Goal: Task Accomplishment & Management: Use online tool/utility

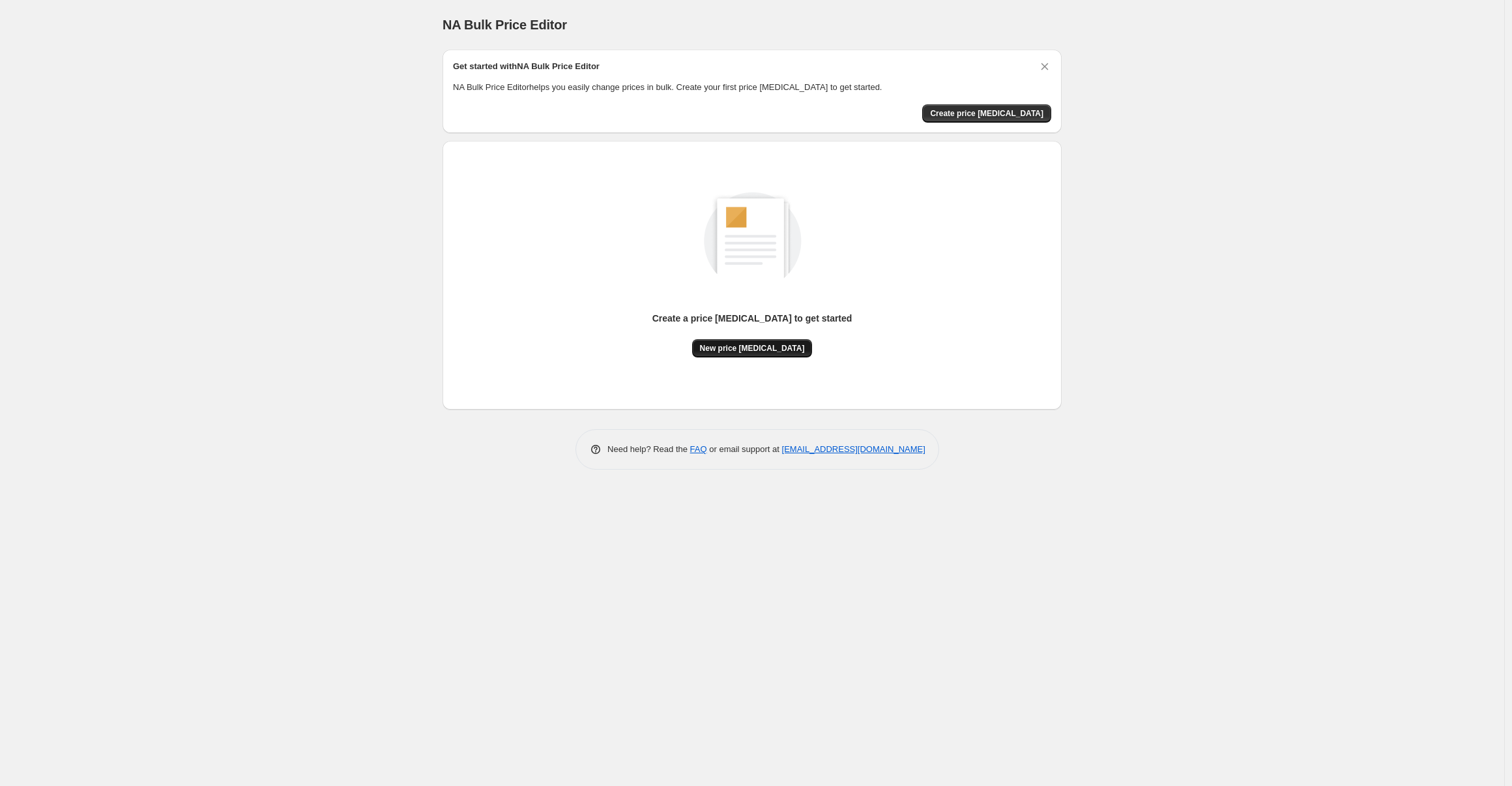
click at [780, 344] on span "New price [MEDICAL_DATA]" at bounding box center [752, 348] width 105 height 10
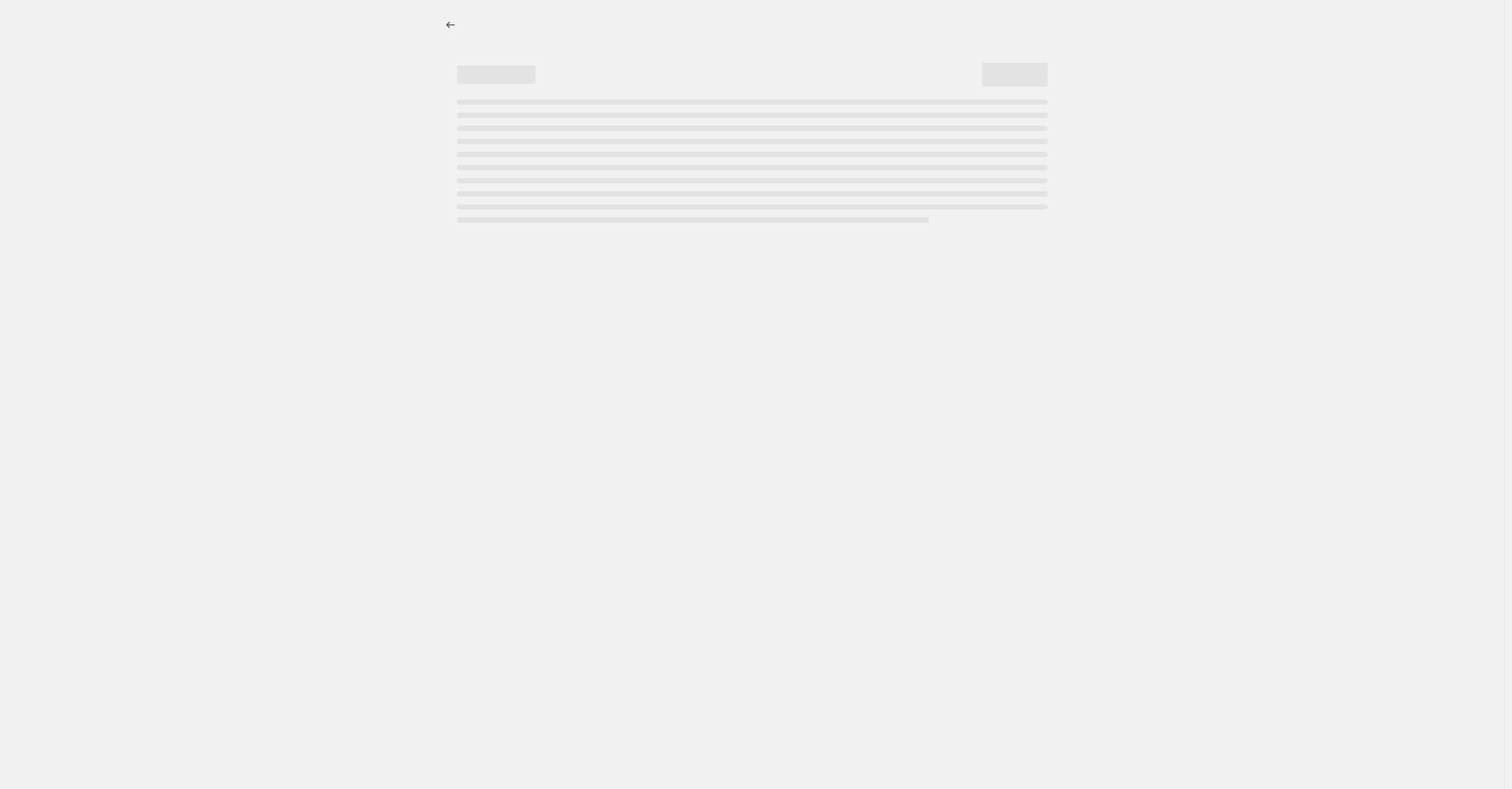
select select "percentage"
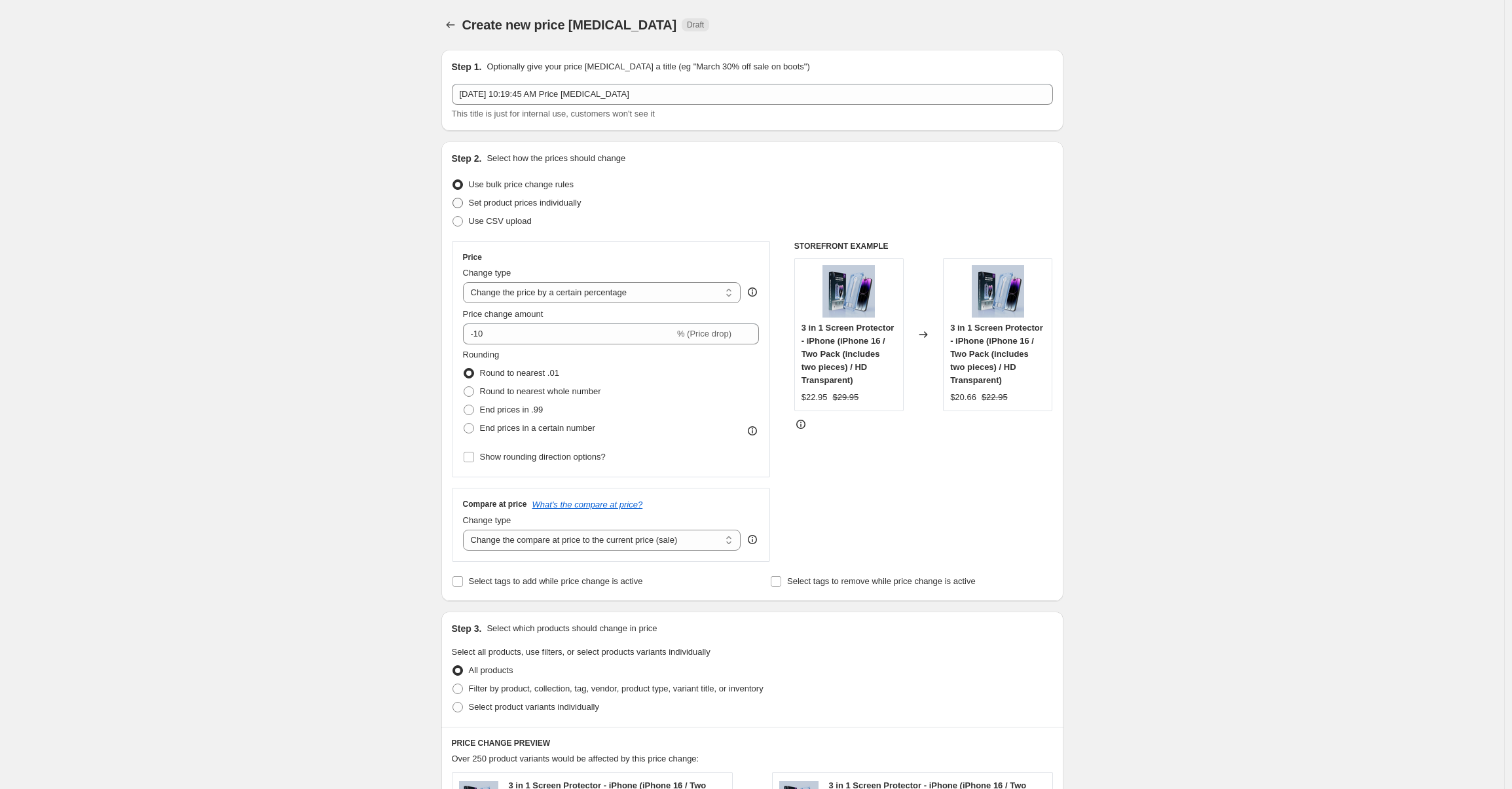
click at [461, 202] on span at bounding box center [458, 203] width 10 height 10
click at [453, 198] on input "Set product prices individually" at bounding box center [452, 197] width 1 height 1
radio input "true"
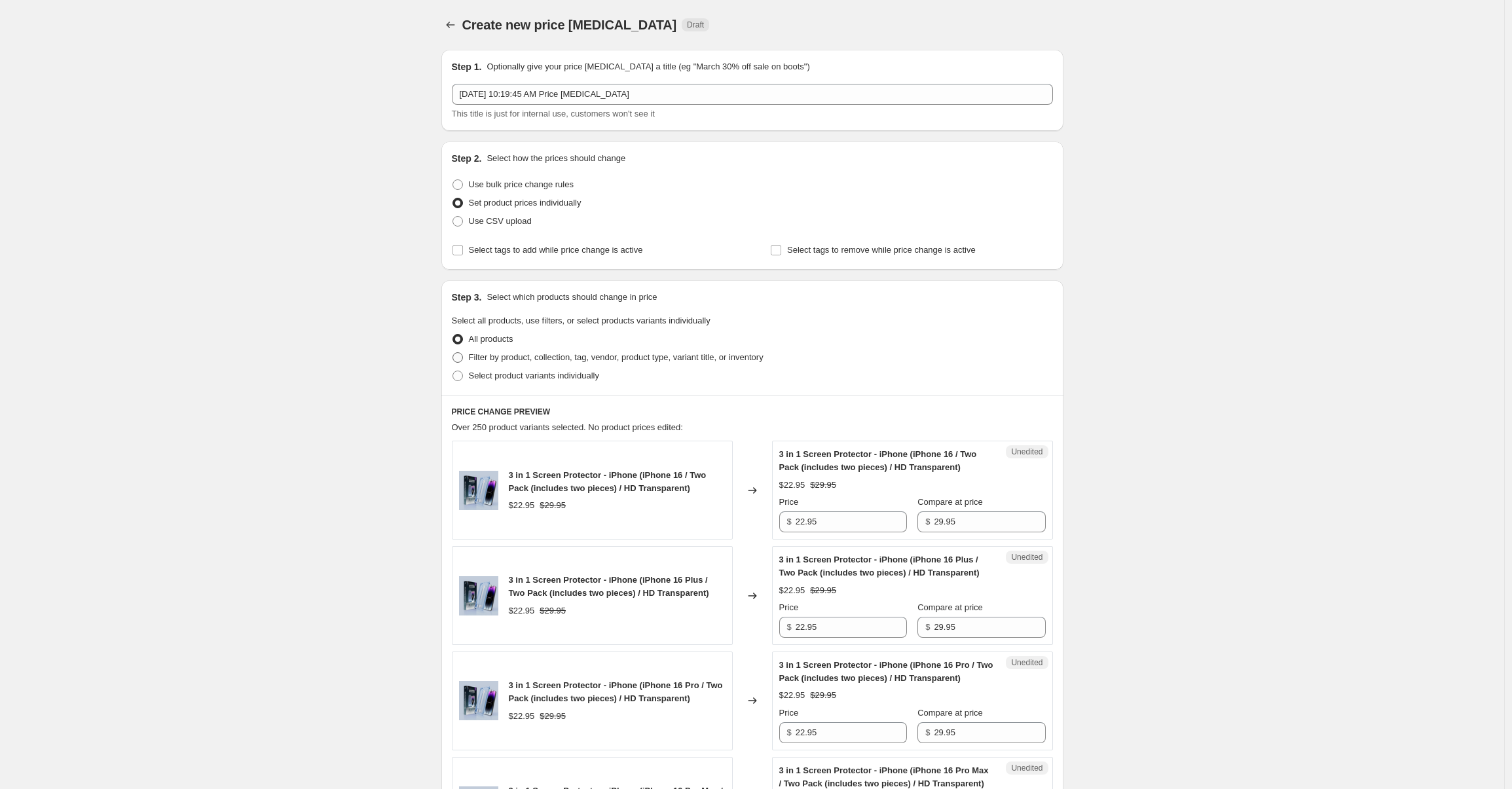
click at [460, 358] on span at bounding box center [458, 358] width 10 height 10
click at [453, 353] on input "Filter by product, collection, tag, vendor, product type, variant title, or inv…" at bounding box center [452, 352] width 1 height 1
radio input "true"
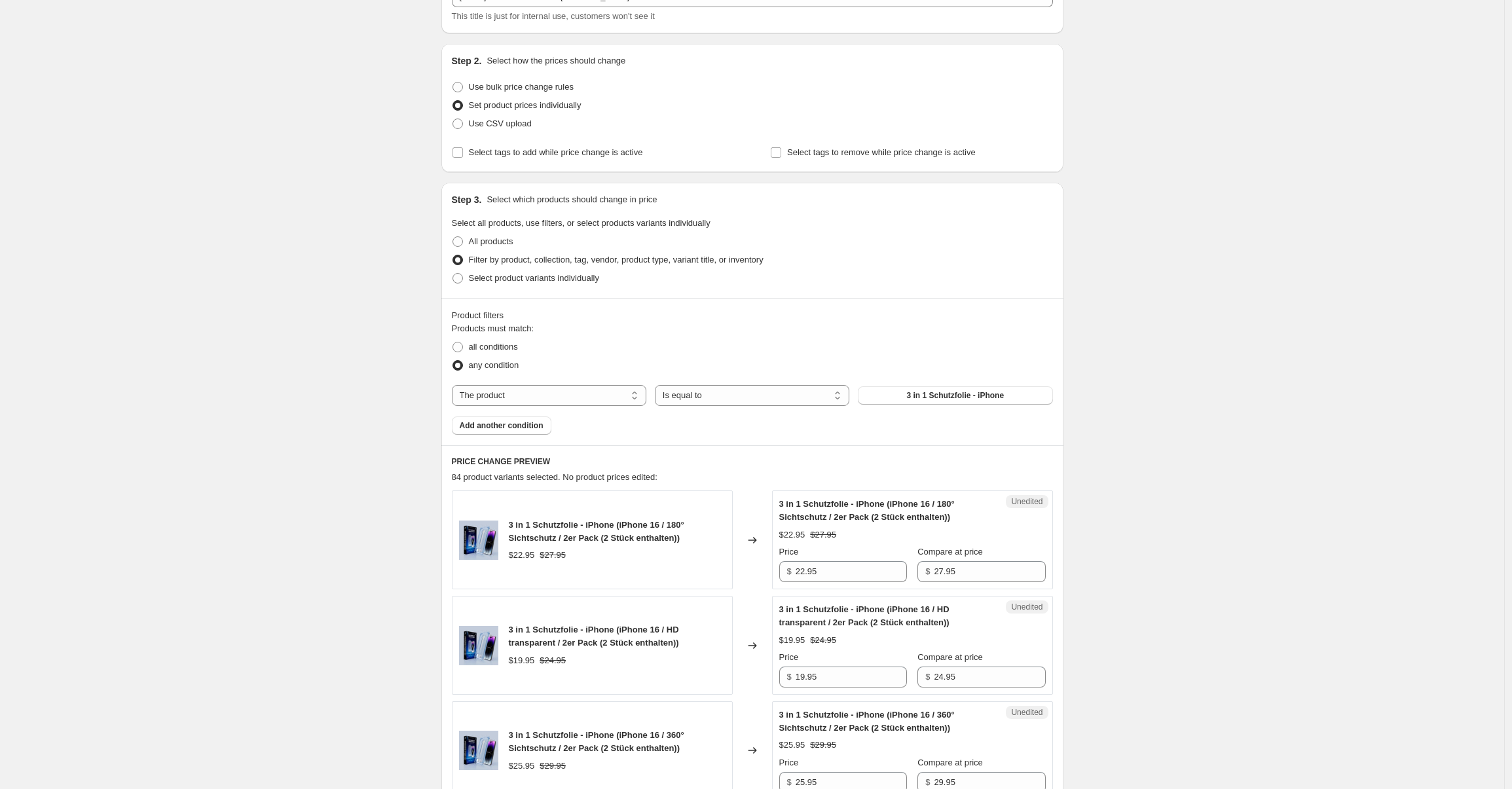
scroll to position [182, 0]
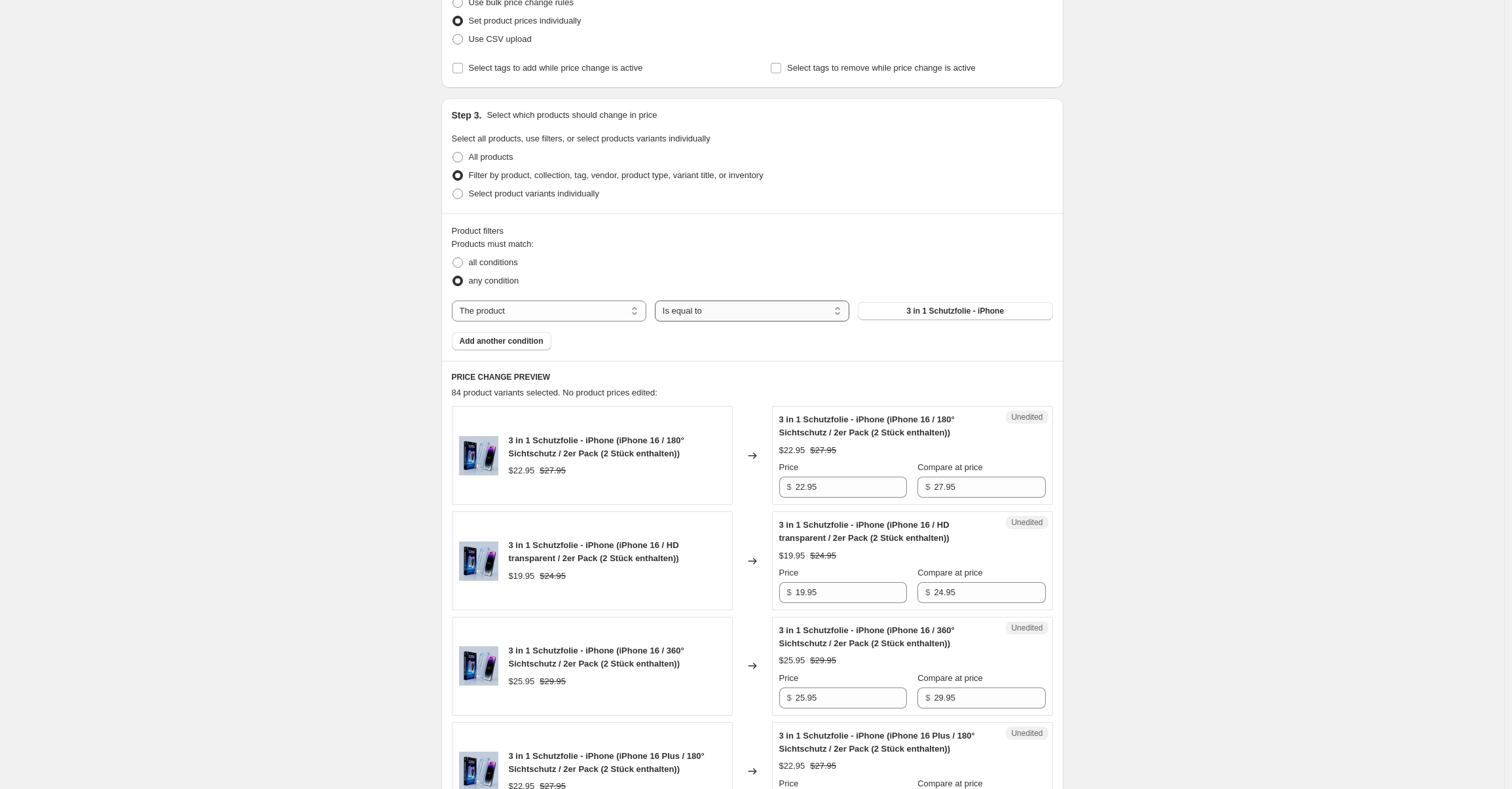
click at [743, 313] on select "Is equal to Is not equal to" at bounding box center [752, 311] width 194 height 21
click at [577, 315] on select "The product The product's collection The product's tag The product's vendor The…" at bounding box center [548, 311] width 194 height 21
click at [461, 192] on span at bounding box center [458, 194] width 10 height 10
click at [453, 189] on input "Select product variants individually" at bounding box center [452, 188] width 1 height 1
radio input "true"
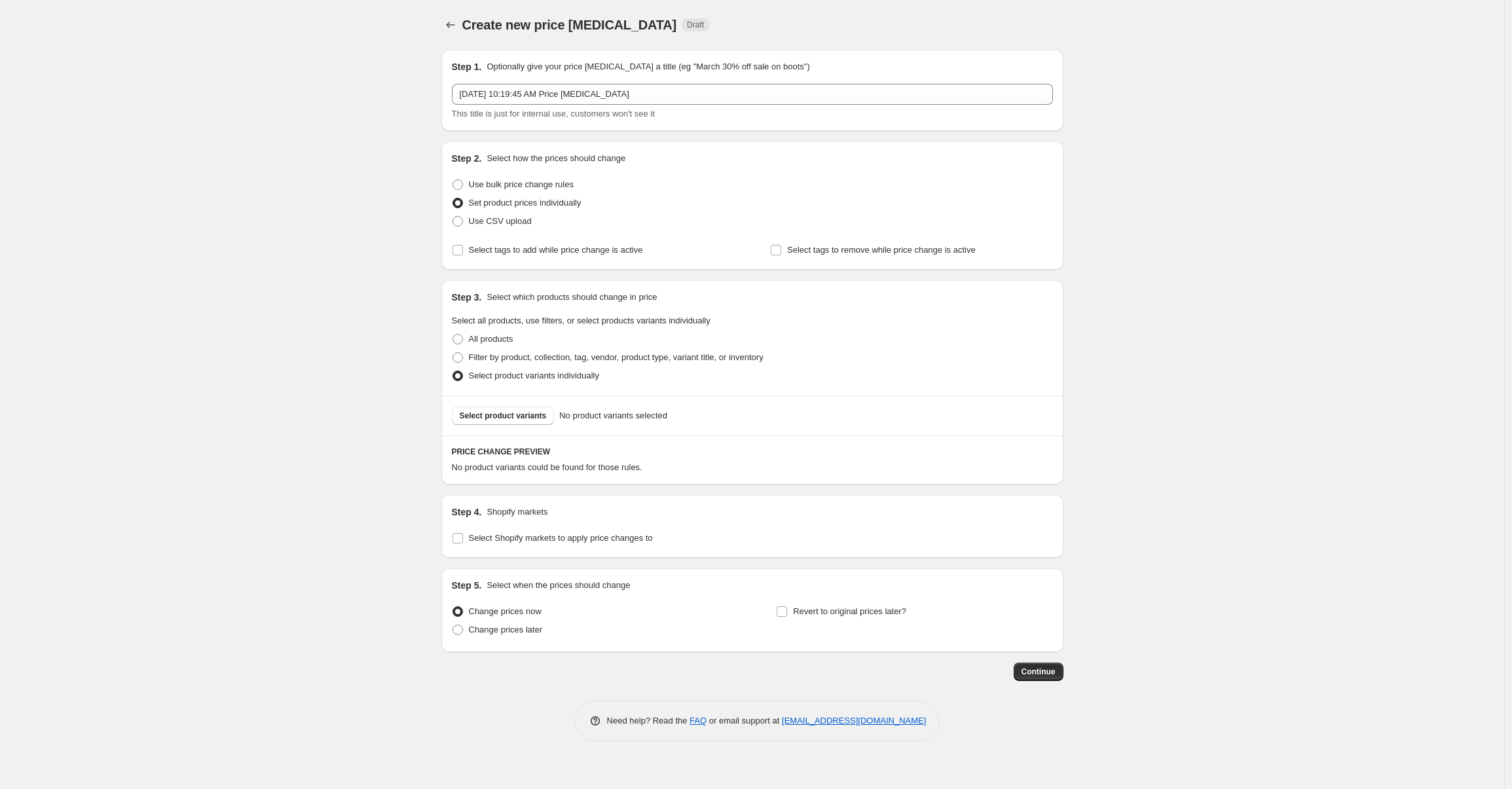
scroll to position [0, 0]
click at [543, 417] on span "Select product variants" at bounding box center [506, 416] width 87 height 10
click at [466, 342] on span at bounding box center [461, 339] width 10 height 10
click at [456, 335] on input "All products" at bounding box center [455, 334] width 1 height 1
radio input "true"
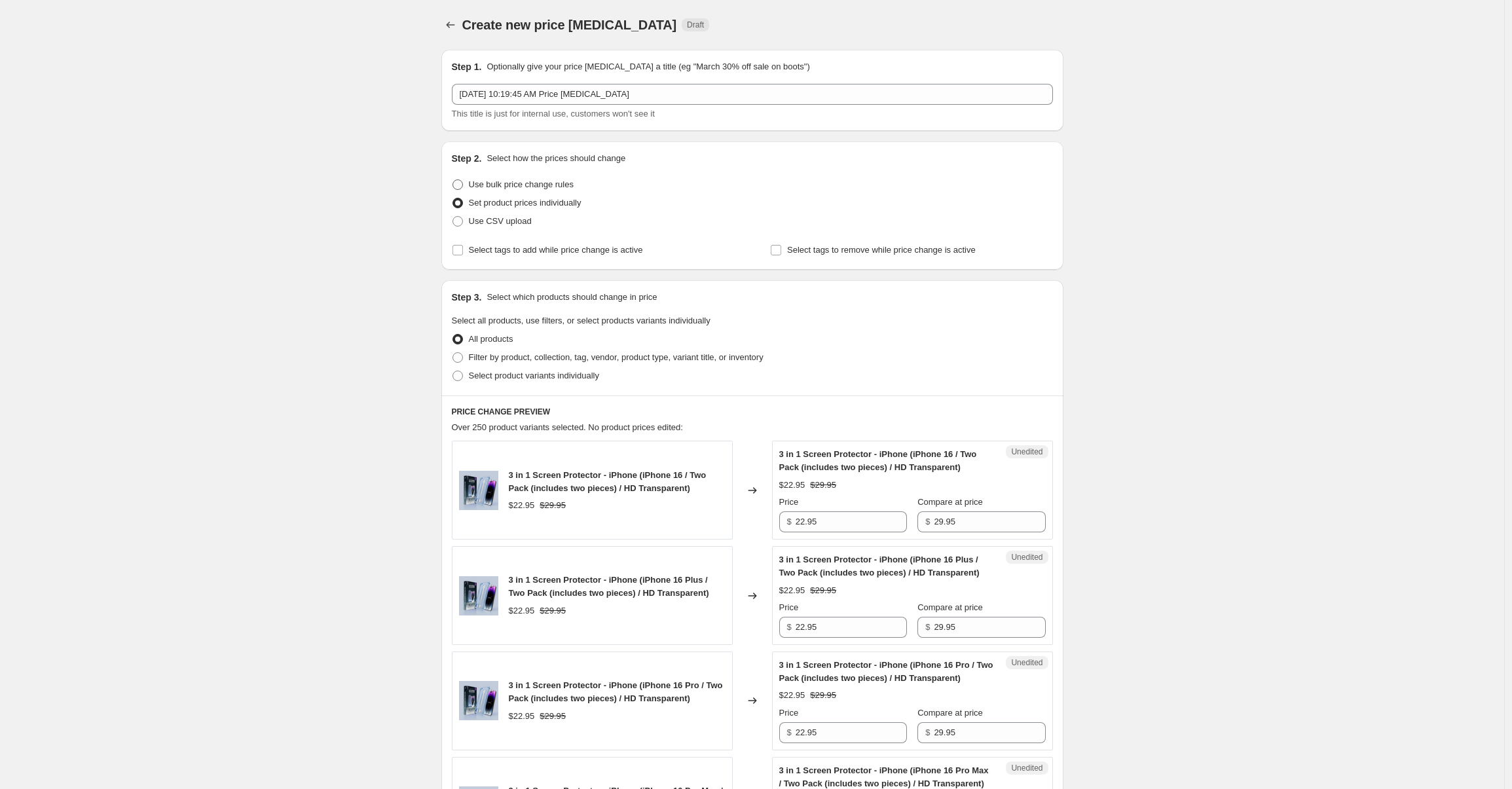
click at [463, 182] on span at bounding box center [458, 185] width 10 height 10
click at [453, 180] on input "Use bulk price change rules" at bounding box center [452, 180] width 1 height 1
radio input "true"
select select "percentage"
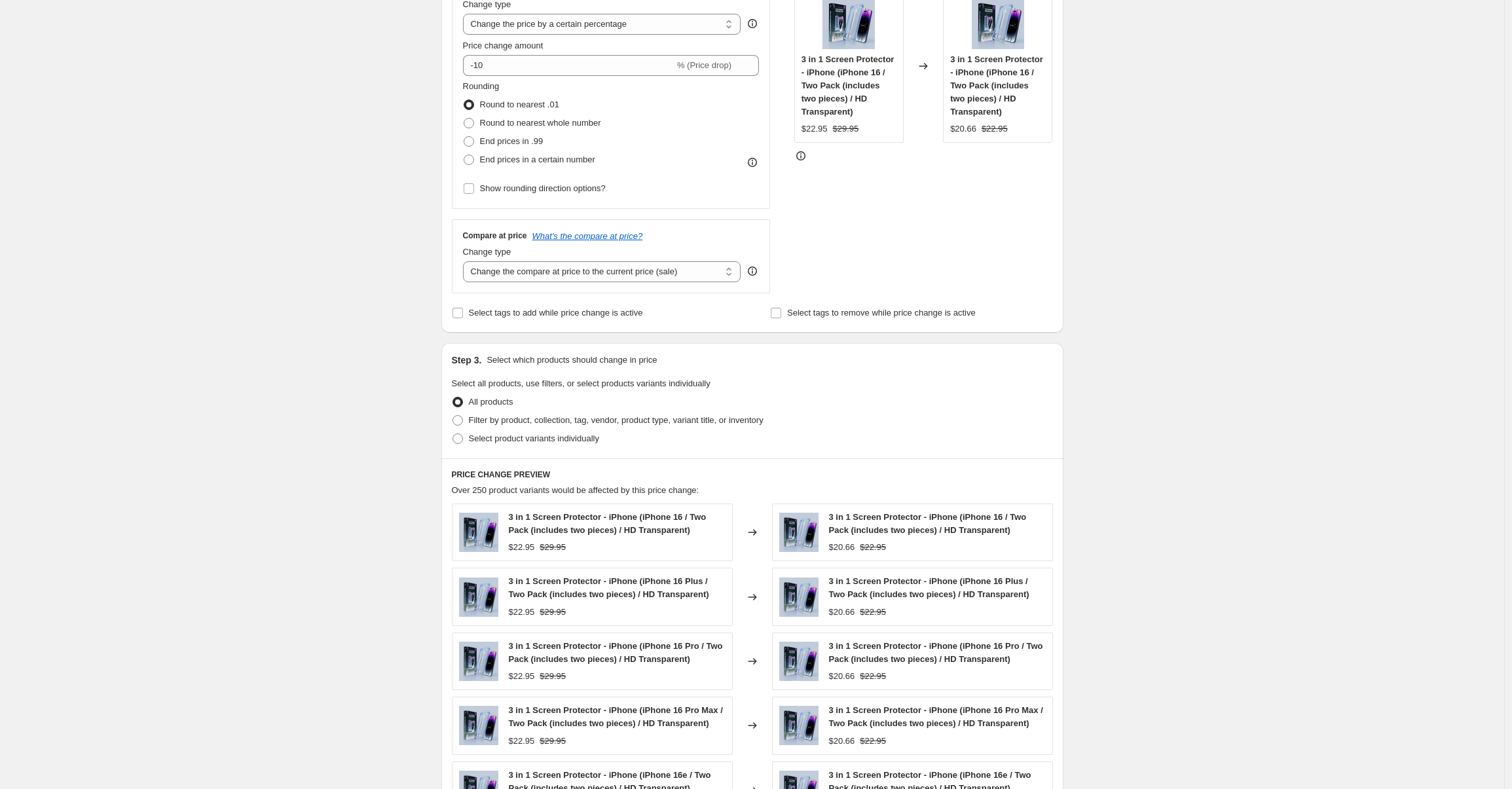
scroll to position [528, 0]
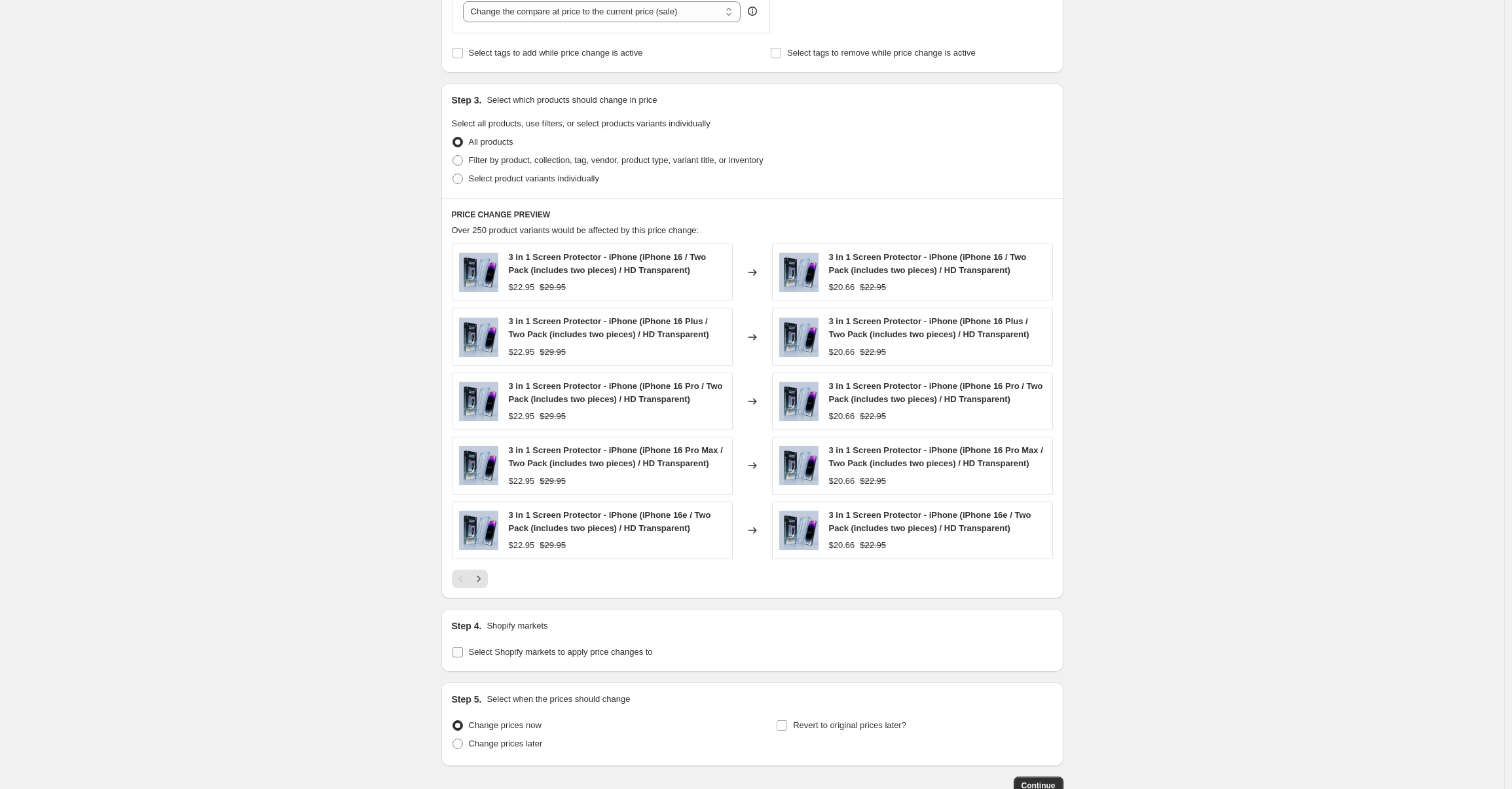
click at [456, 651] on input "Select Shopify markets to apply price changes to" at bounding box center [458, 652] width 10 height 10
checkbox input "true"
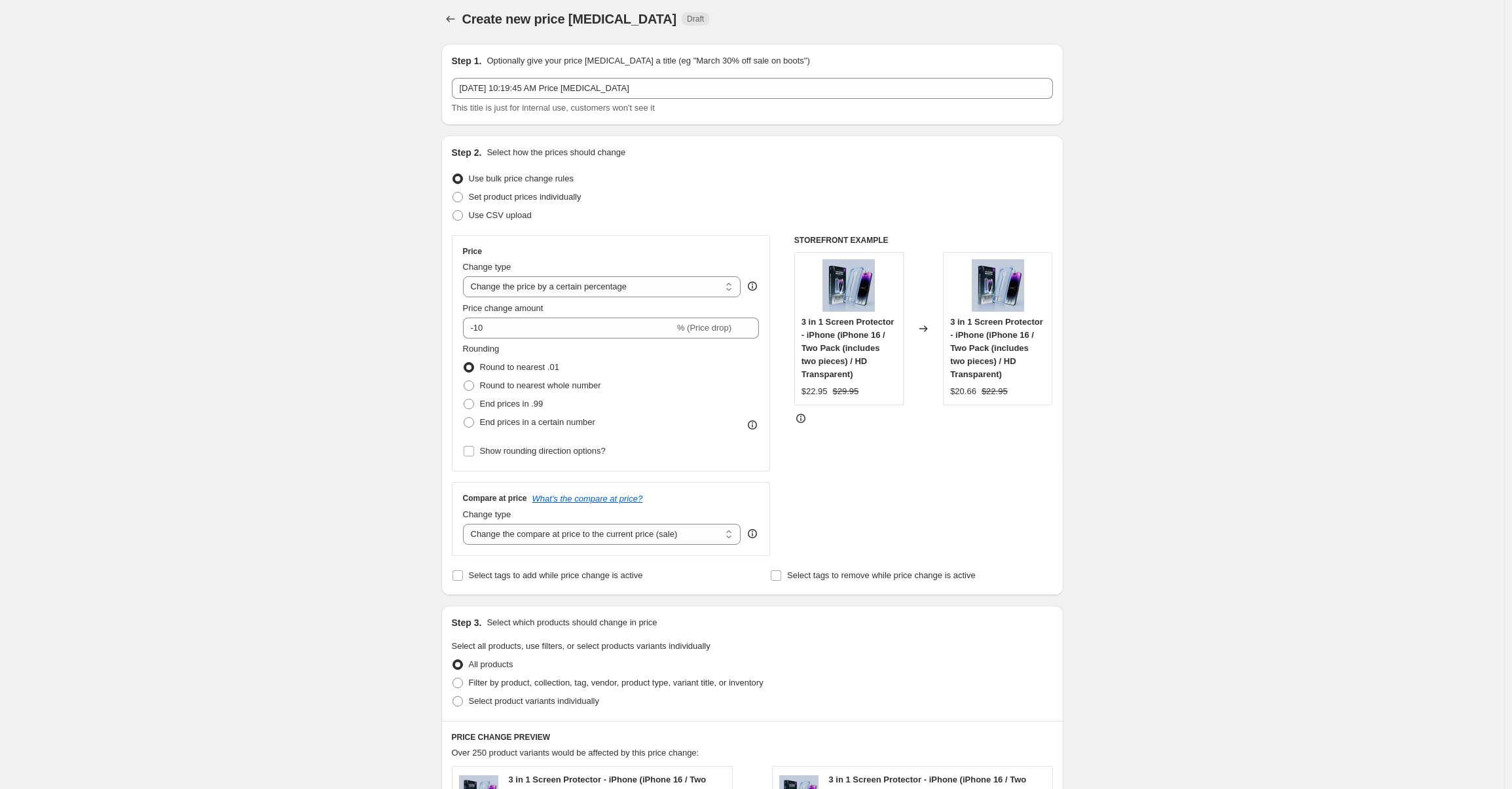
scroll to position [0, 0]
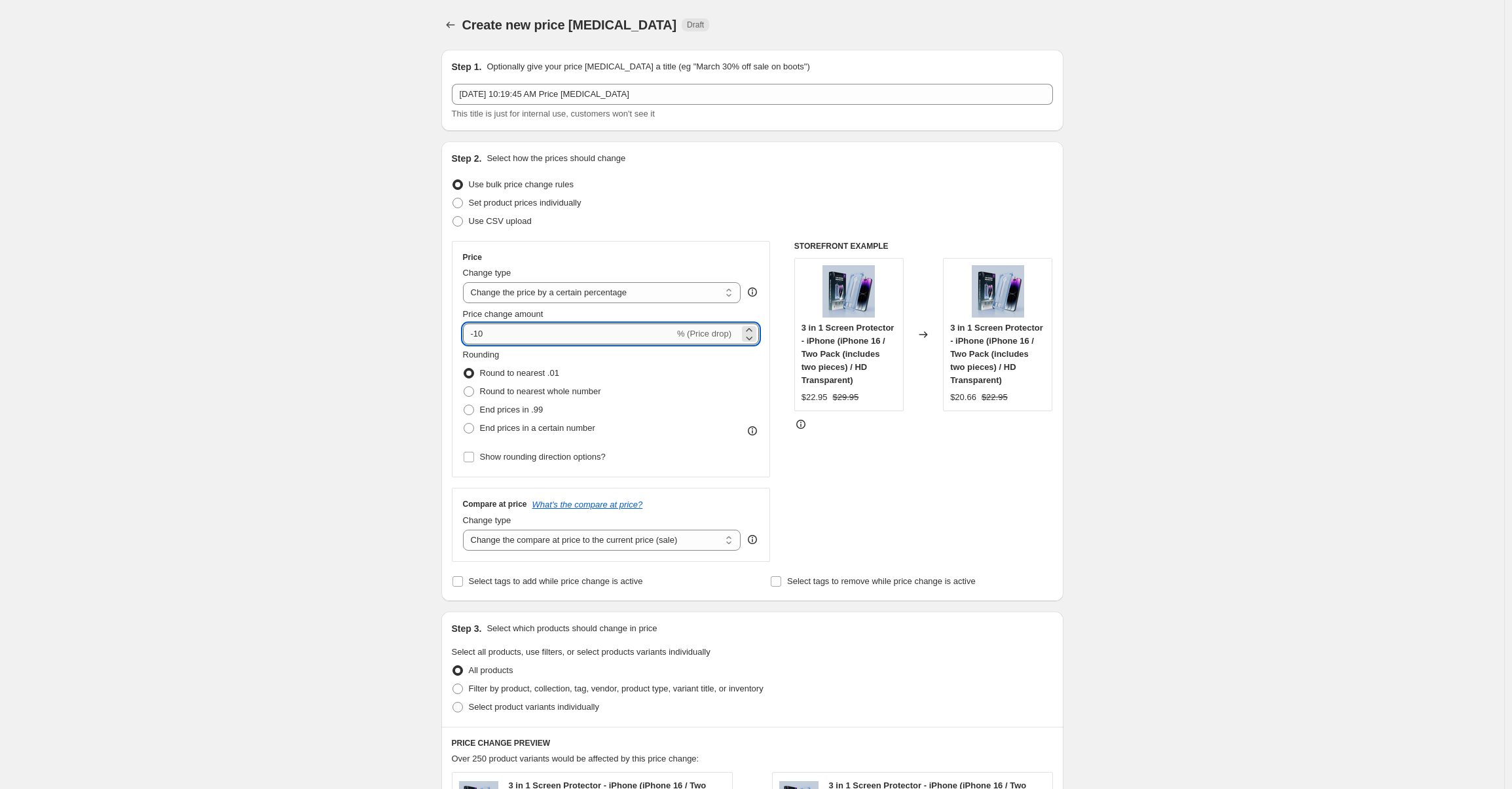
click at [550, 332] on input "-10" at bounding box center [569, 334] width 212 height 21
click at [610, 302] on select "Change the price to a certain amount Change the price by a certain amount Chang…" at bounding box center [601, 293] width 278 height 21
select select "to"
click at [466, 282] on select "Change the price to a certain amount Change the price by a certain amount Chang…" at bounding box center [601, 293] width 278 height 21
type input "80.00"
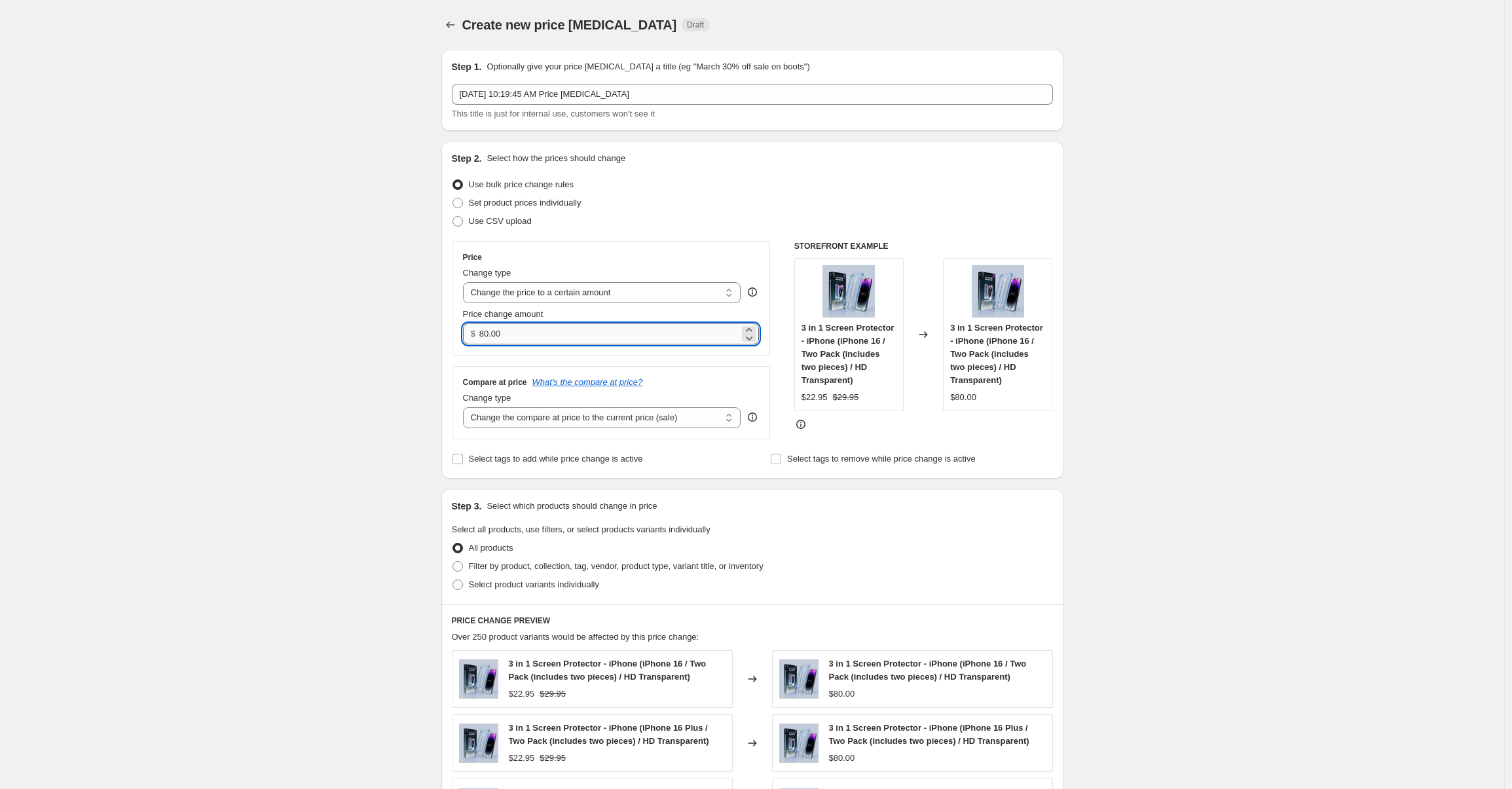
click at [556, 326] on input "80.00" at bounding box center [609, 334] width 260 height 21
click at [560, 336] on input "80.00" at bounding box center [609, 334] width 260 height 21
click at [718, 295] on select "Change the price to a certain amount Change the price by a certain amount Chang…" at bounding box center [601, 293] width 278 height 21
click at [610, 294] on select "Change the price to a certain amount Change the price by a certain amount Chang…" at bounding box center [601, 293] width 278 height 21
click at [687, 426] on select "Change the compare at price to the current price (sale) Change the compare at p…" at bounding box center [601, 417] width 278 height 21
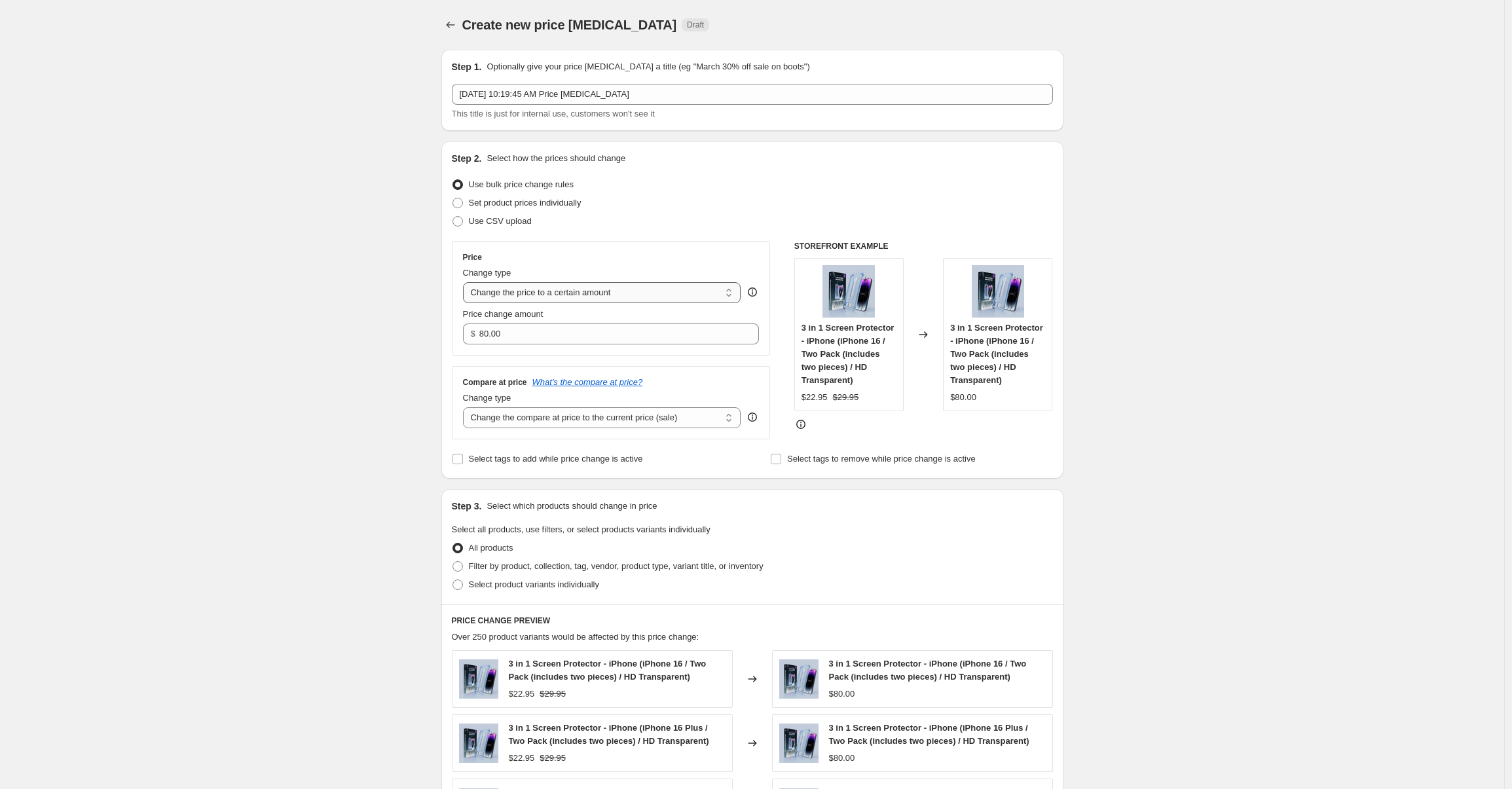
click at [545, 286] on select "Change the price to a certain amount Change the price by a certain amount Chang…" at bounding box center [601, 293] width 278 height 21
click at [542, 294] on select "Change the price to a certain amount Change the price by a certain amount Chang…" at bounding box center [601, 293] width 278 height 21
select select "by"
click at [466, 282] on select "Change the price to a certain amount Change the price by a certain amount Chang…" at bounding box center [601, 293] width 278 height 21
type input "-10.00"
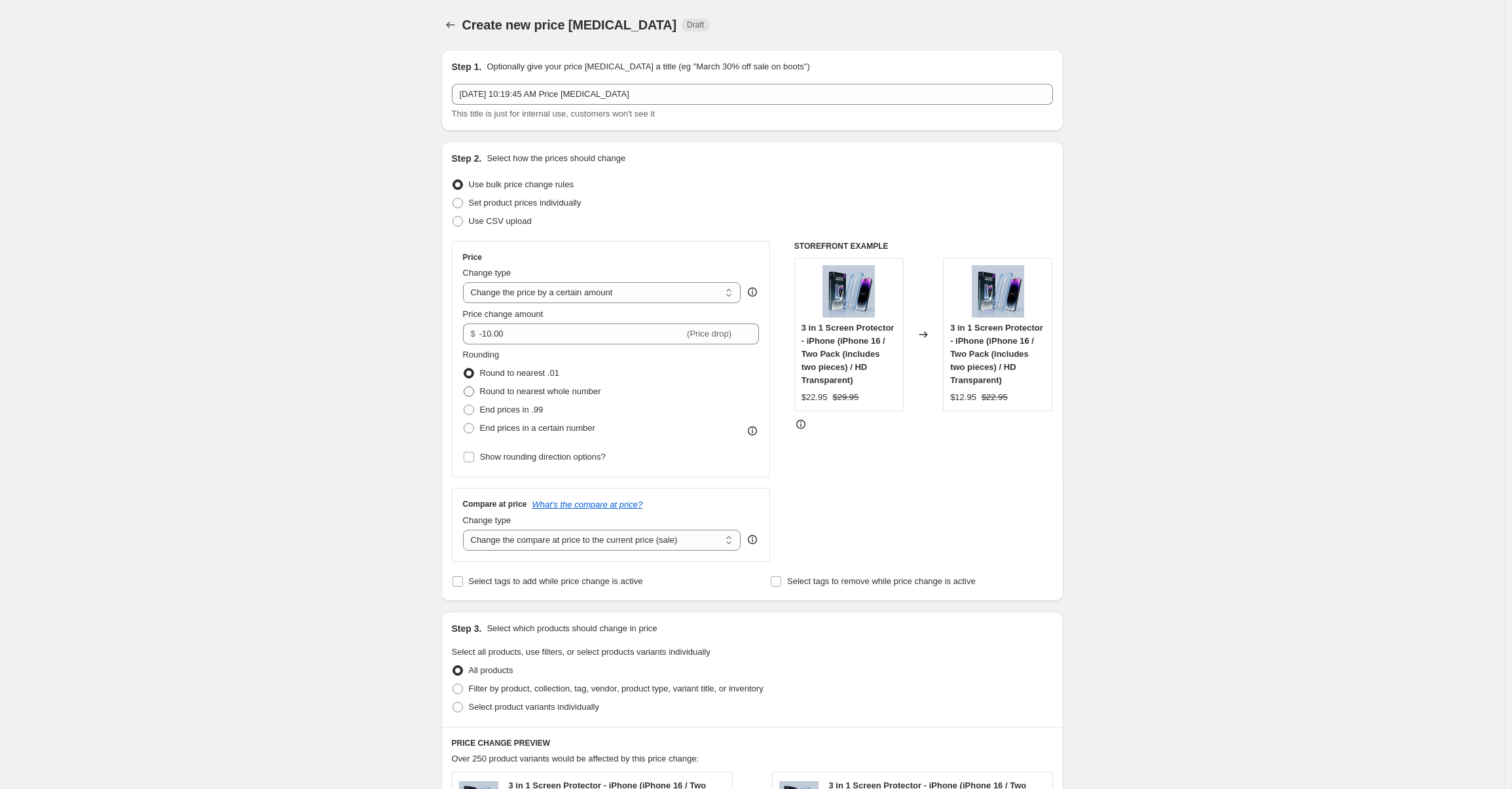
click at [474, 390] on span at bounding box center [469, 391] width 10 height 10
click at [464, 387] on input "Round to nearest whole number" at bounding box center [464, 386] width 1 height 1
radio input "true"
click at [470, 460] on input "Show rounding direction options?" at bounding box center [469, 457] width 10 height 10
checkbox input "true"
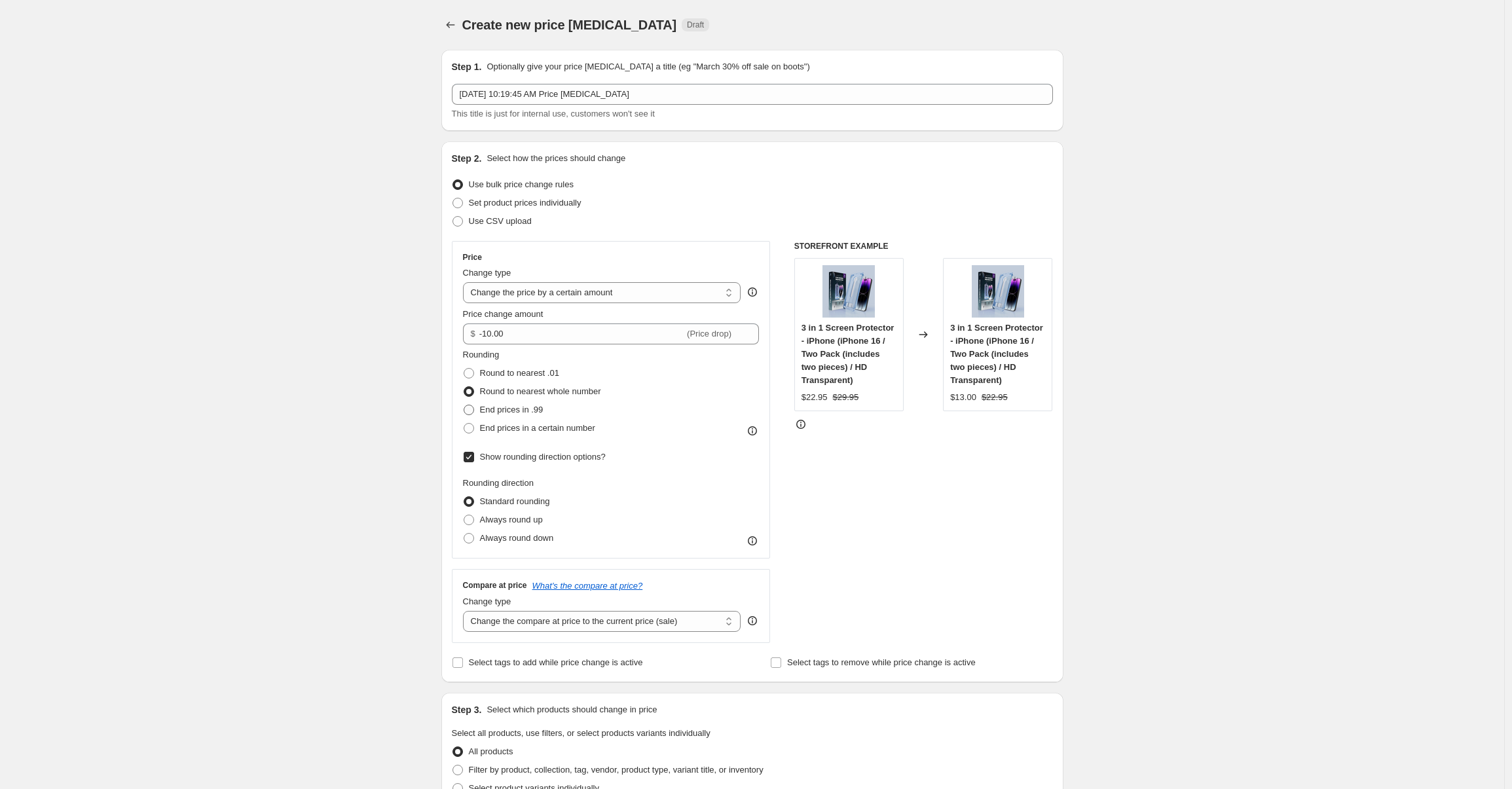
click at [475, 416] on label "End prices in .99" at bounding box center [503, 410] width 80 height 19
click at [464, 405] on input "End prices in .99" at bounding box center [464, 405] width 1 height 1
radio input "true"
click at [554, 426] on span "End prices in a certain number" at bounding box center [537, 428] width 116 height 10
click at [464, 423] on input "End prices in a certain number" at bounding box center [464, 423] width 1 height 1
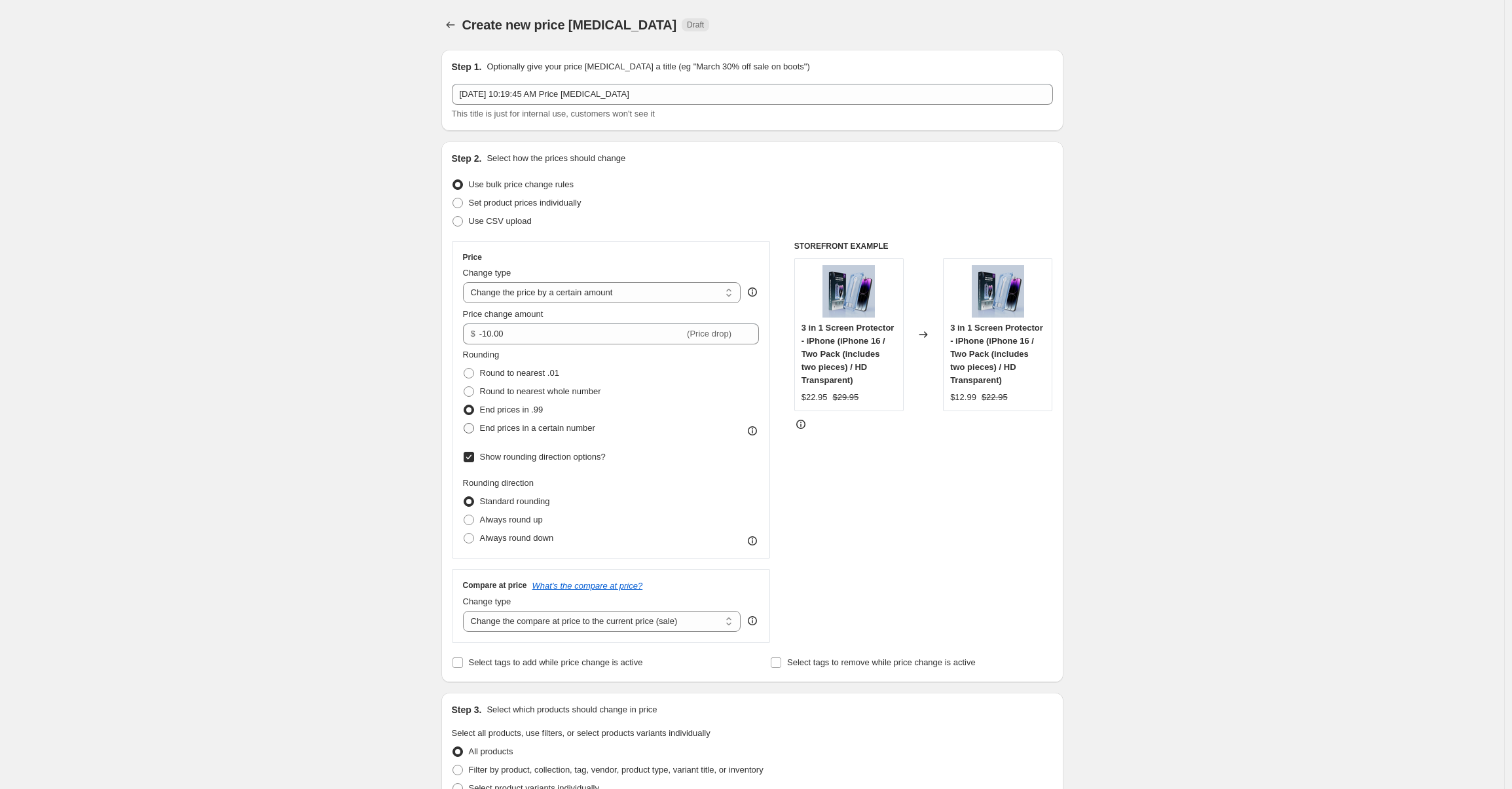
radio input "true"
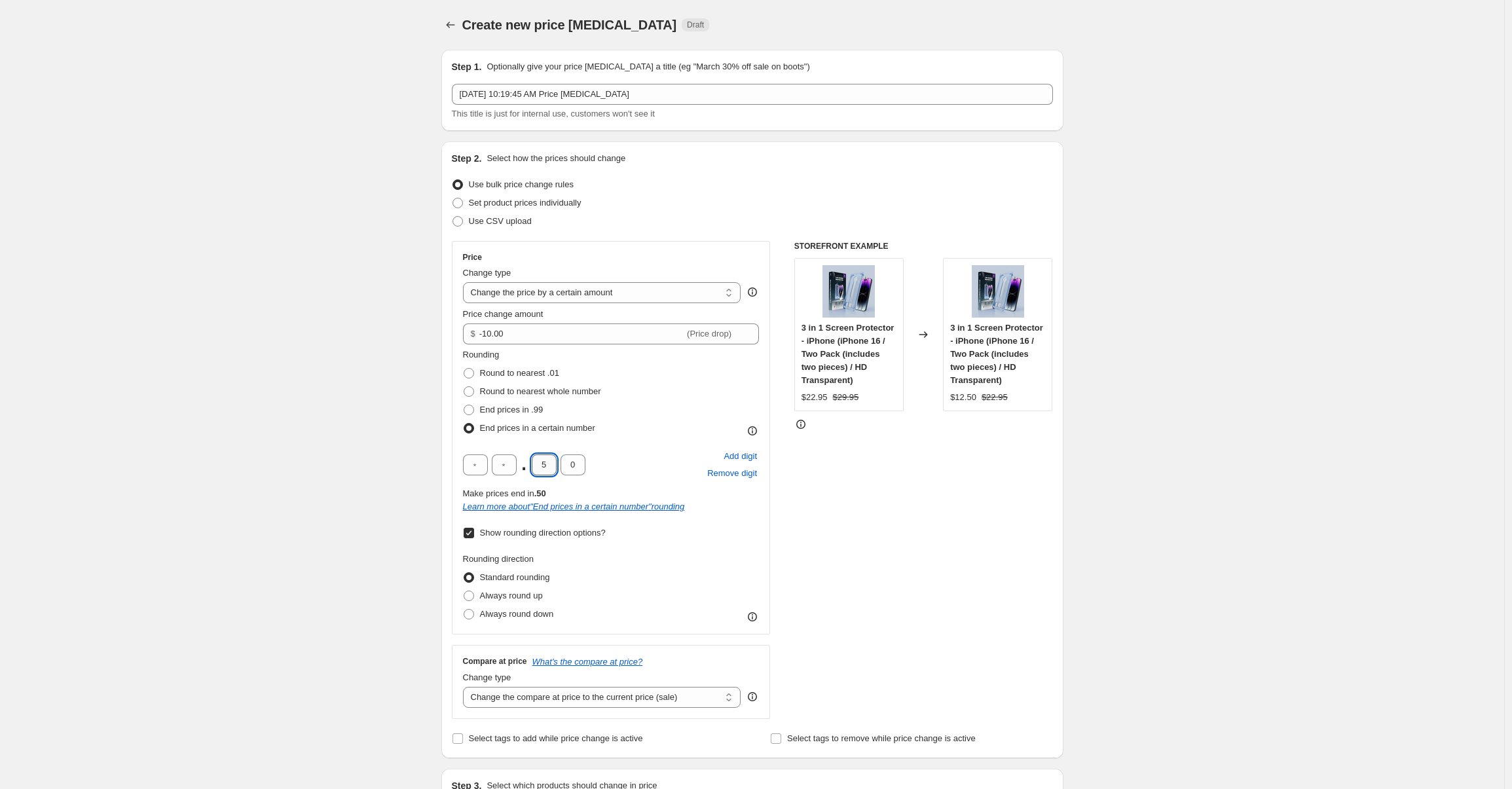
click at [552, 464] on input "5" at bounding box center [543, 465] width 25 height 21
type input "9"
click at [664, 466] on div ". 9 0 Add digit Remove digit" at bounding box center [611, 465] width 297 height 34
click at [563, 457] on input "0" at bounding box center [572, 465] width 25 height 21
click at [739, 456] on span "Add digit" at bounding box center [740, 457] width 34 height 13
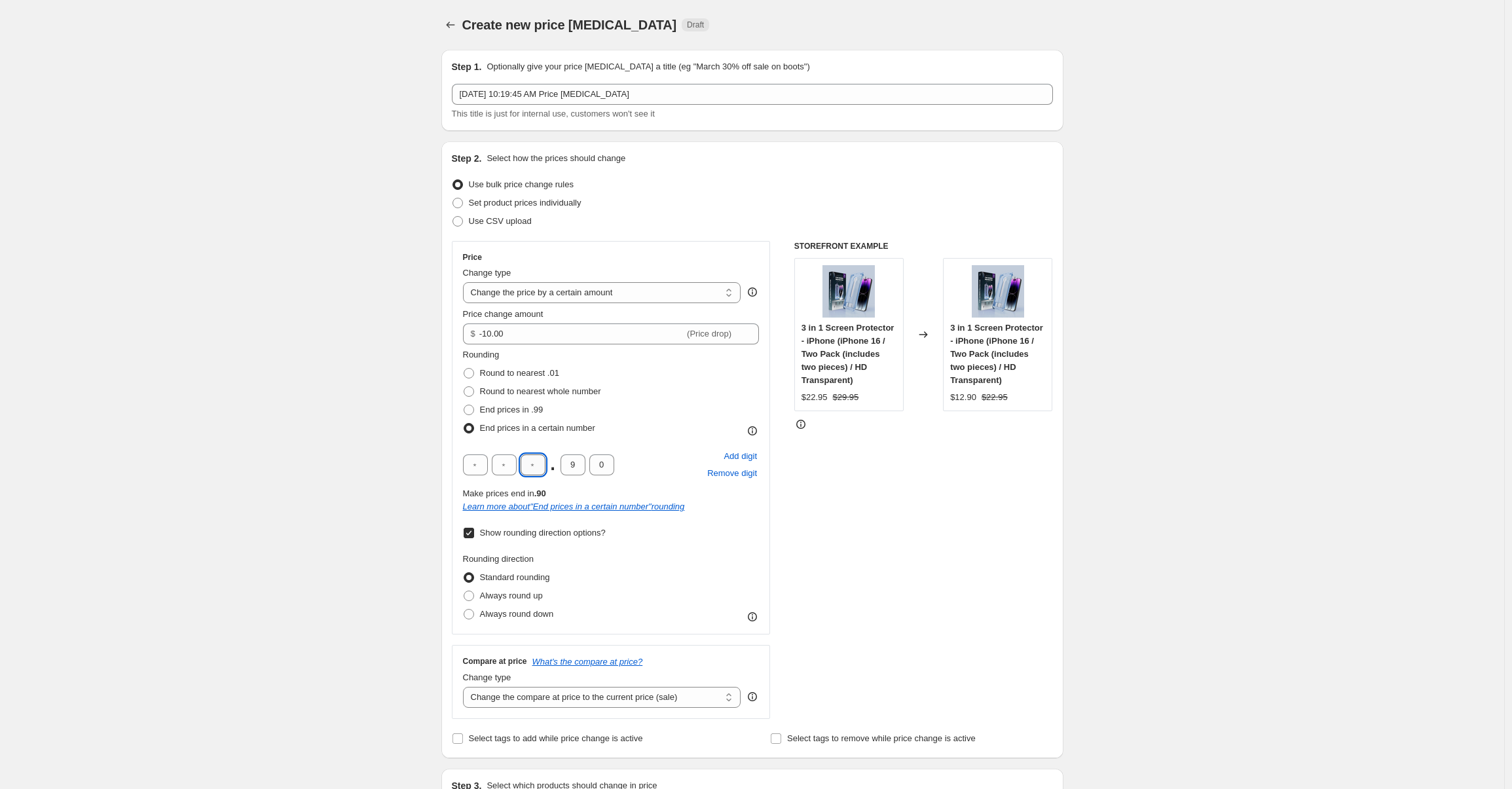
click at [542, 471] on input "text" at bounding box center [532, 465] width 25 height 21
click at [600, 466] on input "0" at bounding box center [601, 465] width 25 height 21
click at [734, 473] on span "Remove digit" at bounding box center [732, 473] width 50 height 13
click at [736, 470] on span "Remove digit" at bounding box center [732, 473] width 50 height 13
click at [724, 456] on span "Add digit" at bounding box center [740, 457] width 34 height 13
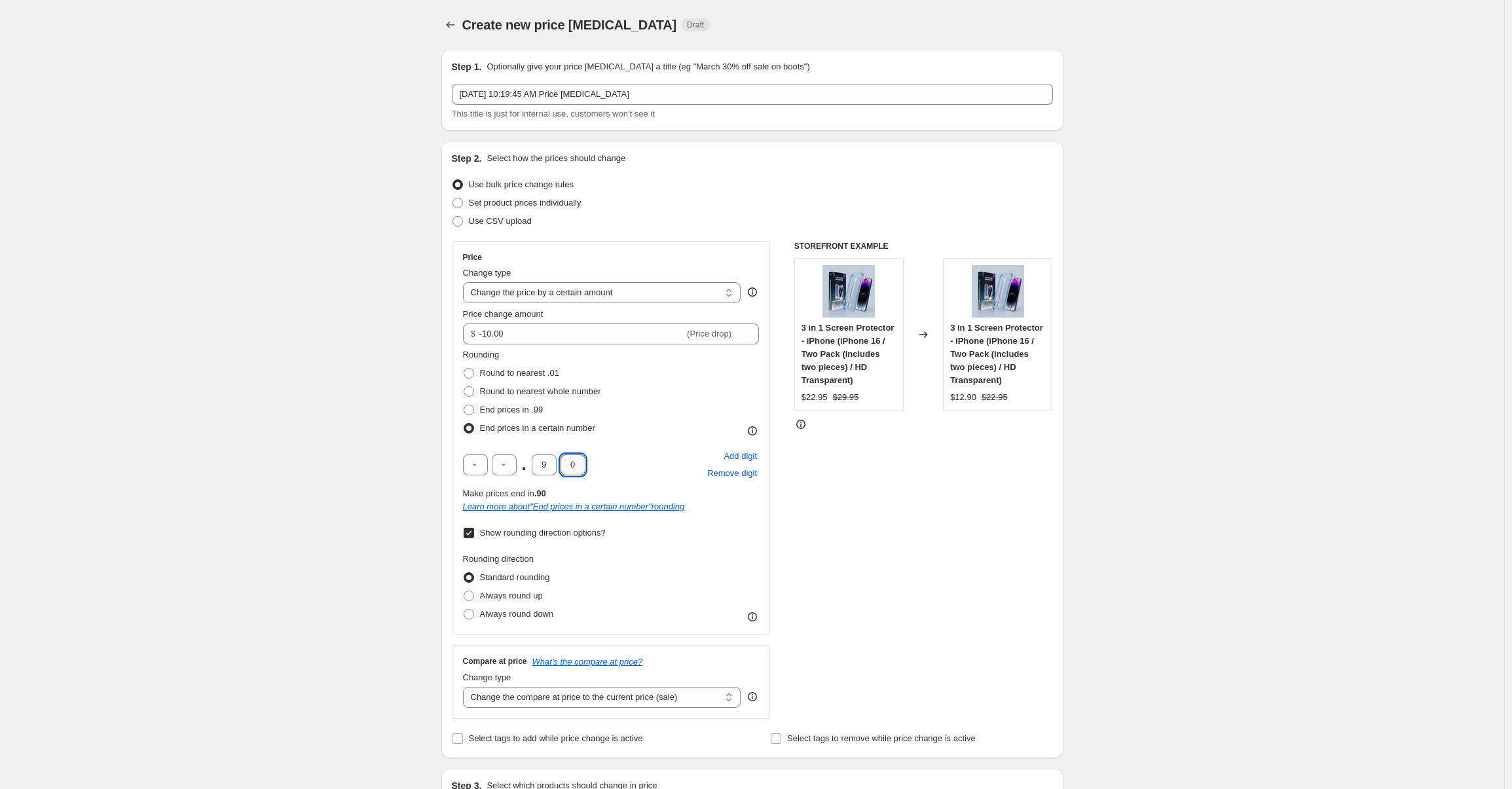
click at [576, 466] on input "0" at bounding box center [572, 465] width 25 height 21
click at [753, 428] on icon at bounding box center [753, 431] width 13 height 13
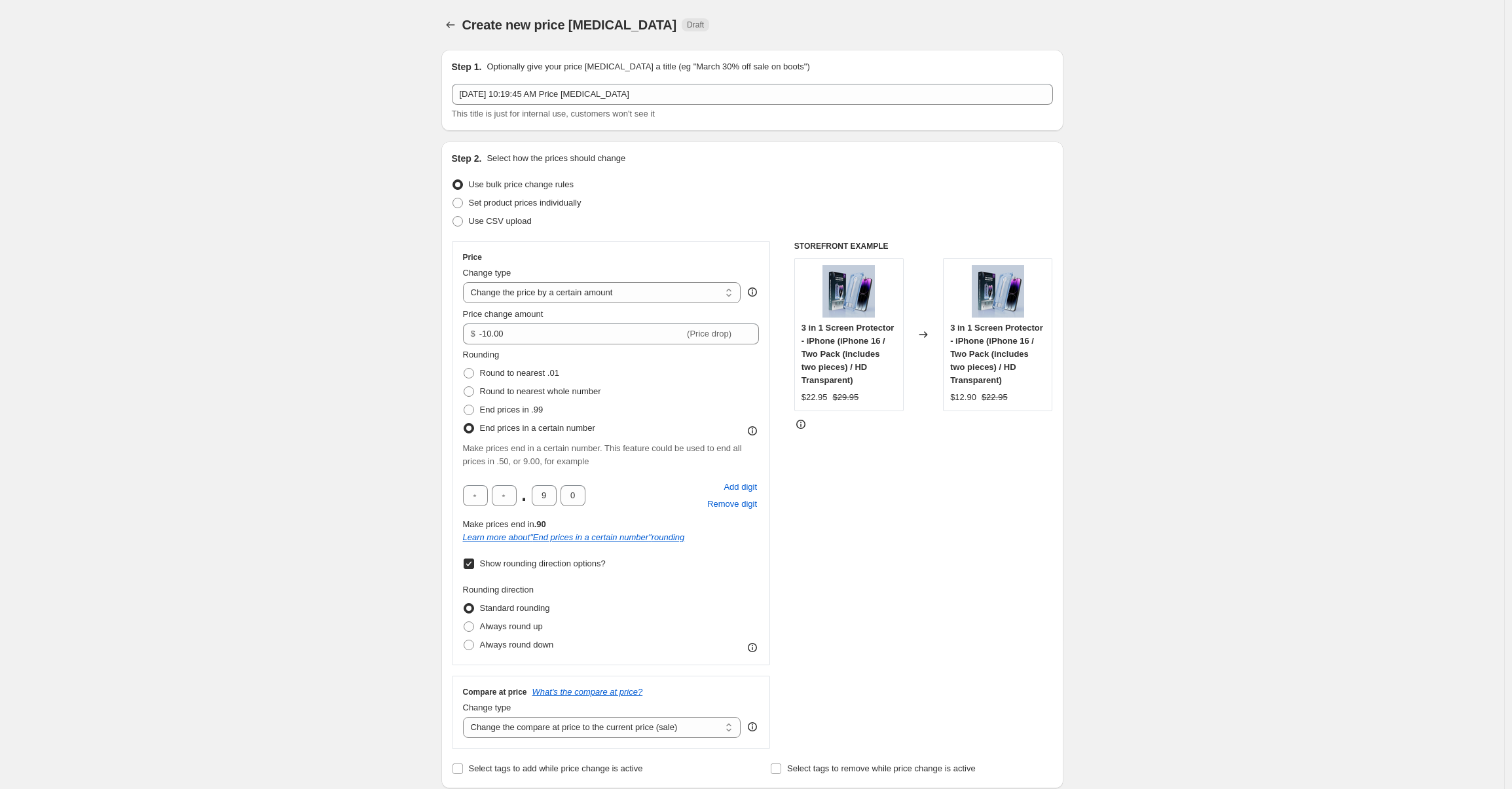
click at [758, 432] on icon at bounding box center [753, 431] width 13 height 13
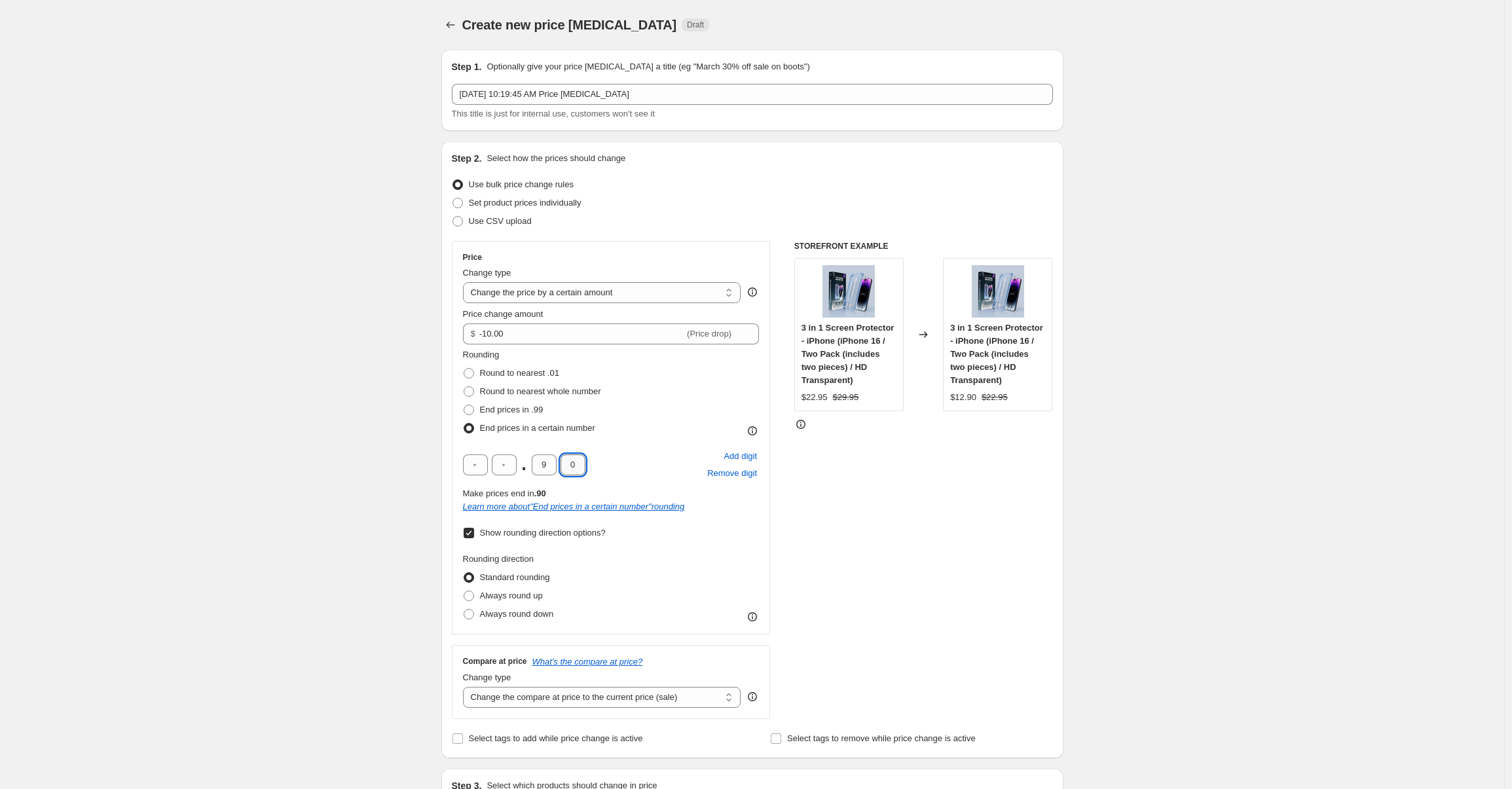
click at [582, 462] on input "0" at bounding box center [572, 465] width 25 height 21
click at [557, 461] on input "9" at bounding box center [543, 465] width 25 height 21
click at [736, 472] on span "Remove digit" at bounding box center [732, 473] width 50 height 13
click at [736, 472] on div "Add digit Remove digit" at bounding box center [732, 465] width 54 height 34
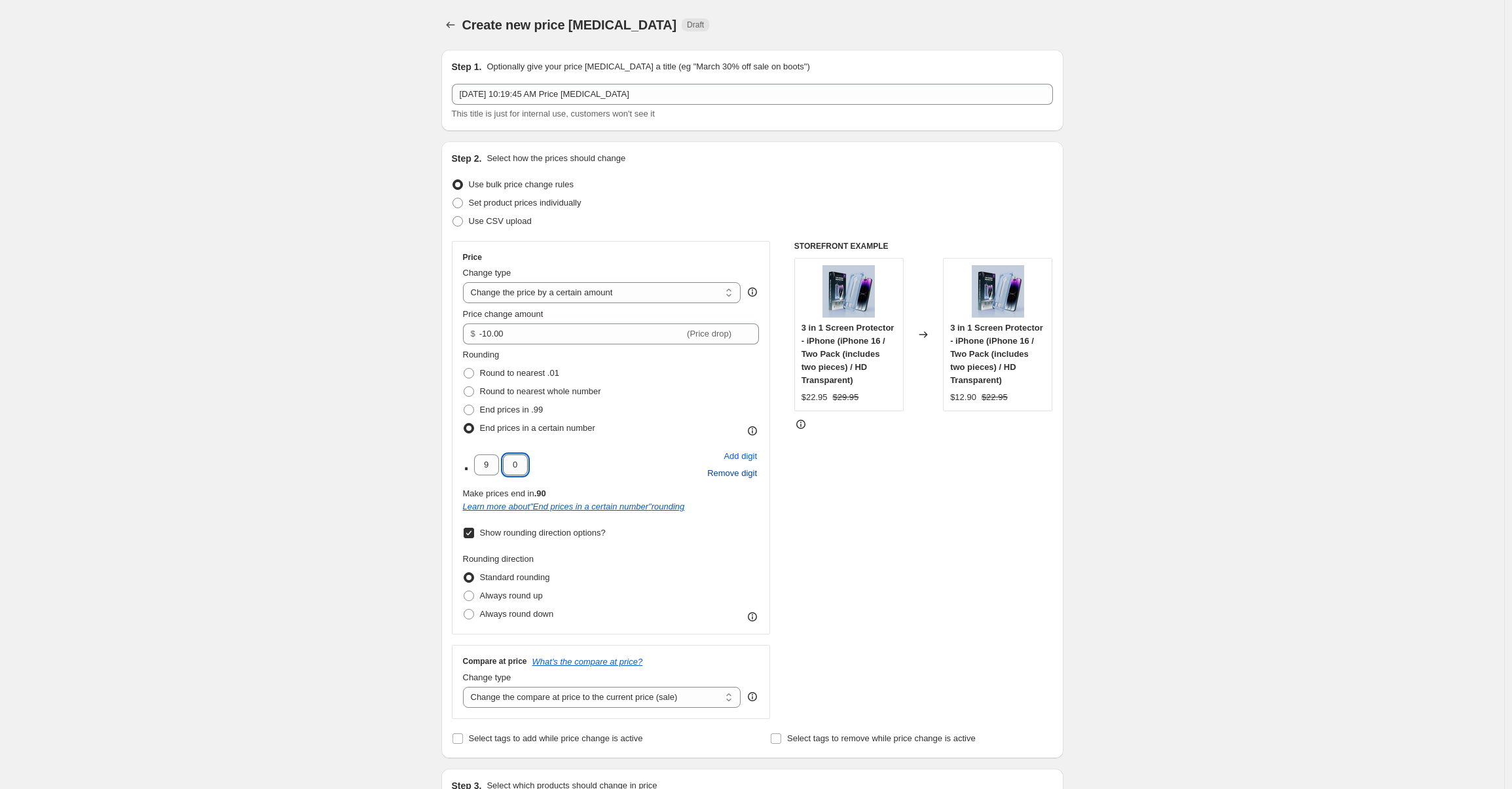
click at [520, 466] on input "0" at bounding box center [515, 465] width 25 height 21
click at [741, 451] on span "Add digit" at bounding box center [740, 457] width 34 height 13
click at [551, 469] on input "0" at bounding box center [543, 465] width 25 height 21
click at [669, 475] on div ". 9 0 Add digit Remove digit" at bounding box center [611, 465] width 297 height 34
click at [496, 598] on span "Always round up" at bounding box center [511, 595] width 63 height 10
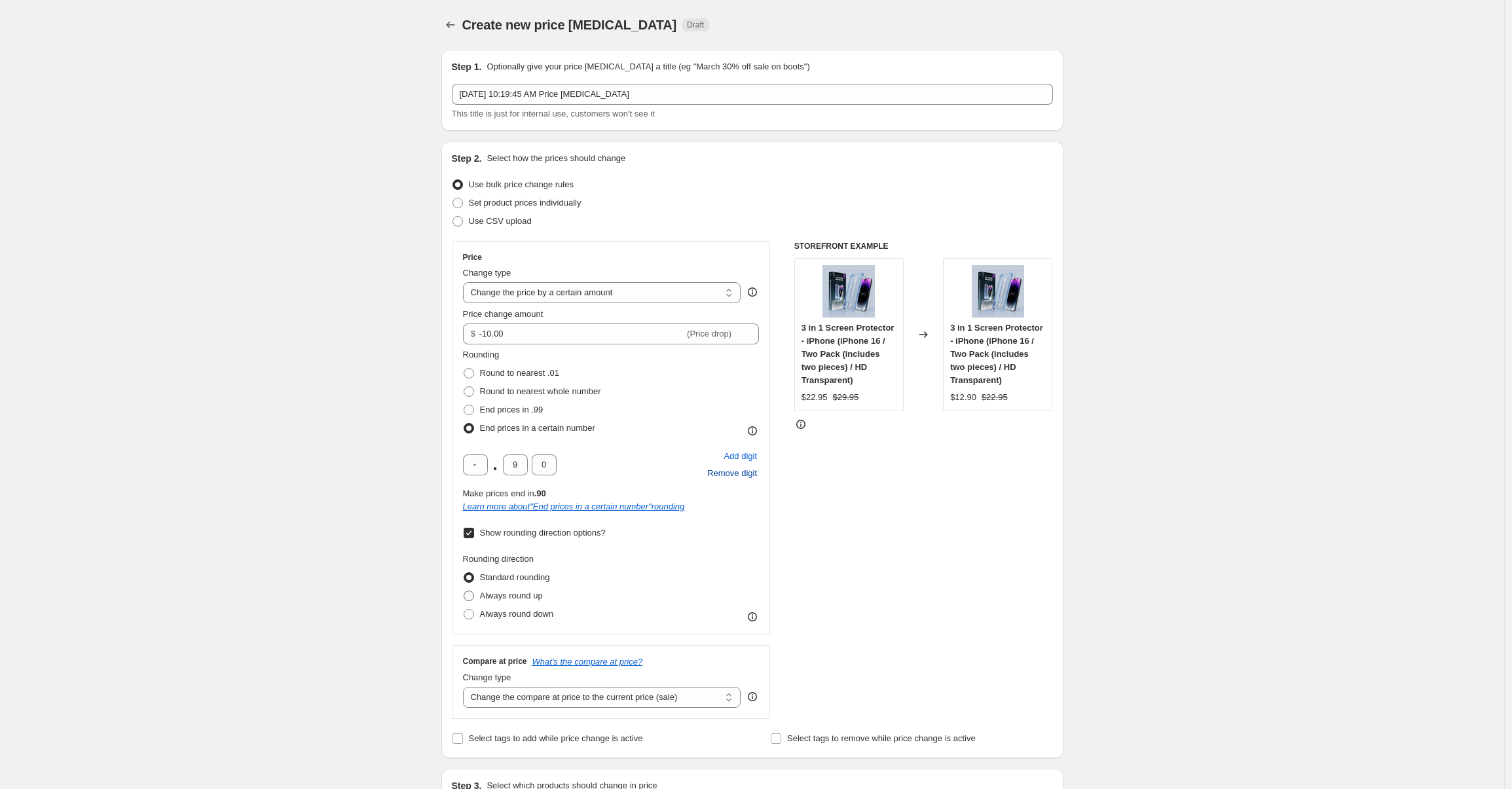
click at [464, 591] on input "Always round up" at bounding box center [464, 590] width 1 height 1
radio input "true"
click at [491, 580] on span "Standard rounding" at bounding box center [515, 577] width 70 height 10
click at [464, 573] on input "Standard rounding" at bounding box center [464, 572] width 1 height 1
radio input "true"
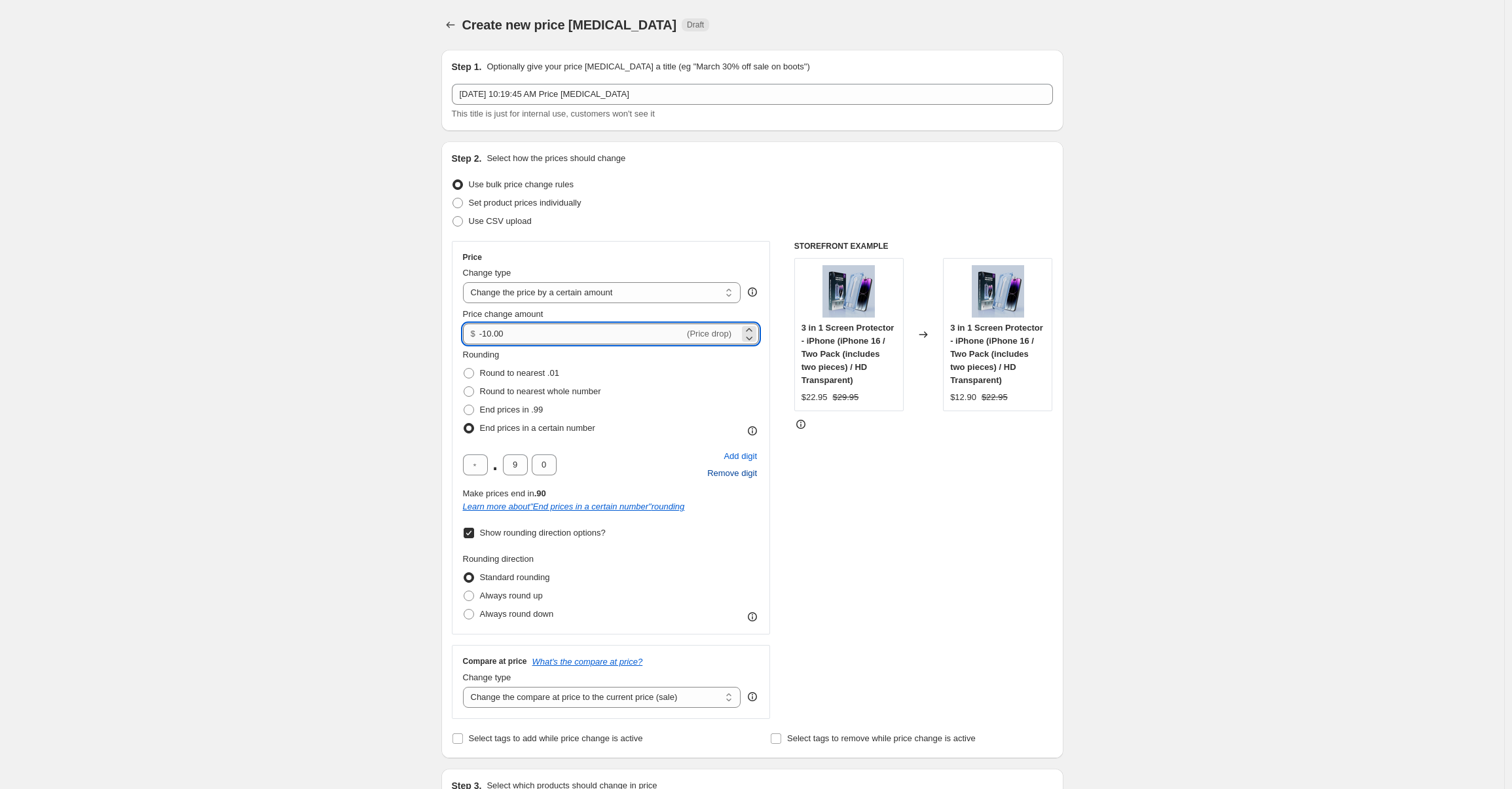
click at [601, 335] on input "-10.00" at bounding box center [581, 334] width 205 height 21
drag, startPoint x: 601, startPoint y: 335, endPoint x: 392, endPoint y: 339, distance: 209.0
type input "0.00"
click at [831, 548] on div "STOREFRONT EXAMPLE 3 in 1 Screen Protector - iPhone (iPhone 16 / Two Pack (incl…" at bounding box center [923, 479] width 259 height 478
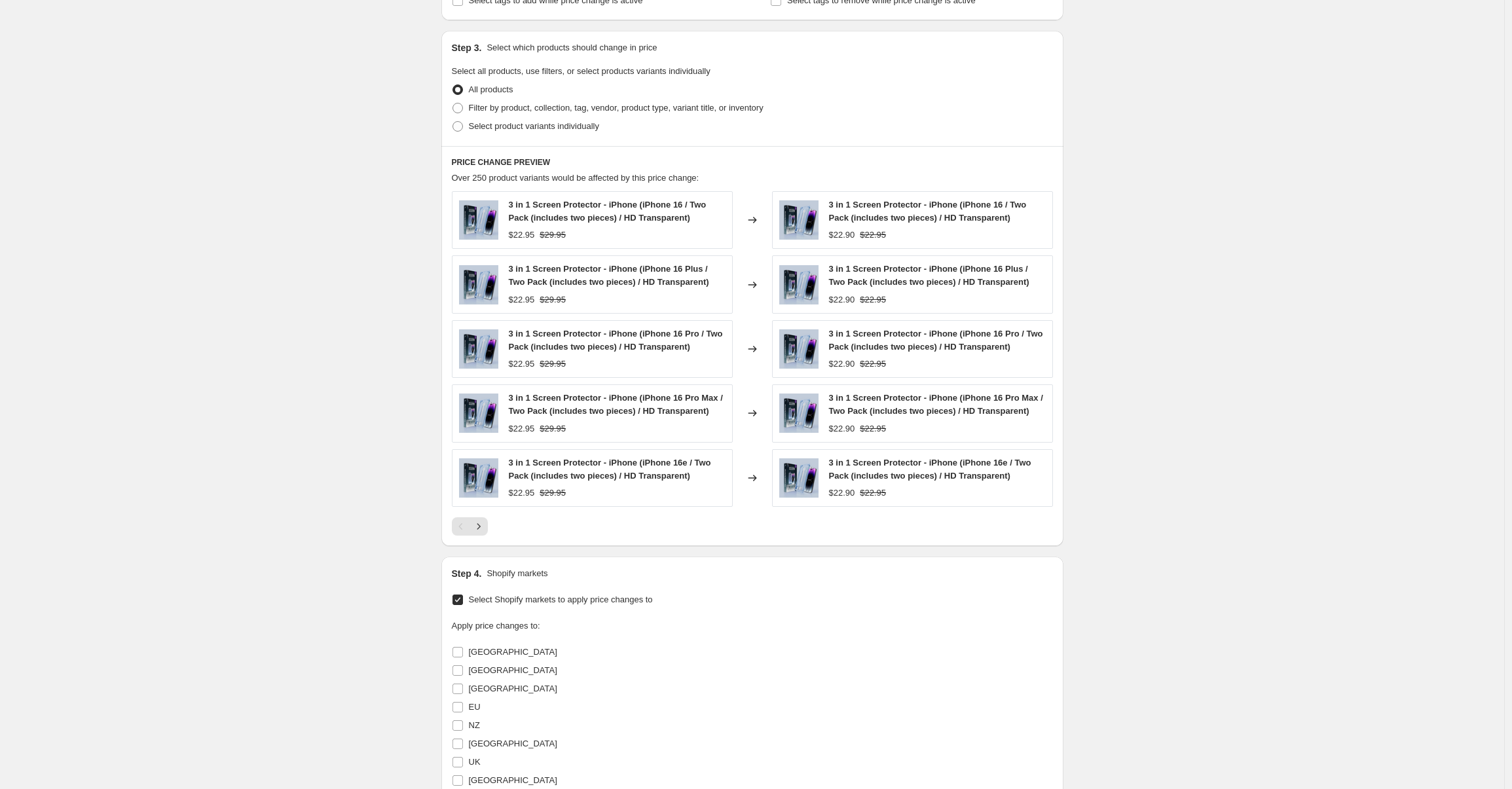
scroll to position [840, 0]
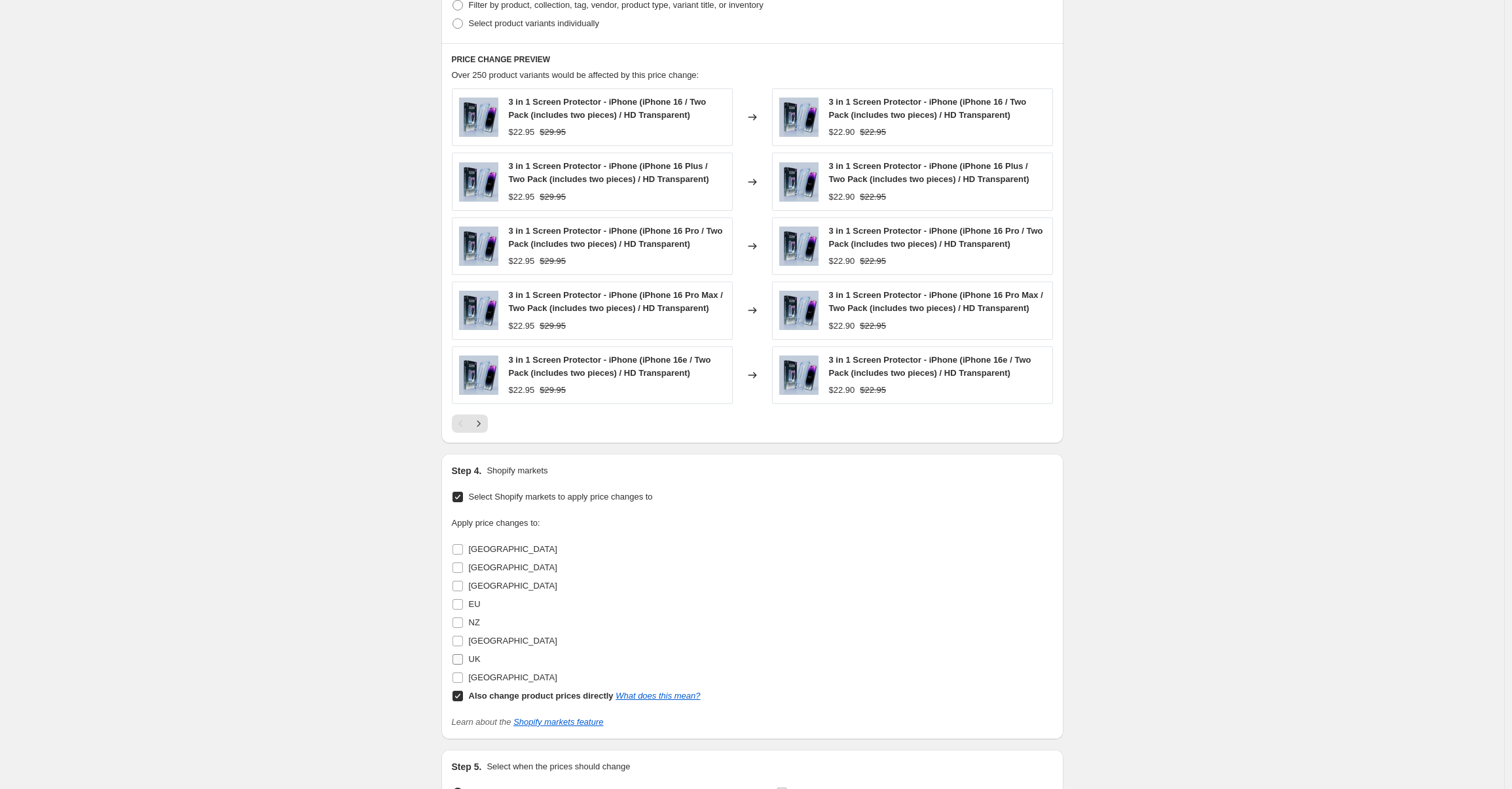
click at [458, 665] on span at bounding box center [458, 659] width 12 height 12
click at [458, 665] on input "UK" at bounding box center [458, 659] width 10 height 10
checkbox input "true"
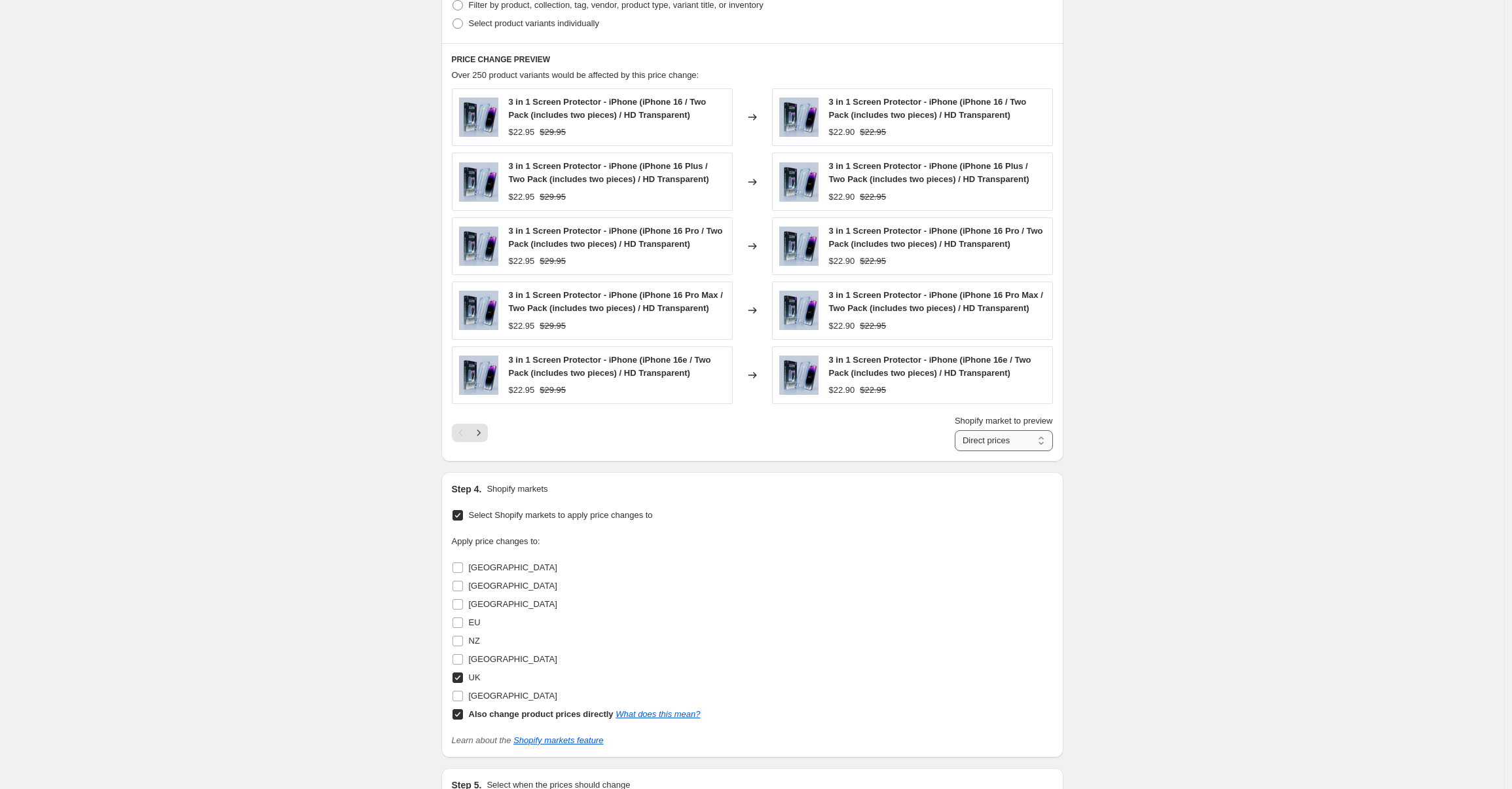
click at [990, 435] on select "Direct prices UK" at bounding box center [1004, 440] width 98 height 21
select select "94786224419"
click at [955, 430] on select "Direct prices UK" at bounding box center [1004, 440] width 98 height 21
drag, startPoint x: 831, startPoint y: 132, endPoint x: 846, endPoint y: 134, distance: 15.1
click at [846, 134] on div "3 in 1 Screen Protector - iPhone (iPhone 16 / Two Pack (includes two pieces) / …" at bounding box center [912, 117] width 281 height 57
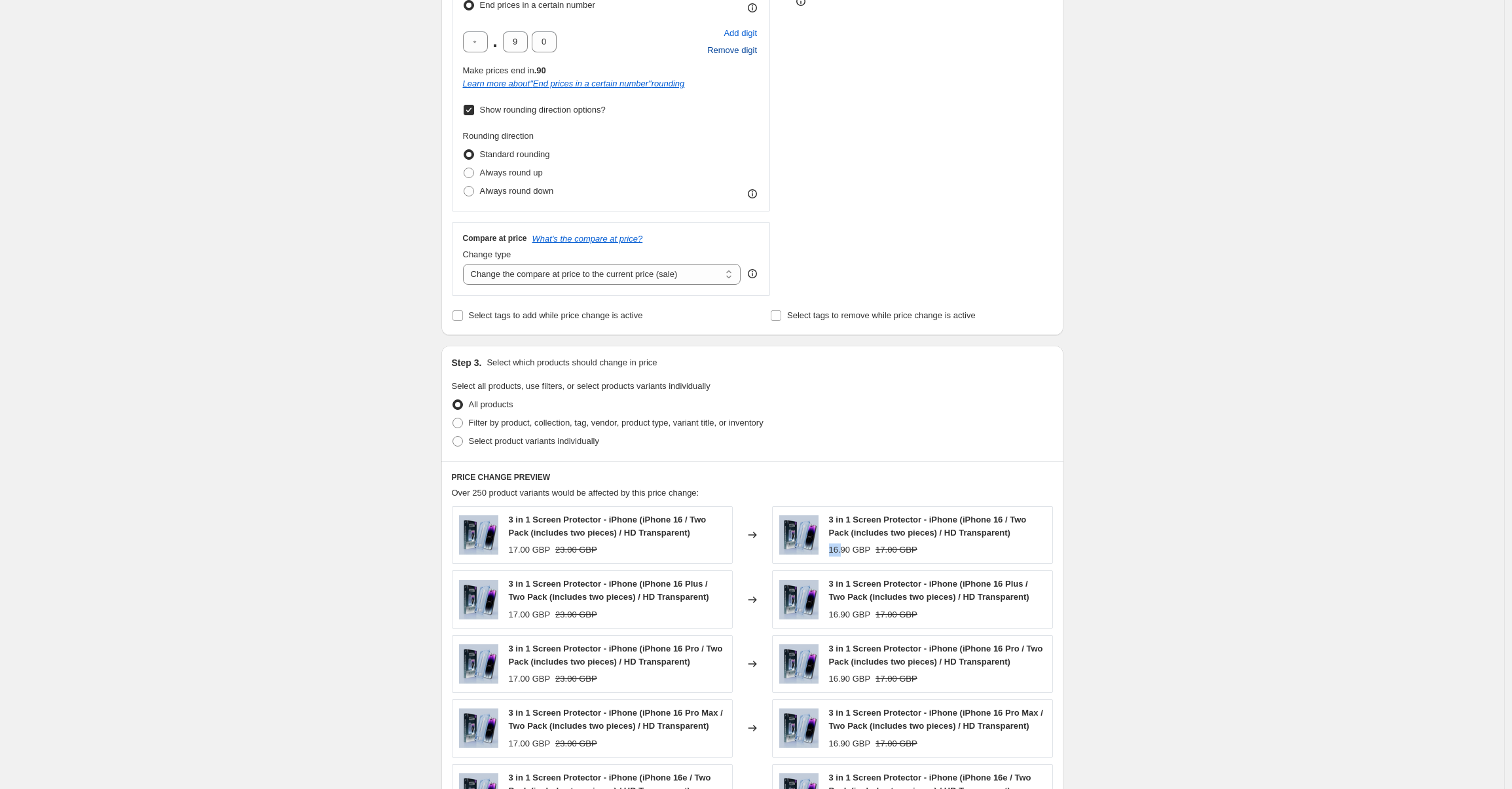
scroll to position [344, 0]
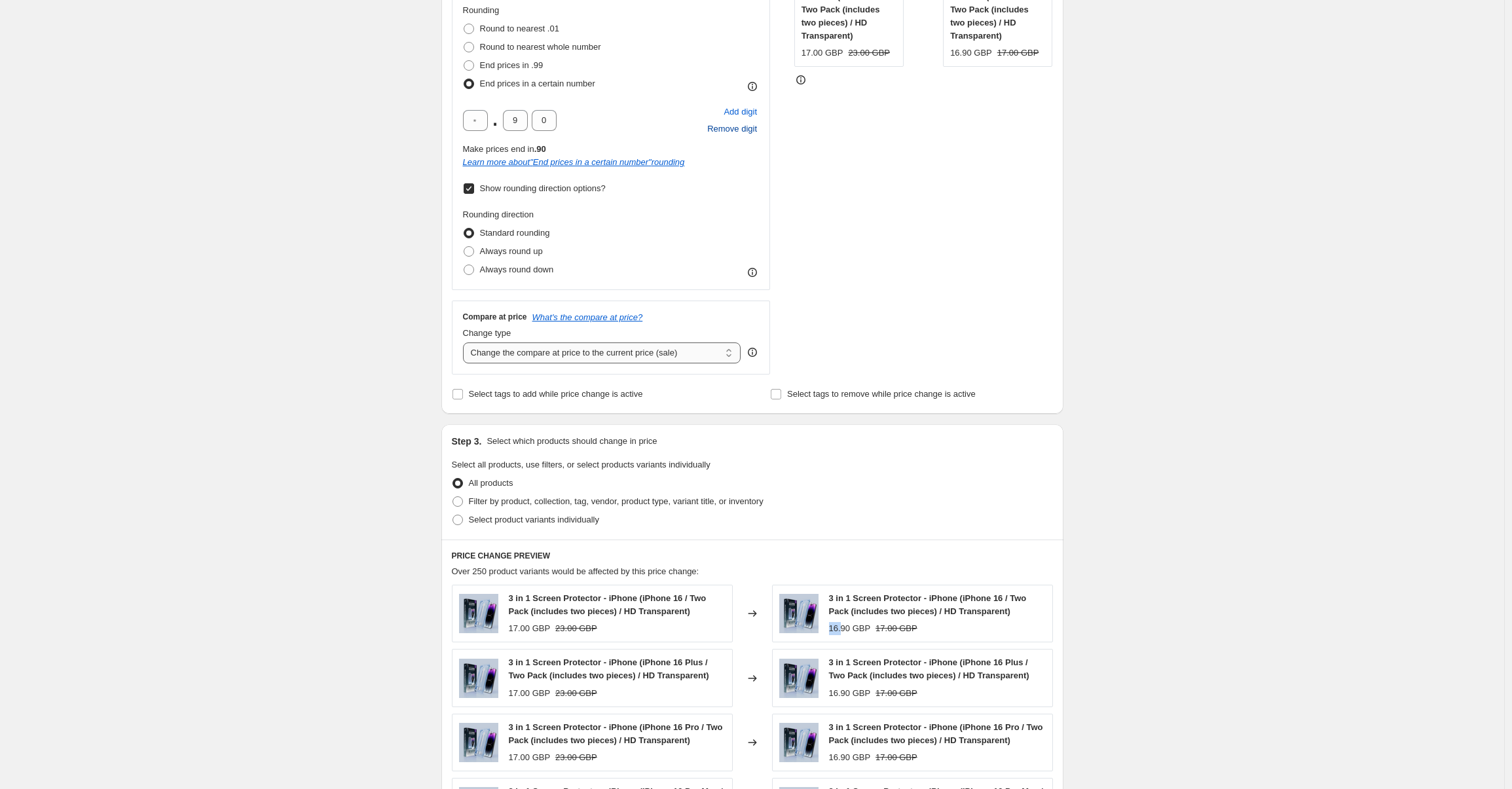
click at [565, 358] on select "Change the compare at price to the current price (sale) Change the compare at p…" at bounding box center [601, 352] width 278 height 21
click at [466, 342] on select "Change the compare at price to the current price (sale) Change the compare at p…" at bounding box center [601, 352] width 278 height 21
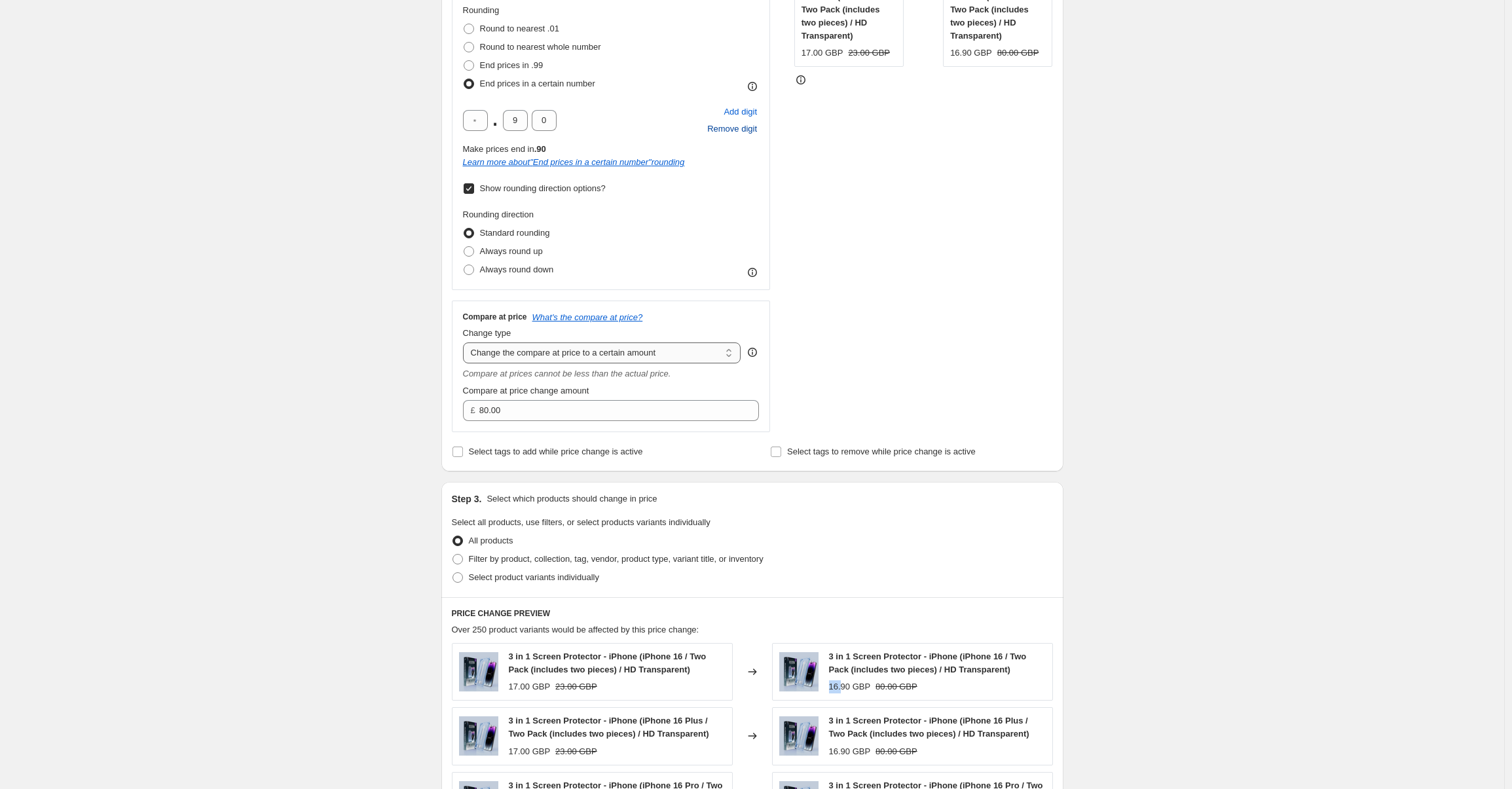
click at [567, 355] on select "Change the compare at price to the current price (sale) Change the compare at p…" at bounding box center [601, 352] width 278 height 21
select select "by"
click at [466, 342] on select "Change the compare at price to the current price (sale) Change the compare at p…" at bounding box center [601, 352] width 278 height 21
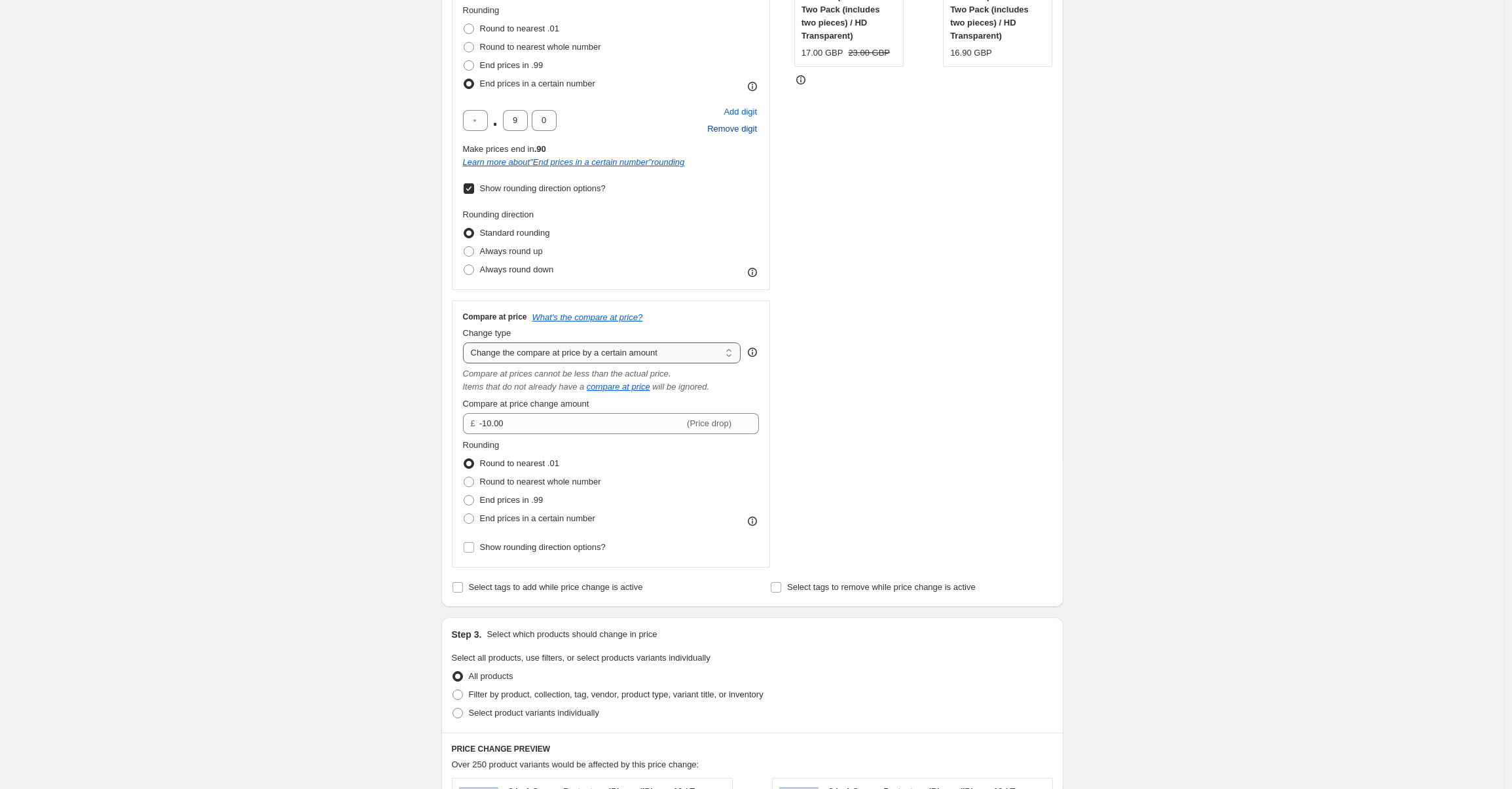
click at [569, 356] on select "Change the compare at price to the current price (sale) Change the compare at p…" at bounding box center [601, 352] width 278 height 21
click at [540, 420] on input "-10.00" at bounding box center [581, 423] width 205 height 21
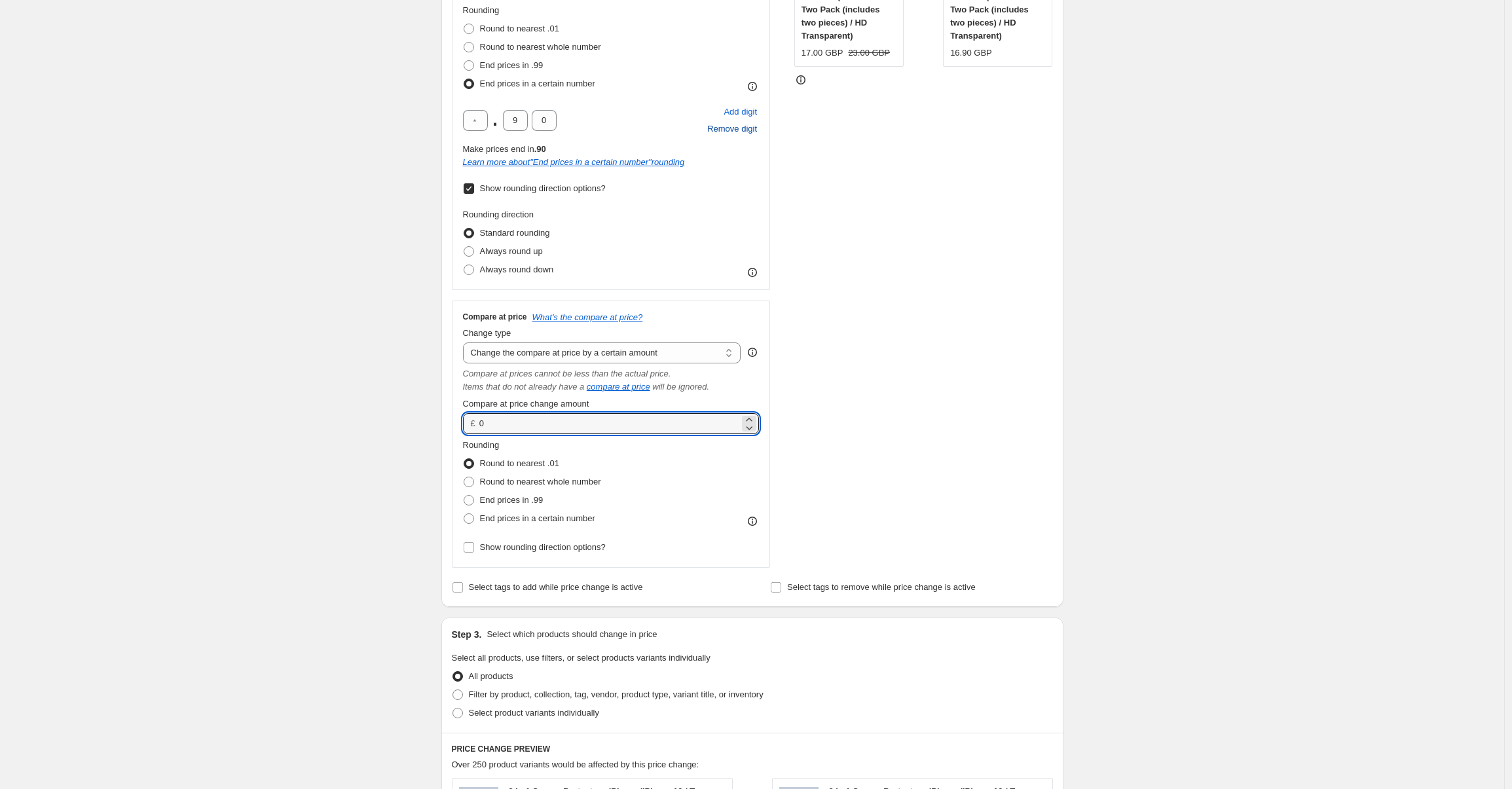
type input "0.00"
click at [972, 370] on div "STOREFRONT EXAMPLE 3 in 1 Screen Protector - iPhone (iPhone 16 / Two Pack (incl…" at bounding box center [923, 232] width 259 height 671
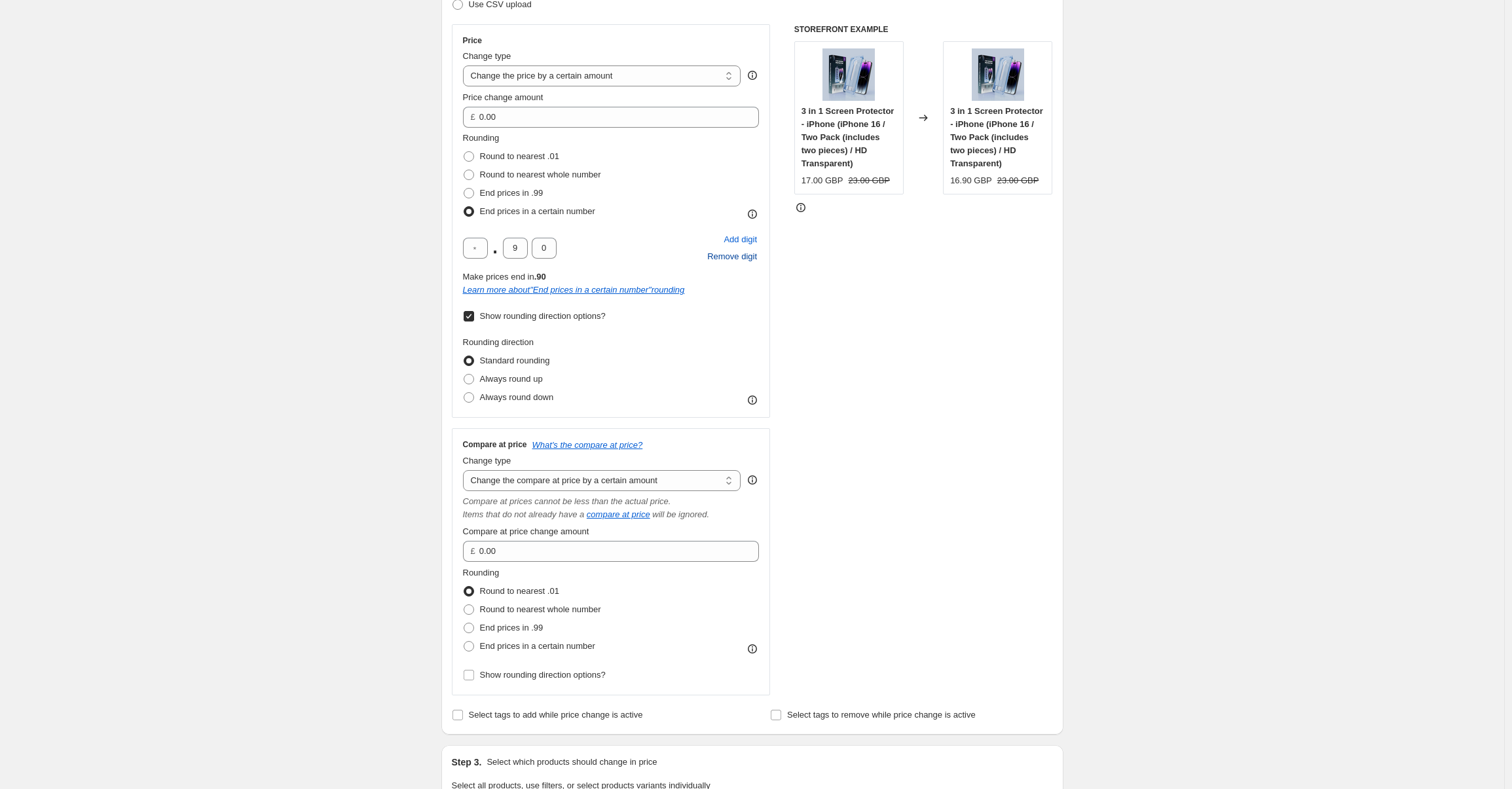
scroll to position [144, 0]
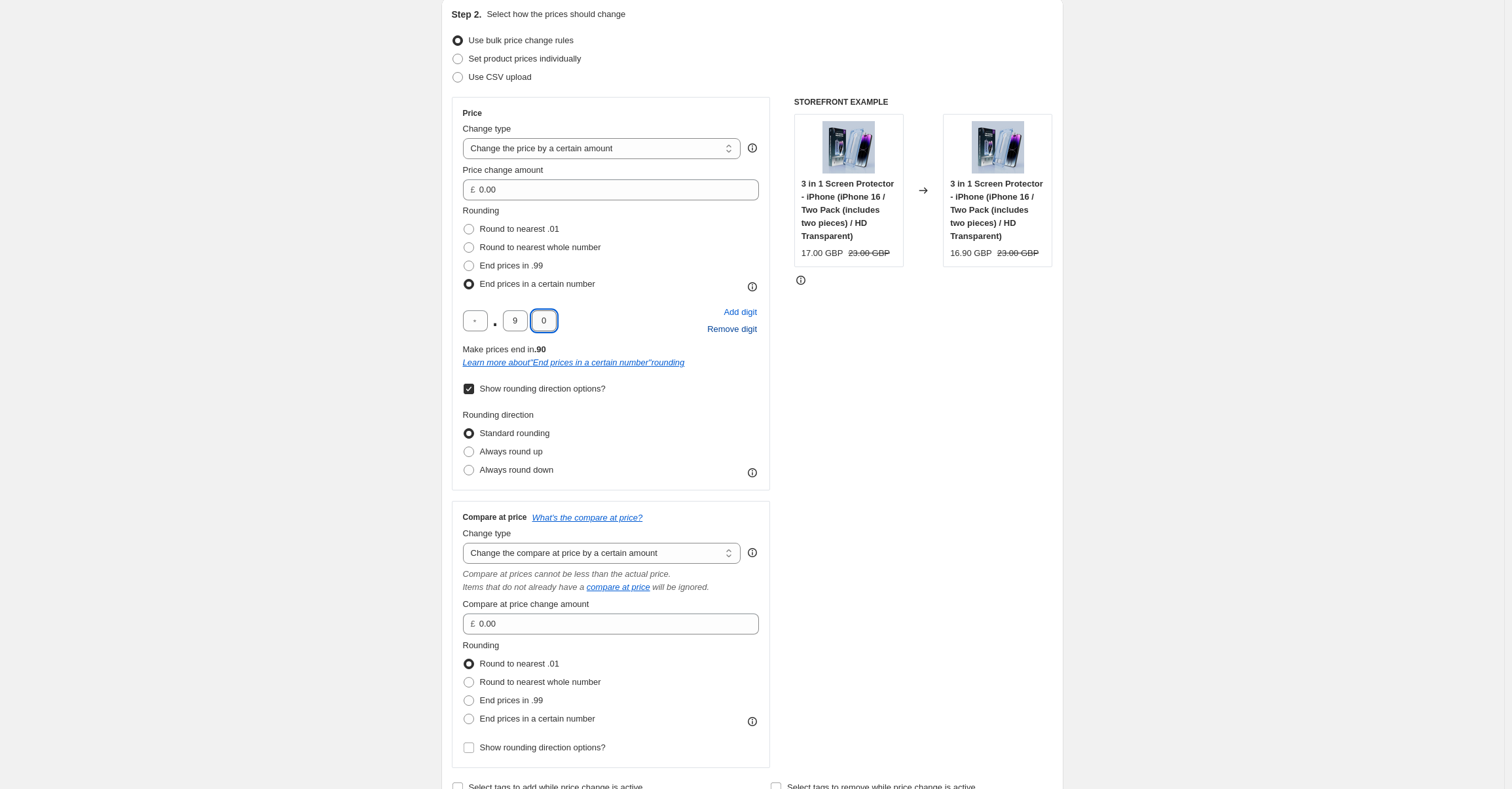
click at [548, 326] on input "0" at bounding box center [543, 320] width 25 height 21
click at [1025, 408] on div "STOREFRONT EXAMPLE 3 in 1 Screen Protector - iPhone (iPhone 16 / Two Pack (incl…" at bounding box center [923, 432] width 259 height 671
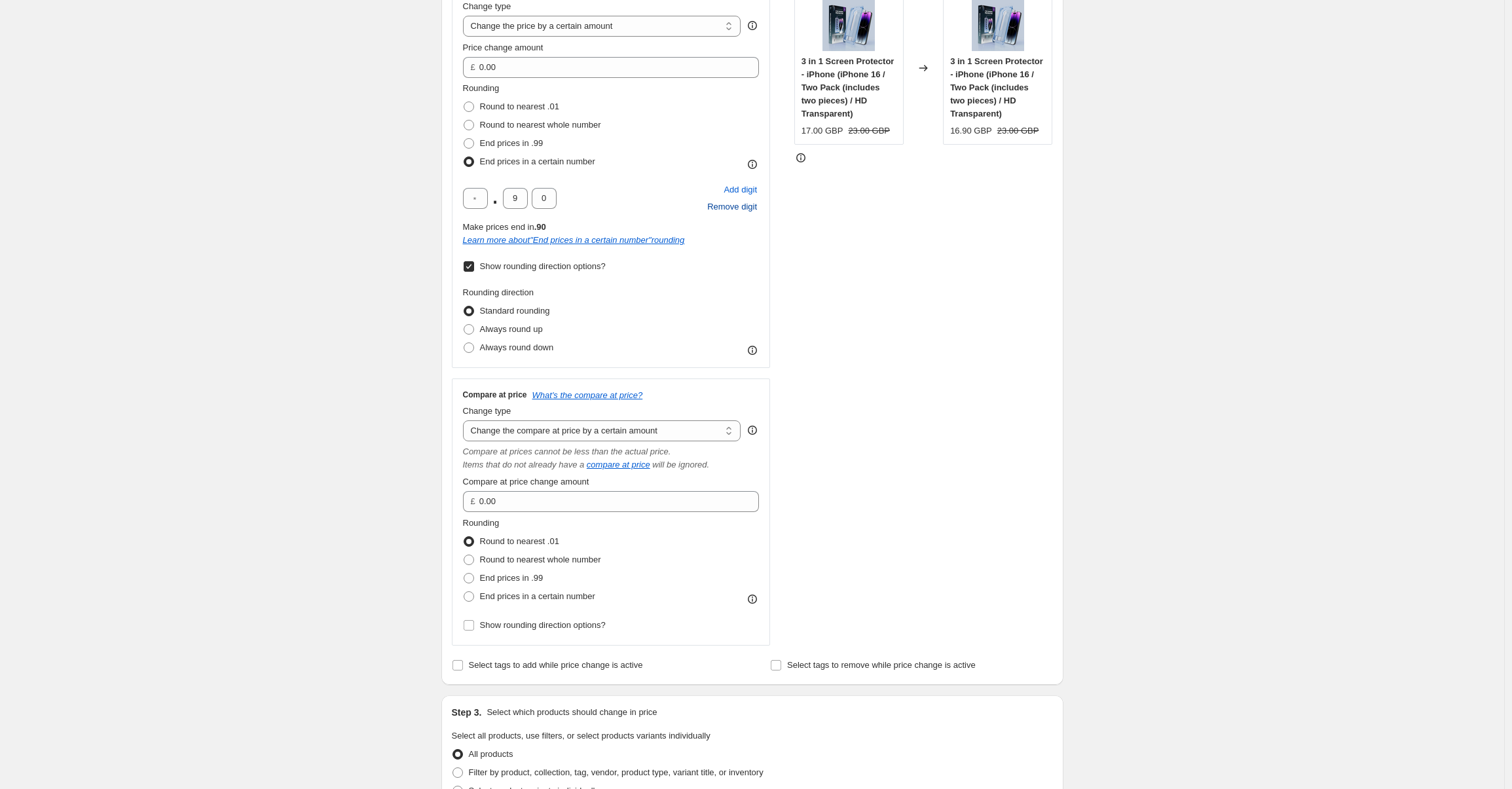
scroll to position [351, 0]
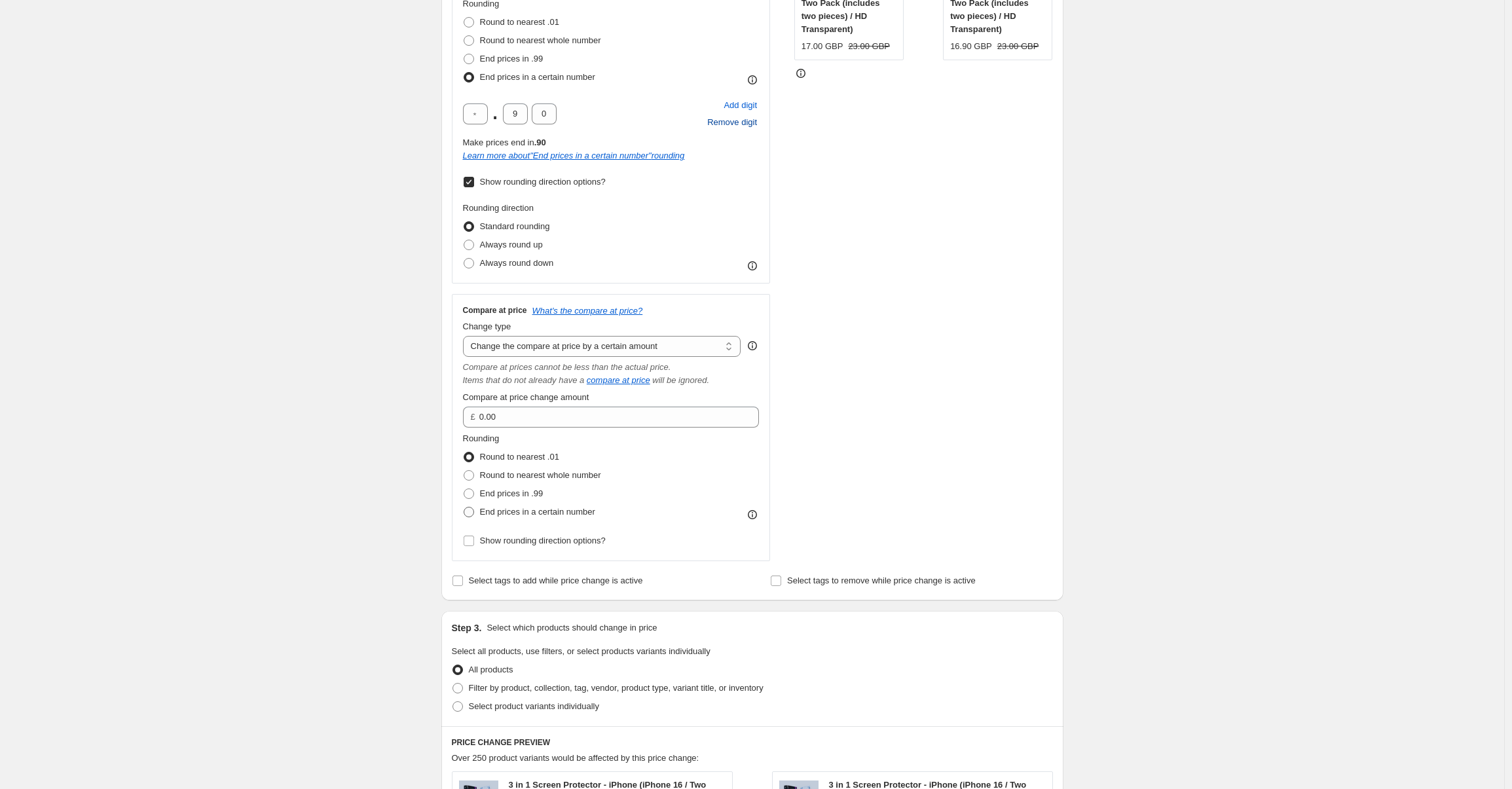
click at [473, 513] on span at bounding box center [469, 512] width 10 height 10
click at [464, 507] on input "End prices in a certain number" at bounding box center [464, 507] width 1 height 1
radio input "true"
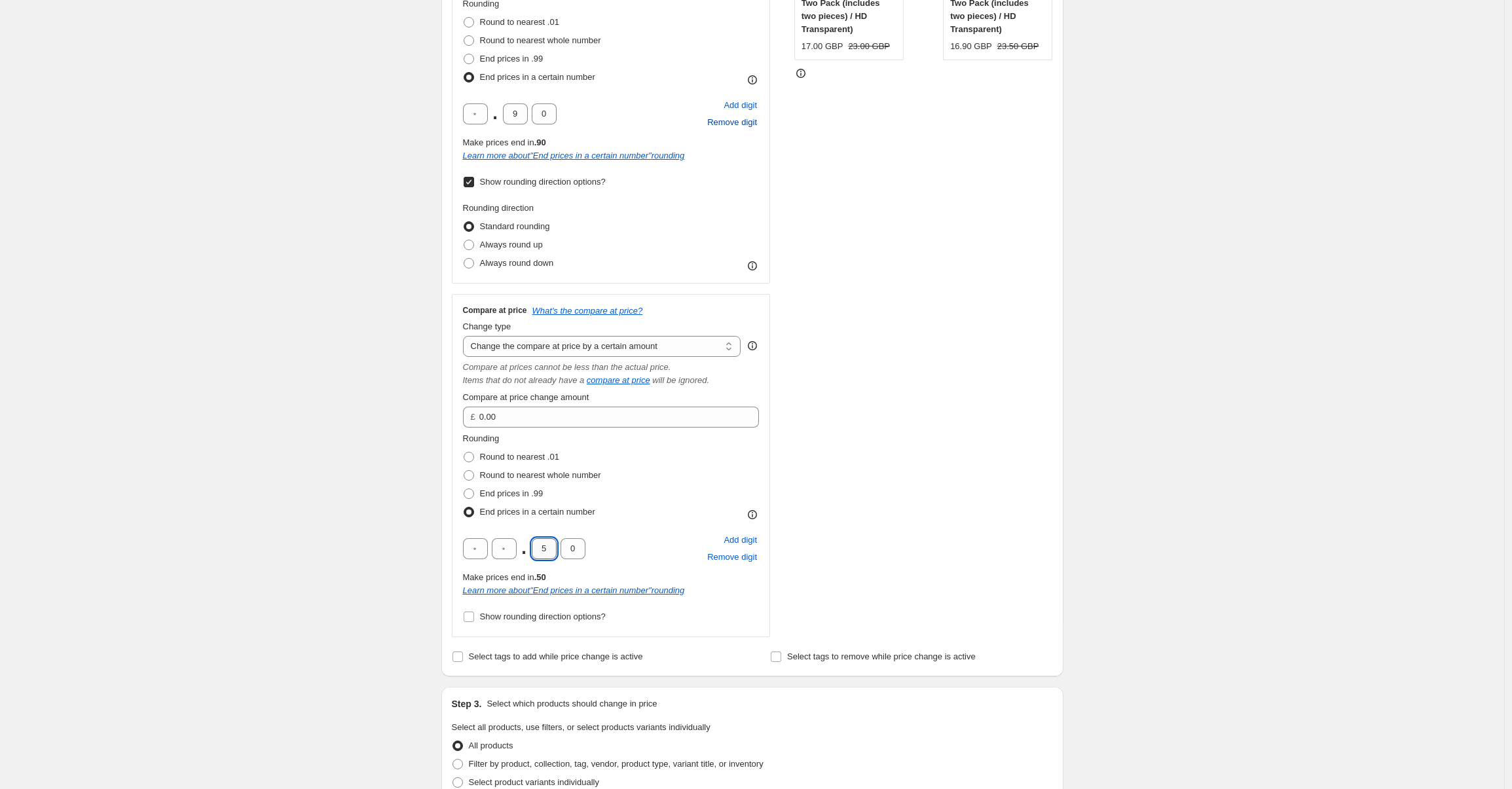
click at [545, 553] on input "5" at bounding box center [543, 548] width 25 height 21
type input "9"
drag, startPoint x: 551, startPoint y: 547, endPoint x: 554, endPoint y: 578, distance: 31.1
click at [550, 547] on input "9" at bounding box center [543, 548] width 25 height 21
click at [575, 553] on input "0" at bounding box center [572, 548] width 25 height 21
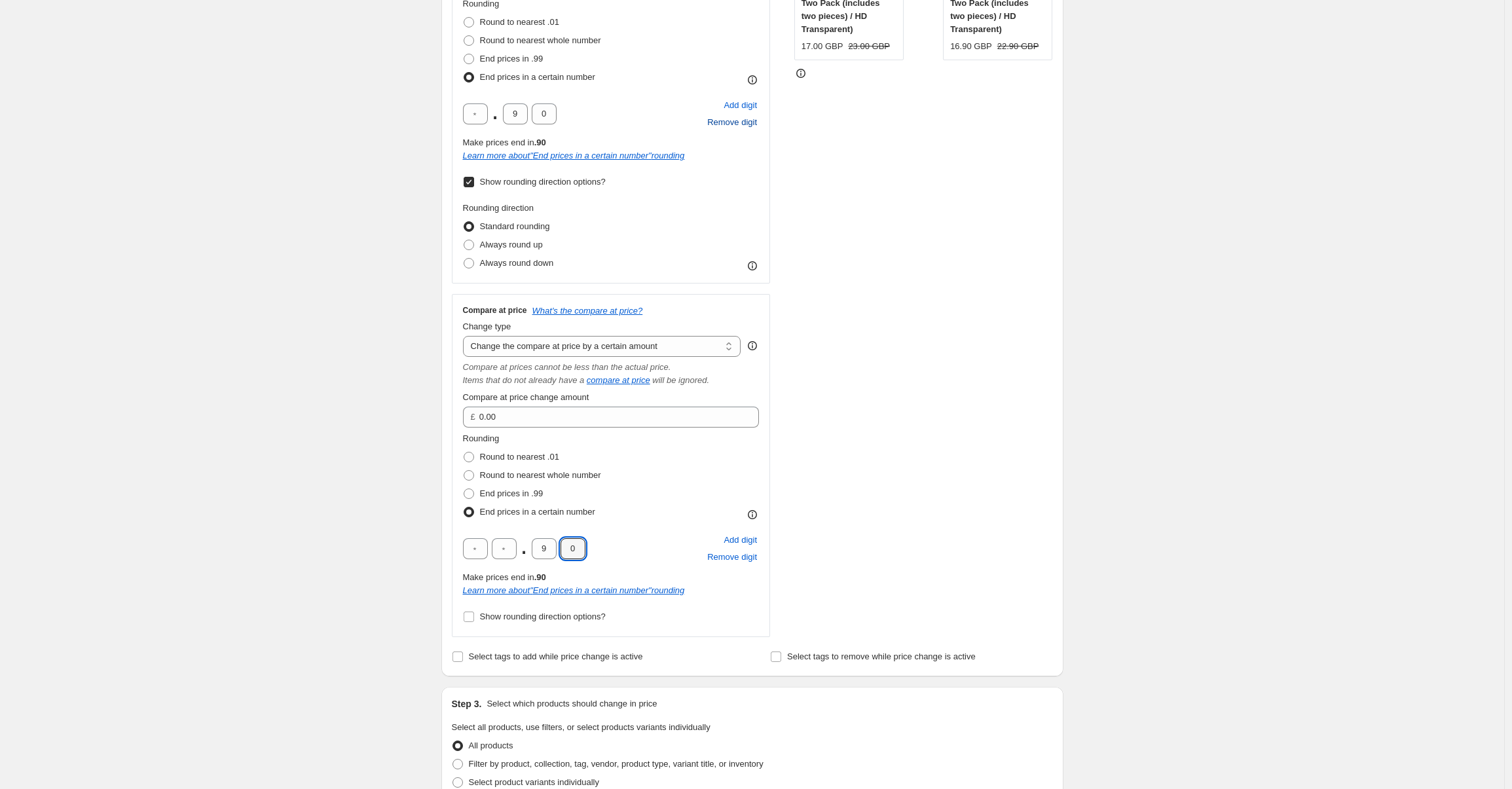
click at [843, 574] on div "STOREFRONT EXAMPLE 3 in 1 Screen Protector - iPhone (iPhone 16 / Two Pack (incl…" at bounding box center [923, 263] width 259 height 747
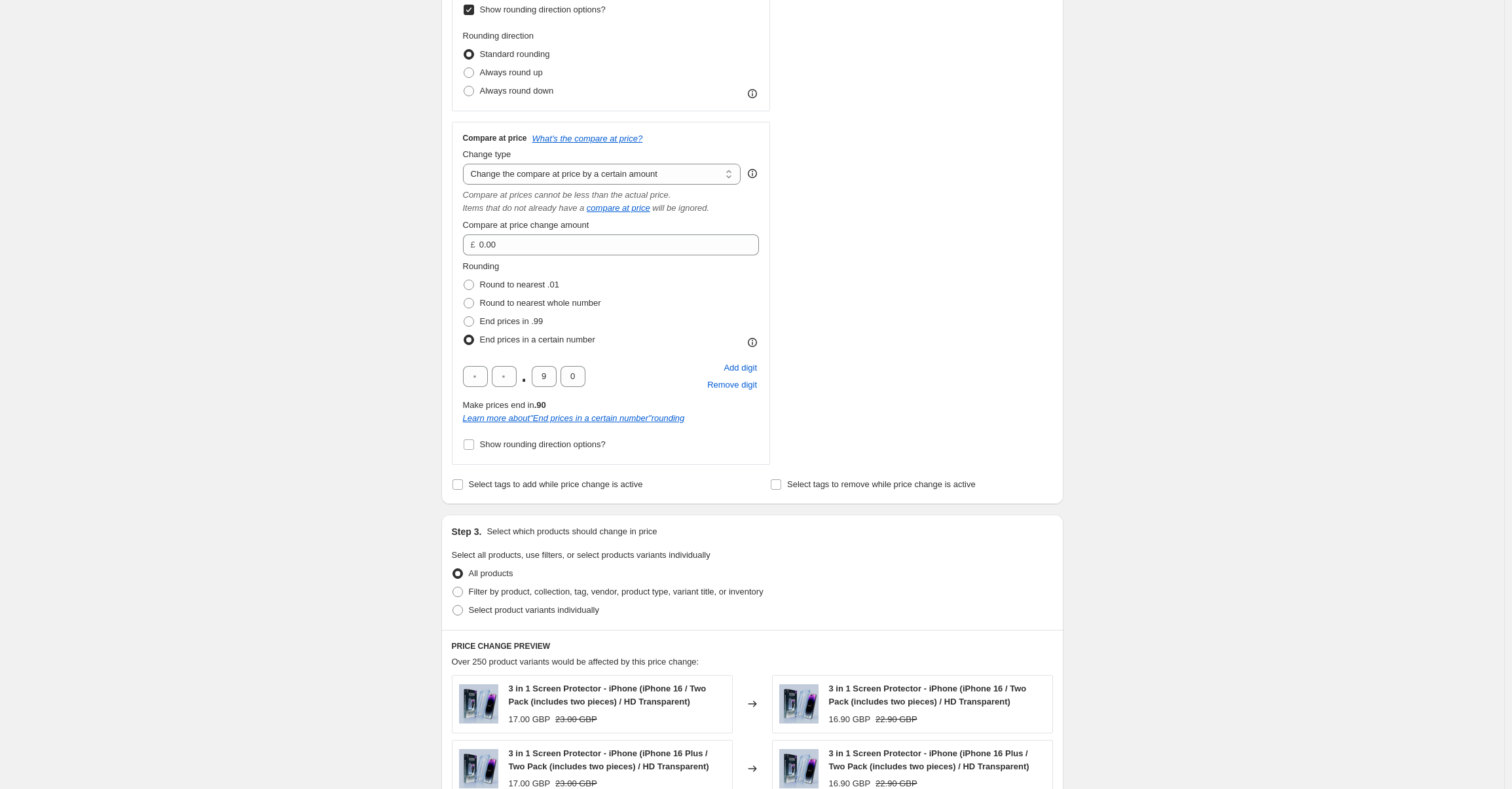
scroll to position [394, 0]
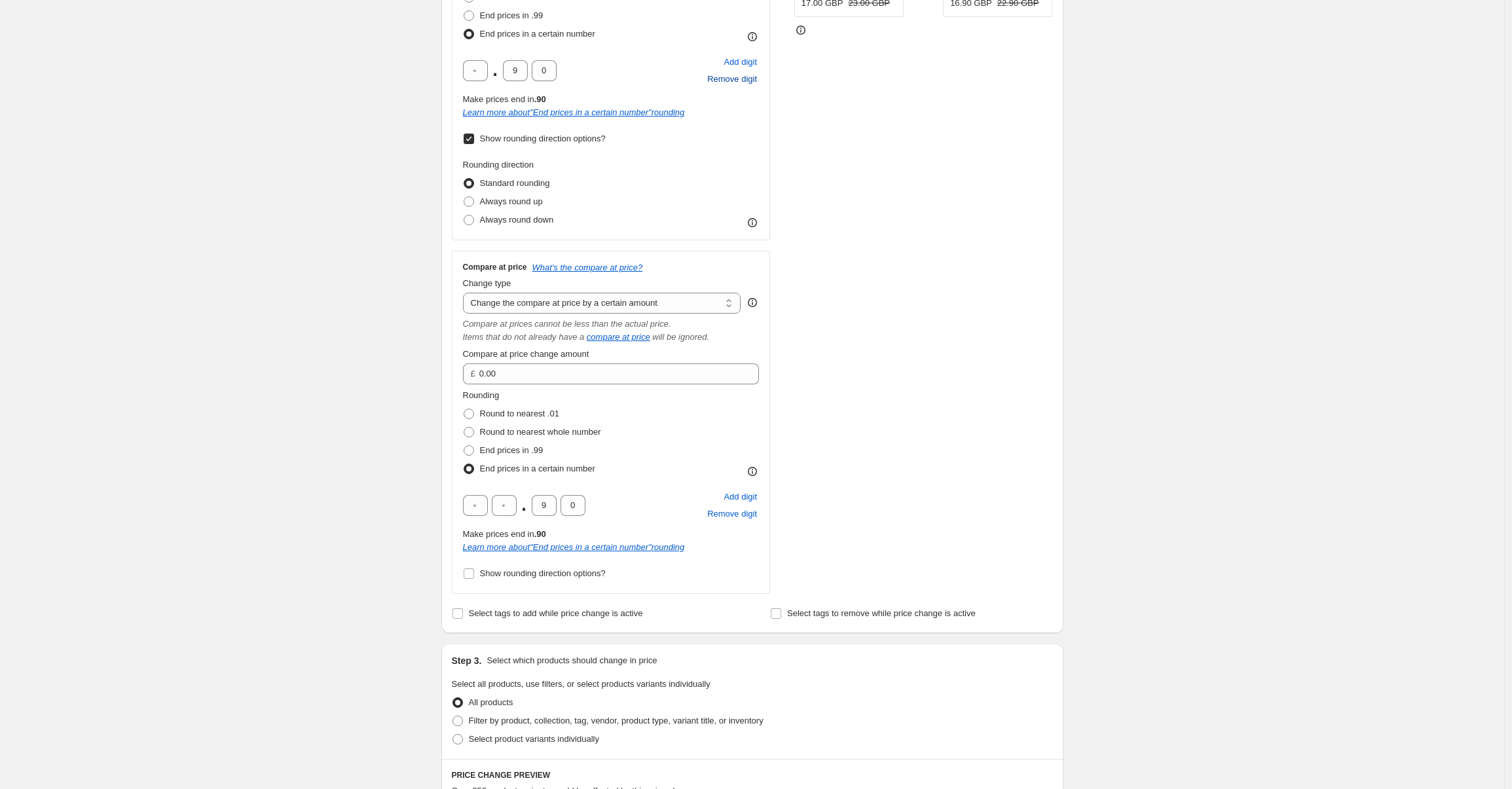
click at [473, 140] on input "Show rounding direction options?" at bounding box center [469, 139] width 10 height 10
checkbox input "false"
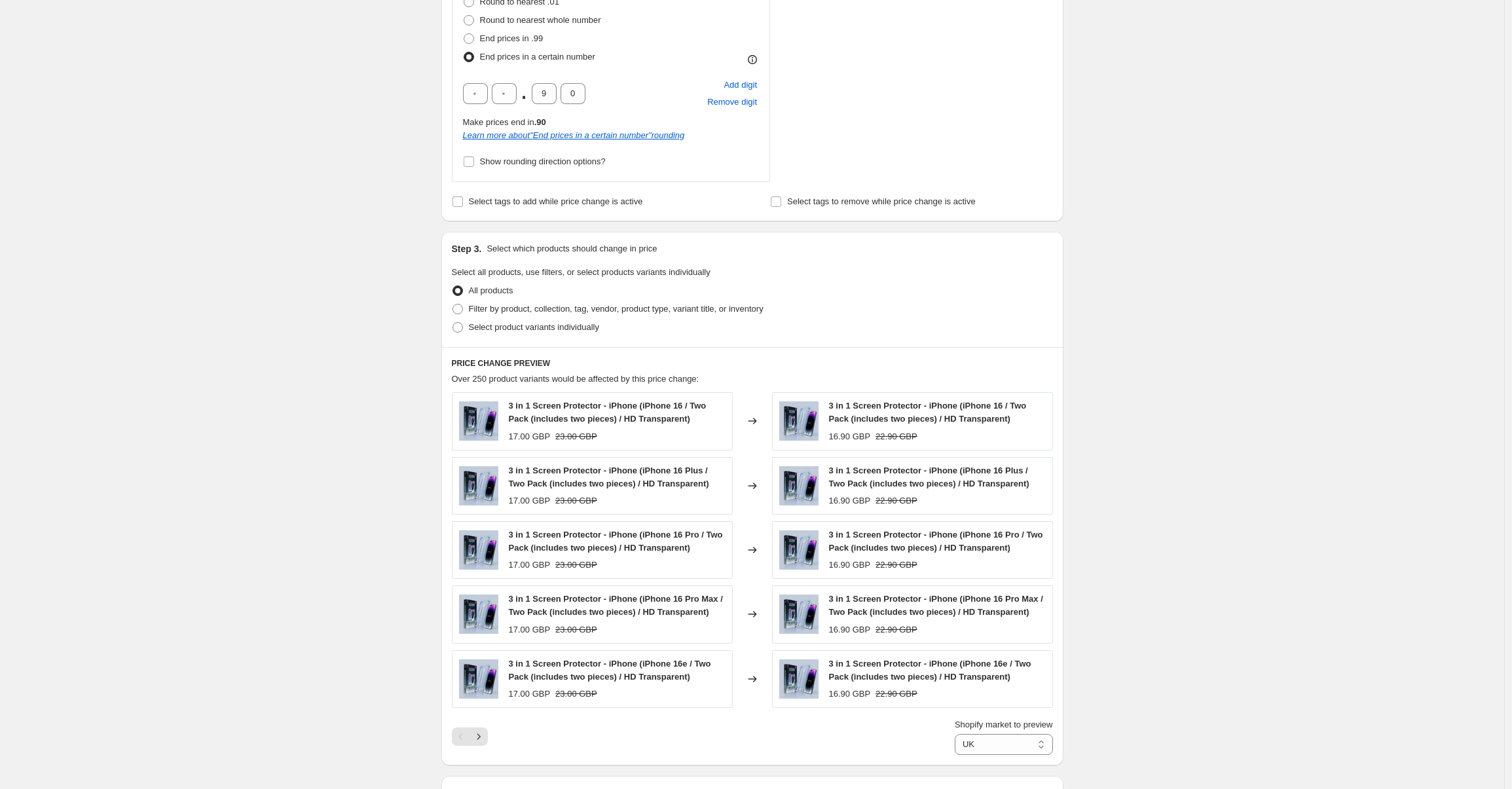
scroll to position [707, 0]
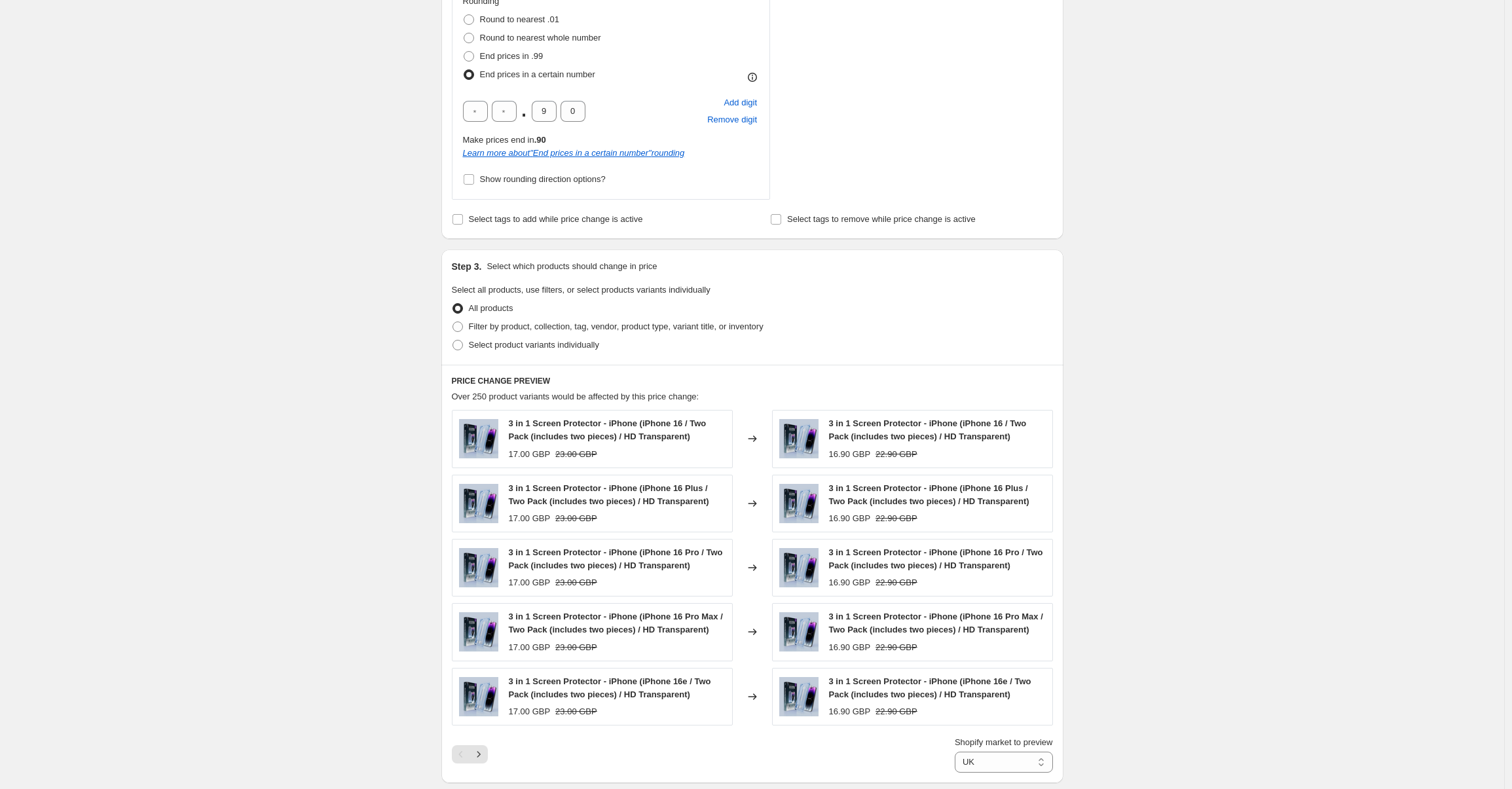
click at [1260, 402] on div "Create new price change job. This page is ready Create new price change job Dra…" at bounding box center [752, 287] width 1504 height 1989
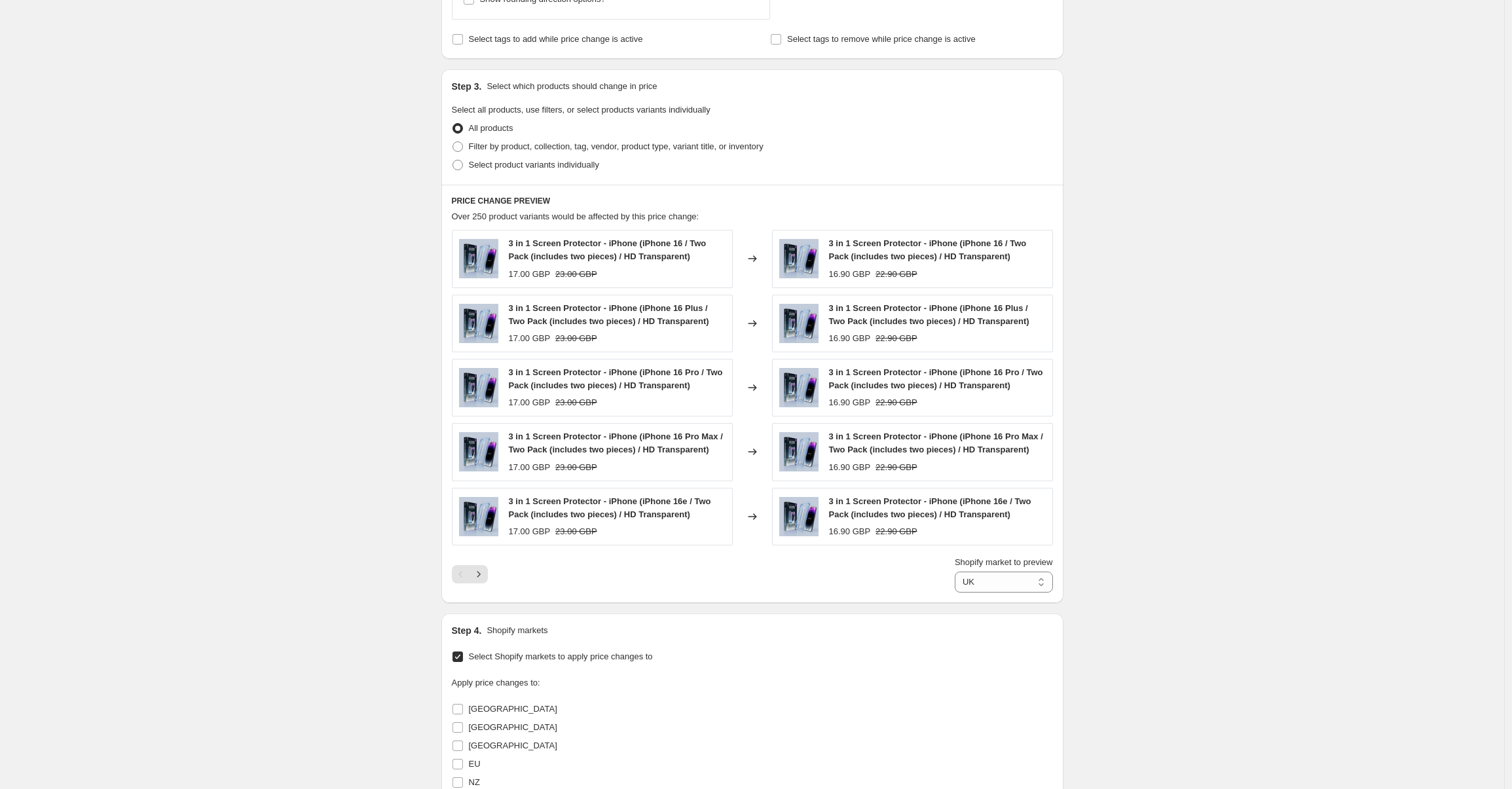
scroll to position [1107, 0]
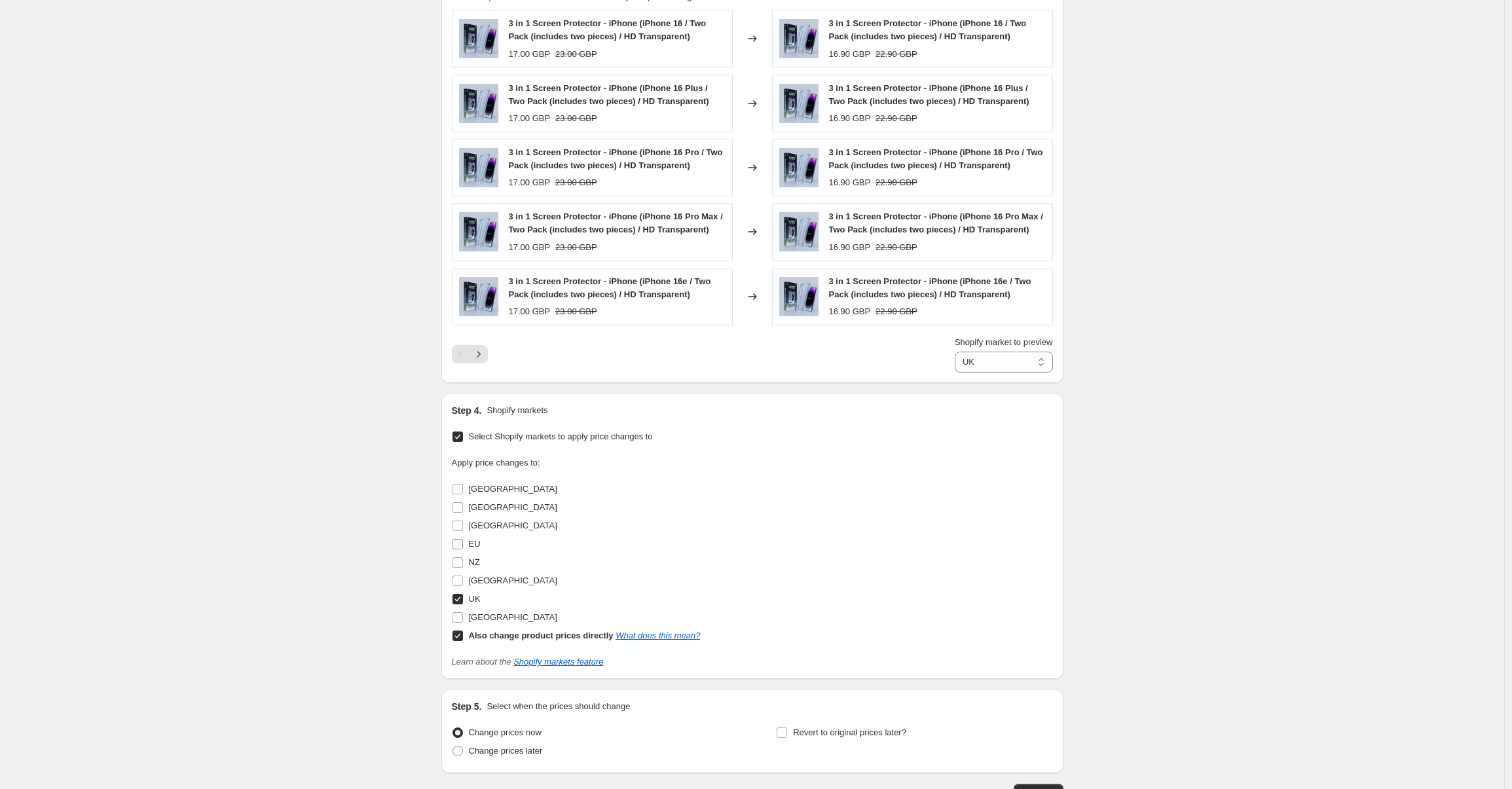
click at [461, 544] on input "EU" at bounding box center [458, 544] width 10 height 10
checkbox input "true"
click at [458, 491] on input "[GEOGRAPHIC_DATA]" at bounding box center [458, 489] width 10 height 10
checkbox input "true"
click at [461, 505] on input "[GEOGRAPHIC_DATA]" at bounding box center [458, 507] width 10 height 10
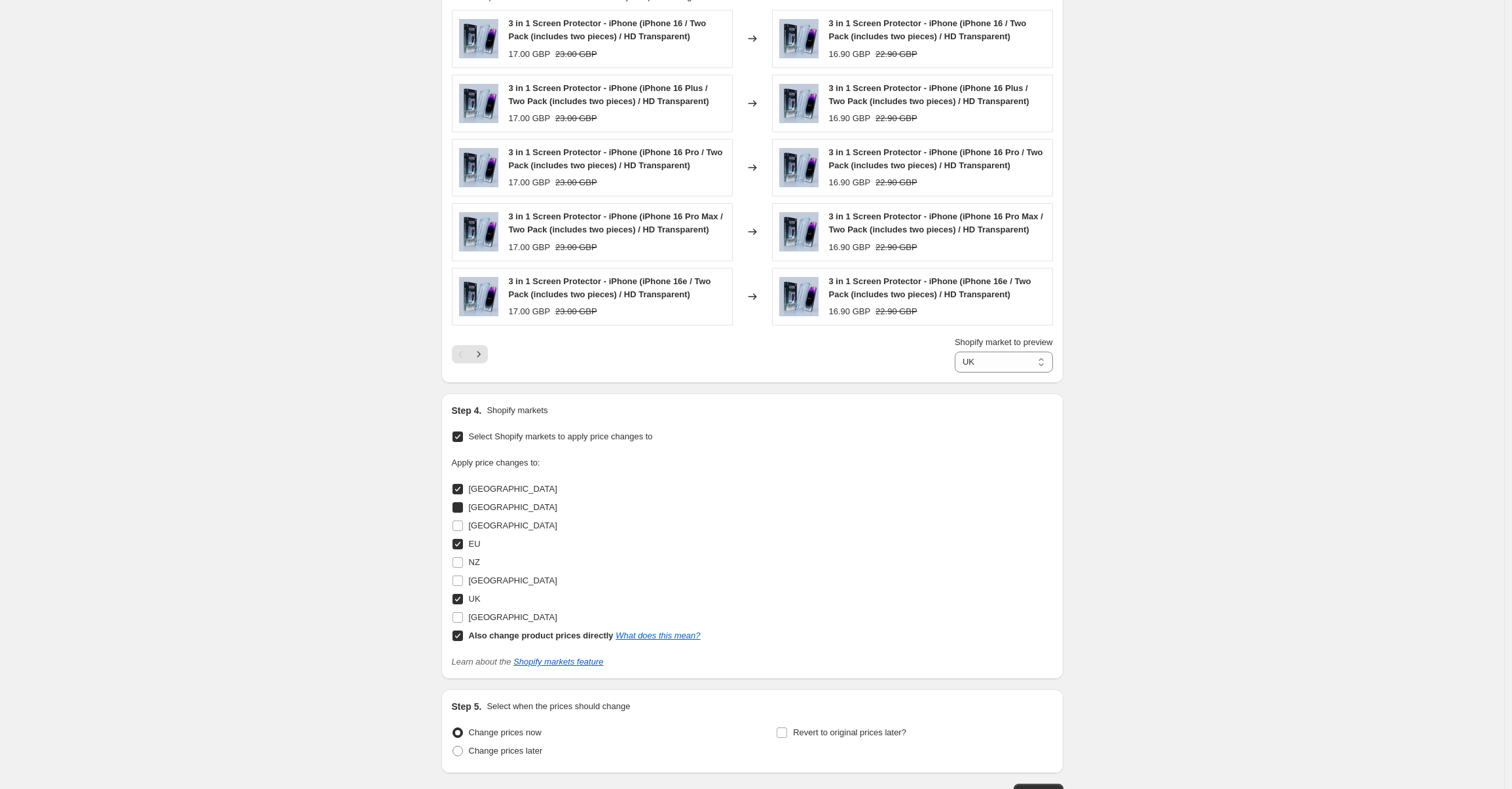
checkbox input "true"
click at [455, 564] on span at bounding box center [458, 563] width 12 height 12
click at [455, 564] on input "NZ" at bounding box center [458, 563] width 10 height 10
checkbox input "true"
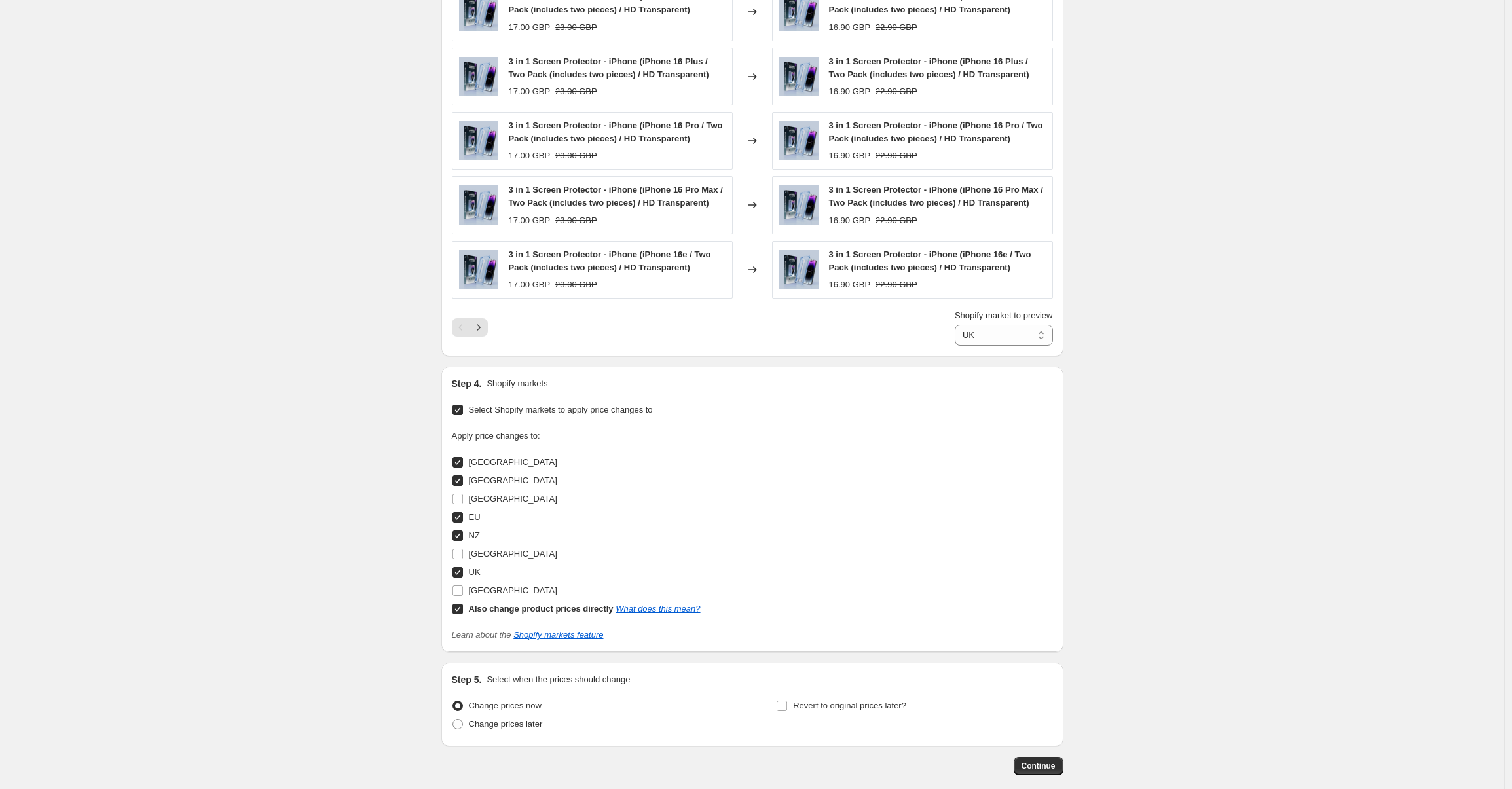
scroll to position [1150, 0]
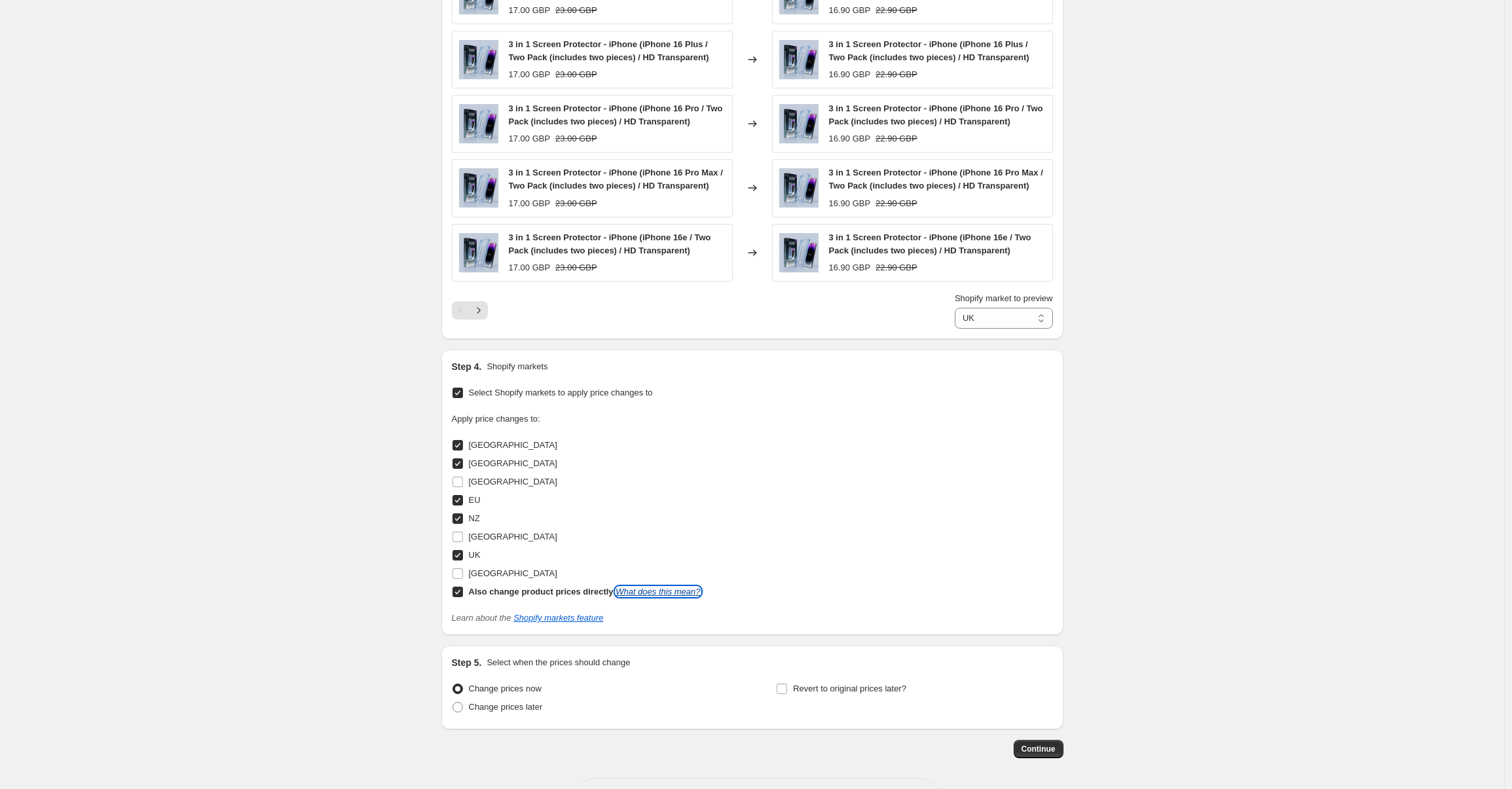
click at [687, 592] on link "What does this mean?" at bounding box center [657, 591] width 84 height 10
click at [465, 600] on label "Also change product prices directly What does this mean?" at bounding box center [576, 592] width 249 height 19
click at [463, 597] on input "Also change product prices directly What does this mean?" at bounding box center [458, 592] width 10 height 10
checkbox input "false"
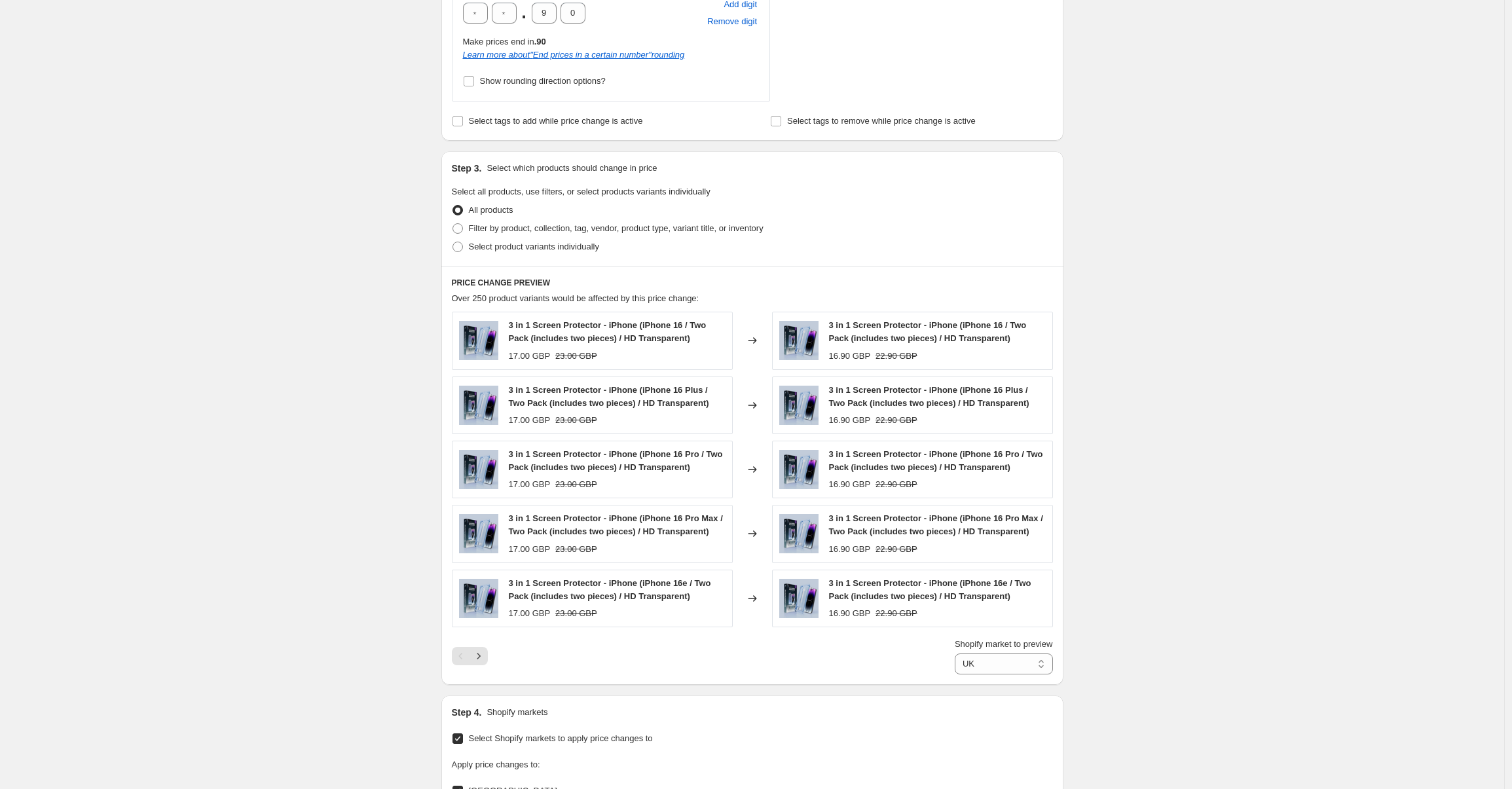
scroll to position [925, 0]
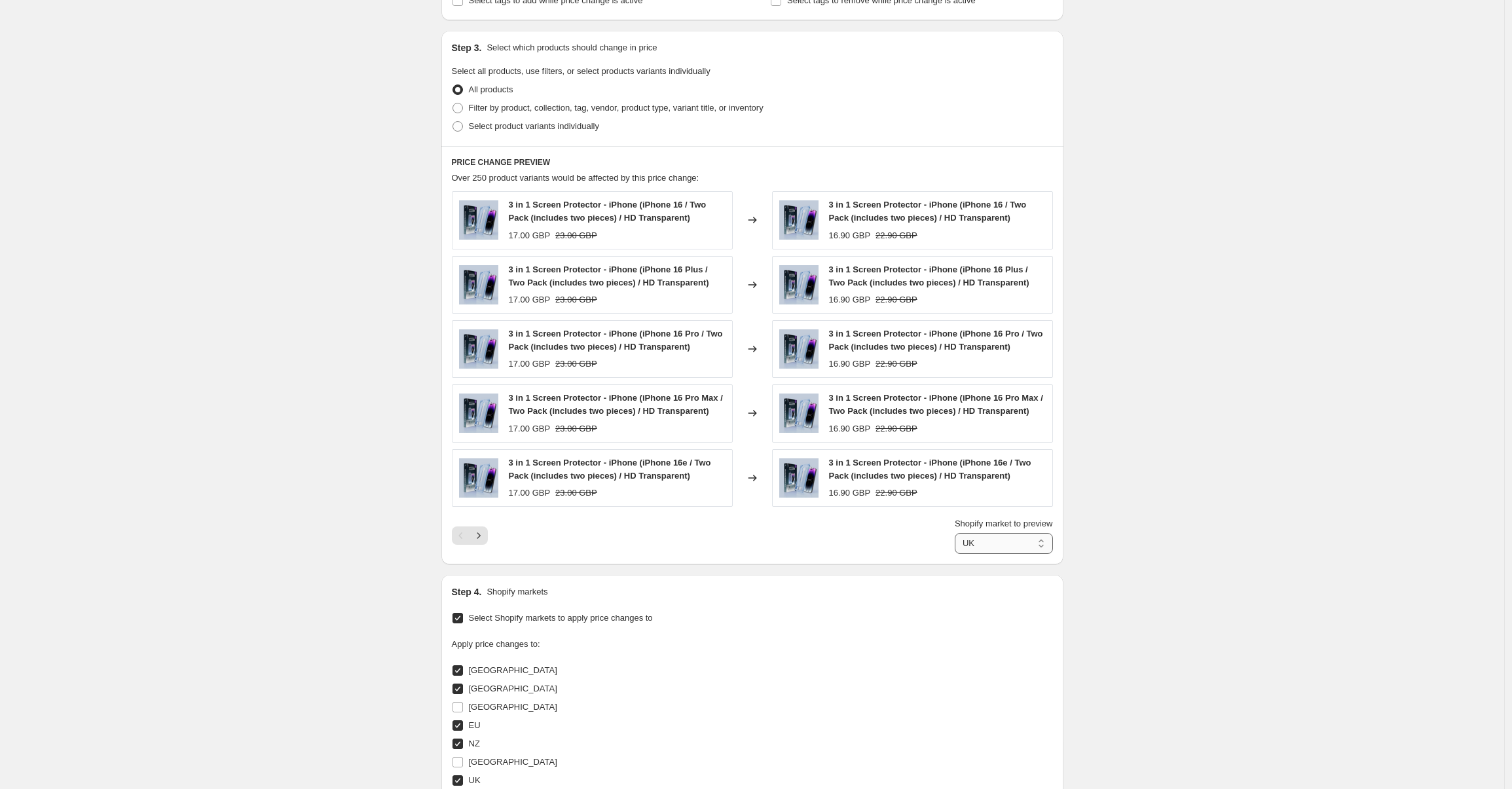
click at [1008, 542] on select "Australia Canada EU NZ UK" at bounding box center [1004, 543] width 98 height 21
click at [955, 533] on select "Australia Canada EU NZ UK" at bounding box center [1004, 543] width 98 height 21
click at [980, 544] on select "Australia Canada EU NZ UK" at bounding box center [995, 543] width 115 height 21
click at [952, 533] on select "Australia Canada EU NZ UK" at bounding box center [995, 543] width 115 height 21
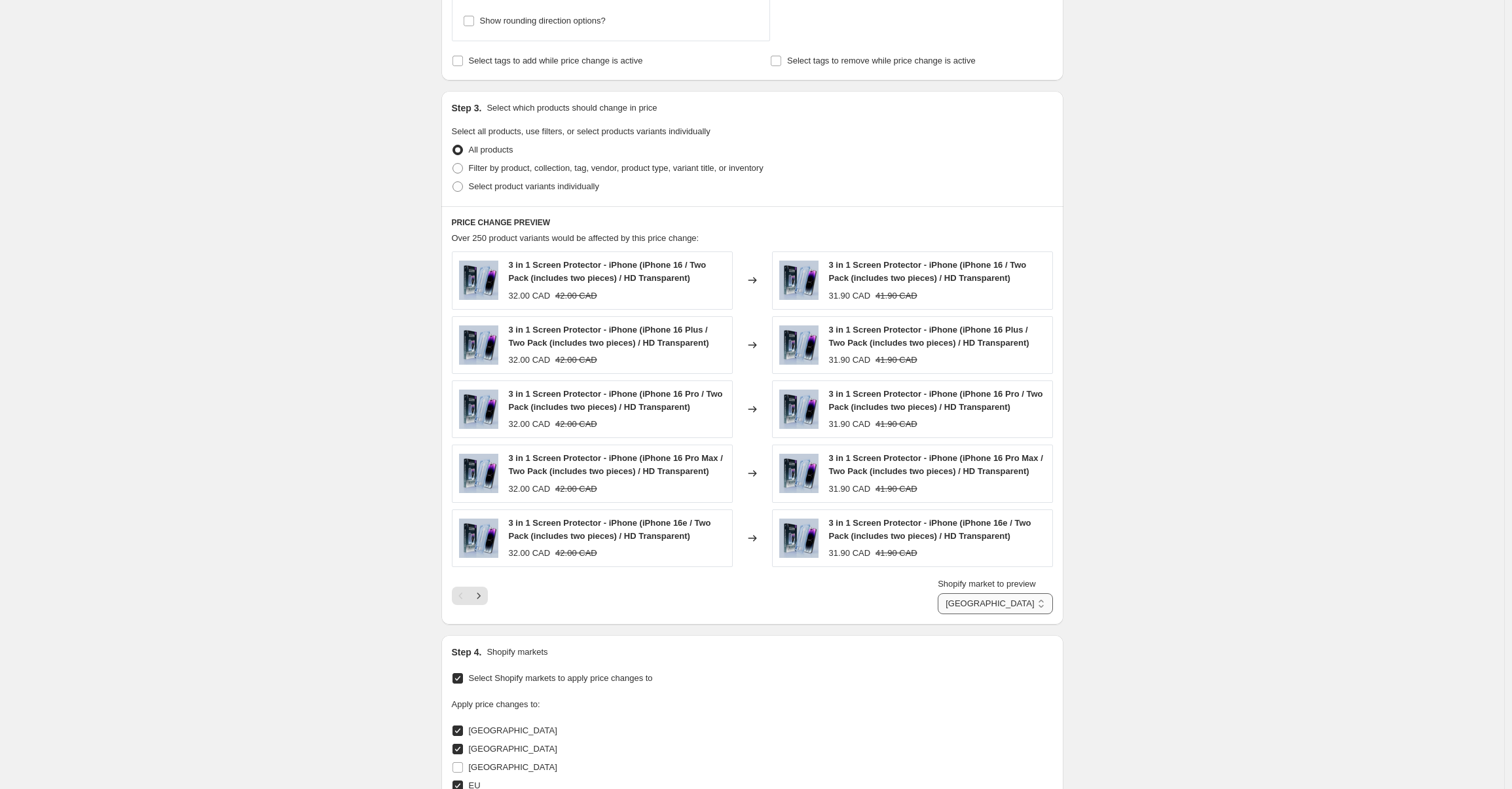
scroll to position [937, 0]
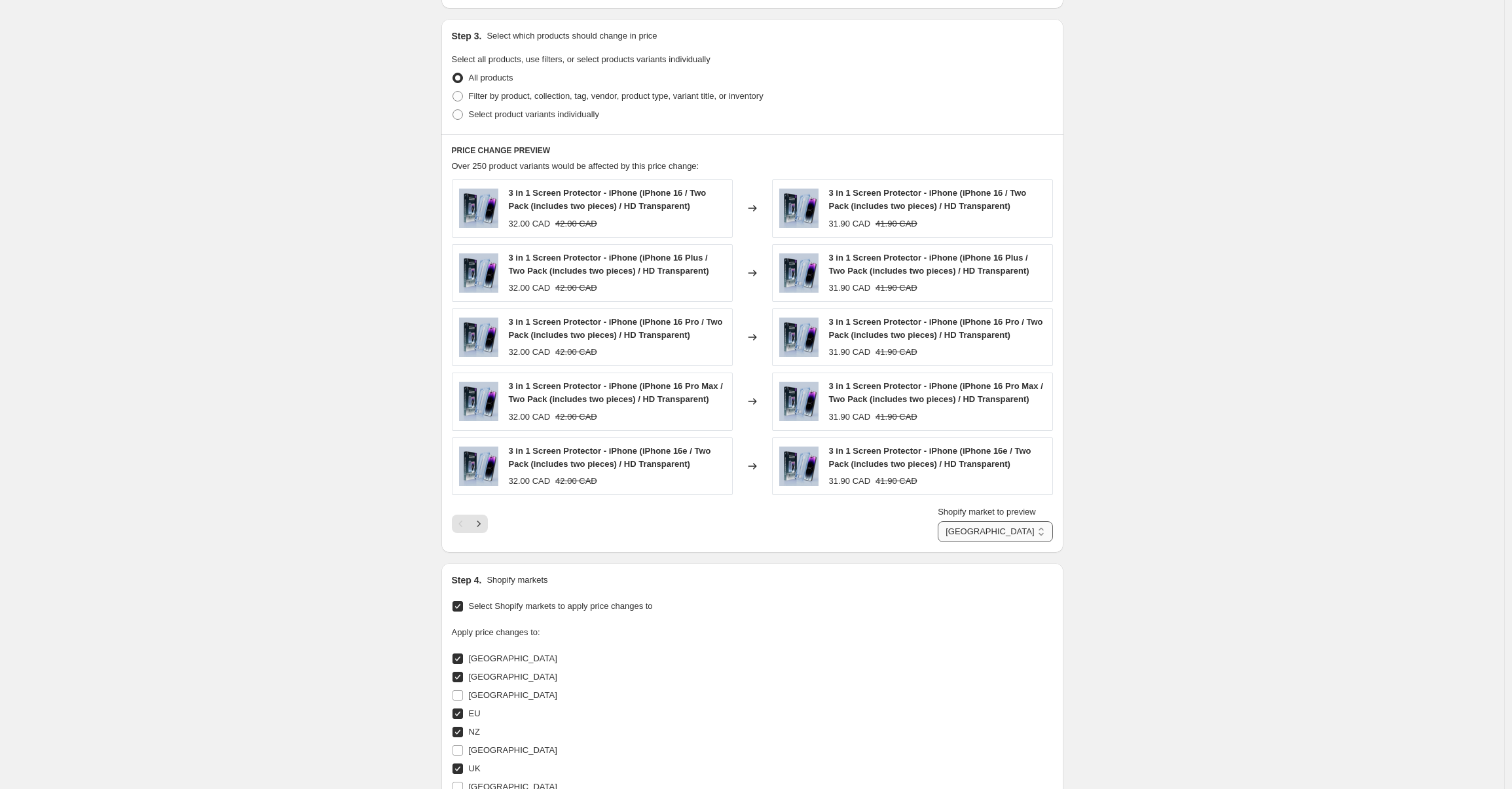
click at [977, 540] on select "Australia Canada EU NZ UK" at bounding box center [995, 531] width 115 height 21
select select "94786486563"
click at [952, 521] on select "Australia Canada EU NZ UK" at bounding box center [995, 531] width 115 height 21
click at [978, 536] on select "Australia Canada EU NZ UK" at bounding box center [1004, 531] width 98 height 21
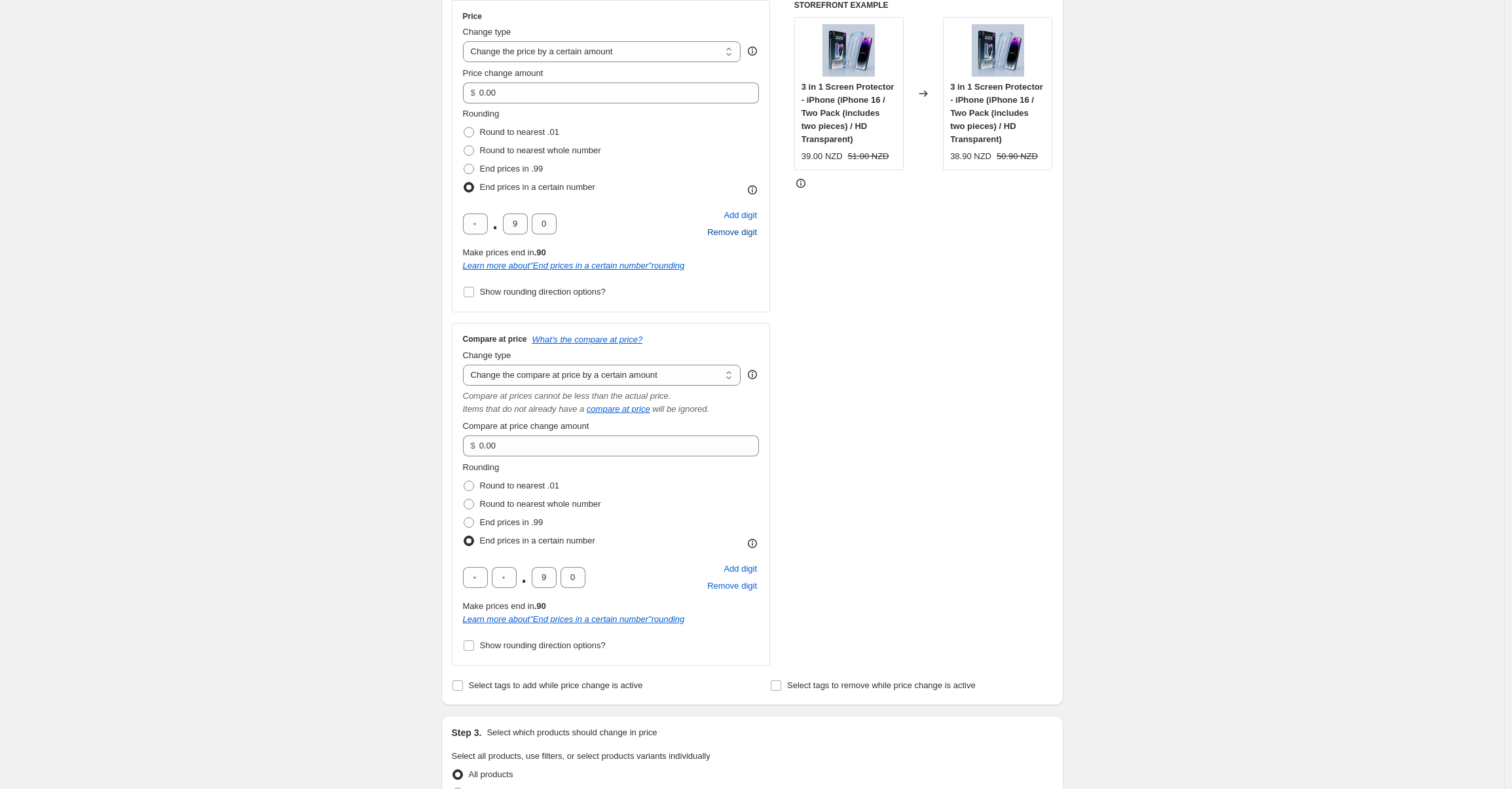
scroll to position [144, 0]
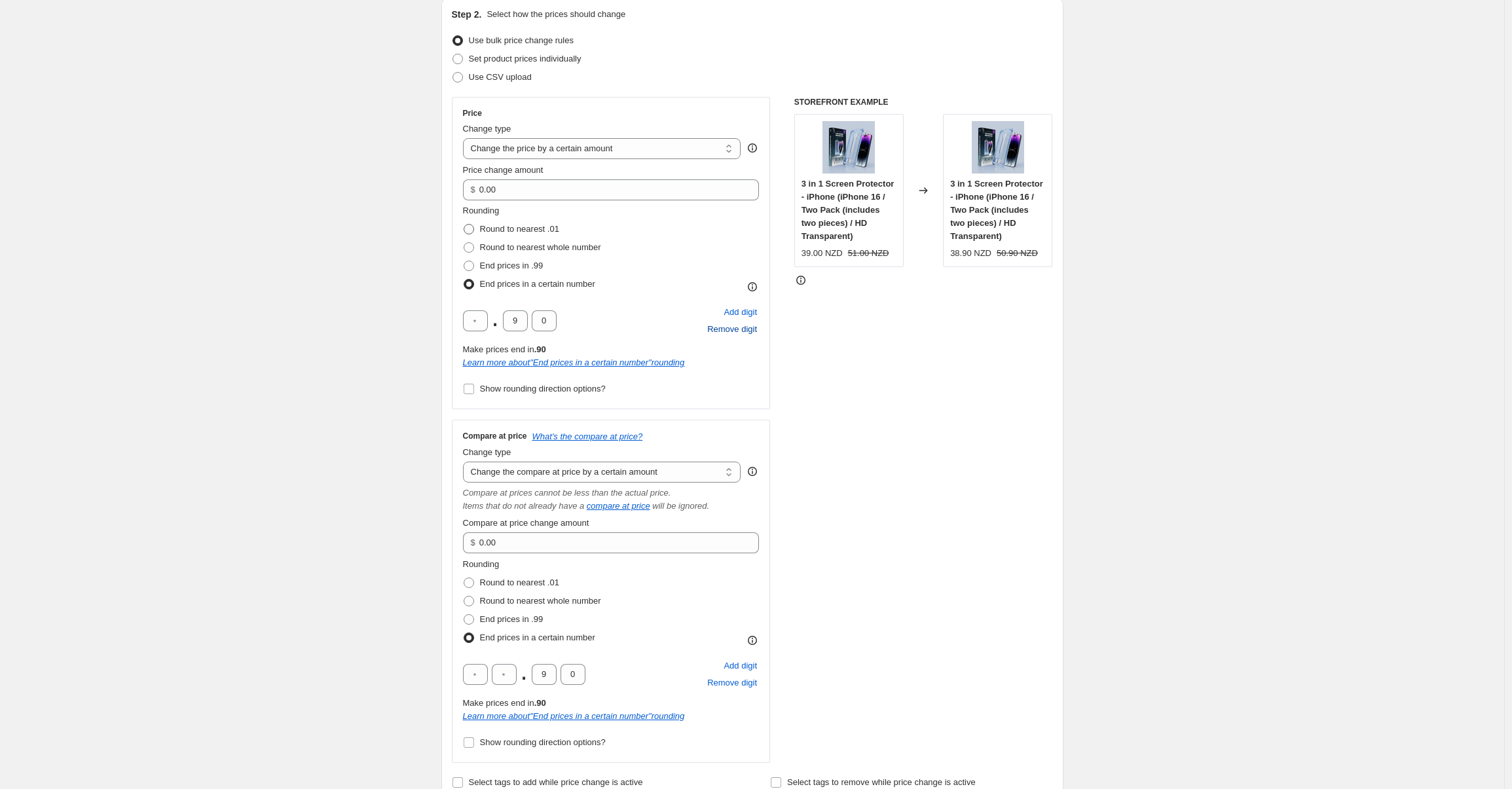
click at [474, 232] on span at bounding box center [469, 229] width 10 height 10
click at [464, 224] on input "Round to nearest .01" at bounding box center [464, 224] width 1 height 1
radio input "true"
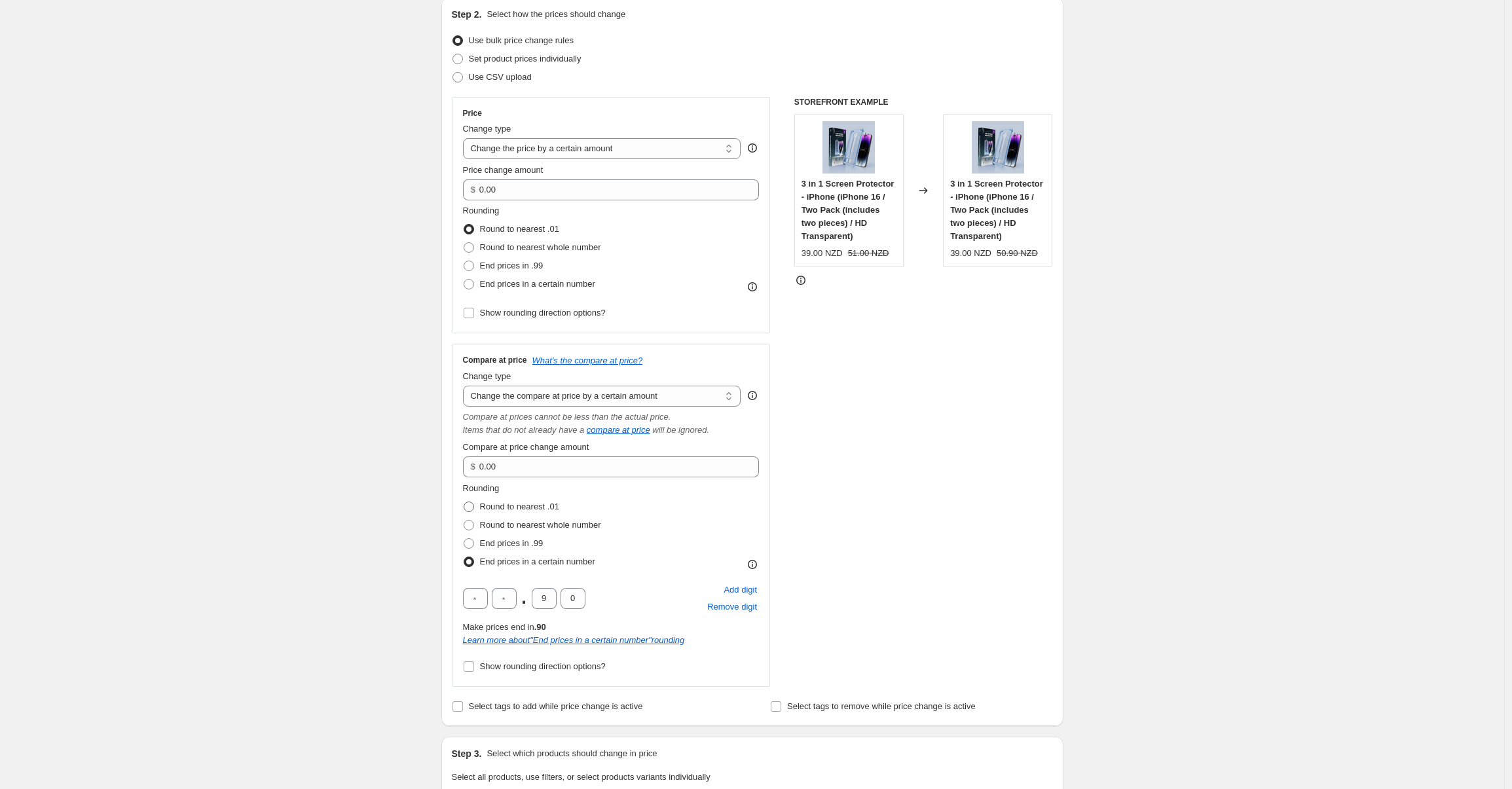
click at [469, 509] on span at bounding box center [469, 507] width 10 height 10
click at [464, 502] on input "Round to nearest .01" at bounding box center [464, 501] width 1 height 1
radio input "true"
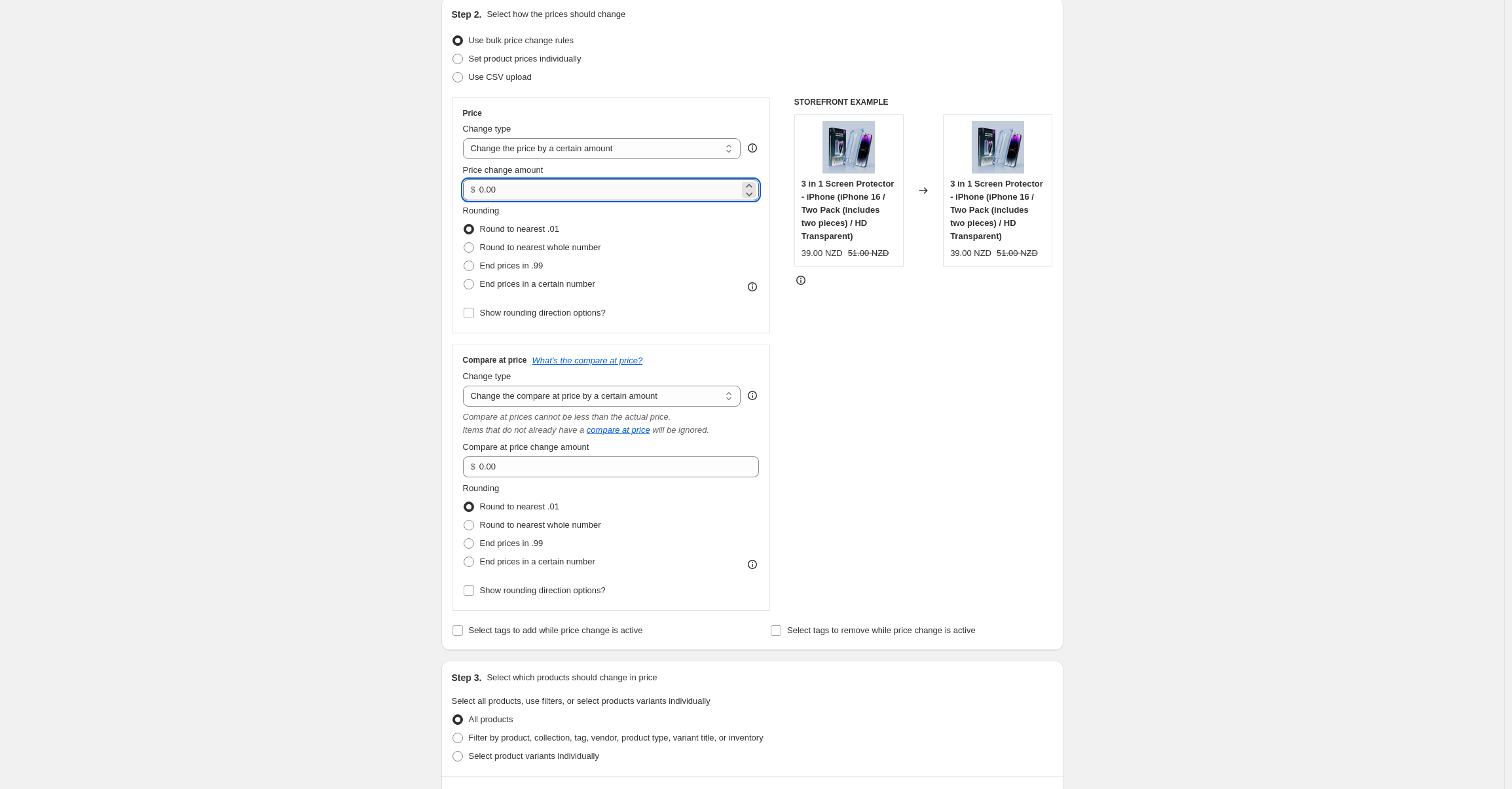
click at [515, 190] on input "0.00" at bounding box center [609, 190] width 260 height 21
click at [512, 190] on input "0.00" at bounding box center [609, 190] width 260 height 21
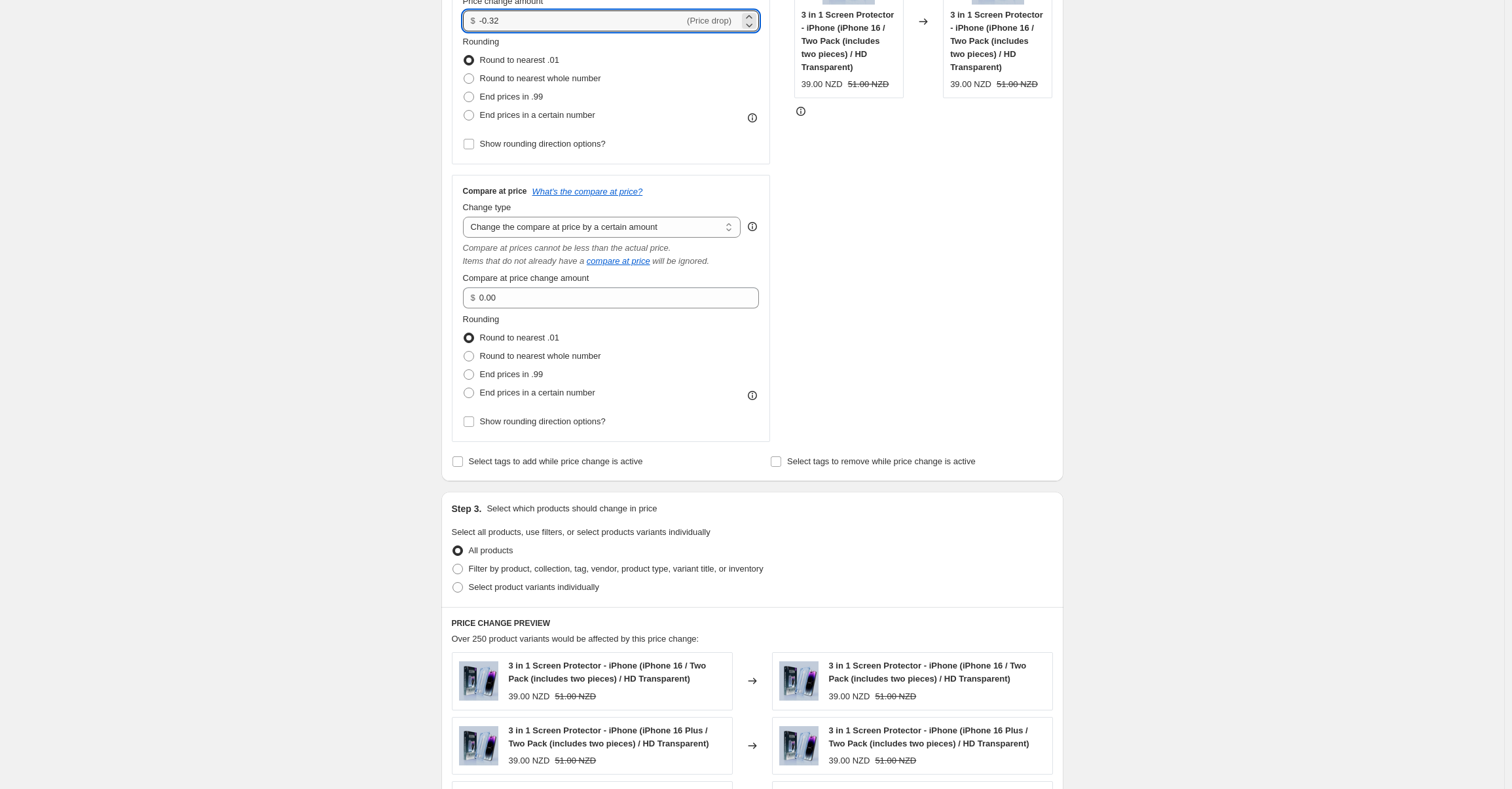
scroll to position [0, 0]
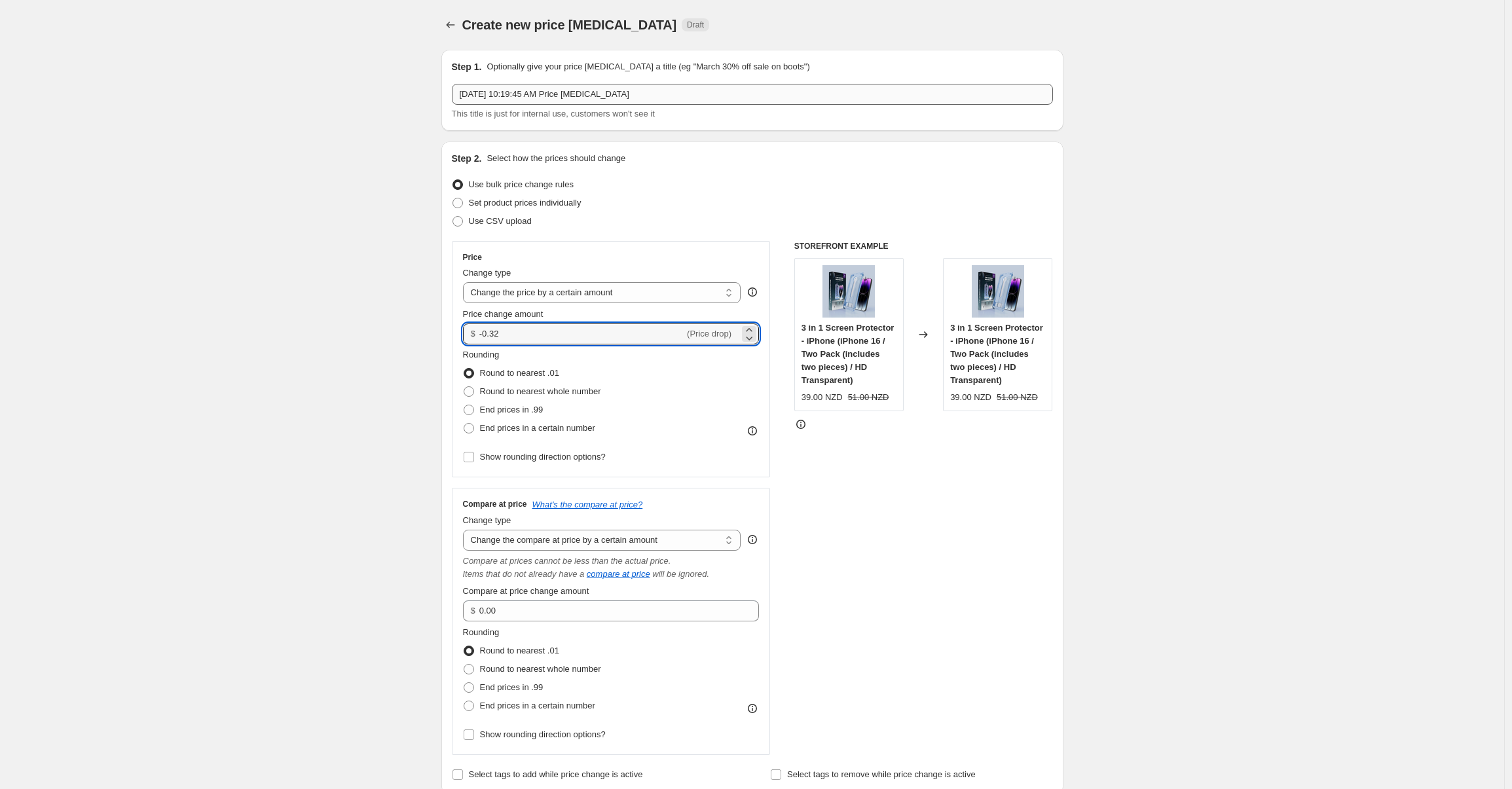
type input "-0.32"
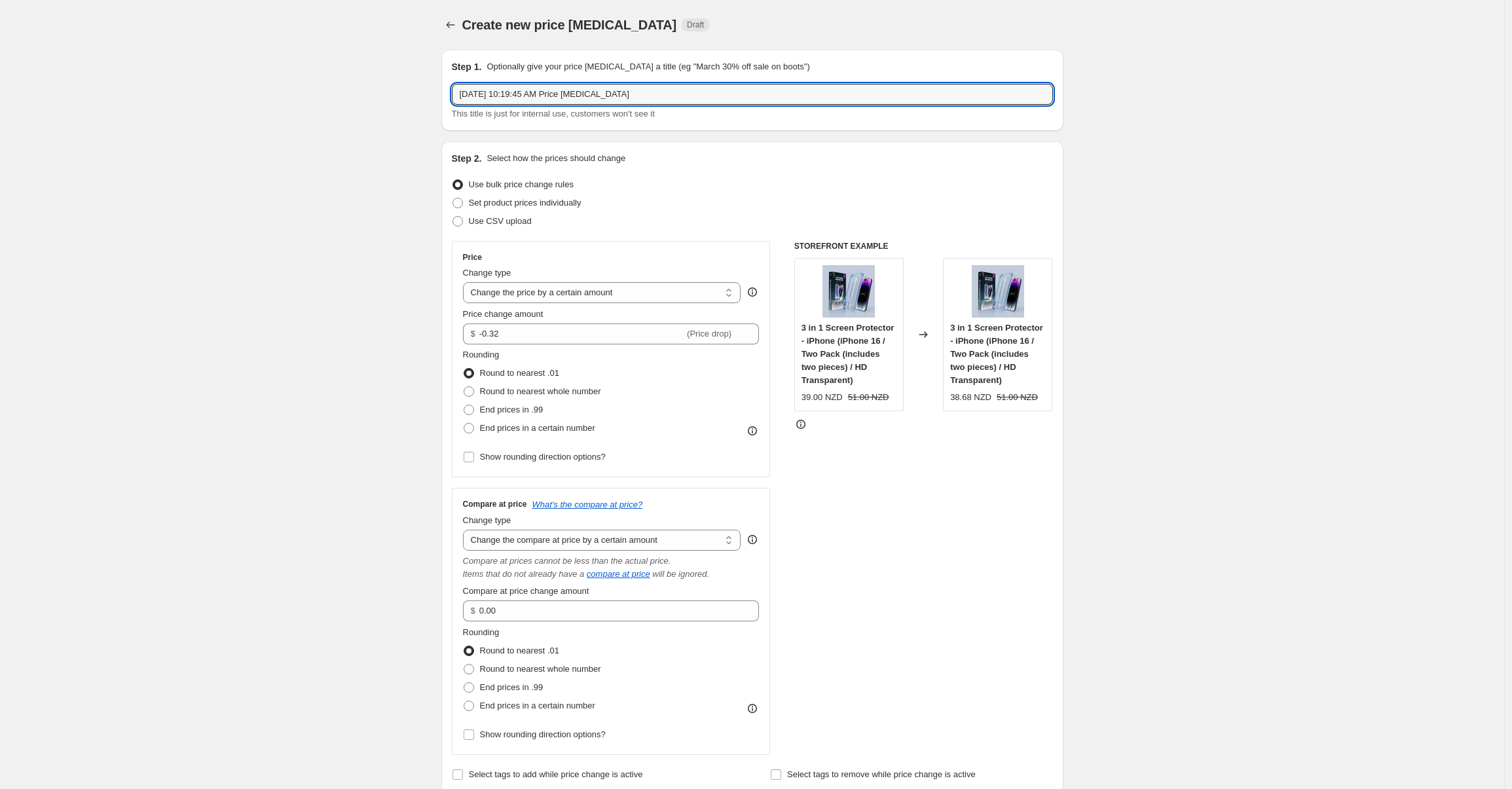
drag, startPoint x: 657, startPoint y: 92, endPoint x: 496, endPoint y: 63, distance: 163.6
click at [496, 63] on div "Step 1. Optionally give your price change job a title (eg "March 30% off sale o…" at bounding box center [752, 90] width 601 height 60
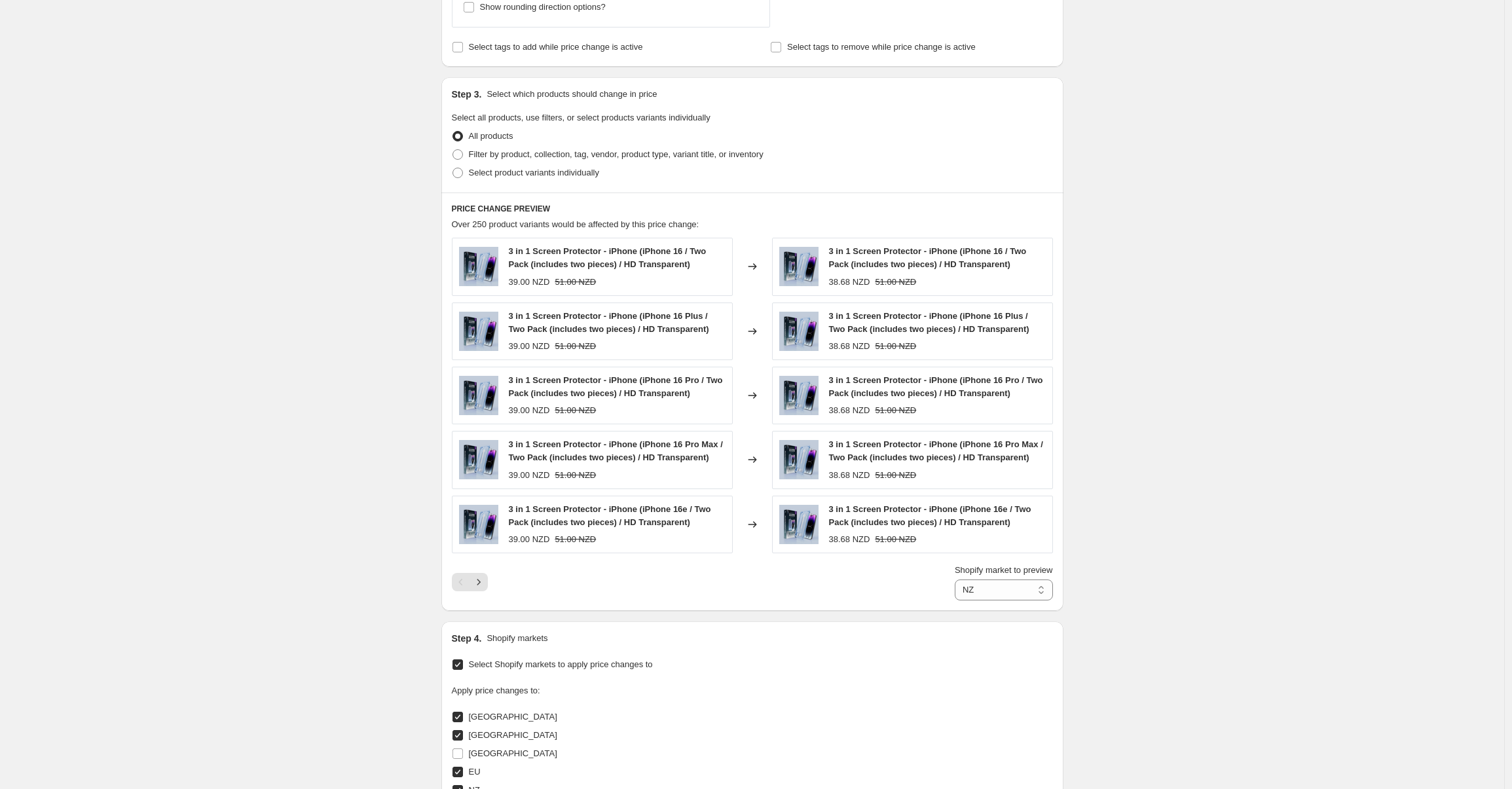
scroll to position [1000, 0]
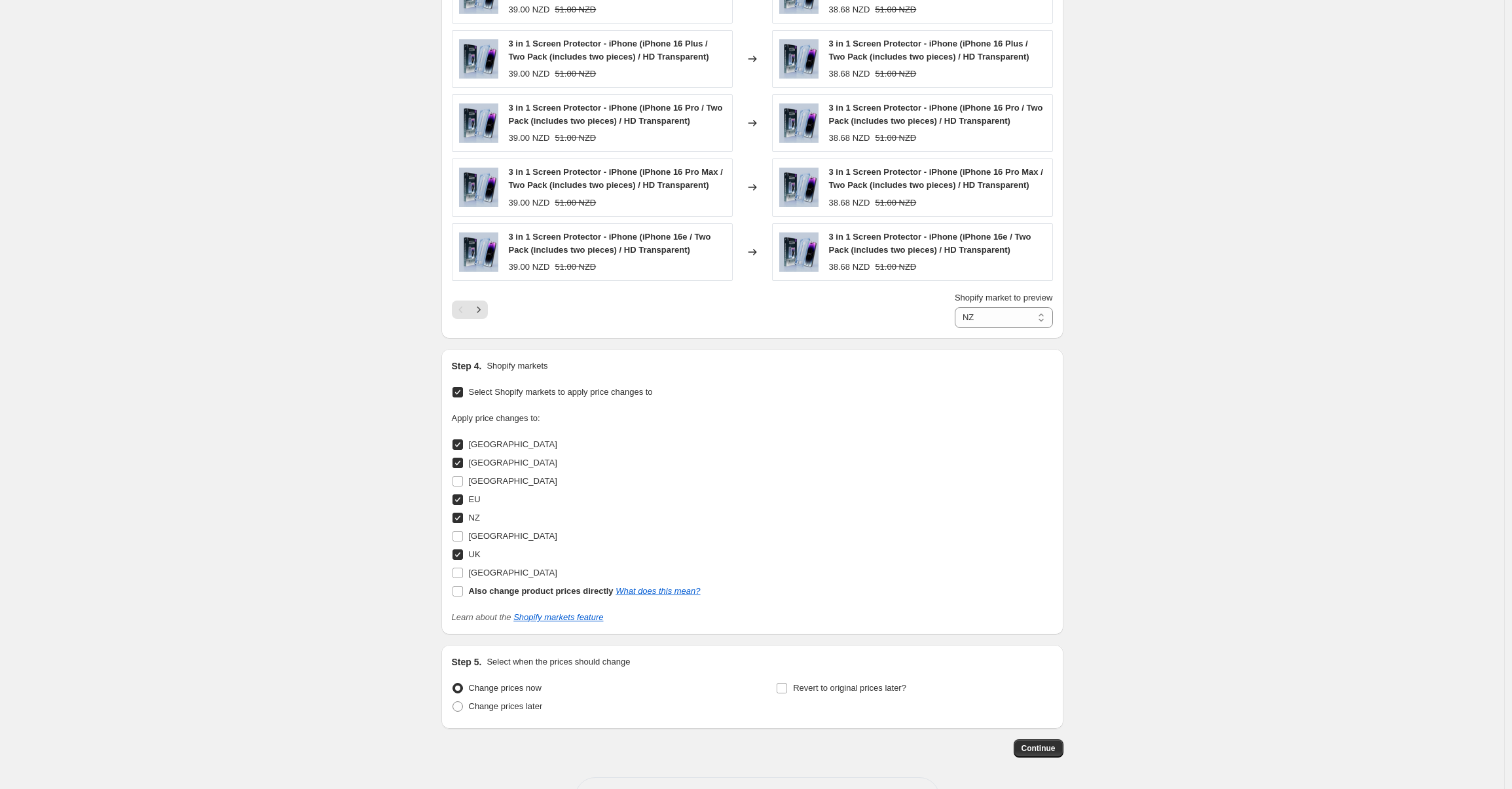
type input "UK price change"
click at [461, 518] on input "NZ" at bounding box center [458, 518] width 10 height 10
checkbox input "false"
select select "94786289955"
click at [461, 495] on input "EU" at bounding box center [458, 499] width 10 height 10
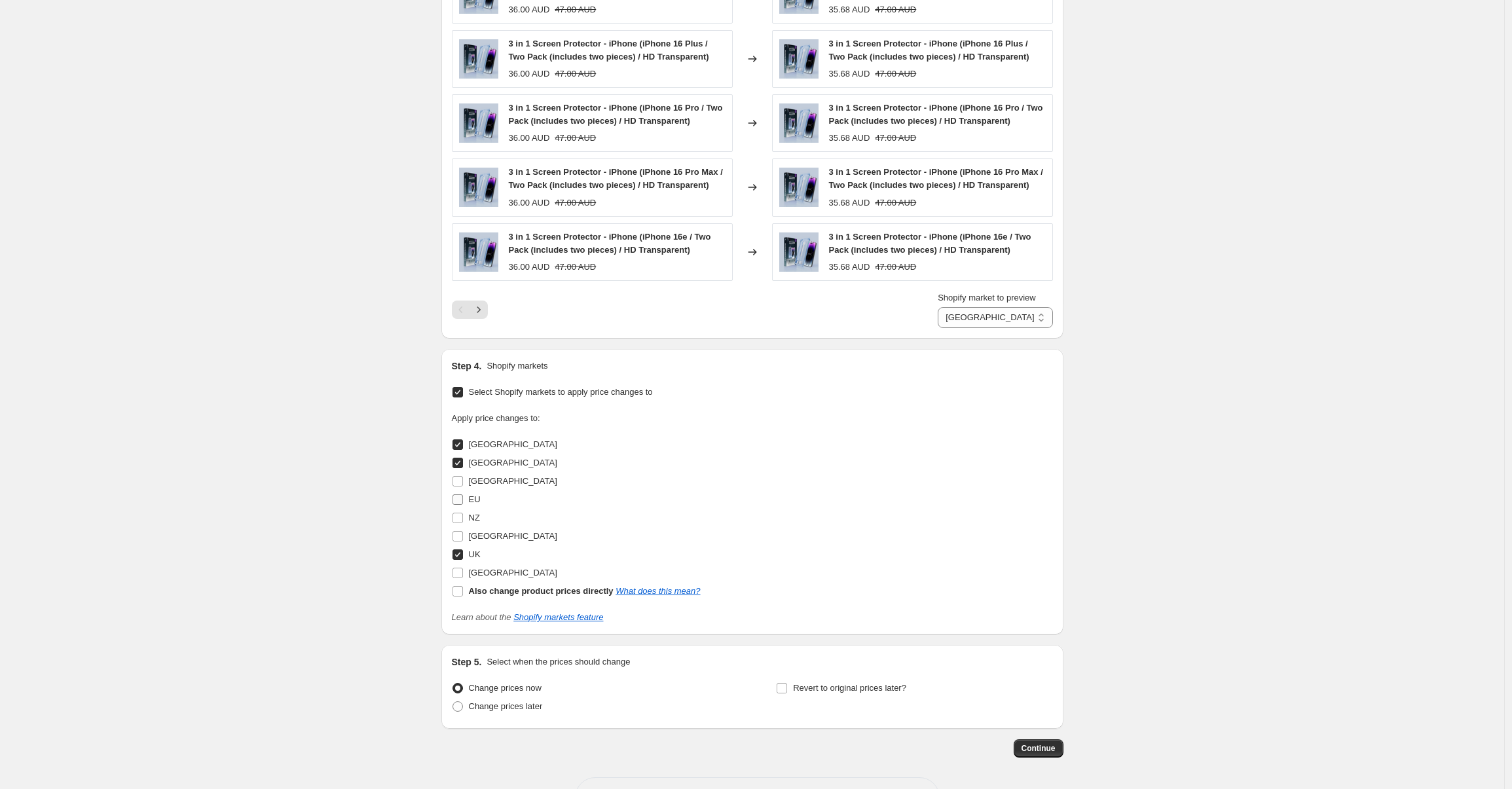
checkbox input "false"
click at [458, 464] on input "[GEOGRAPHIC_DATA]" at bounding box center [458, 463] width 10 height 10
checkbox input "false"
click at [463, 443] on input "[GEOGRAPHIC_DATA]" at bounding box center [458, 444] width 10 height 10
checkbox input "false"
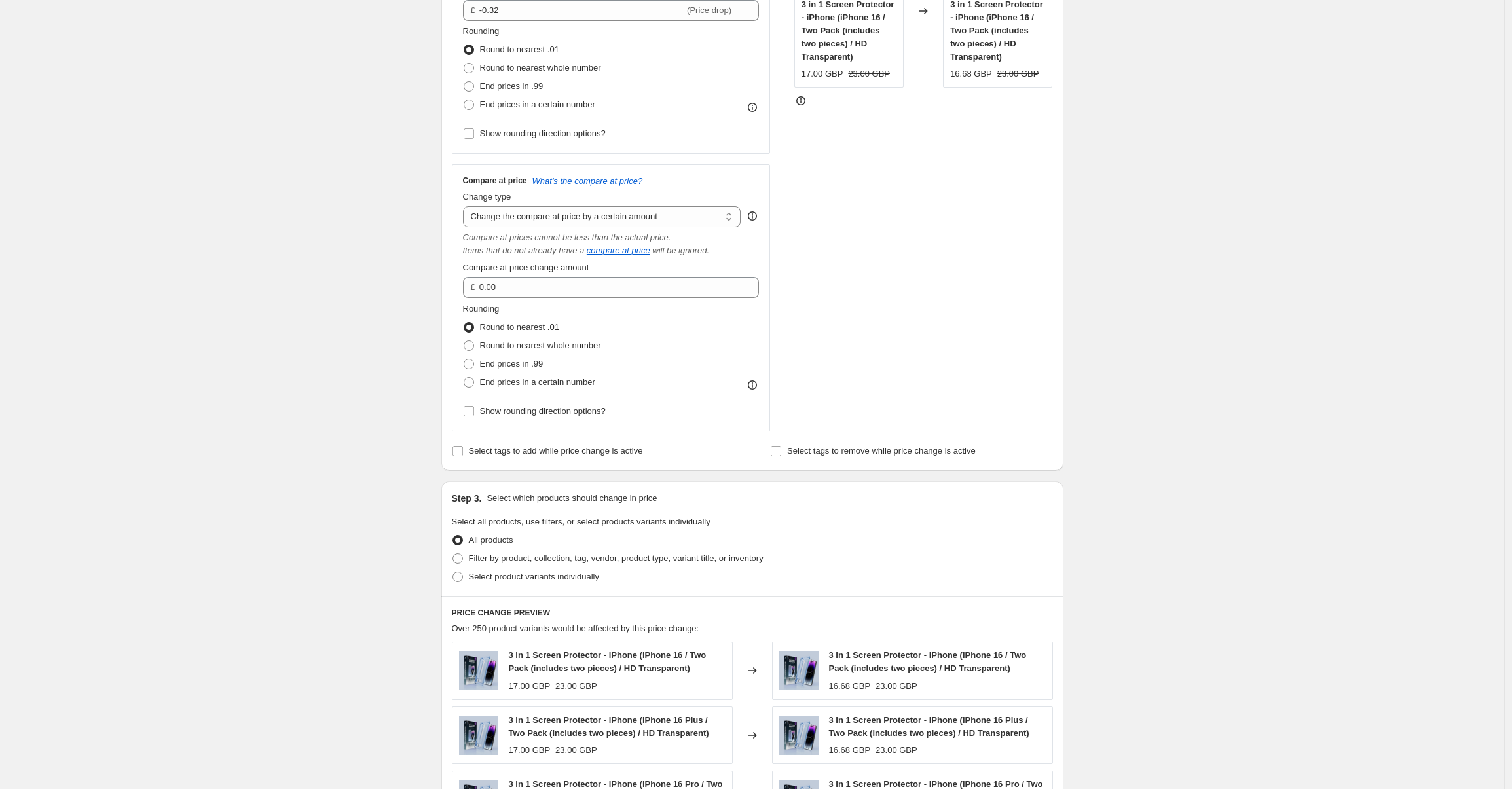
scroll to position [114, 0]
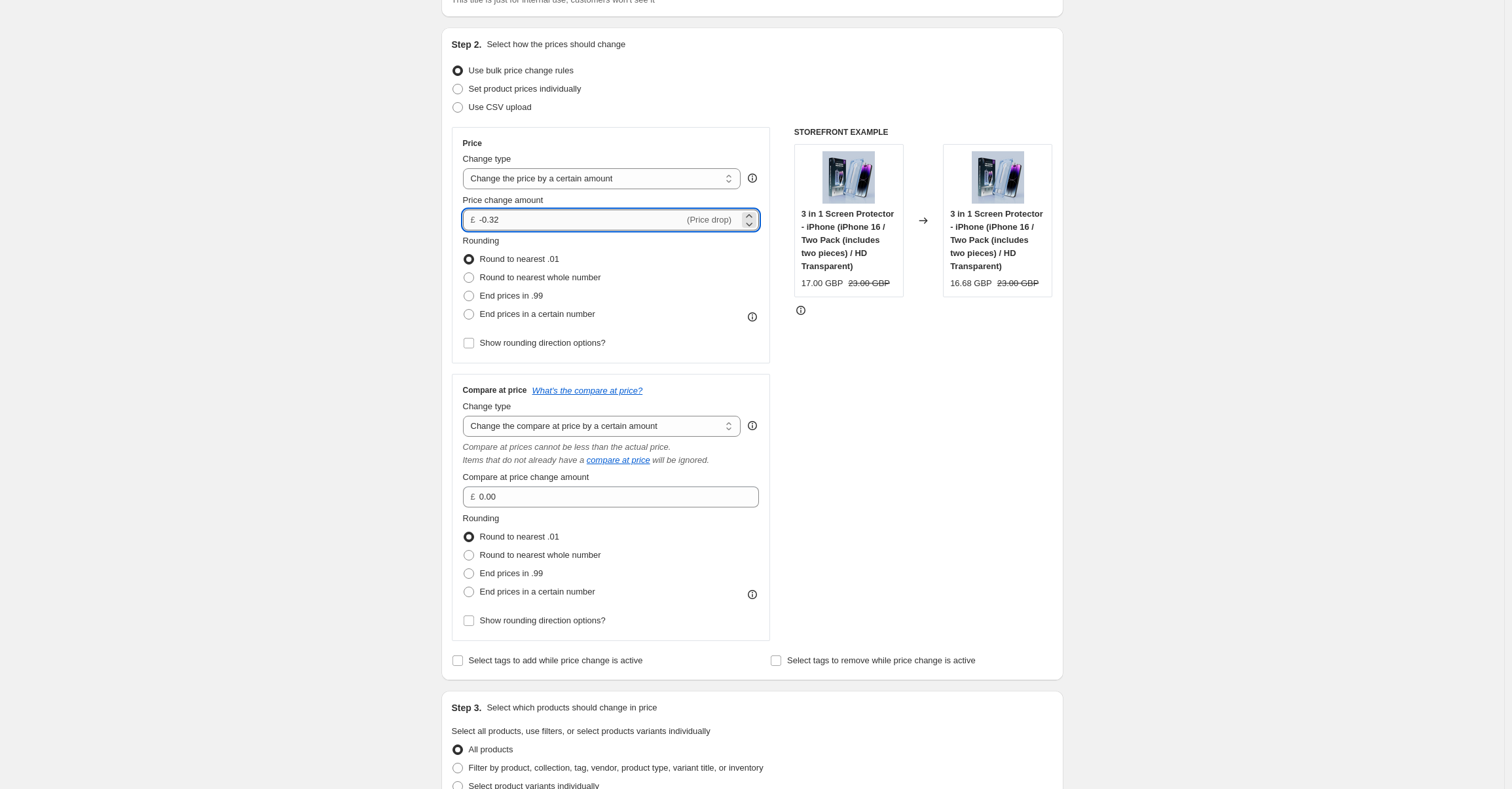
click at [524, 218] on input "-0.32" at bounding box center [581, 220] width 205 height 21
type input "0"
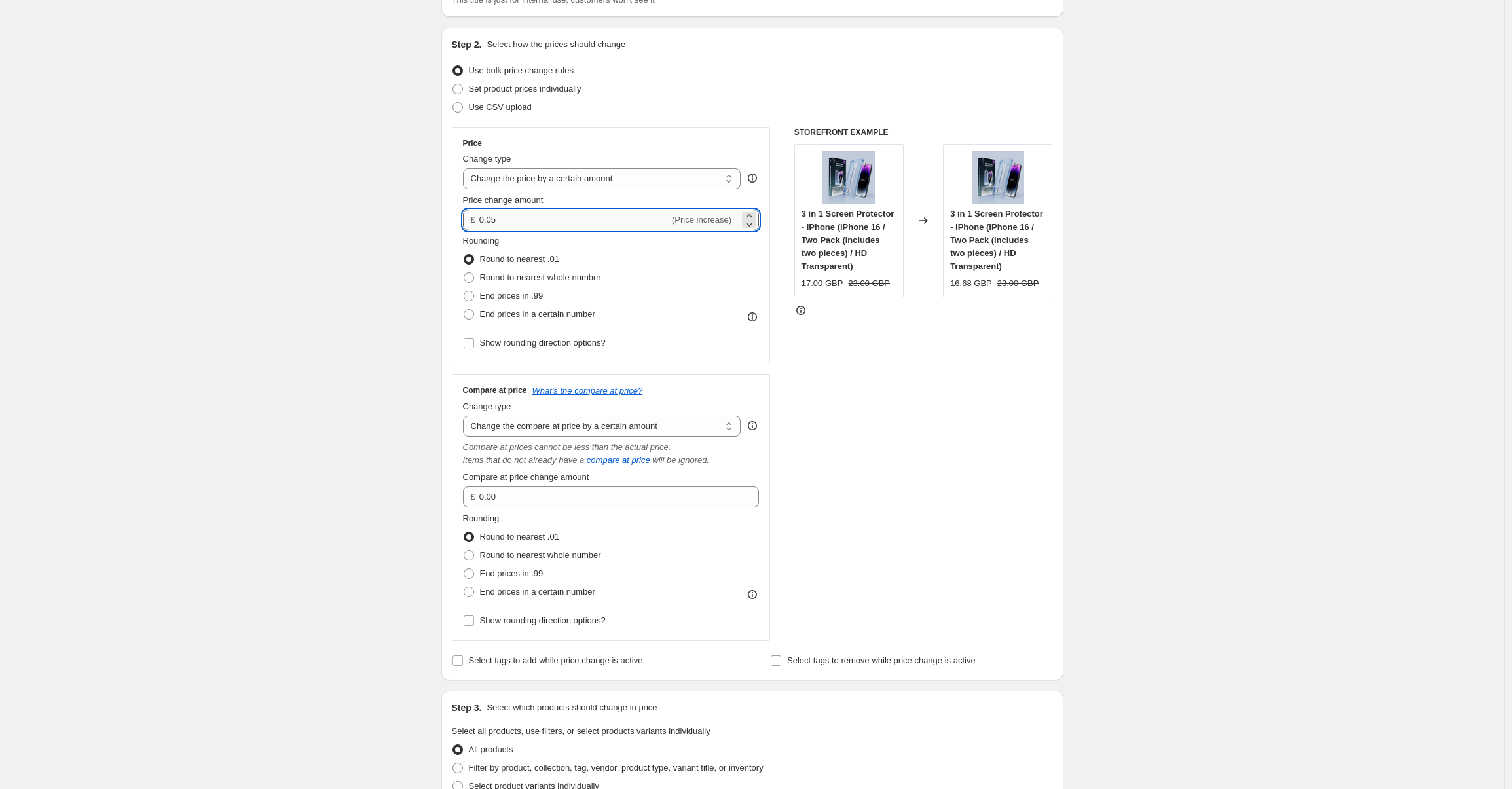
click at [482, 221] on div "£ 0.05 (Price increase)" at bounding box center [611, 220] width 297 height 21
click at [484, 220] on input "0.05" at bounding box center [574, 220] width 190 height 21
type input "-0.05"
click at [1210, 360] on div "Create new price change job. This page is ready Create new price change job Dra…" at bounding box center [752, 795] width 1504 height 1819
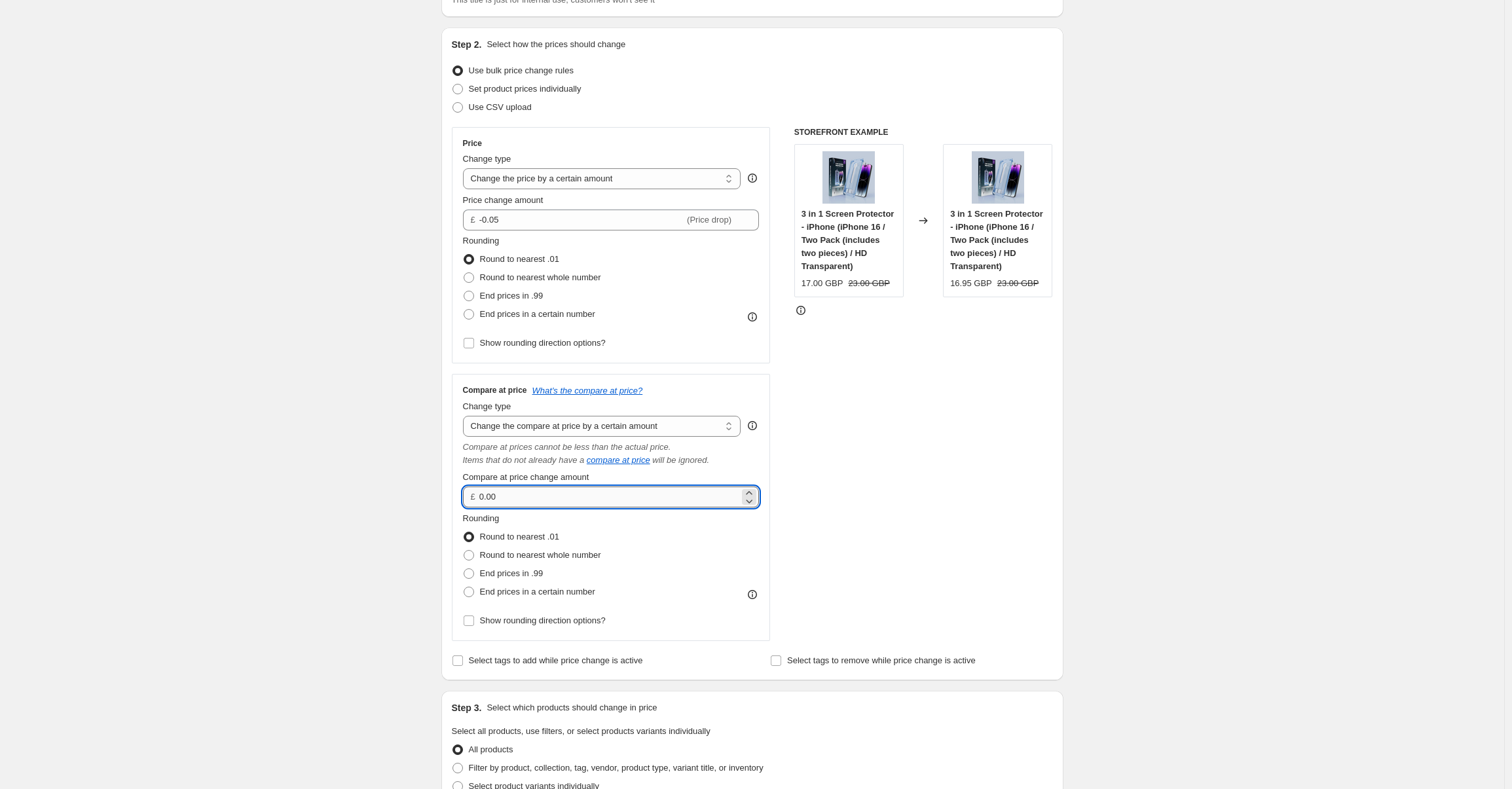
click at [484, 495] on input "0.00" at bounding box center [609, 497] width 260 height 21
type input "-0.05"
click at [1008, 538] on div "STOREFRONT EXAMPLE 3 in 1 Screen Protector - iPhone (iPhone 16 / Two Pack (incl…" at bounding box center [923, 384] width 259 height 514
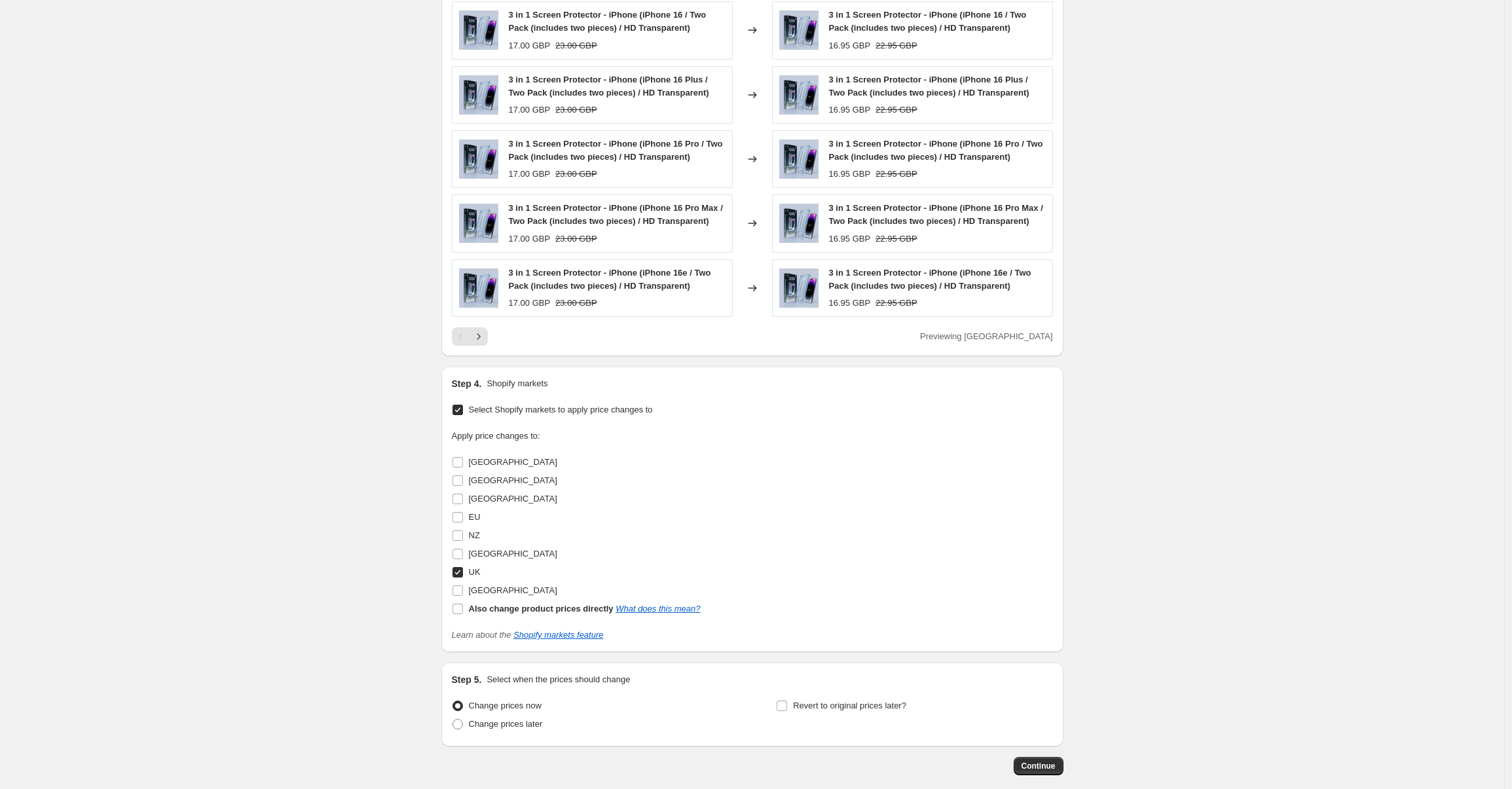
scroll to position [1030, 0]
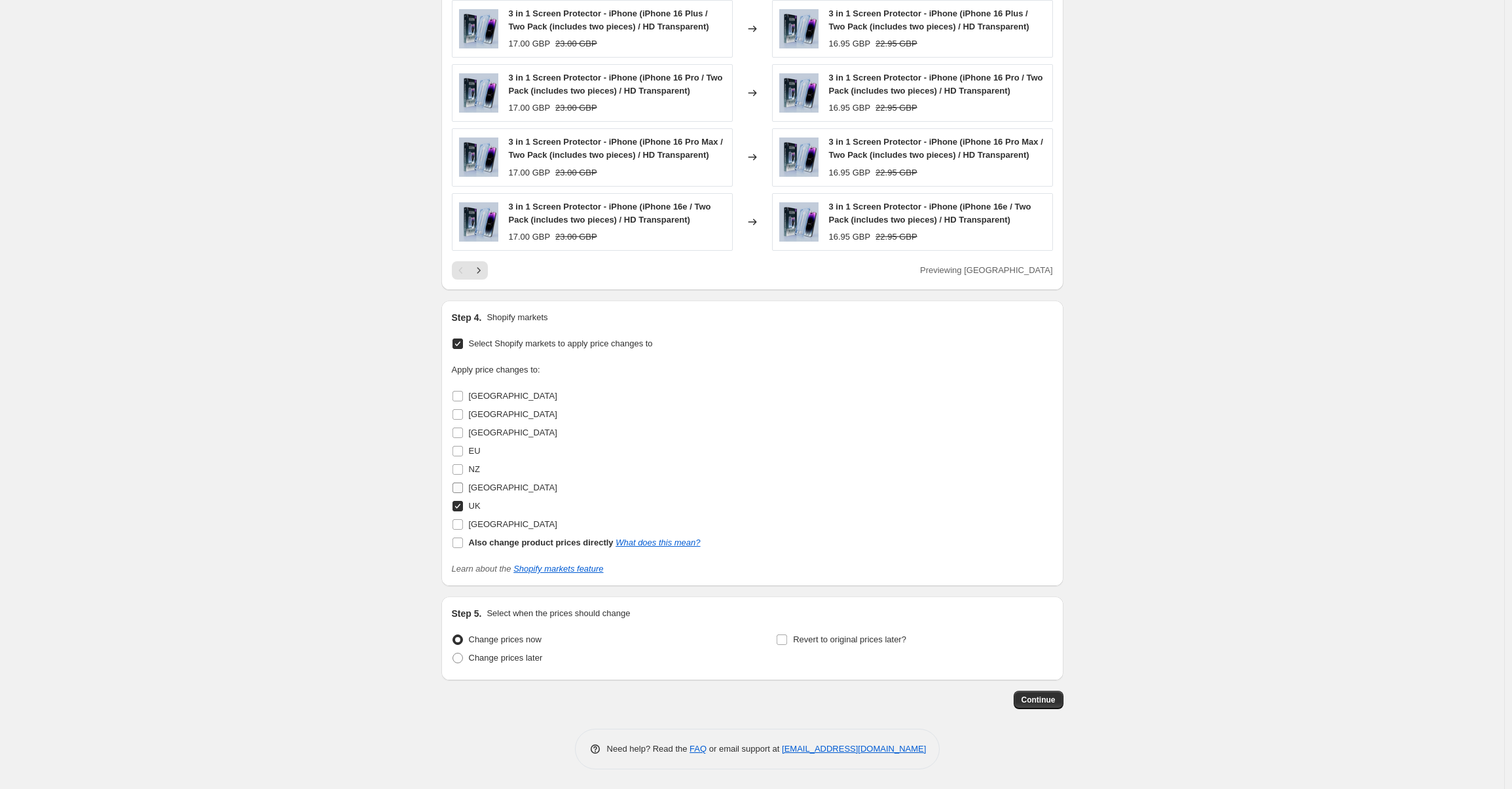
click at [462, 488] on input "[GEOGRAPHIC_DATA]" at bounding box center [458, 487] width 10 height 10
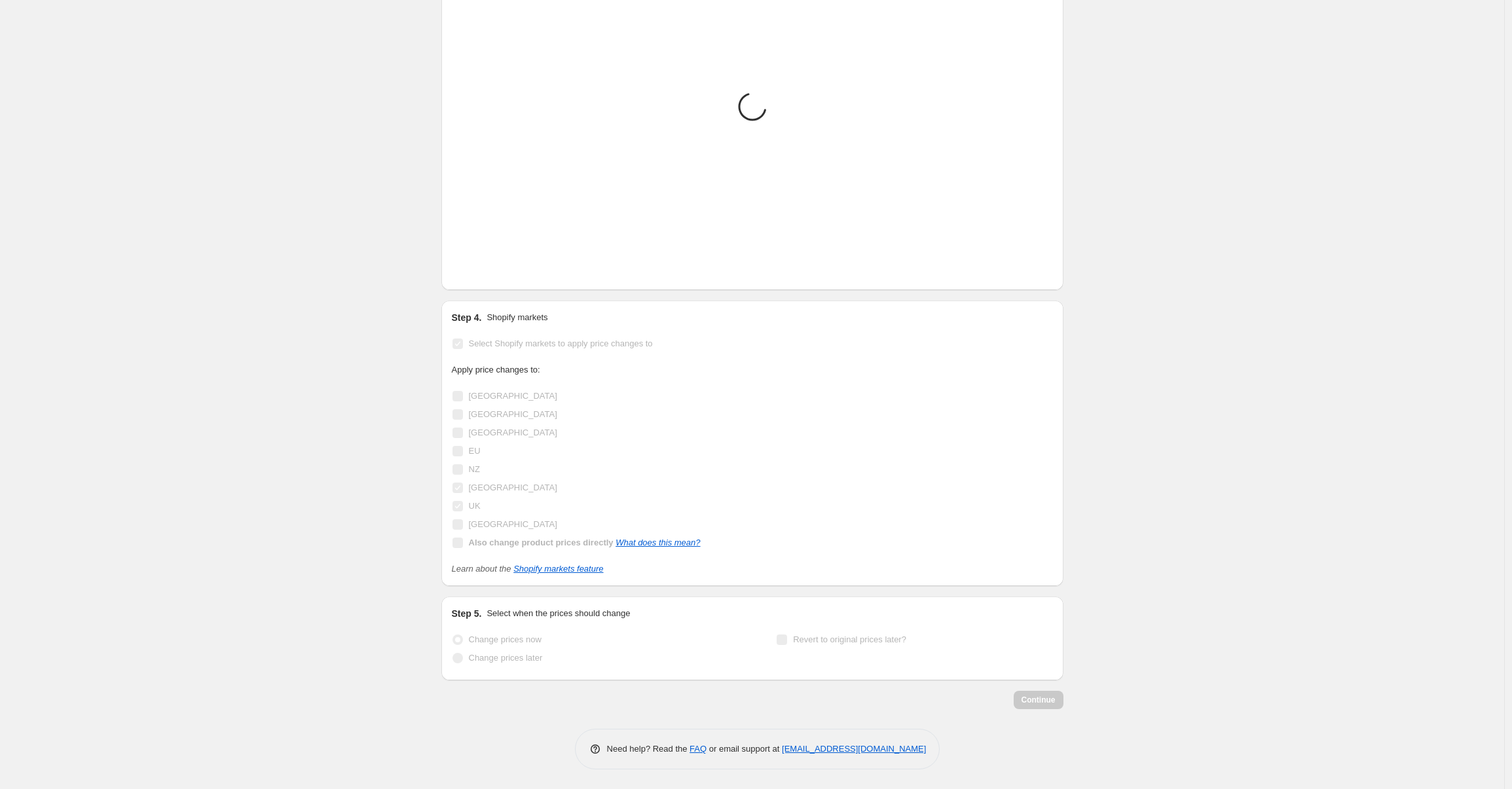
click at [462, 488] on div "Australia Canada Denmark EU NZ Sweden UK USA Also change product prices directl…" at bounding box center [576, 469] width 249 height 165
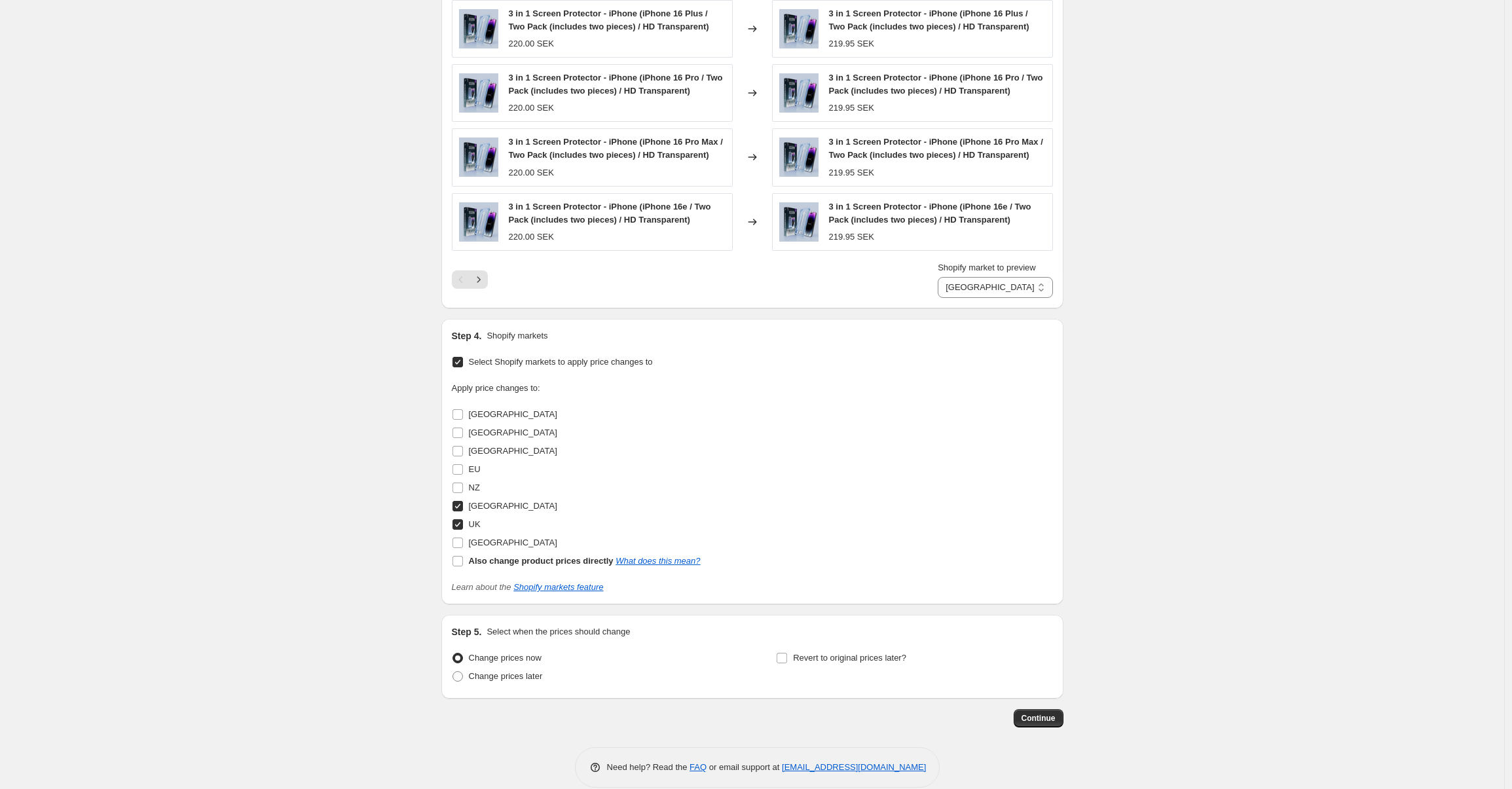
click at [461, 501] on input "[GEOGRAPHIC_DATA]" at bounding box center [458, 506] width 10 height 10
checkbox input "false"
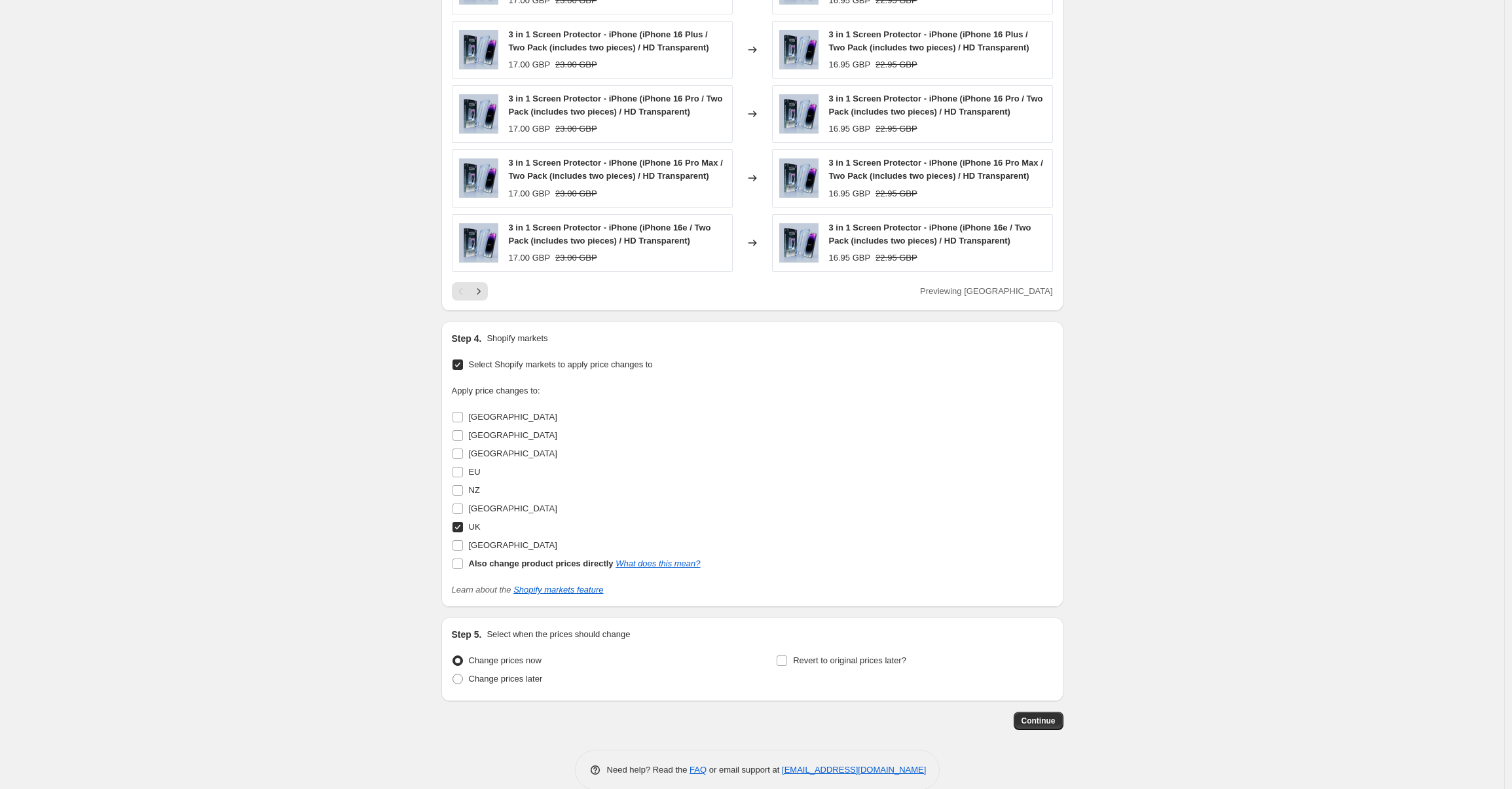
scroll to position [1030, 0]
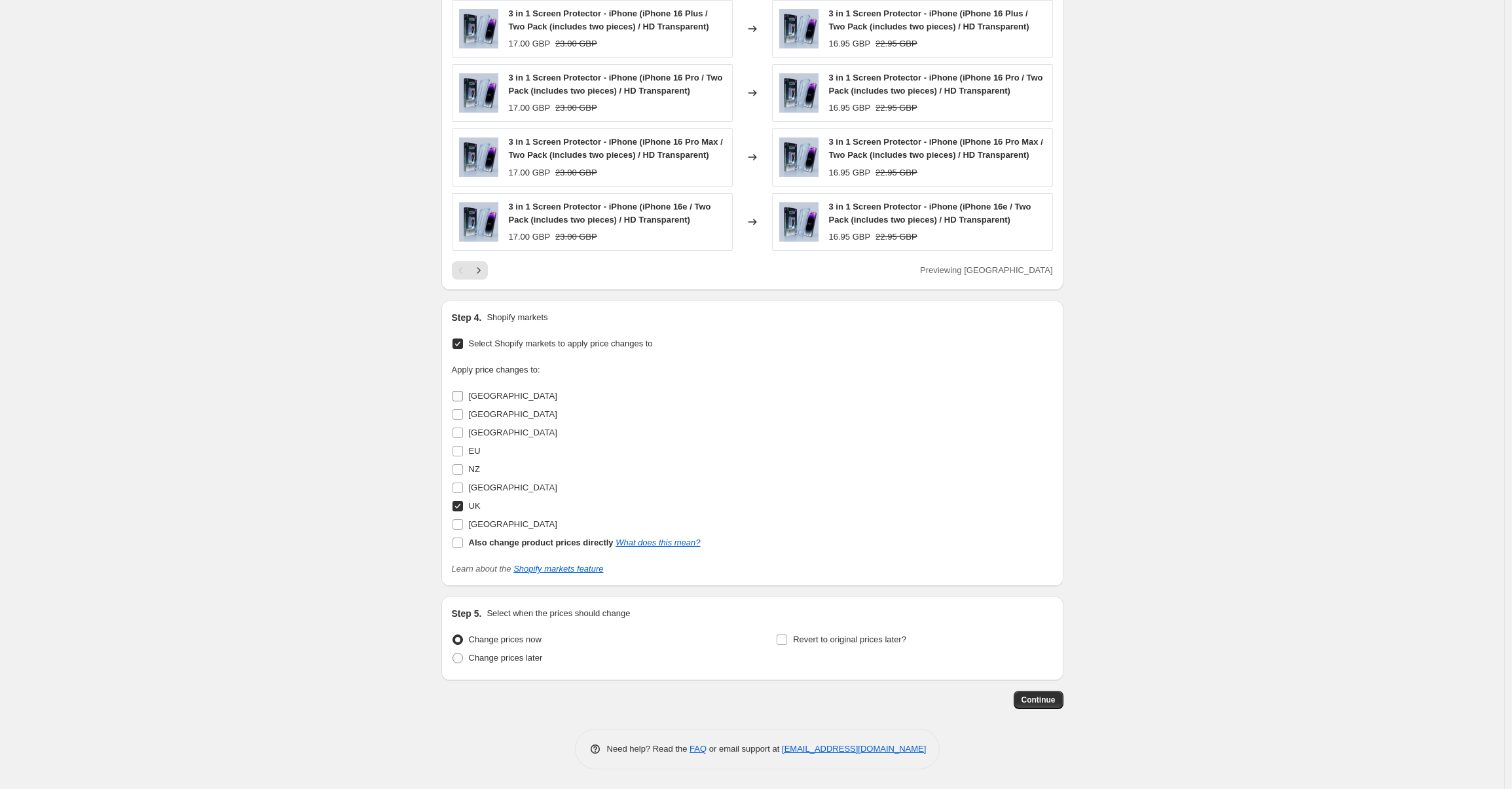
click at [459, 401] on input "[GEOGRAPHIC_DATA]" at bounding box center [458, 396] width 10 height 10
checkbox input "true"
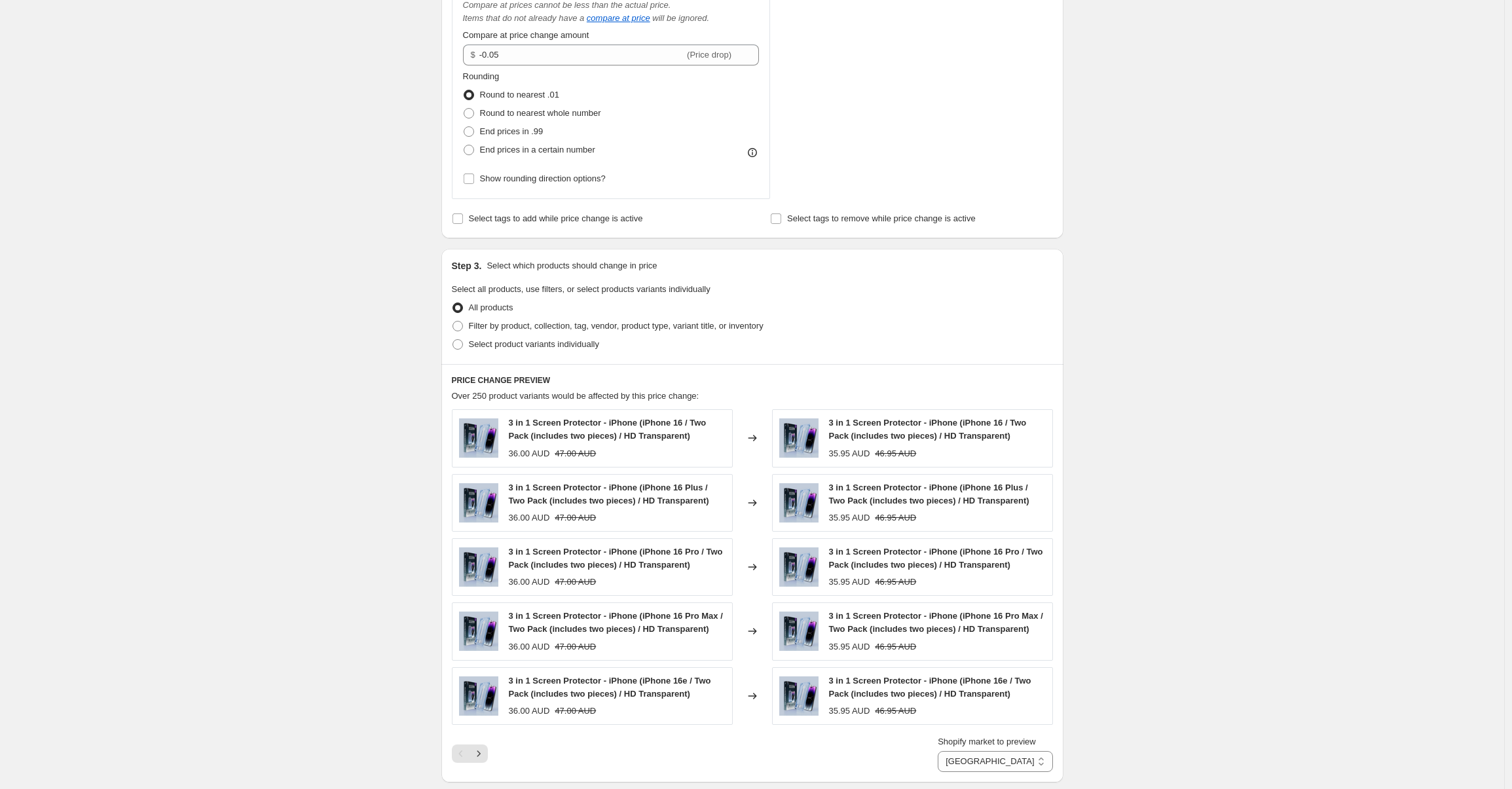
scroll to position [955, 0]
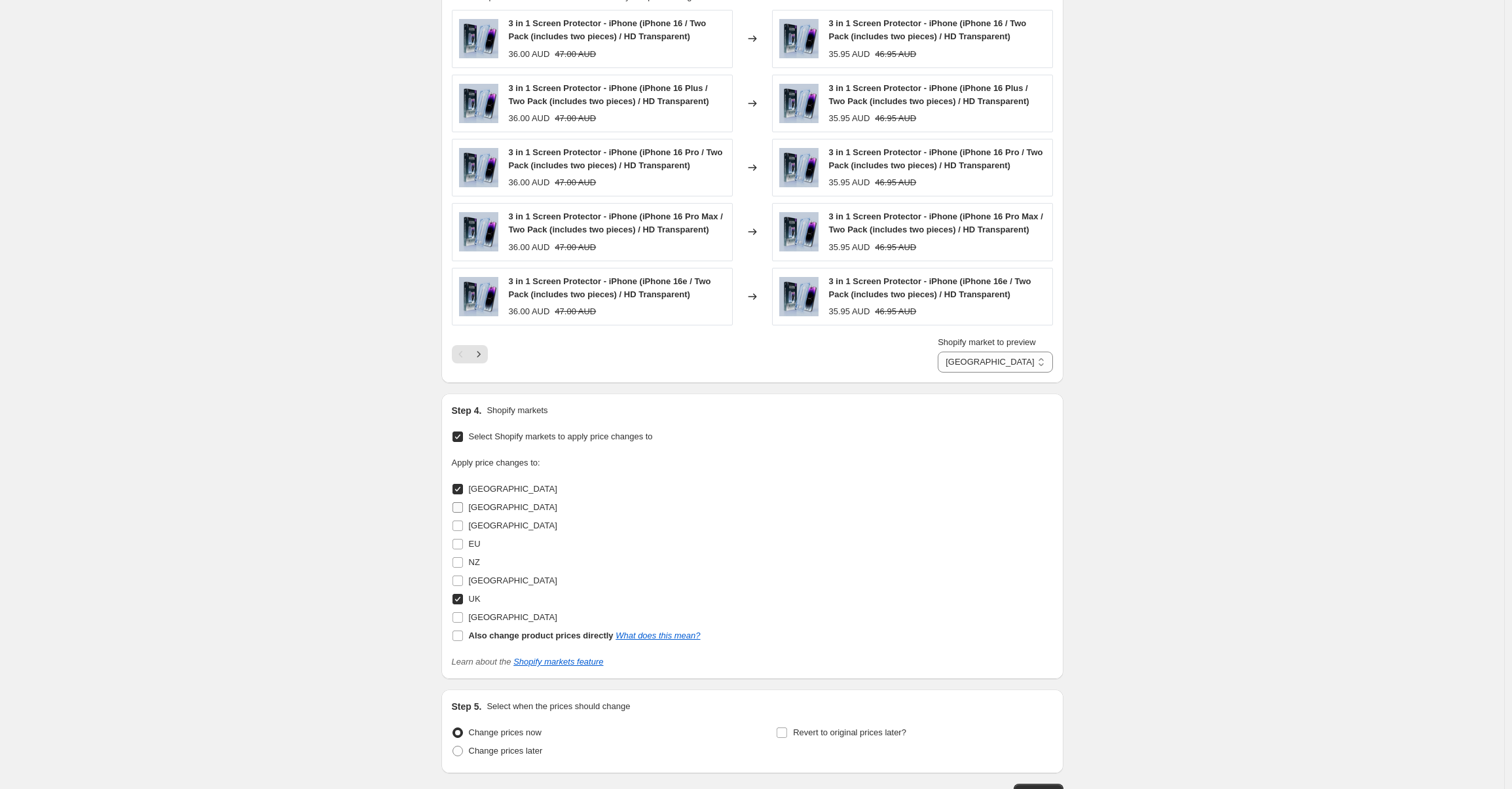
click at [463, 509] on input "[GEOGRAPHIC_DATA]" at bounding box center [458, 507] width 10 height 10
checkbox input "true"
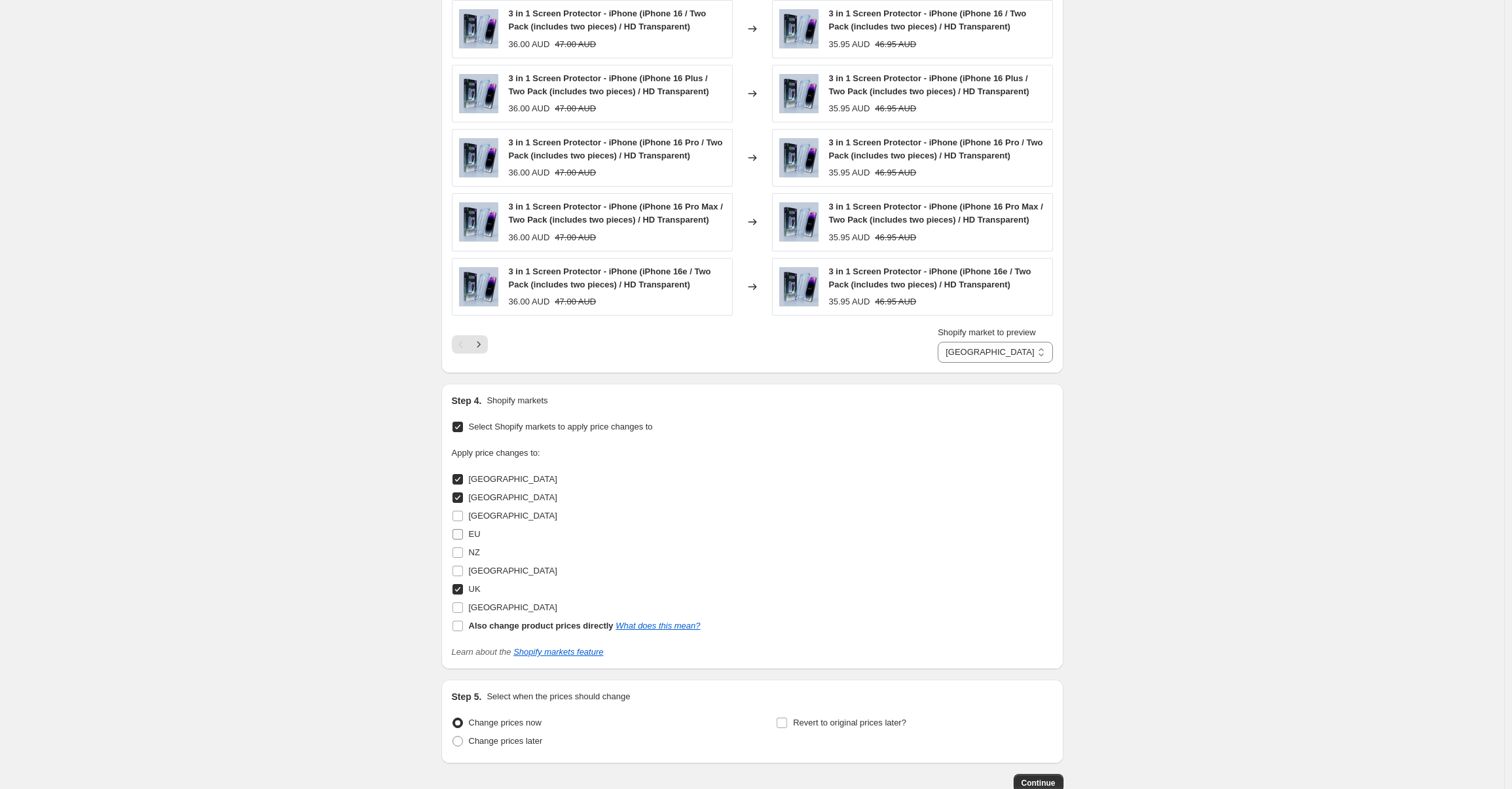
click at [461, 534] on input "EU" at bounding box center [458, 534] width 10 height 10
checkbox input "true"
click at [463, 552] on input "NZ" at bounding box center [458, 552] width 10 height 10
checkbox input "true"
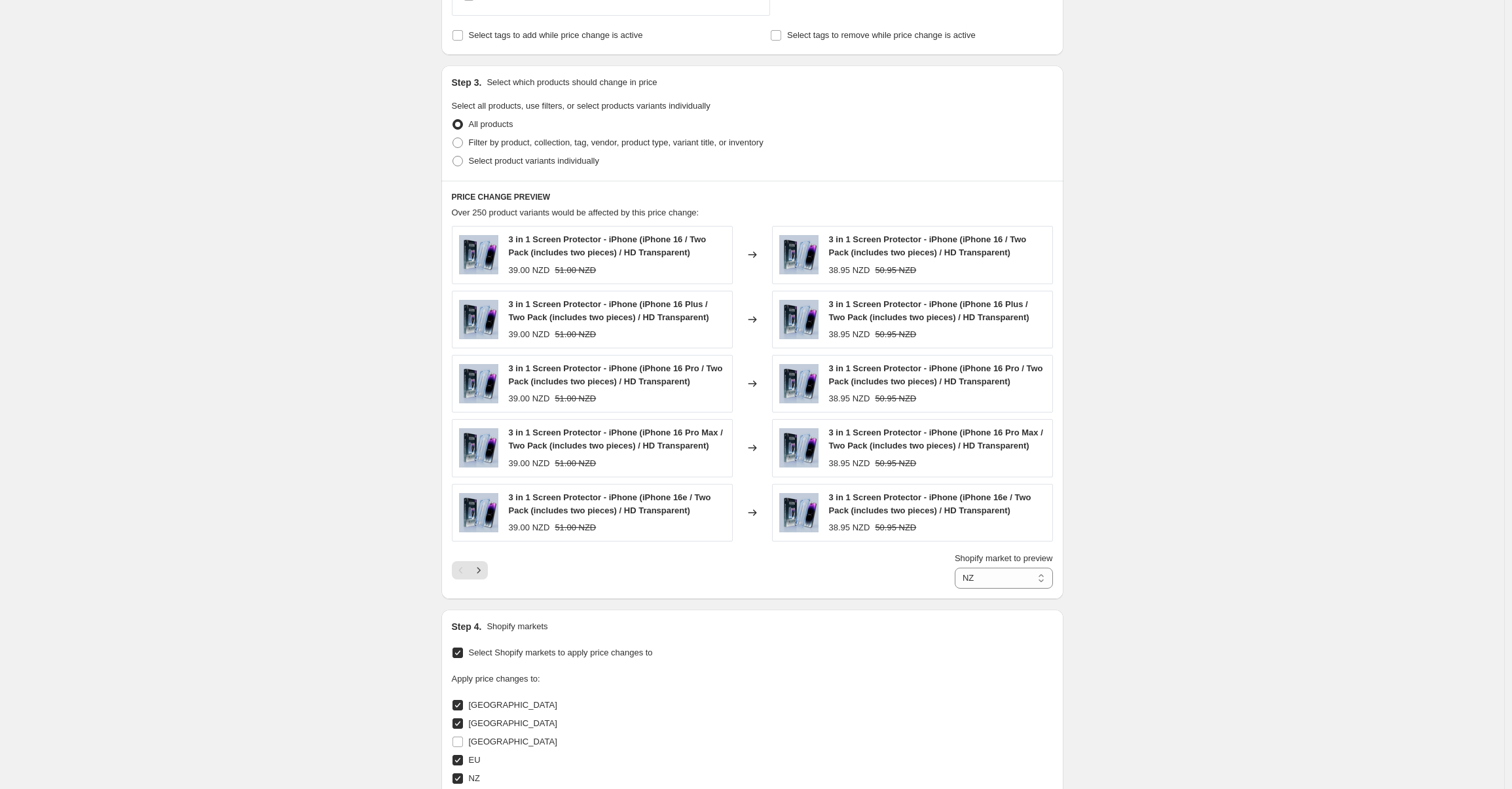
scroll to position [752, 0]
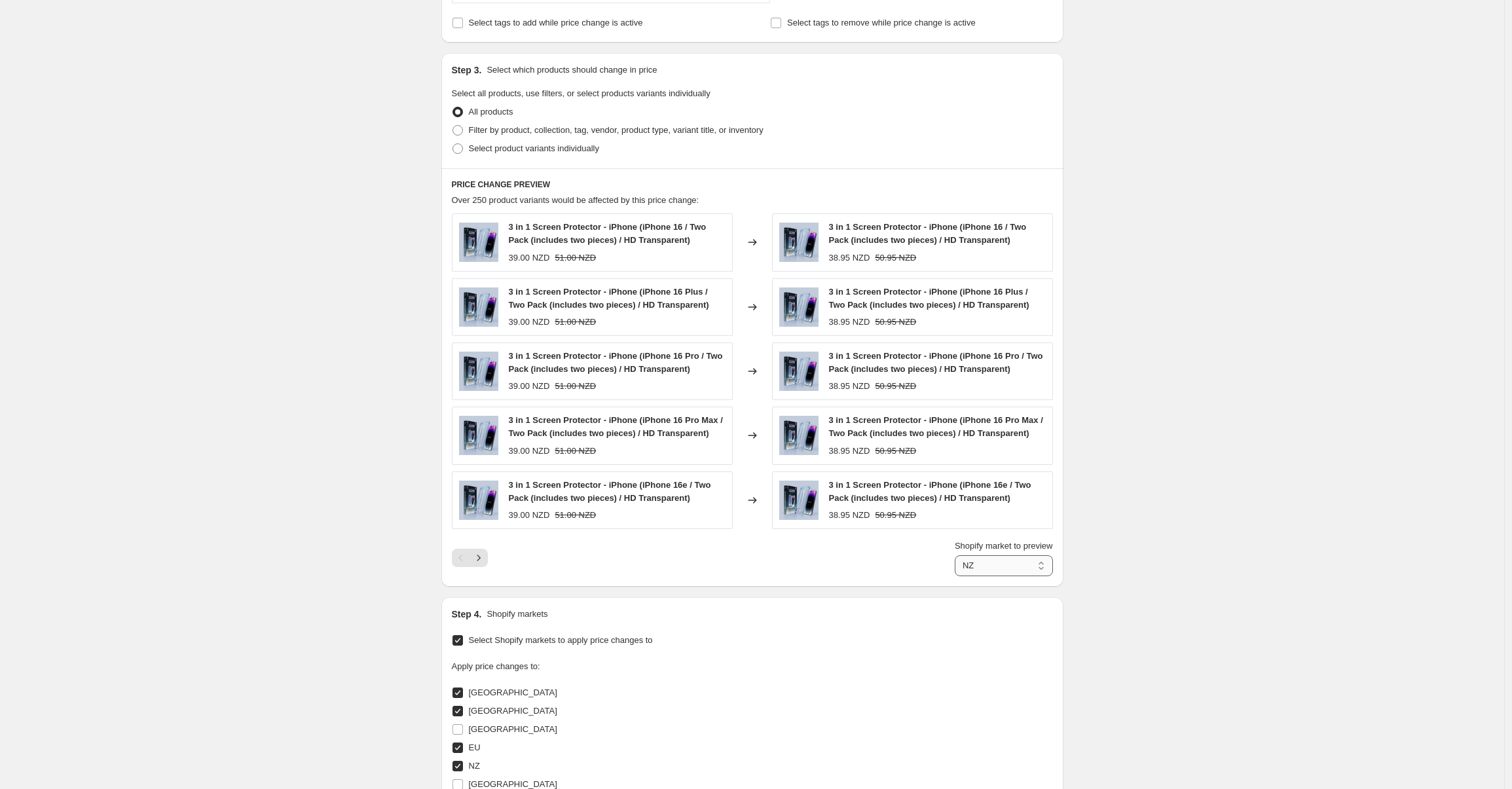
click at [999, 558] on select "Australia Canada EU NZ UK" at bounding box center [1004, 565] width 98 height 21
select select "94786224419"
click at [955, 555] on select "Australia Canada EU NZ UK" at bounding box center [1004, 565] width 98 height 21
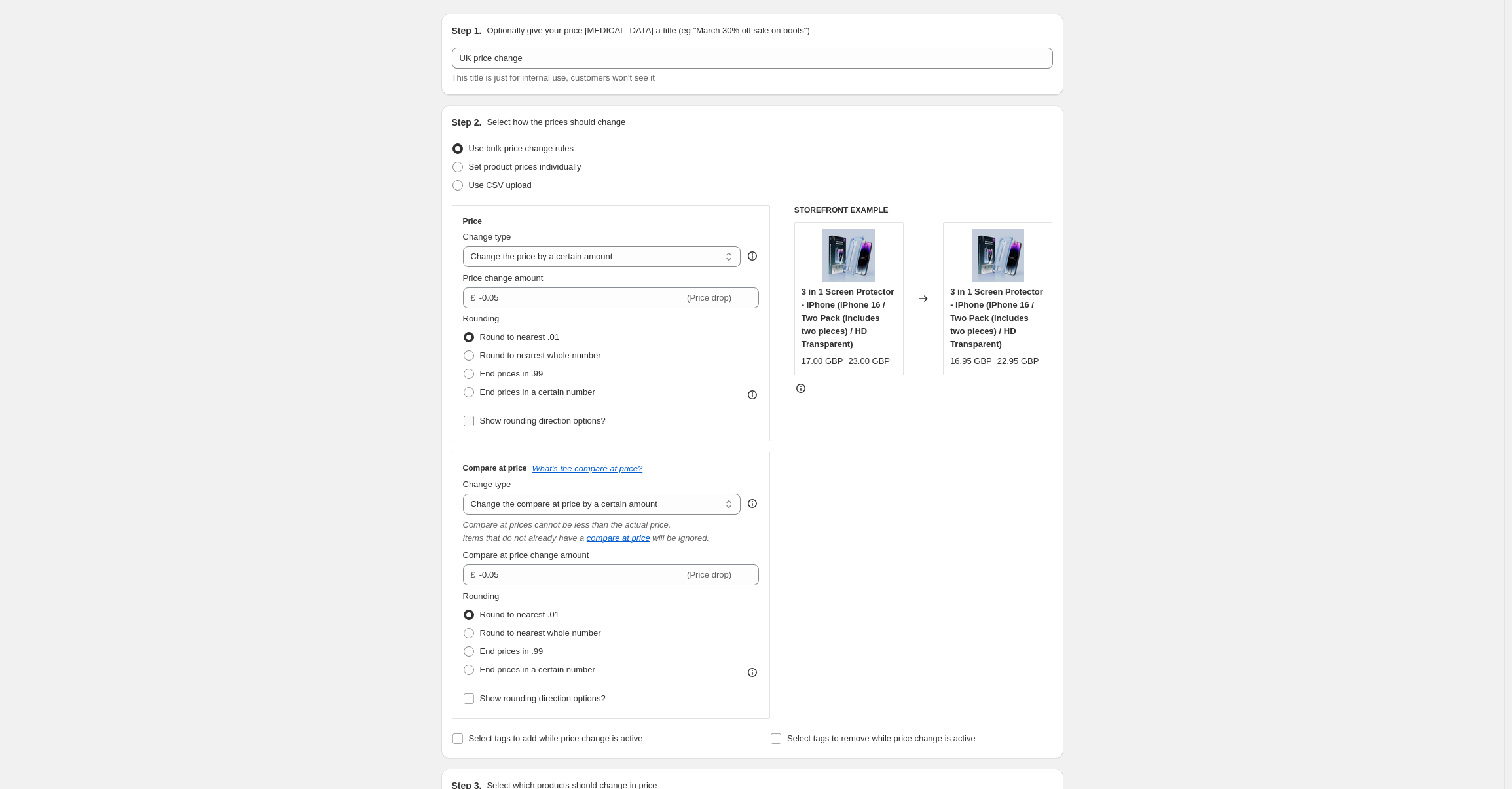
scroll to position [0, 0]
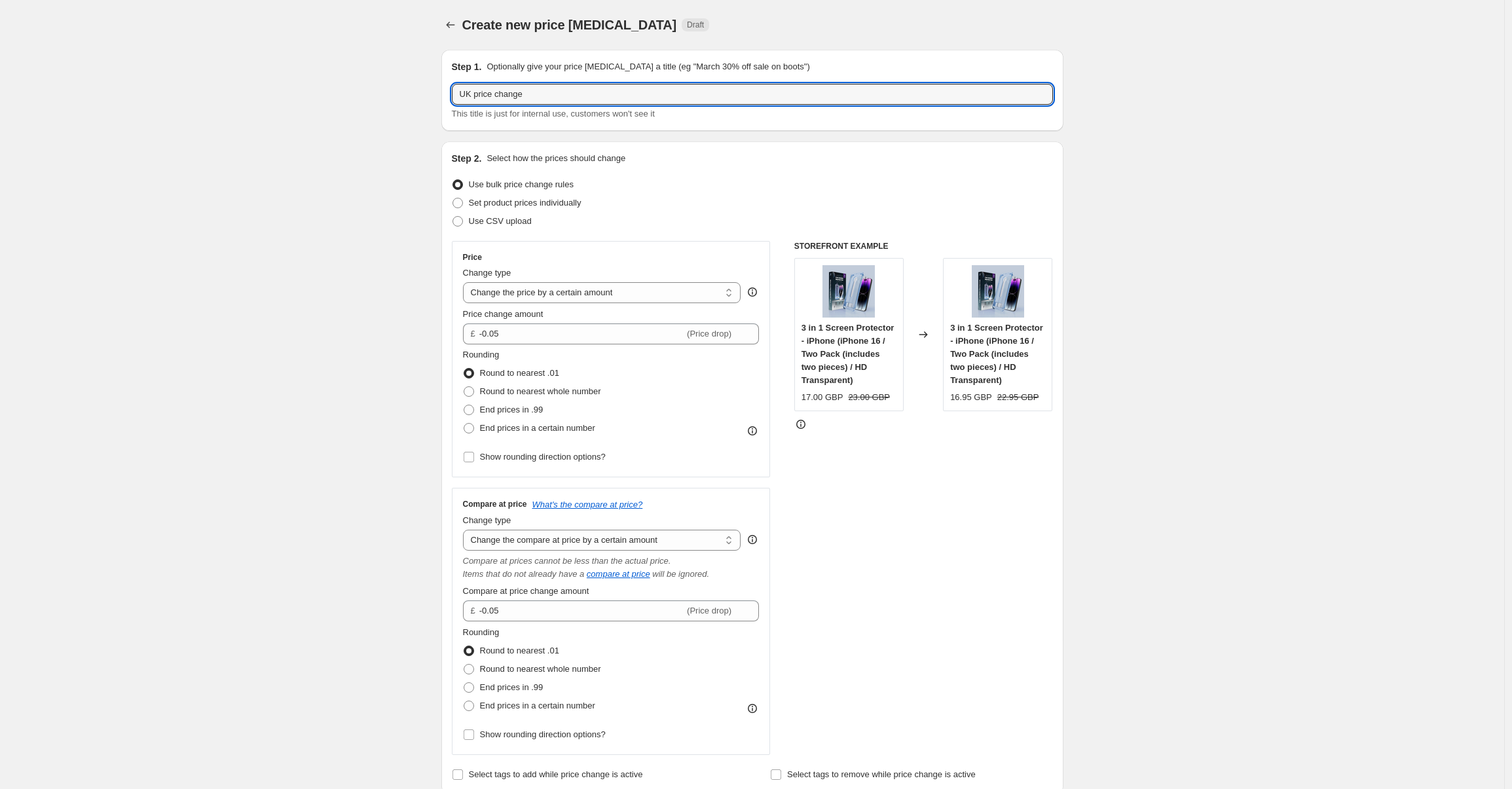
drag, startPoint x: 523, startPoint y: 92, endPoint x: 463, endPoint y: 81, distance: 61.0
click at [463, 81] on div "Step 1. Optionally give your price change job a title (eg "March 30% off sale o…" at bounding box center [752, 90] width 601 height 60
type input "All prices -0.05"
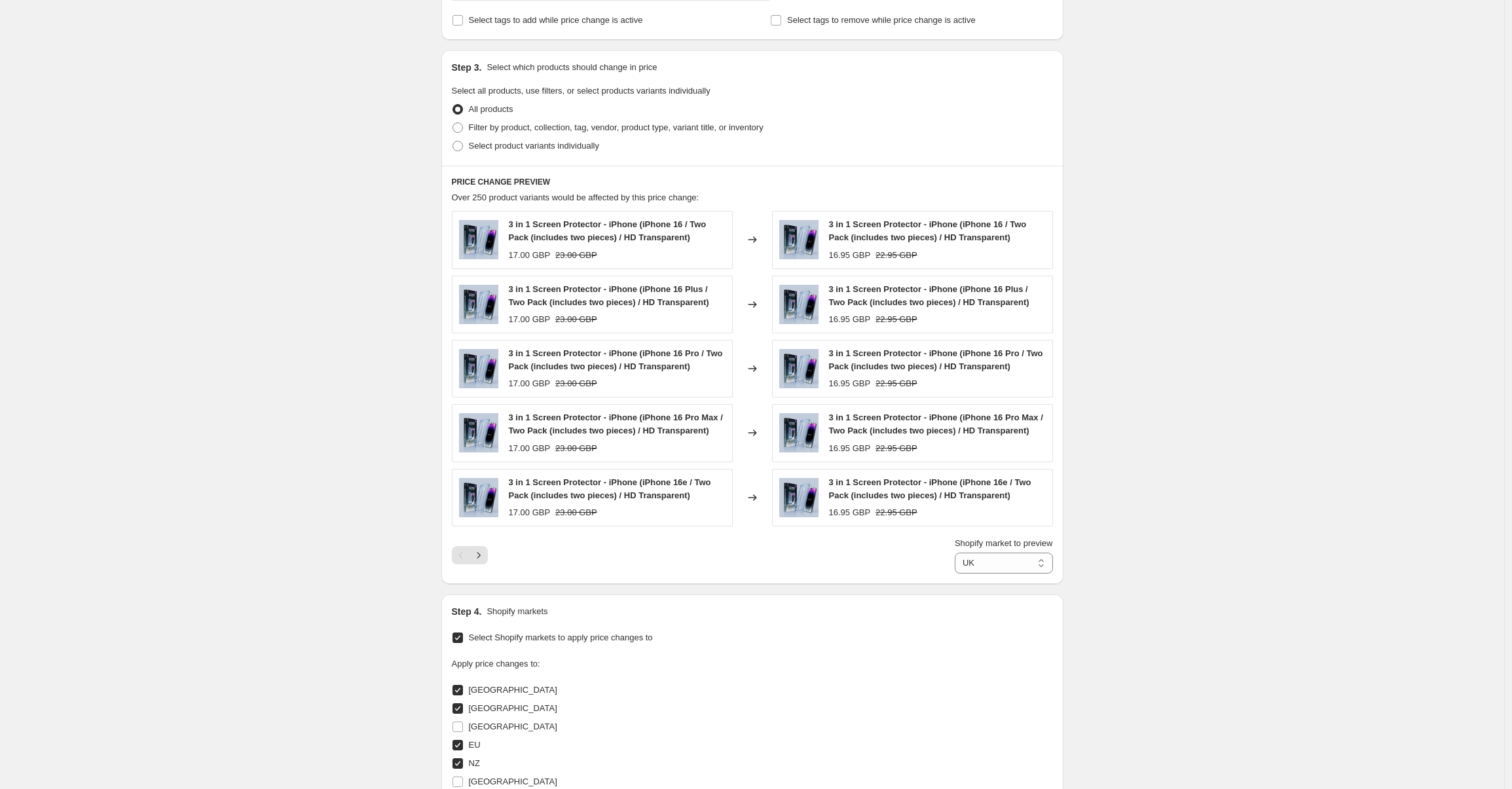
scroll to position [1048, 0]
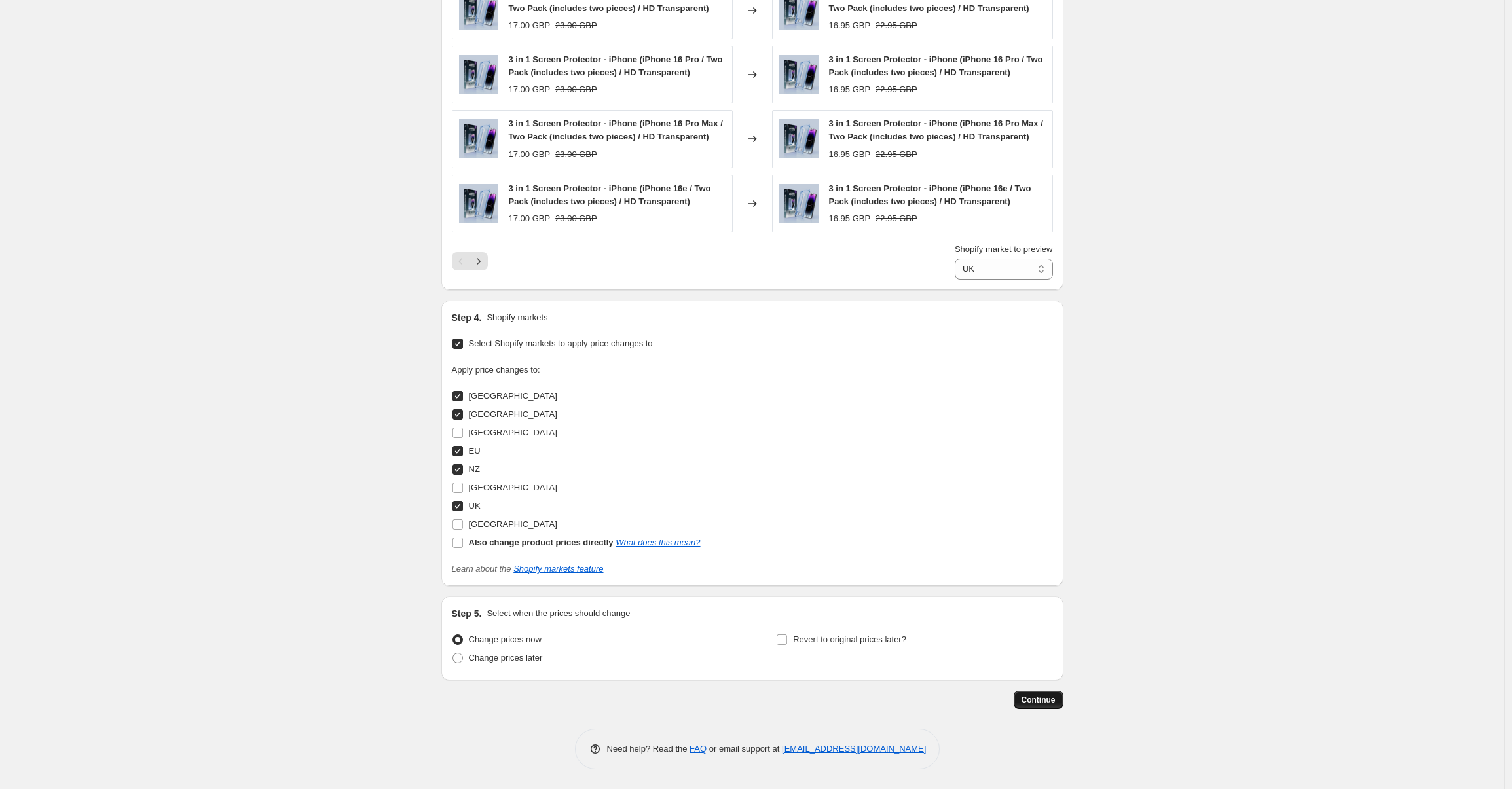
click at [1038, 707] on button "Continue" at bounding box center [1038, 700] width 50 height 19
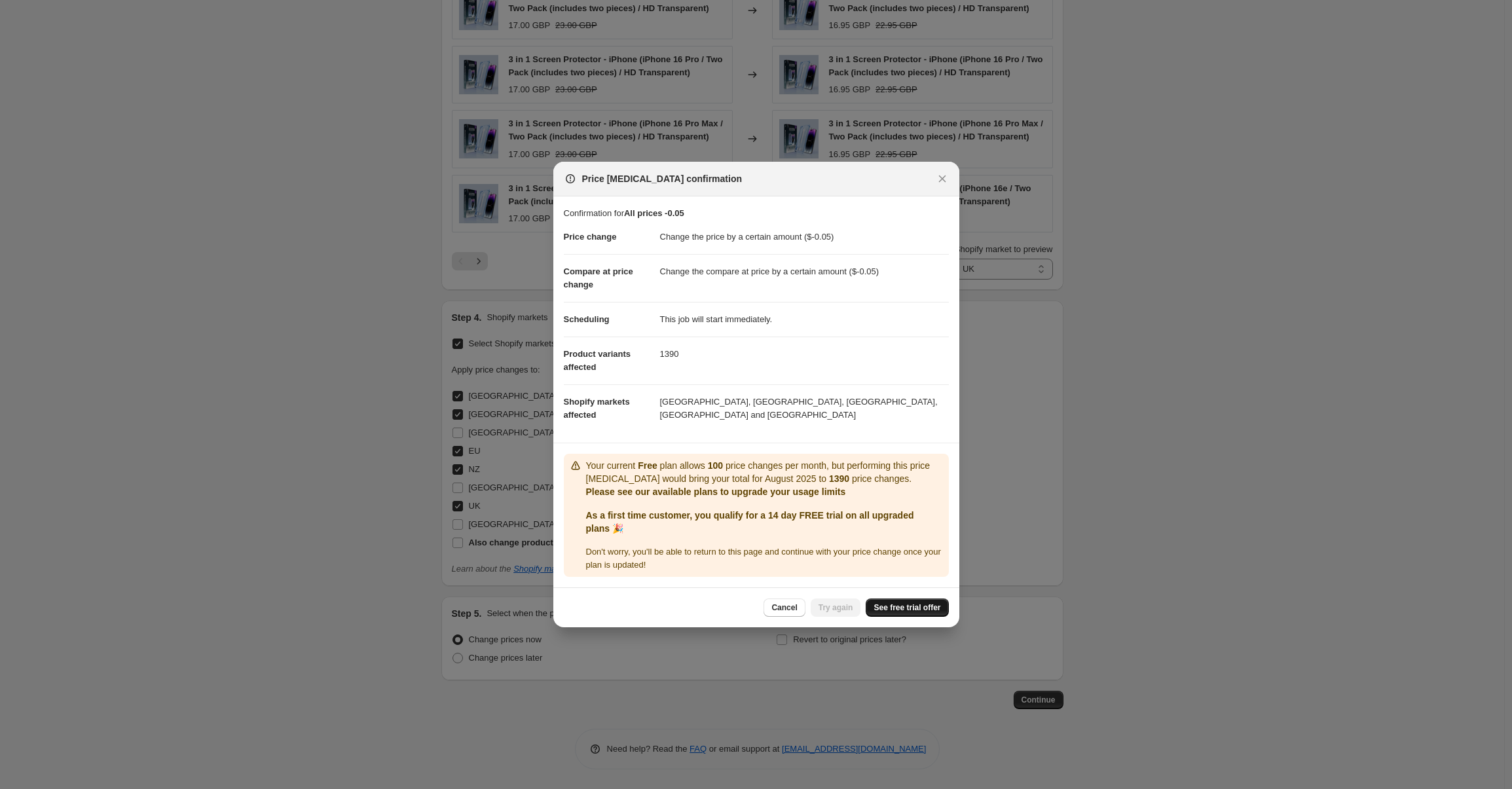
click at [893, 612] on link "See free trial offer" at bounding box center [906, 607] width 83 height 19
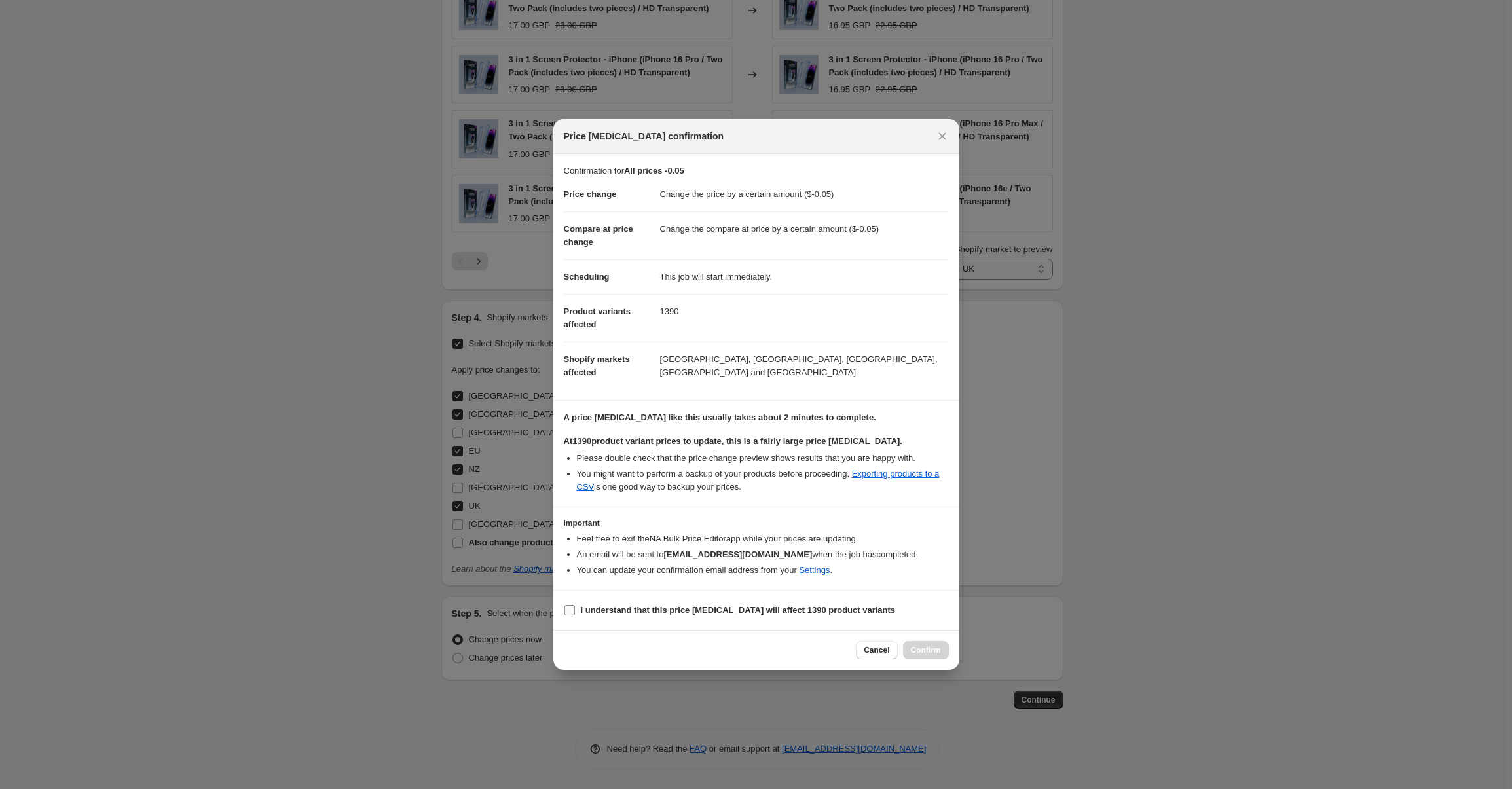
click at [581, 606] on b "I understand that this price [MEDICAL_DATA] will affect 1390 product variants" at bounding box center [738, 609] width 315 height 10
click at [575, 606] on input "I understand that this price [MEDICAL_DATA] will affect 1390 product variants" at bounding box center [569, 610] width 10 height 10
checkbox input "true"
drag, startPoint x: 668, startPoint y: 364, endPoint x: 800, endPoint y: 363, distance: 132.0
click at [800, 363] on dd "Australia, Canada, EU, NZ and UK" at bounding box center [804, 366] width 288 height 48
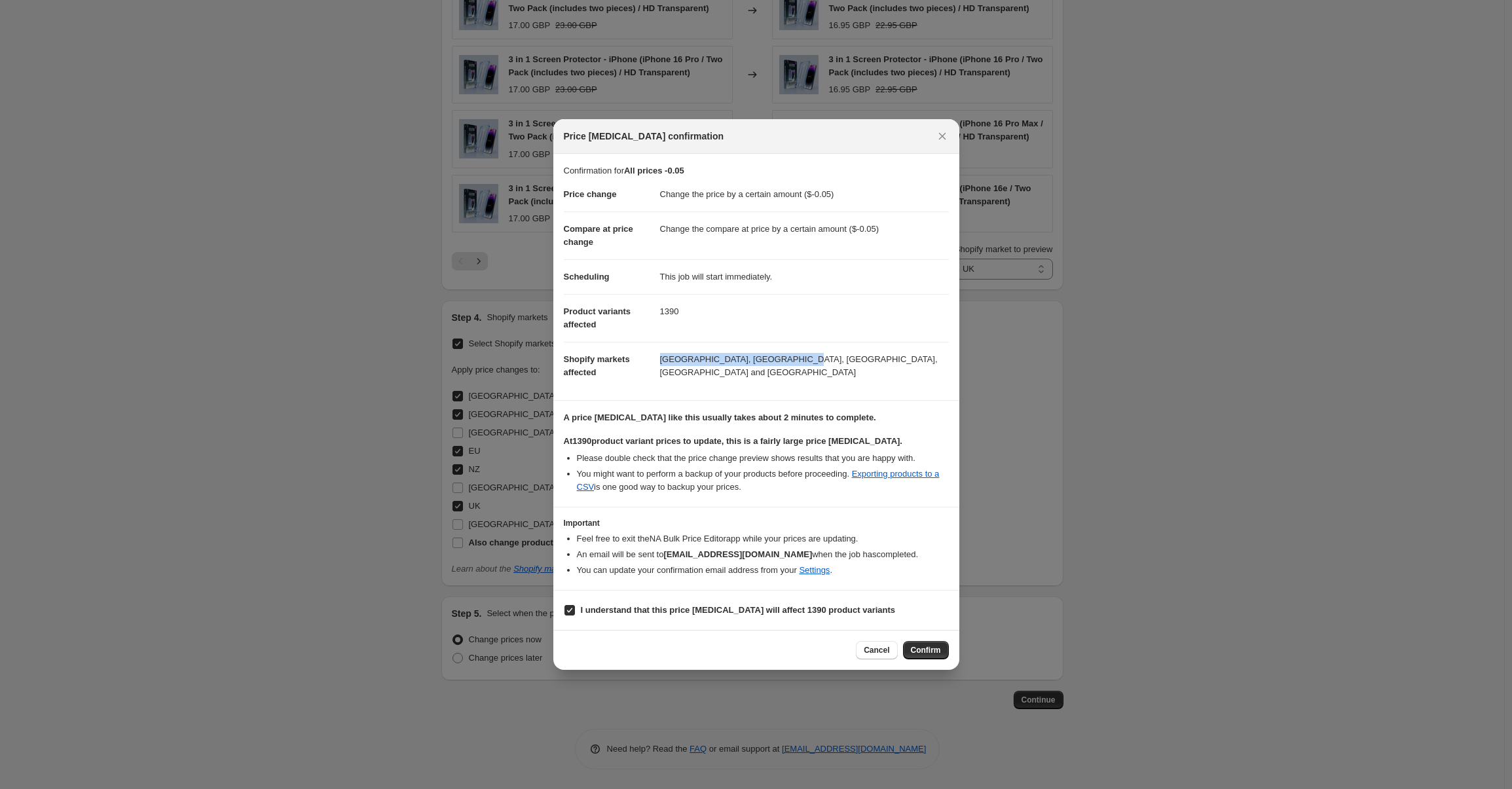
click at [897, 378] on dl "Price change Change the price by a certain amount ($-0.05) Compare at price cha…" at bounding box center [756, 283] width 385 height 212
click at [920, 656] on button "Confirm" at bounding box center [926, 650] width 45 height 19
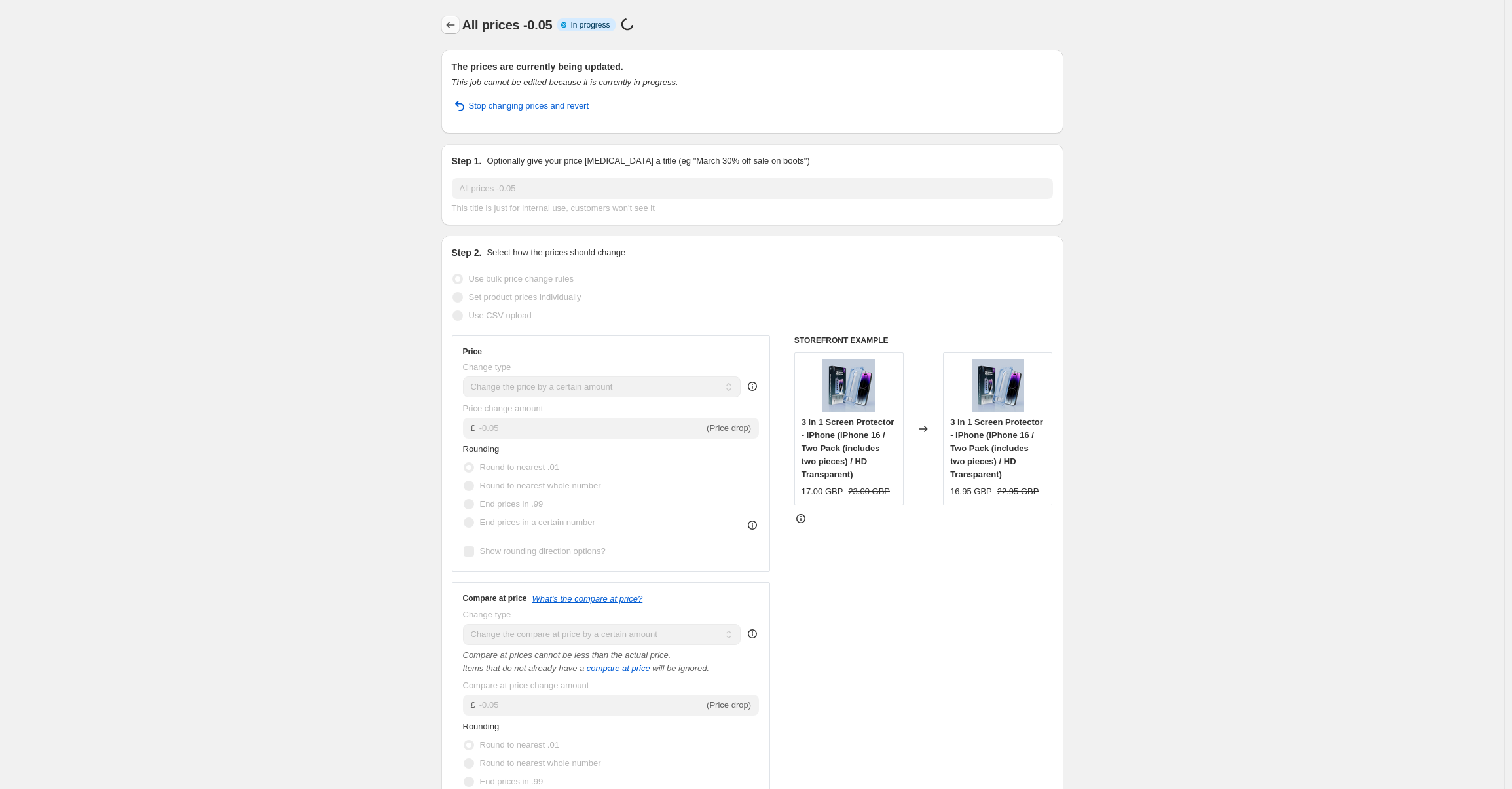
click at [455, 17] on button "Price change jobs" at bounding box center [450, 25] width 19 height 19
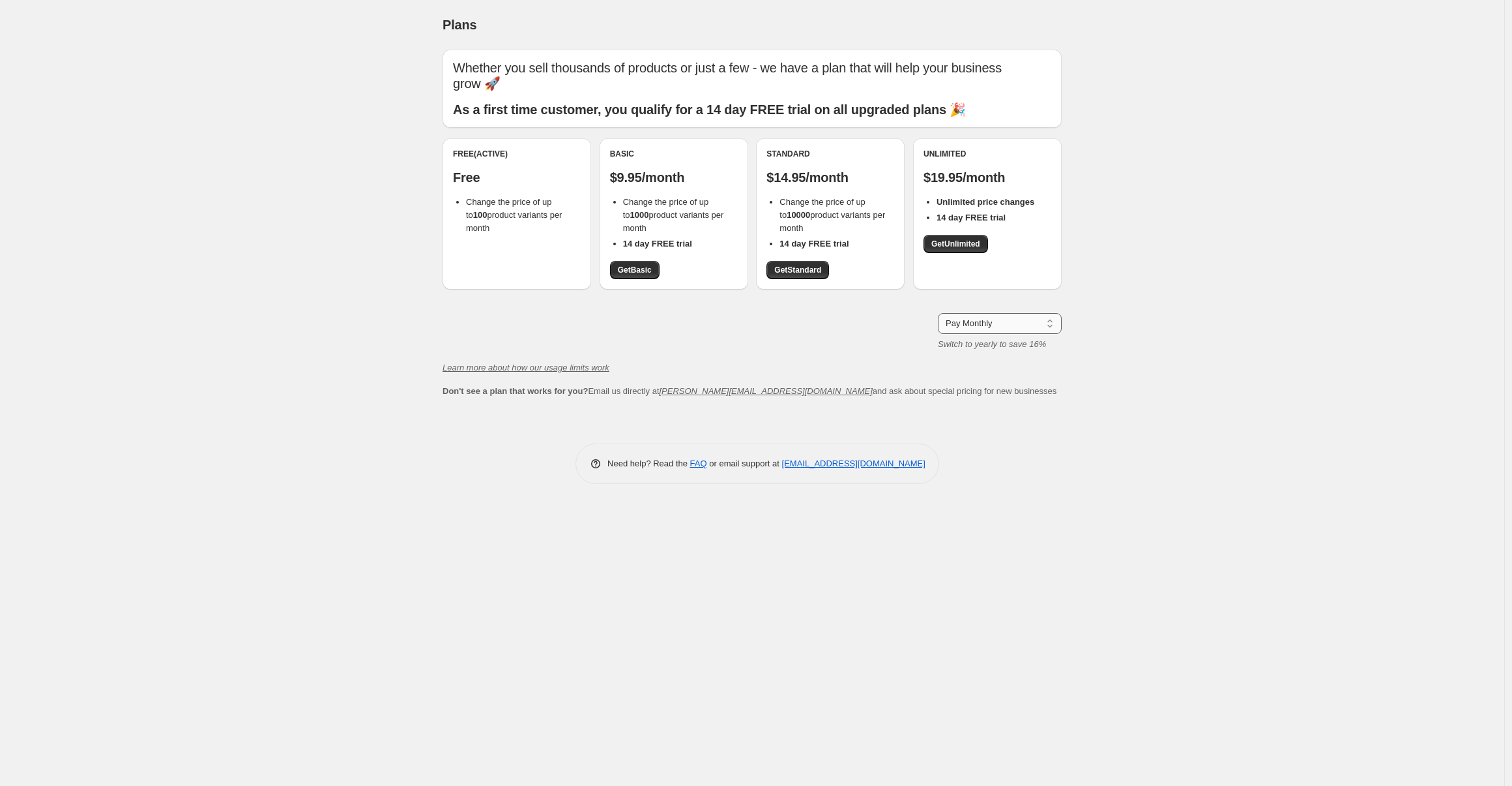
click at [974, 313] on select "Pay Monthly Pay Yearly (Save 16%)" at bounding box center [999, 324] width 124 height 21
click at [801, 263] on link "Get Standard" at bounding box center [798, 269] width 62 height 19
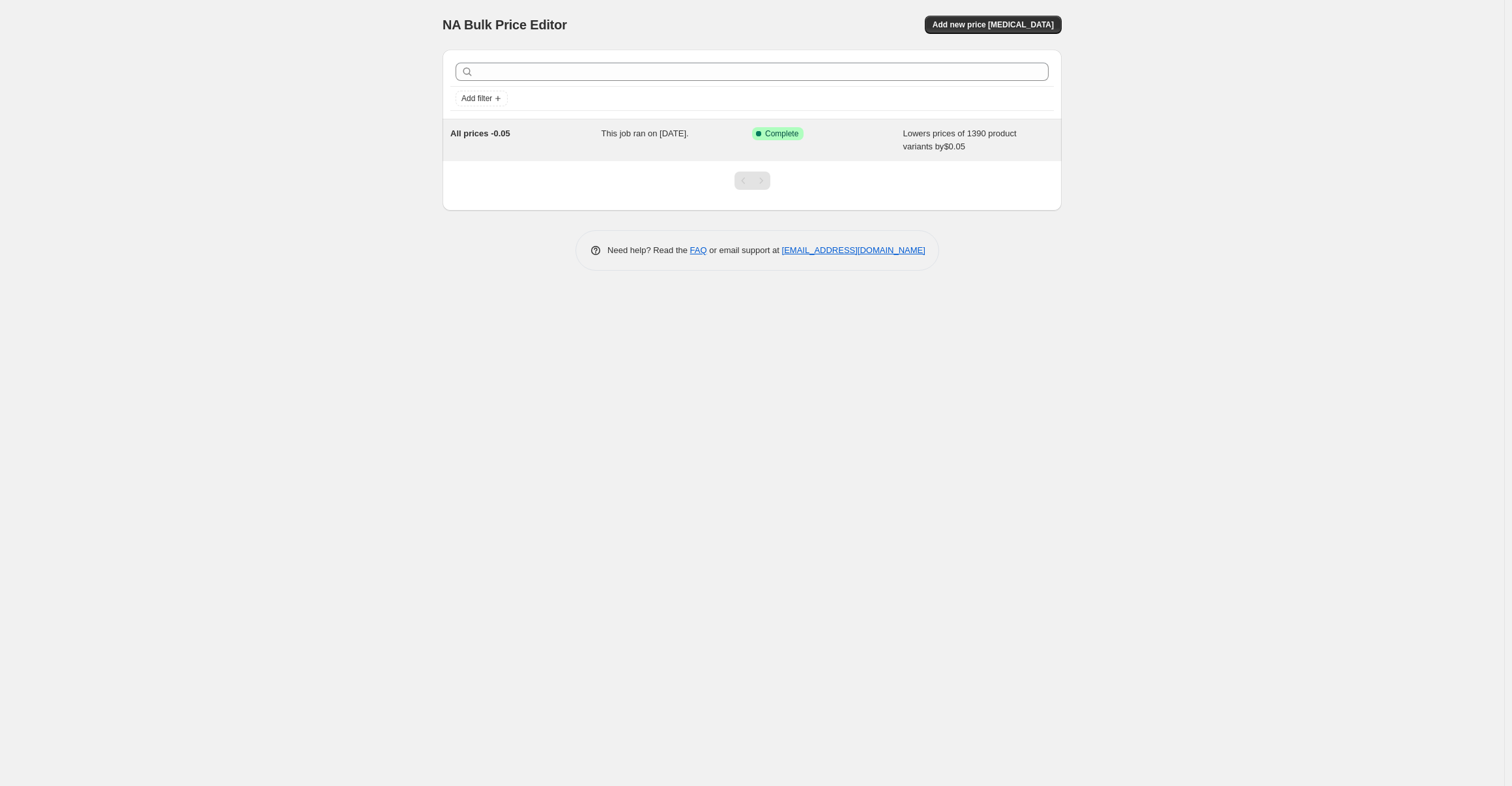
click at [829, 148] on div "Success Complete Complete" at bounding box center [828, 140] width 151 height 26
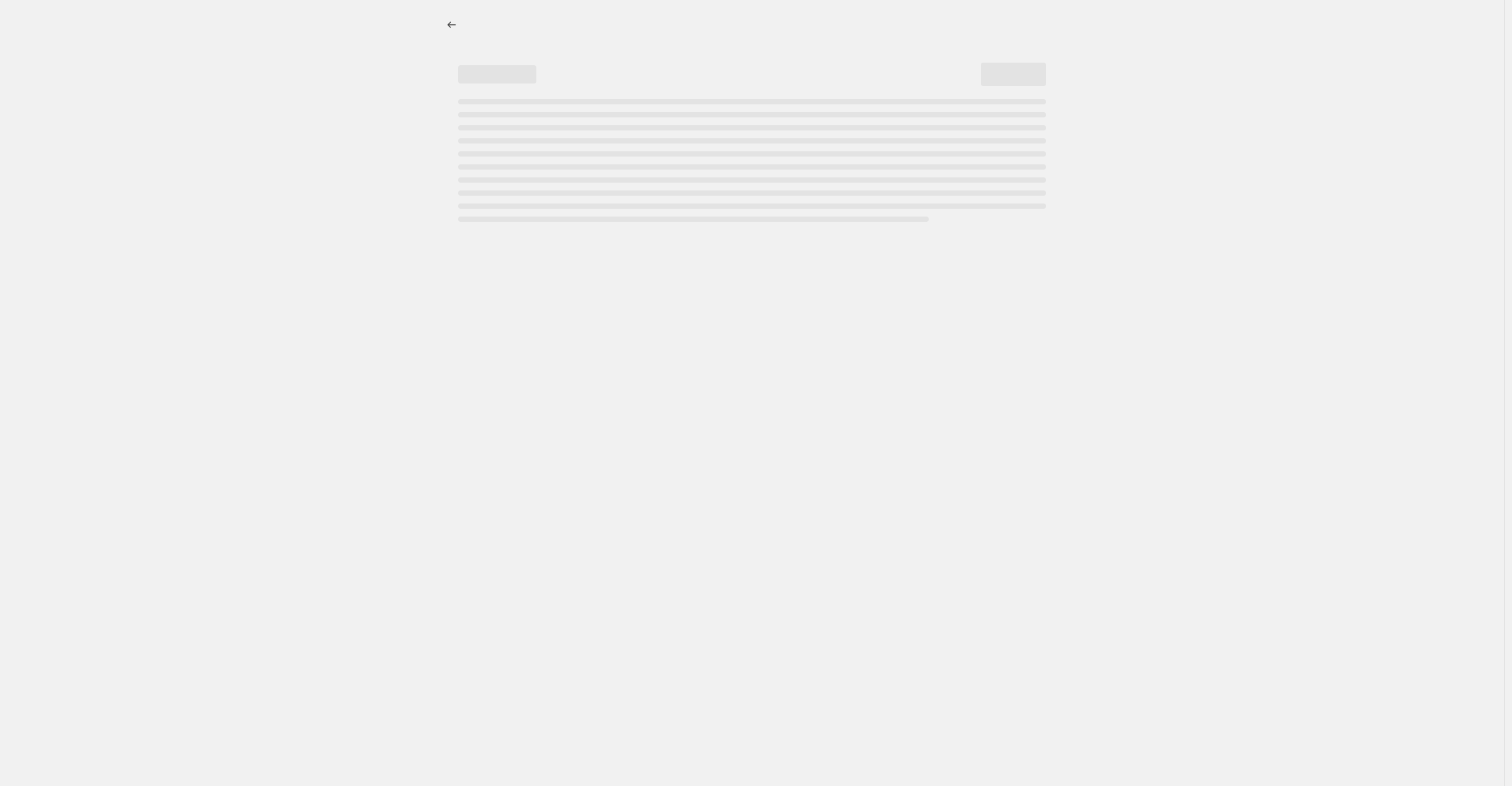
select select "by"
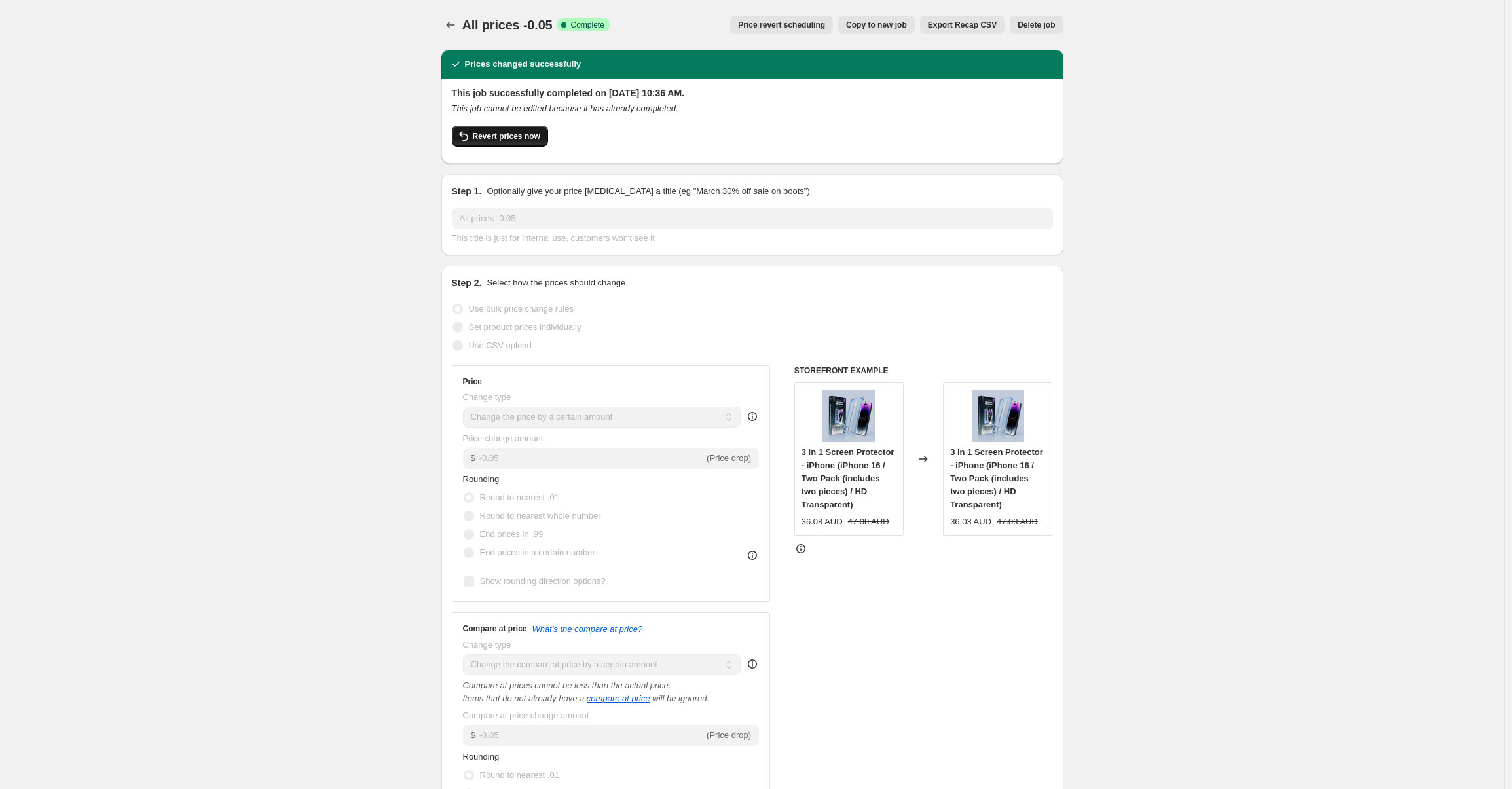
click at [512, 139] on span "Revert prices now" at bounding box center [506, 136] width 67 height 10
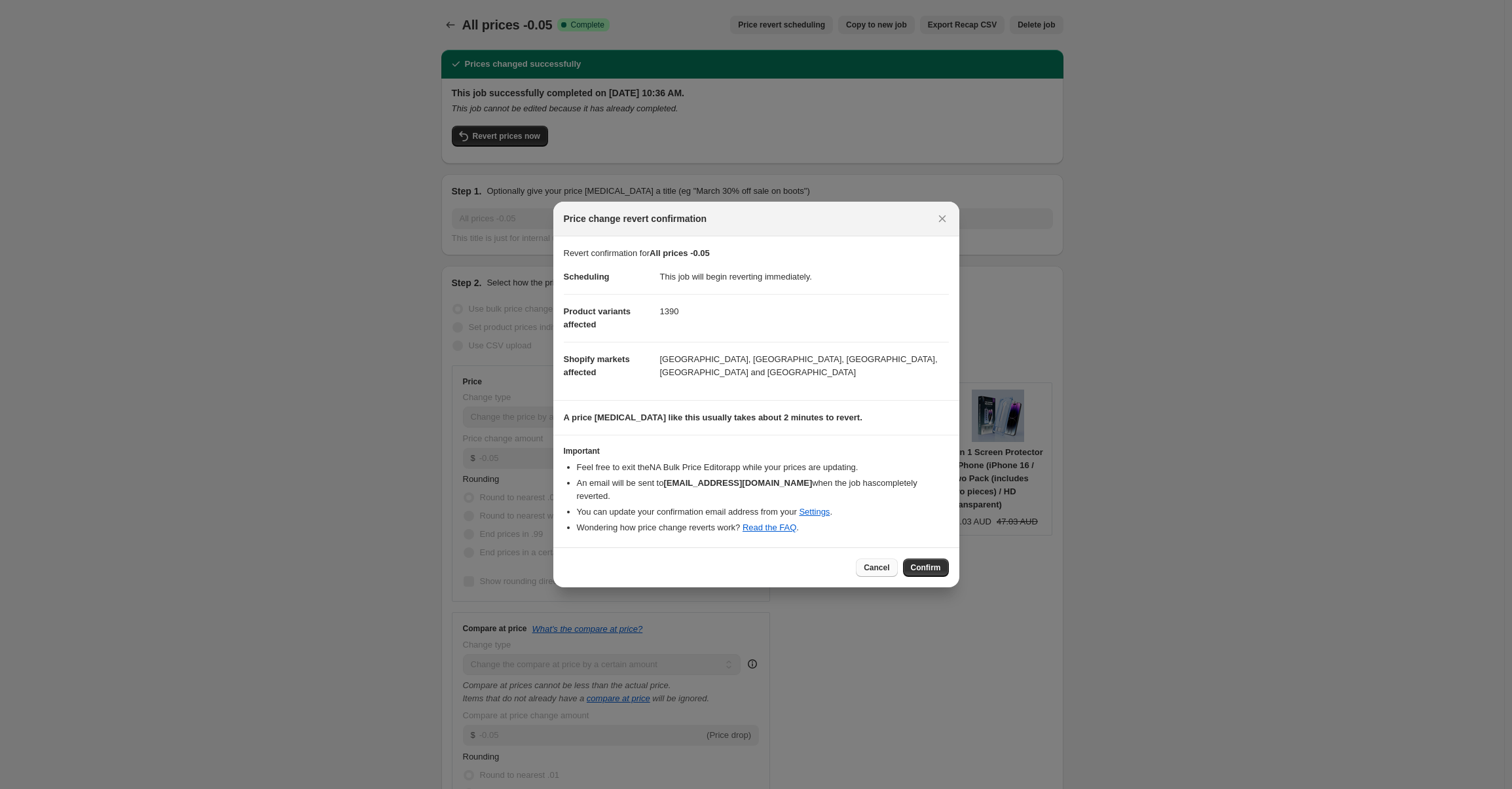
click at [860, 563] on button "Cancel" at bounding box center [876, 567] width 41 height 19
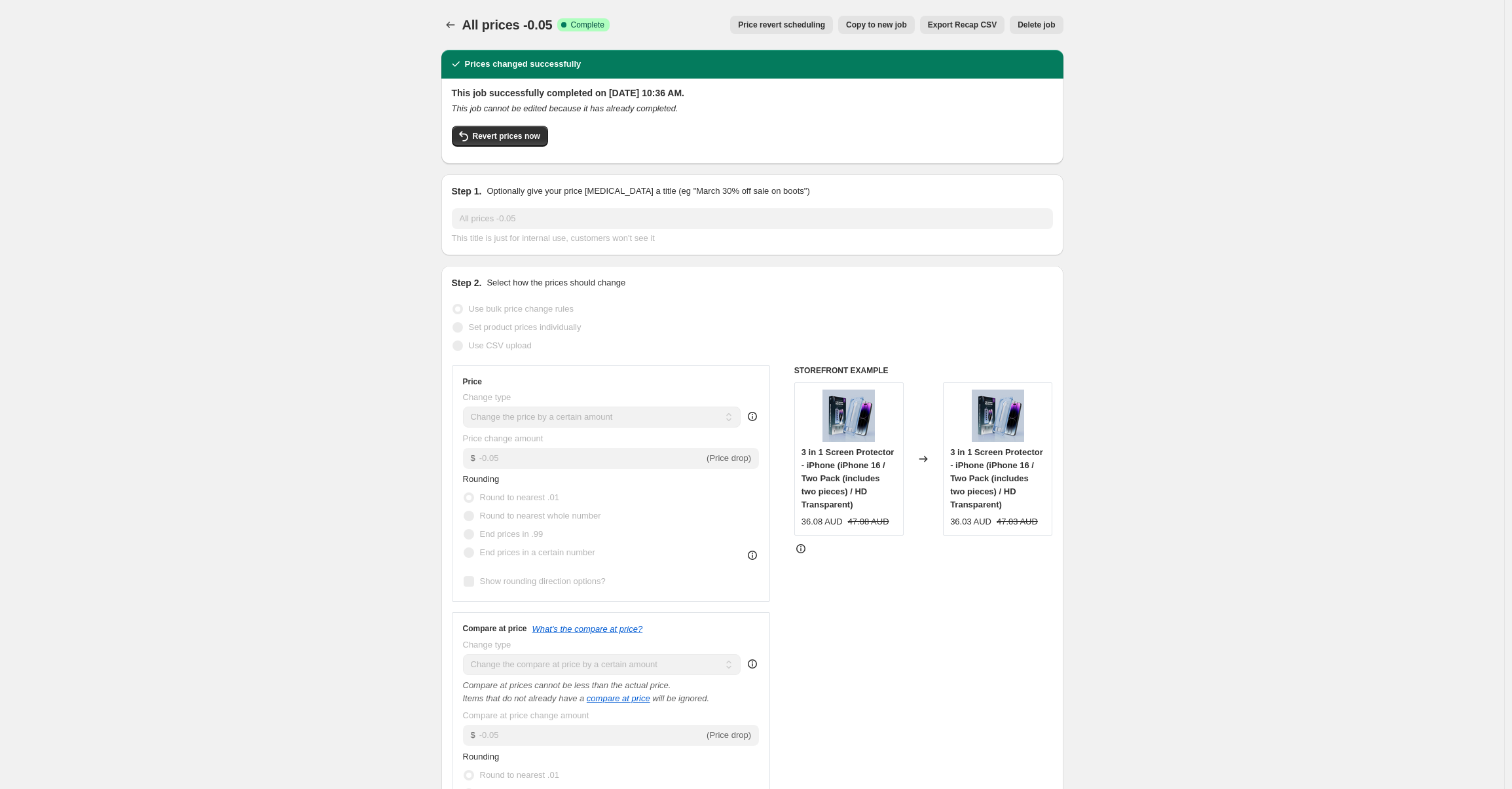
click at [1035, 33] on button "Delete job" at bounding box center [1036, 25] width 53 height 19
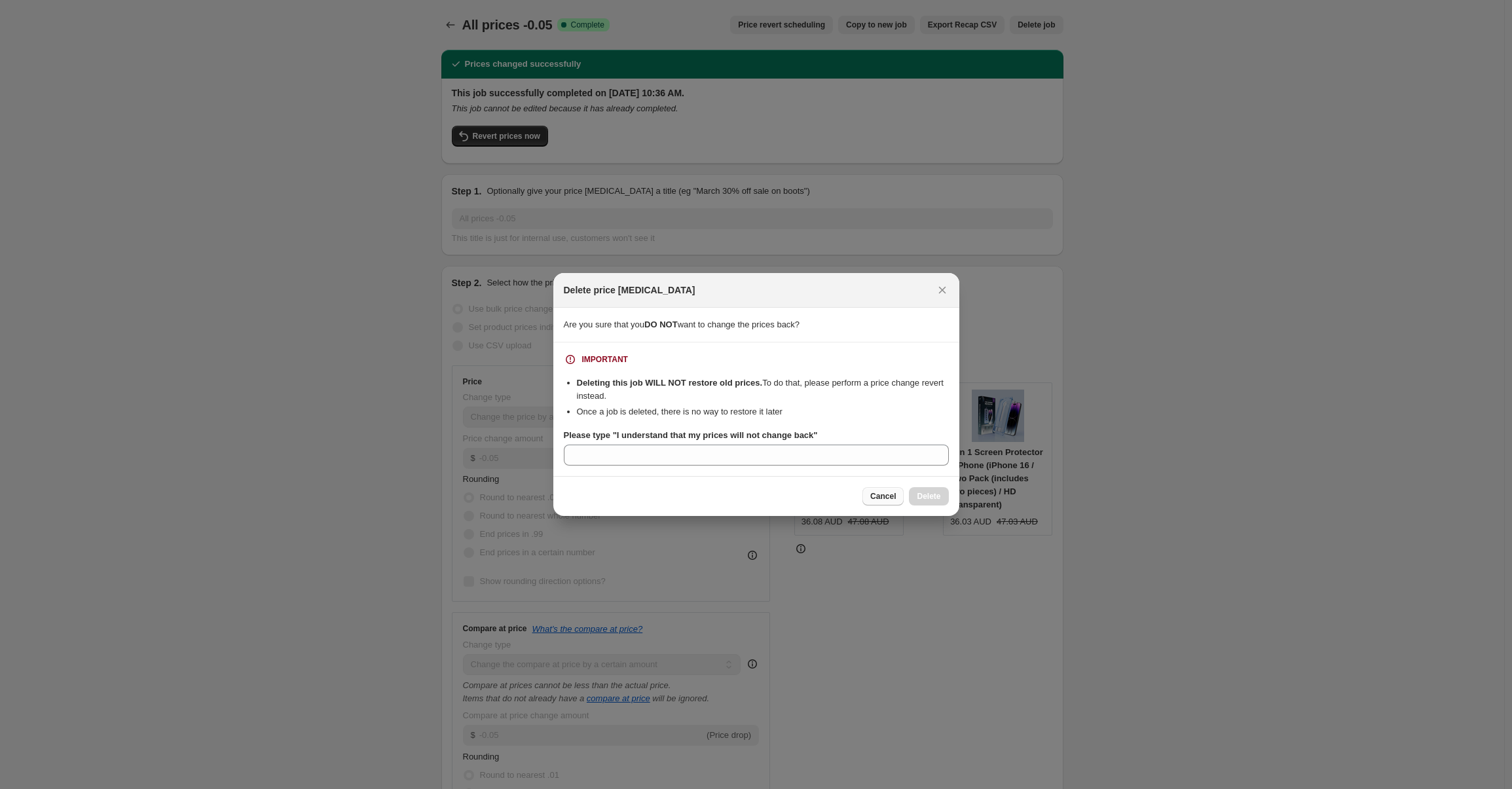
click at [874, 501] on button "Cancel" at bounding box center [882, 496] width 41 height 19
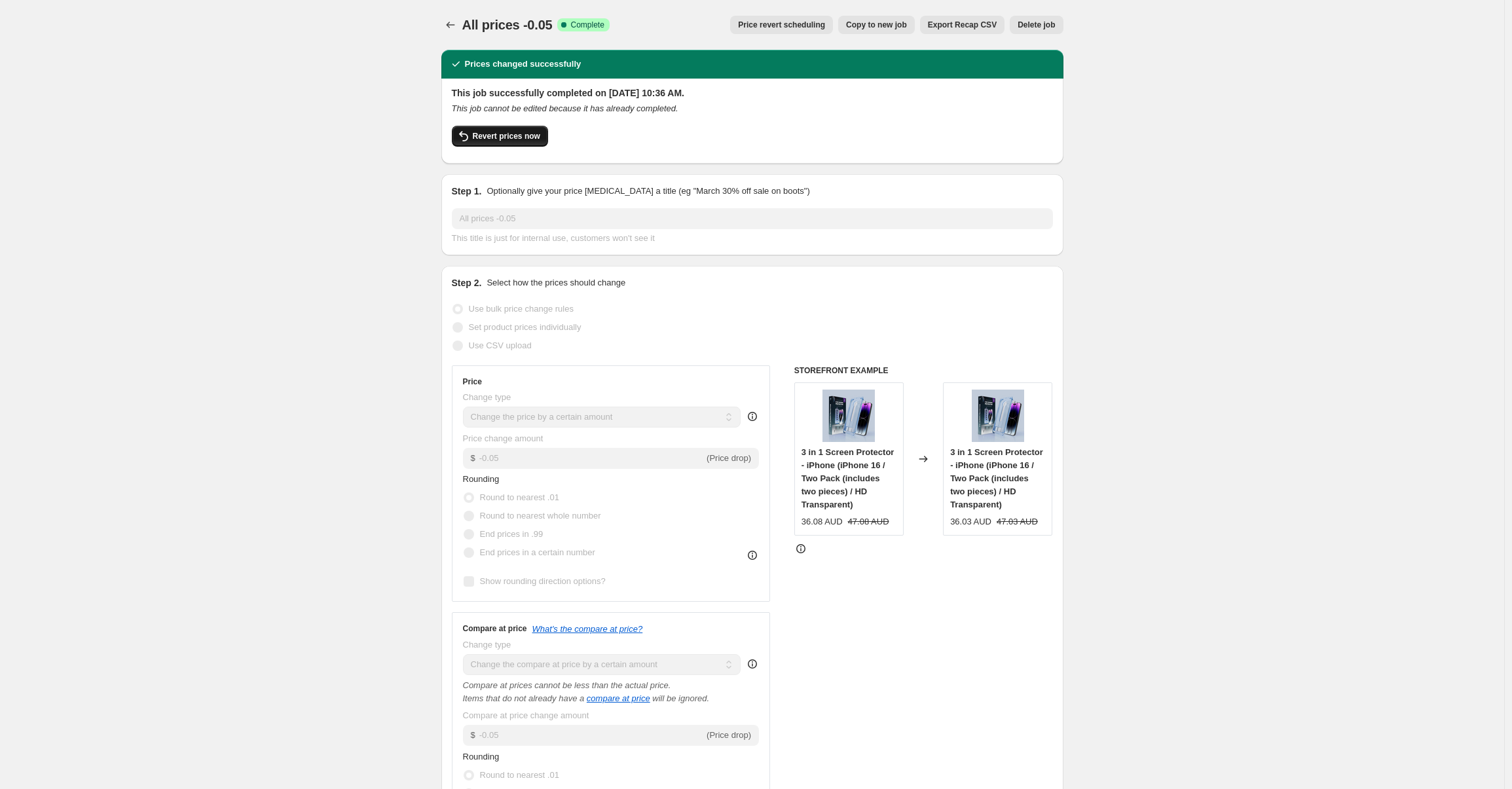
click at [527, 136] on span "Revert prices now" at bounding box center [506, 136] width 67 height 10
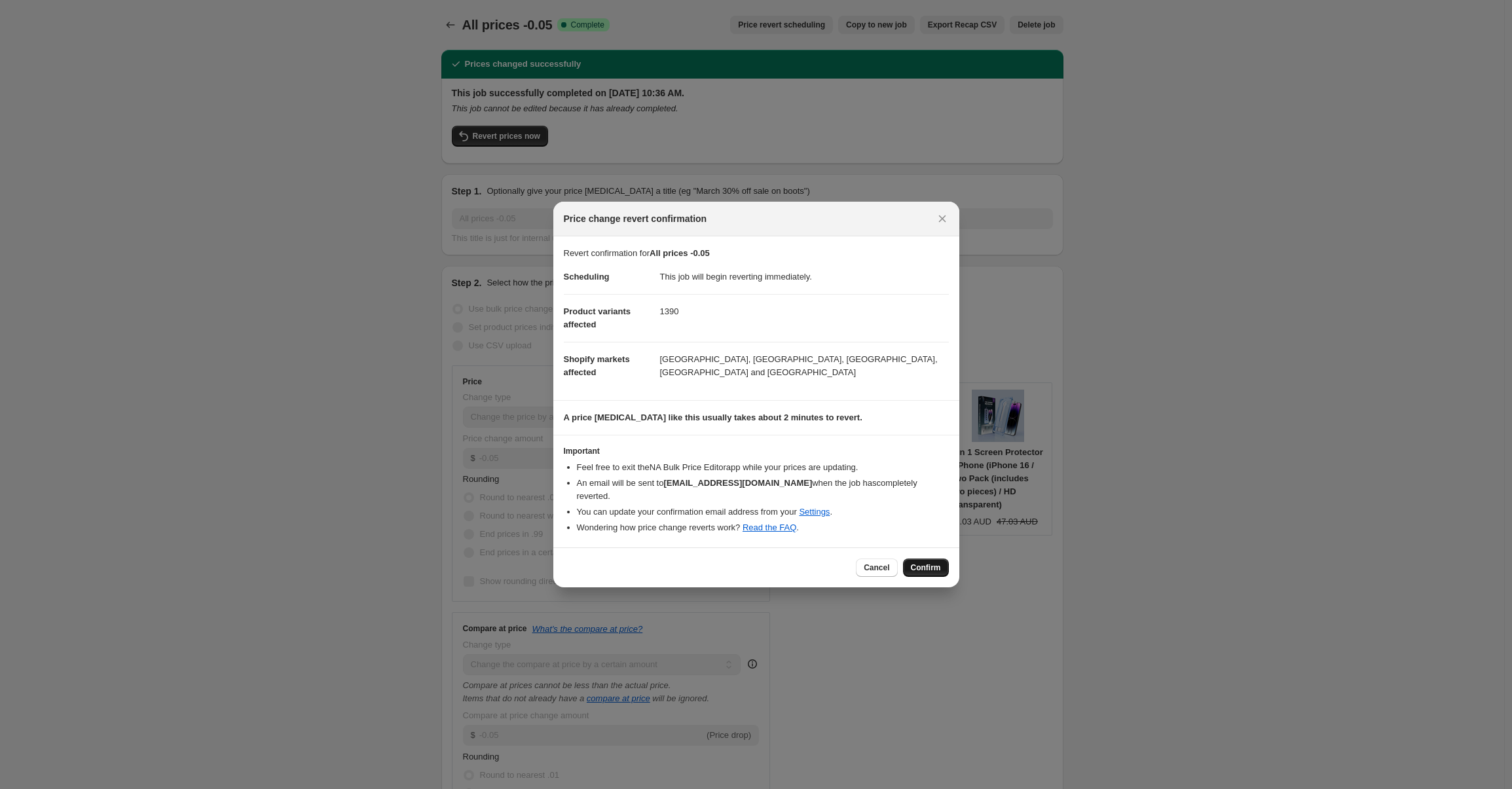
click at [916, 563] on span "Confirm" at bounding box center [926, 568] width 30 height 10
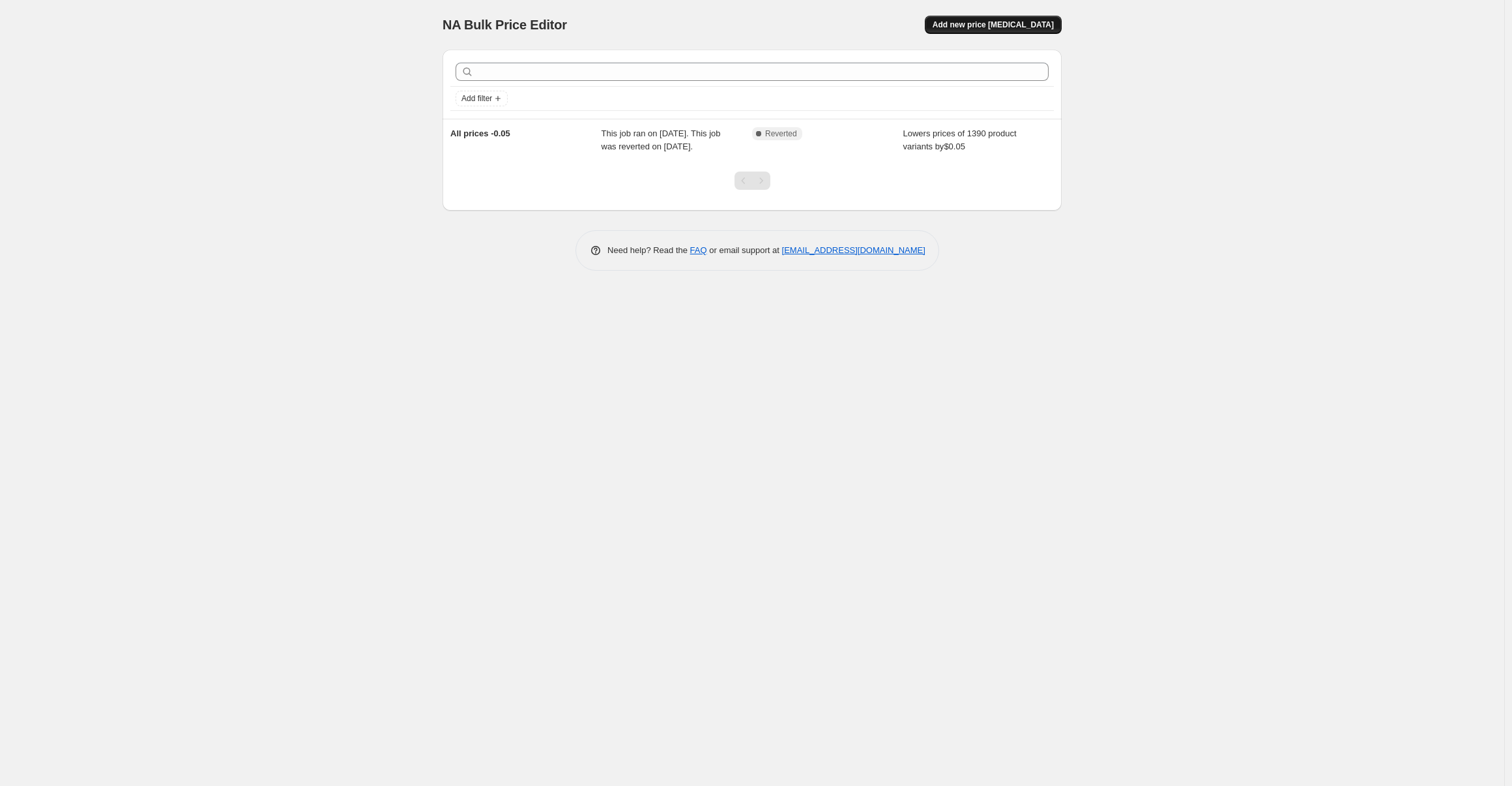
click at [1021, 28] on span "Add new price [MEDICAL_DATA]" at bounding box center [993, 24] width 121 height 10
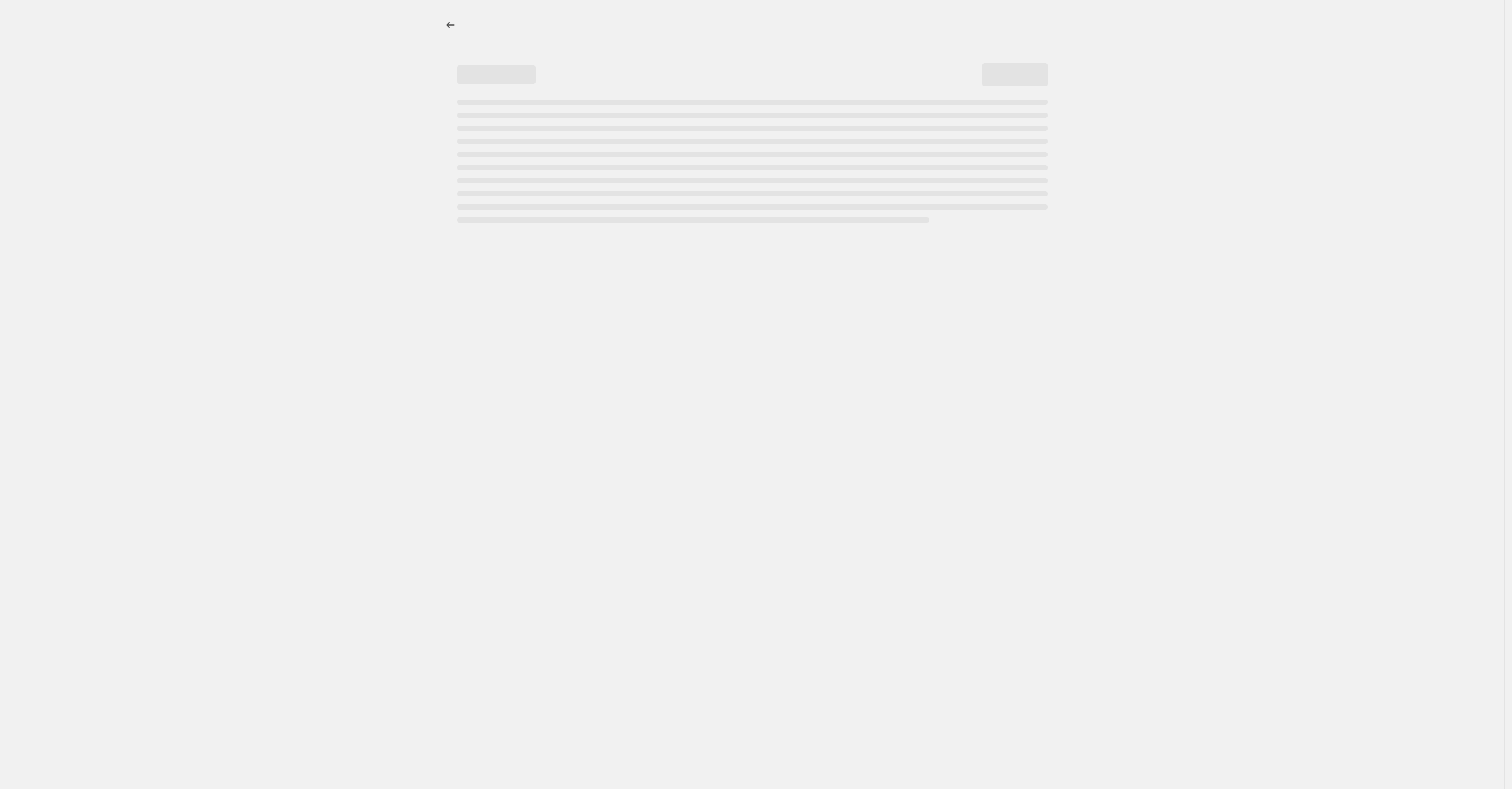
select select "percentage"
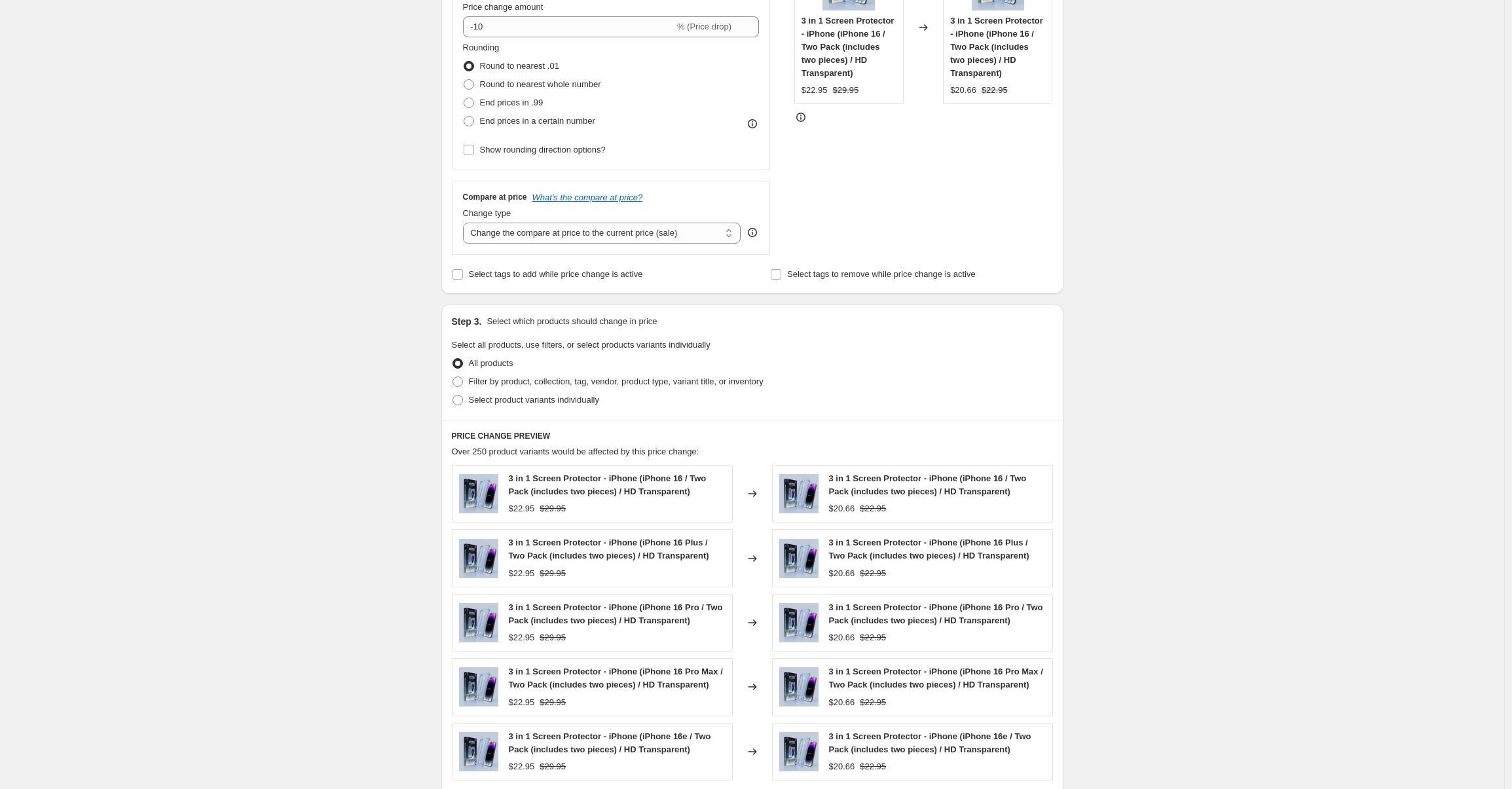
scroll to position [614, 0]
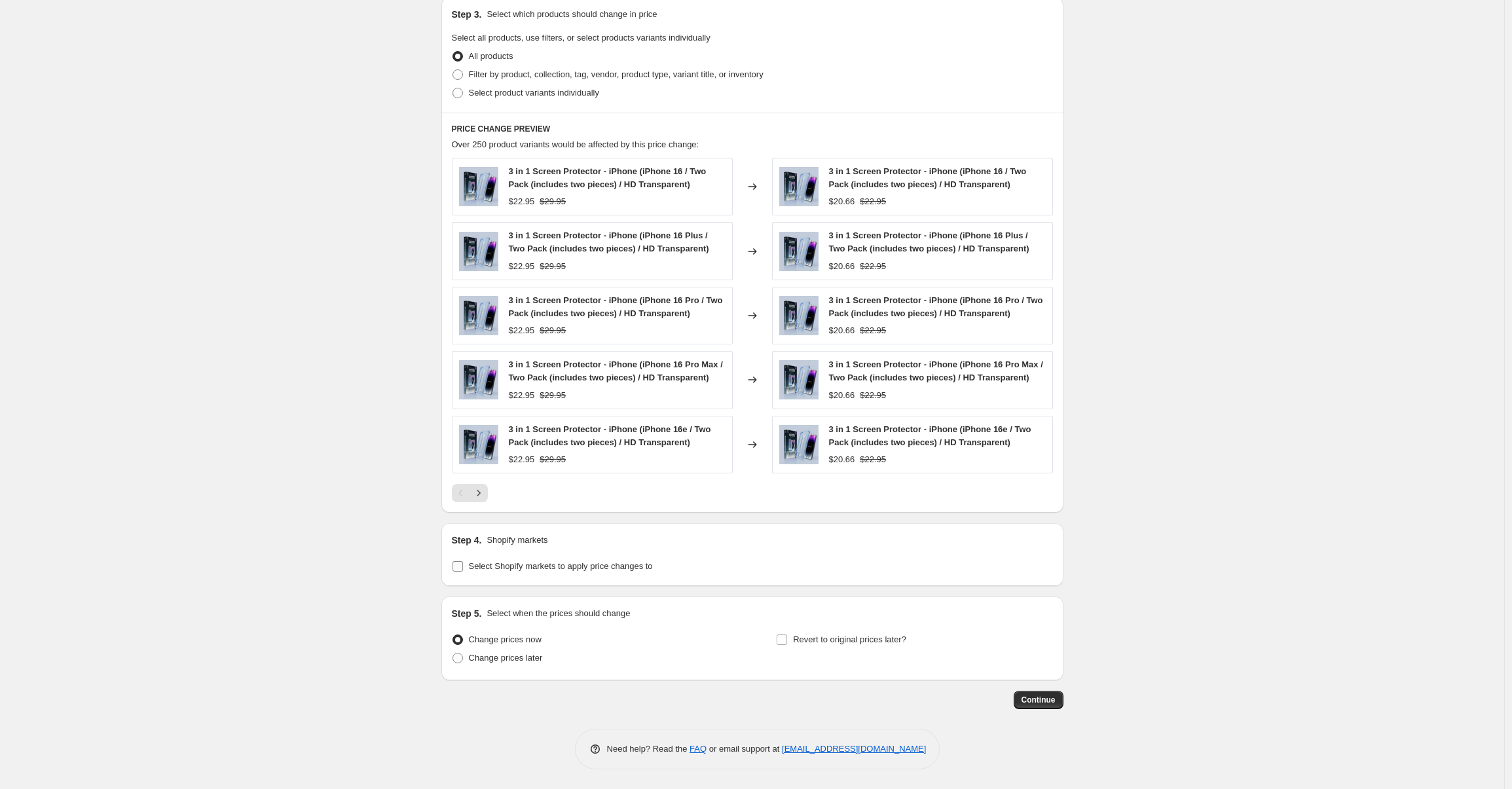
click at [455, 568] on input "Select Shopify markets to apply price changes to" at bounding box center [458, 566] width 10 height 10
checkbox input "true"
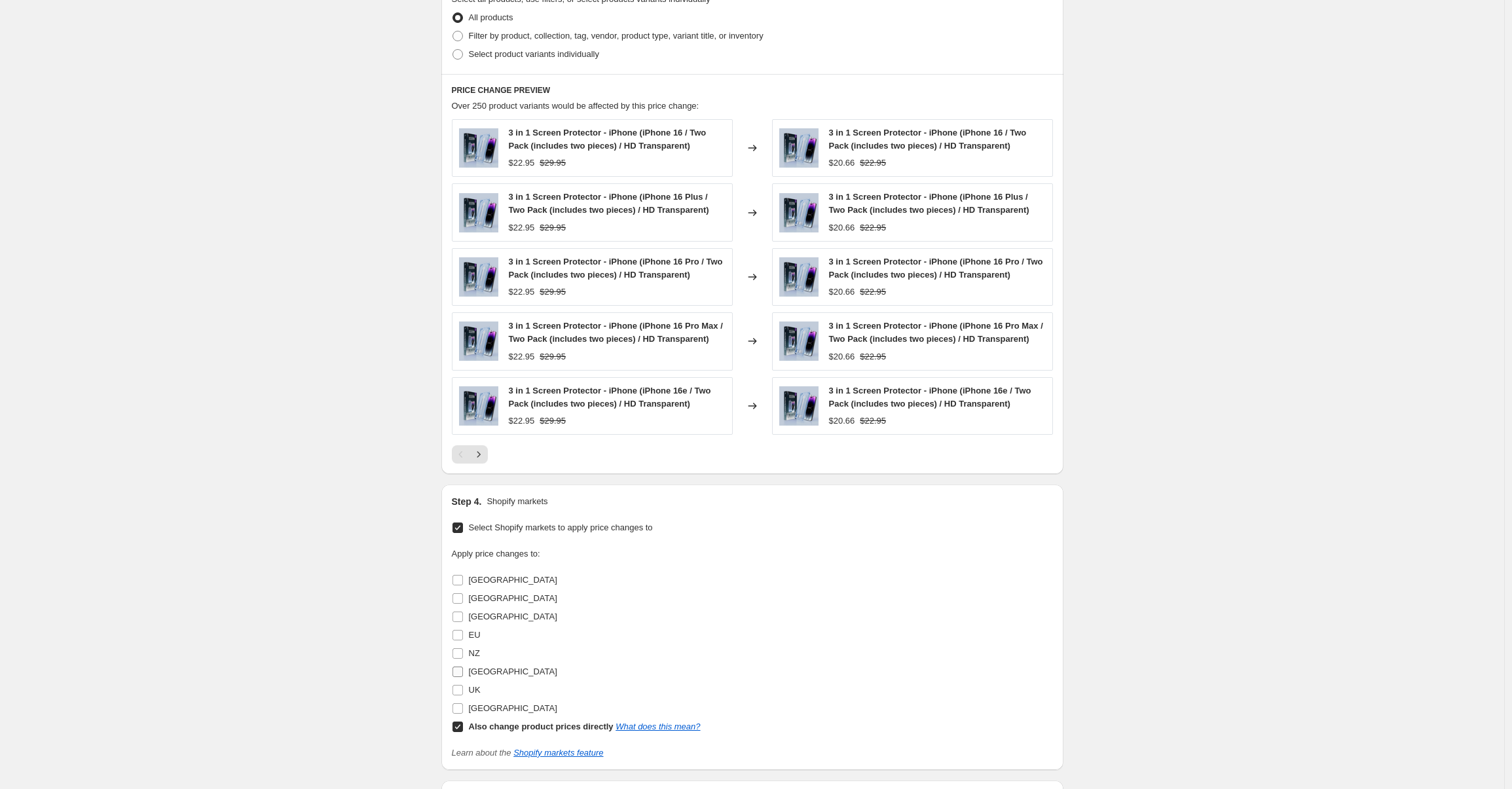
scroll to position [652, 0]
click at [461, 692] on input "UK" at bounding box center [458, 691] width 10 height 10
checkbox input "true"
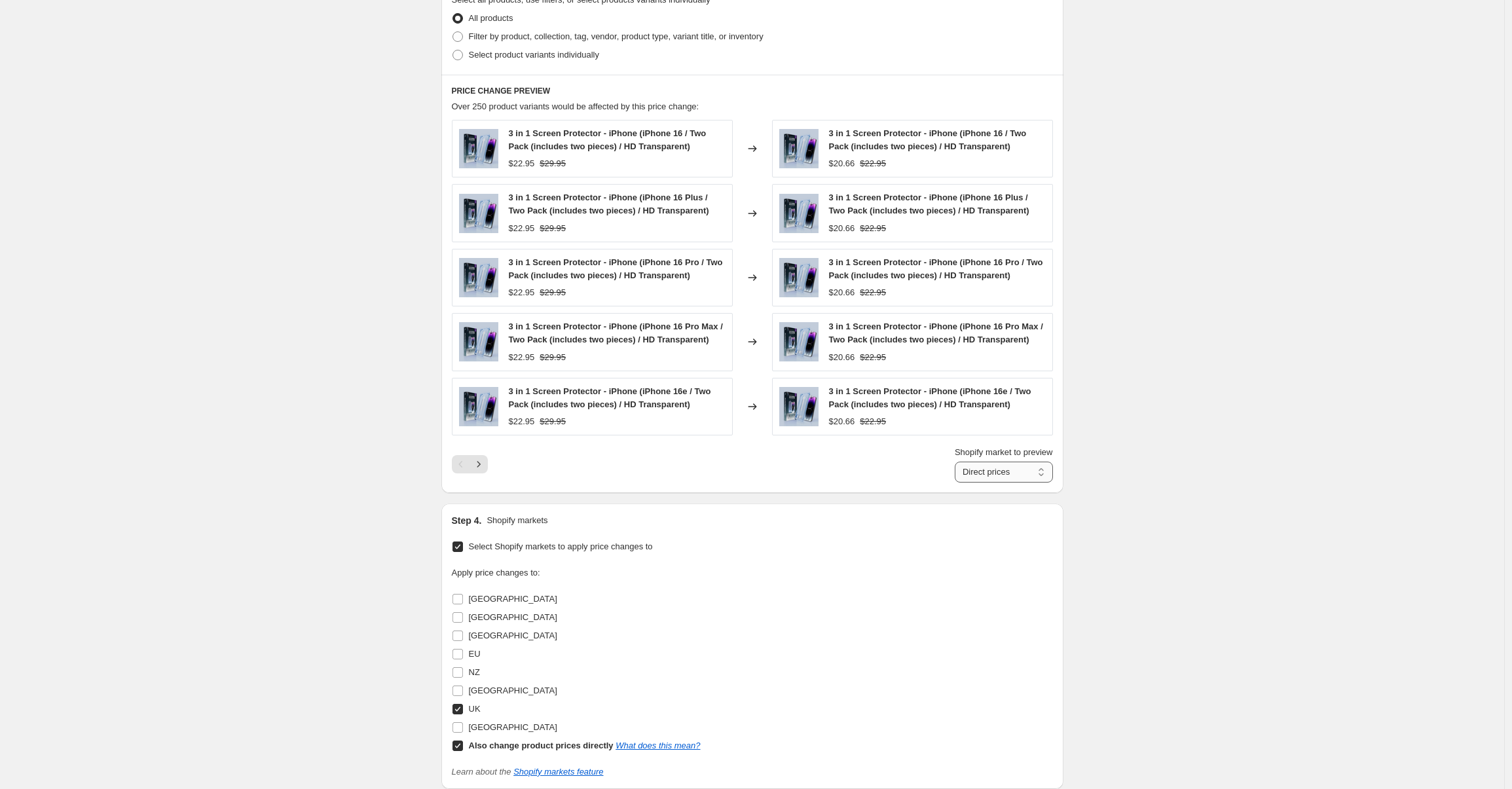
click at [1050, 473] on select "Direct prices UK" at bounding box center [1004, 472] width 98 height 21
select select "94786224419"
click at [955, 461] on select "Direct prices UK" at bounding box center [1004, 472] width 98 height 21
click at [461, 751] on span at bounding box center [458, 746] width 12 height 12
click at [461, 751] on input "Also change product prices directly What does this mean?" at bounding box center [458, 746] width 10 height 10
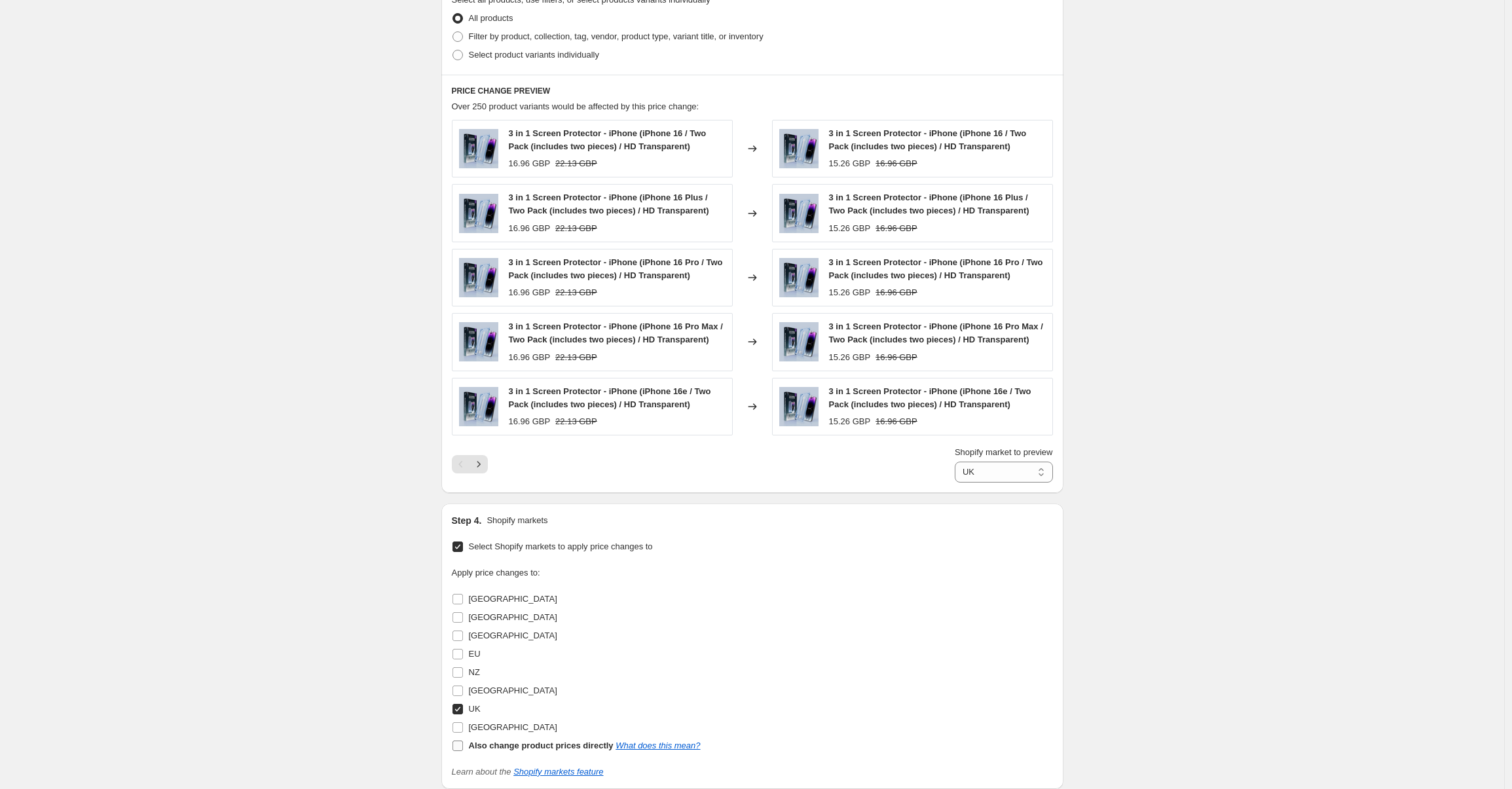
checkbox input "false"
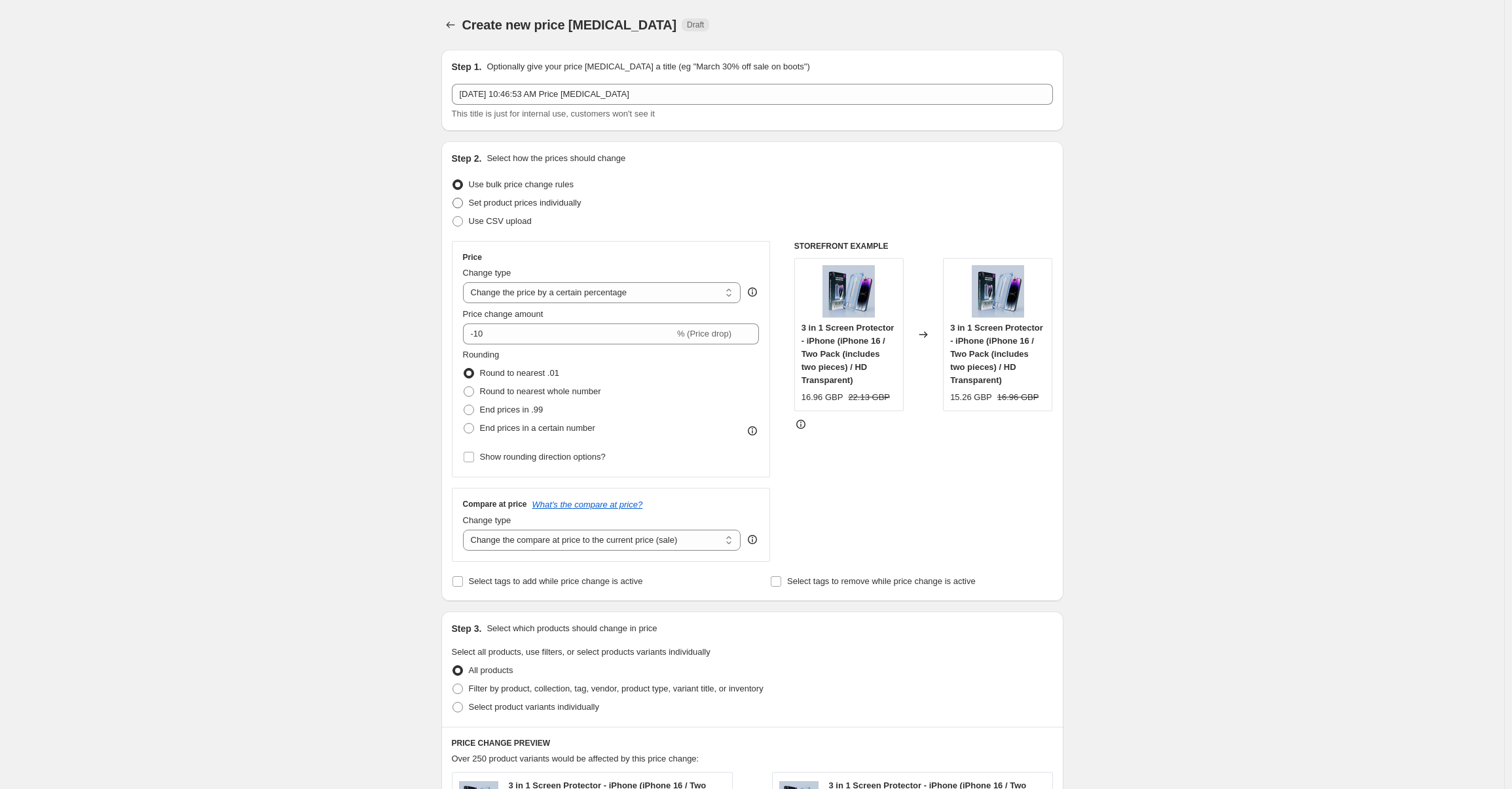
scroll to position [13, 0]
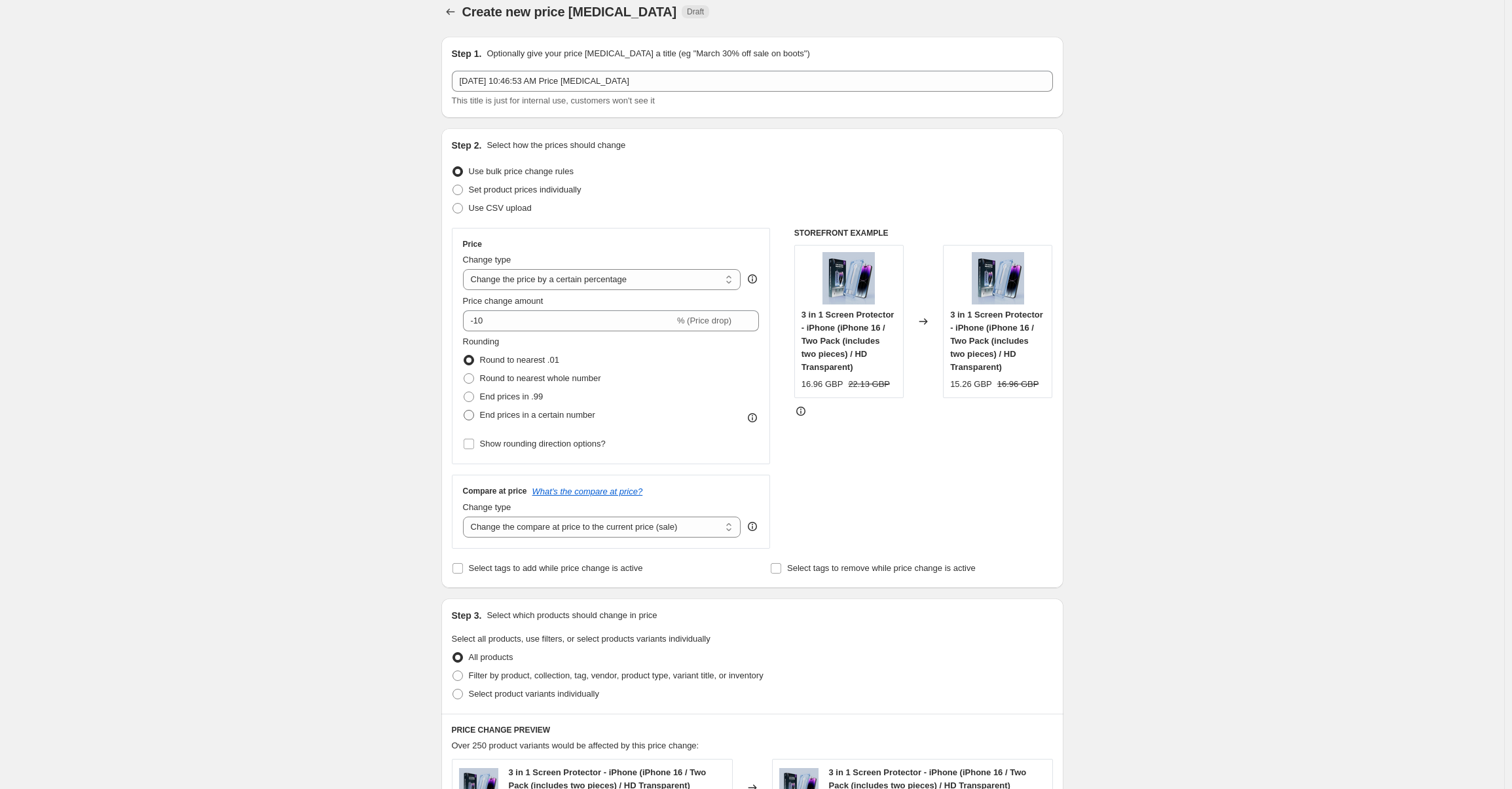
click at [485, 418] on span "End prices in a certain number" at bounding box center [537, 414] width 116 height 10
click at [464, 411] on input "End prices in a certain number" at bounding box center [464, 410] width 1 height 1
radio input "true"
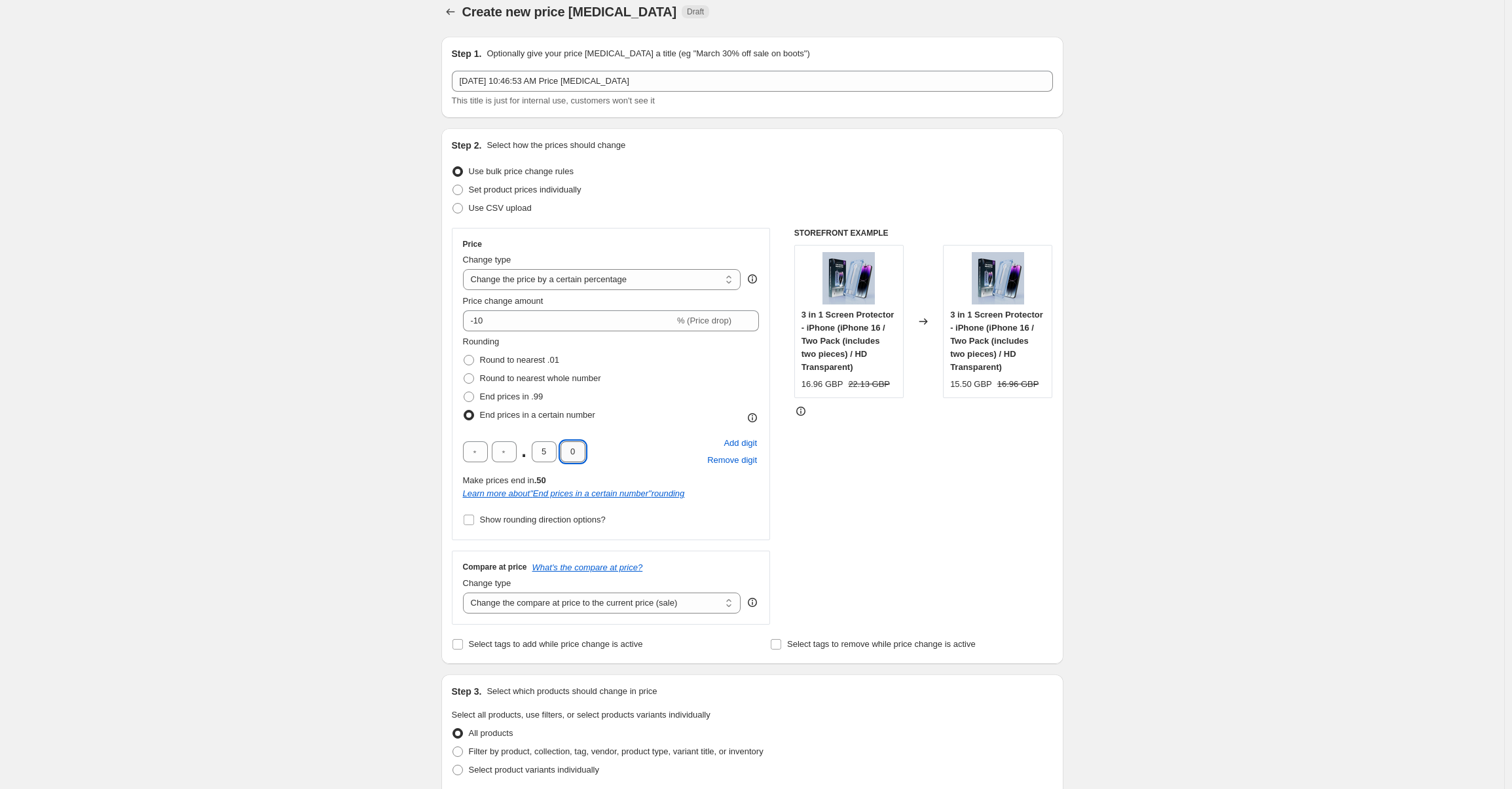
click at [567, 453] on input "0" at bounding box center [572, 451] width 25 height 21
click at [553, 450] on input "5" at bounding box center [543, 451] width 25 height 21
click at [569, 453] on input "0" at bounding box center [572, 451] width 25 height 21
click at [469, 361] on span at bounding box center [469, 360] width 10 height 10
click at [464, 355] on input "Round to nearest .01" at bounding box center [464, 355] width 1 height 1
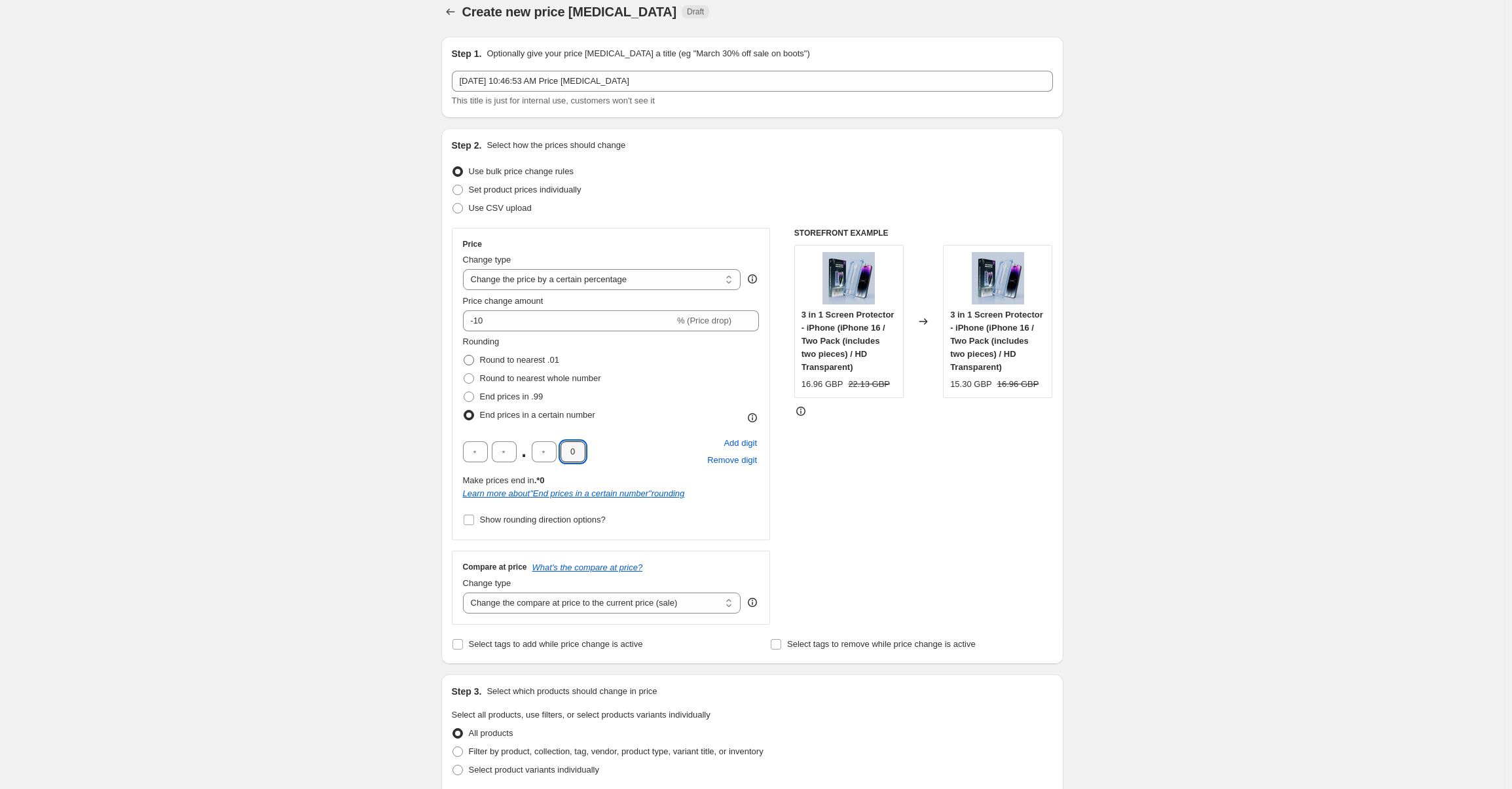
radio input "true"
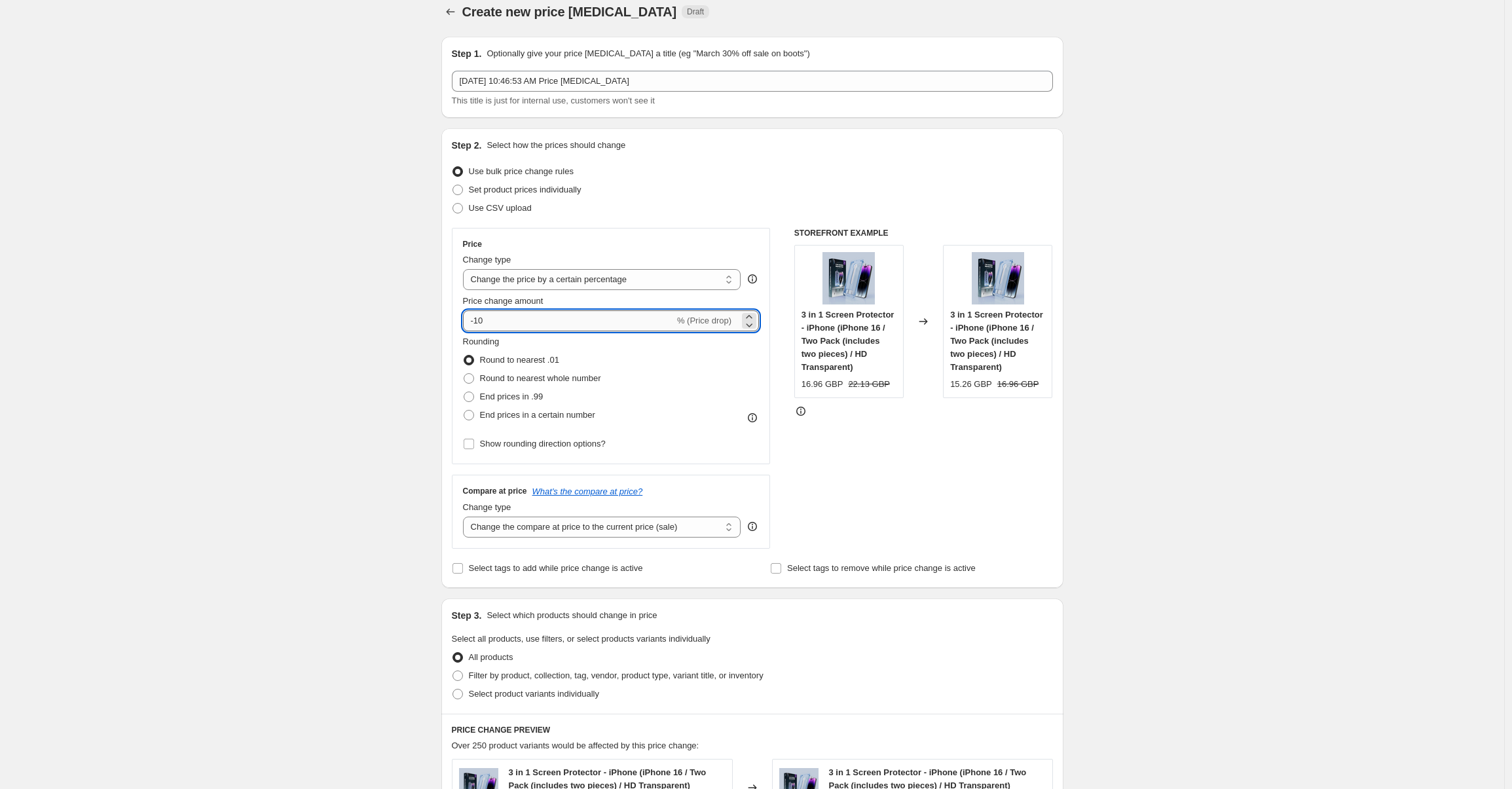
click at [608, 321] on input "-10" at bounding box center [569, 320] width 212 height 21
type input "0"
click at [1350, 510] on div "Create new price change job. This page is ready Create new price change job Dra…" at bounding box center [752, 799] width 1504 height 1625
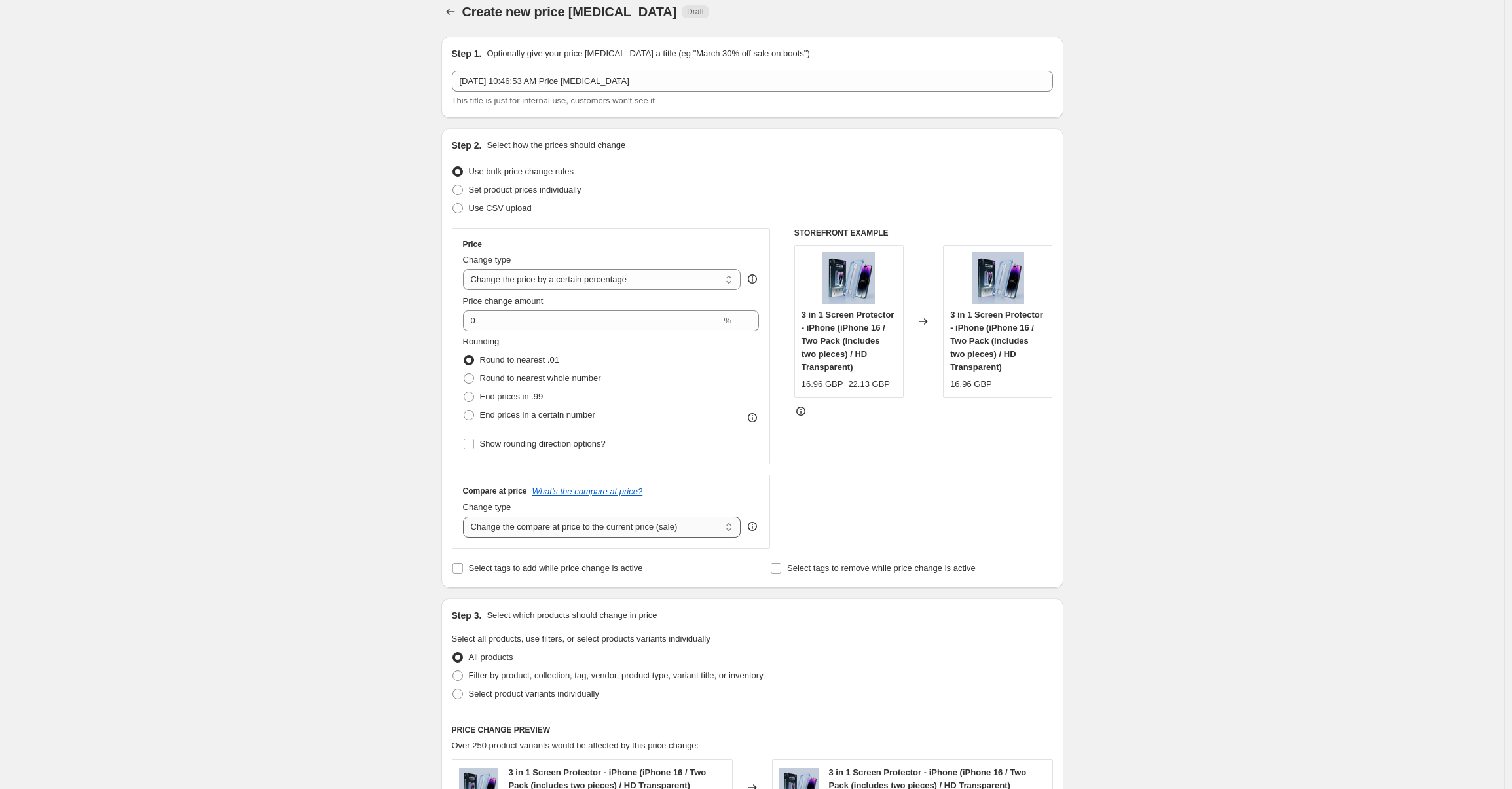
scroll to position [52, 0]
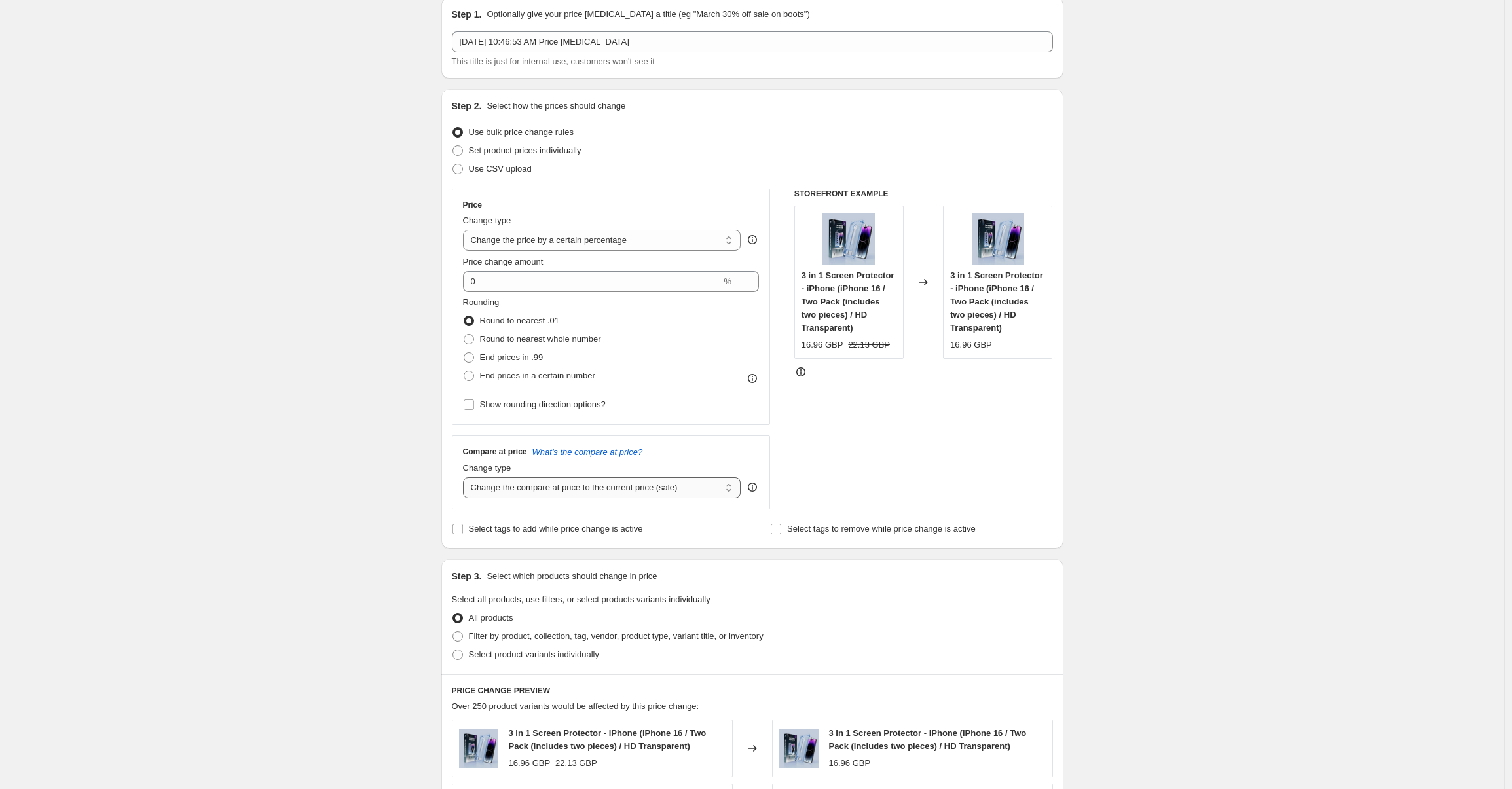
click at [522, 484] on select "Change the compare at price to the current price (sale) Change the compare at p…" at bounding box center [601, 487] width 278 height 21
click at [674, 484] on select "Change the compare at price to the current price (sale) Change the compare at p…" at bounding box center [601, 487] width 278 height 21
select select "percentage"
click at [466, 477] on select "Change the compare at price to the current price (sale) Change the compare at p…" at bounding box center [601, 487] width 278 height 21
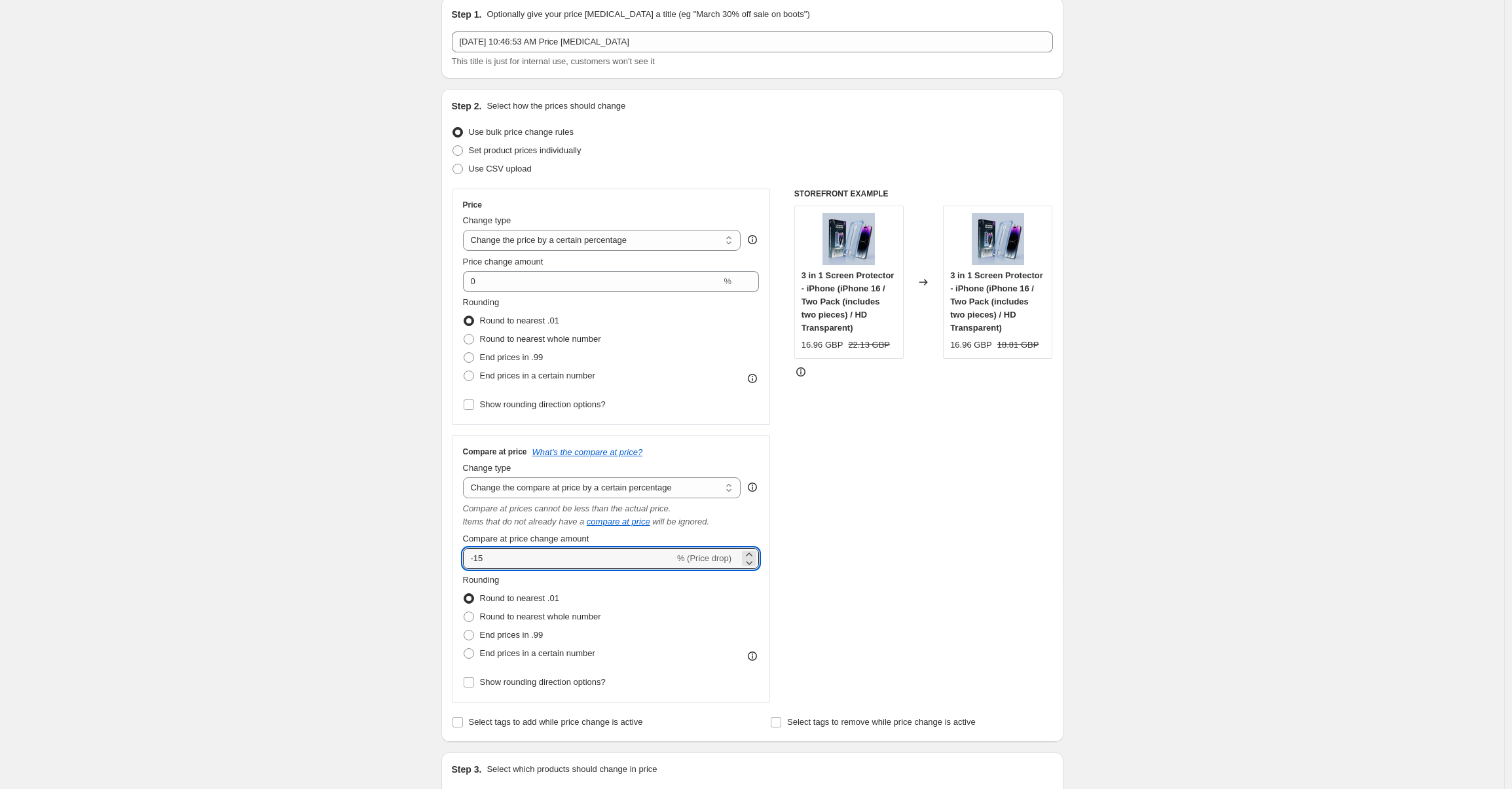
drag, startPoint x: 552, startPoint y: 558, endPoint x: 448, endPoint y: 542, distance: 105.2
click at [448, 542] on div "Step 2. Select how the prices should change Use bulk price change rules Set pro…" at bounding box center [752, 415] width 622 height 653
type input "0"
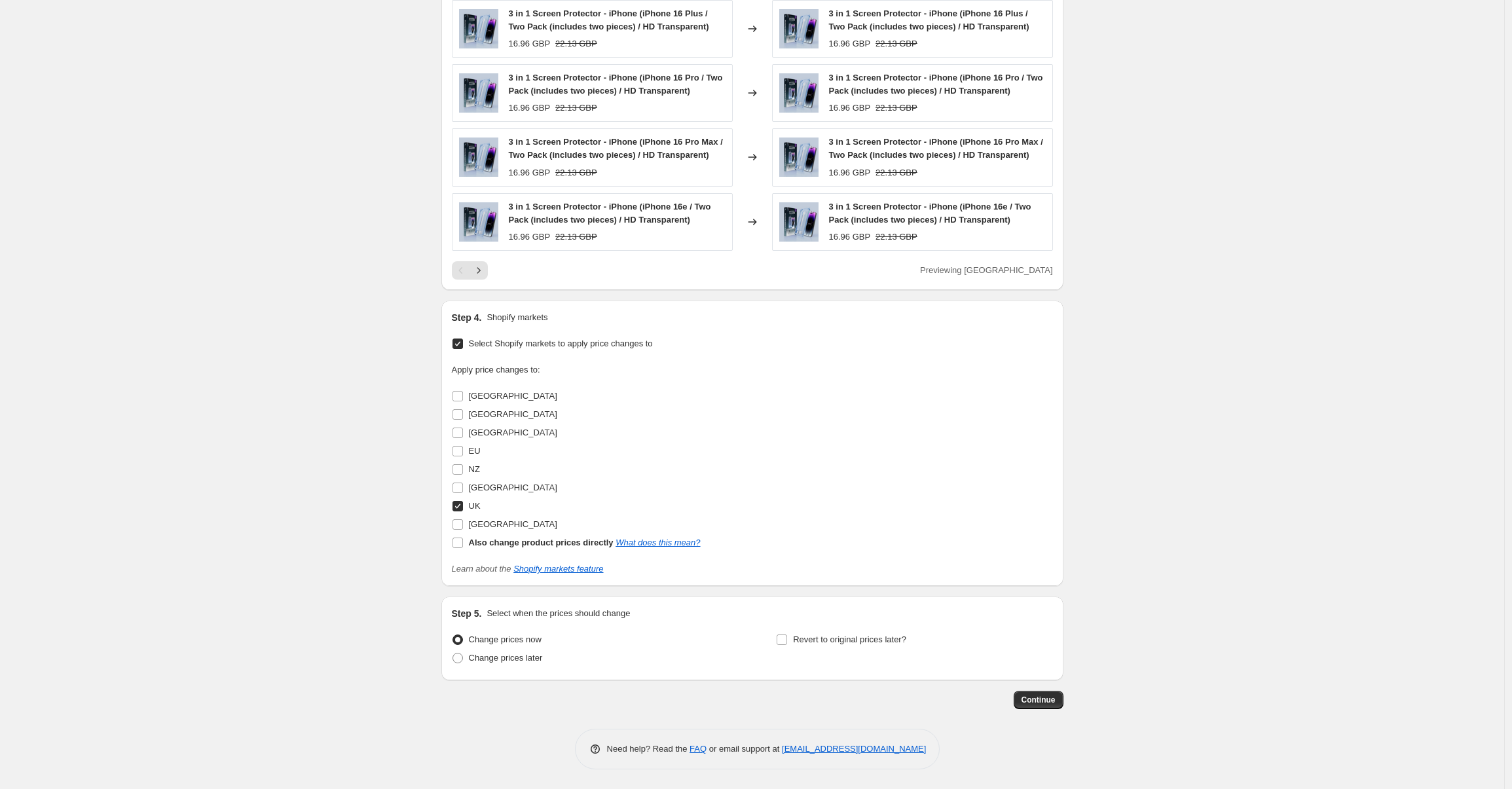
scroll to position [0, 0]
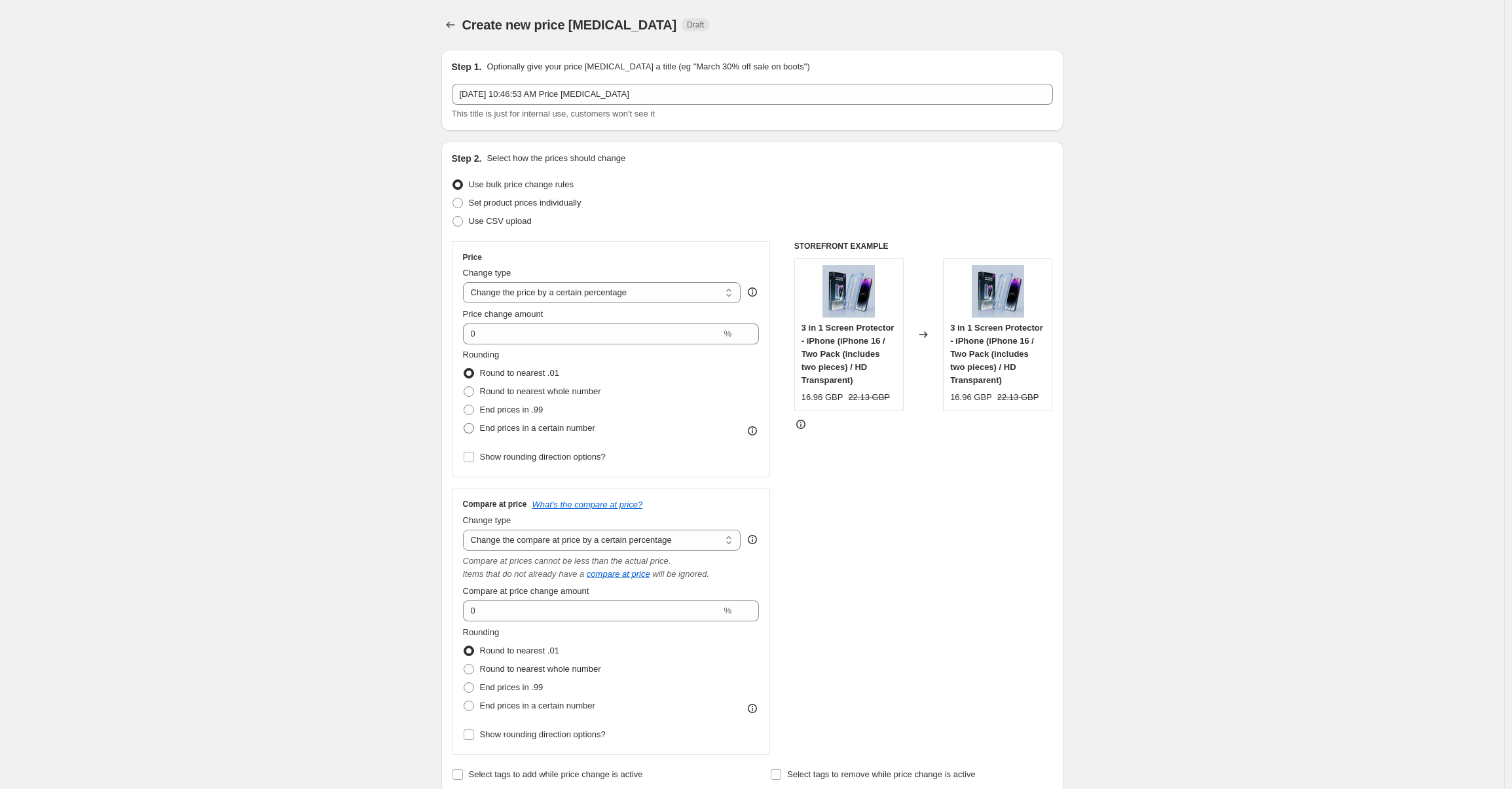
click at [485, 428] on span "End prices in a certain number" at bounding box center [537, 428] width 116 height 10
click at [464, 423] on input "End prices in a certain number" at bounding box center [464, 423] width 1 height 1
radio input "true"
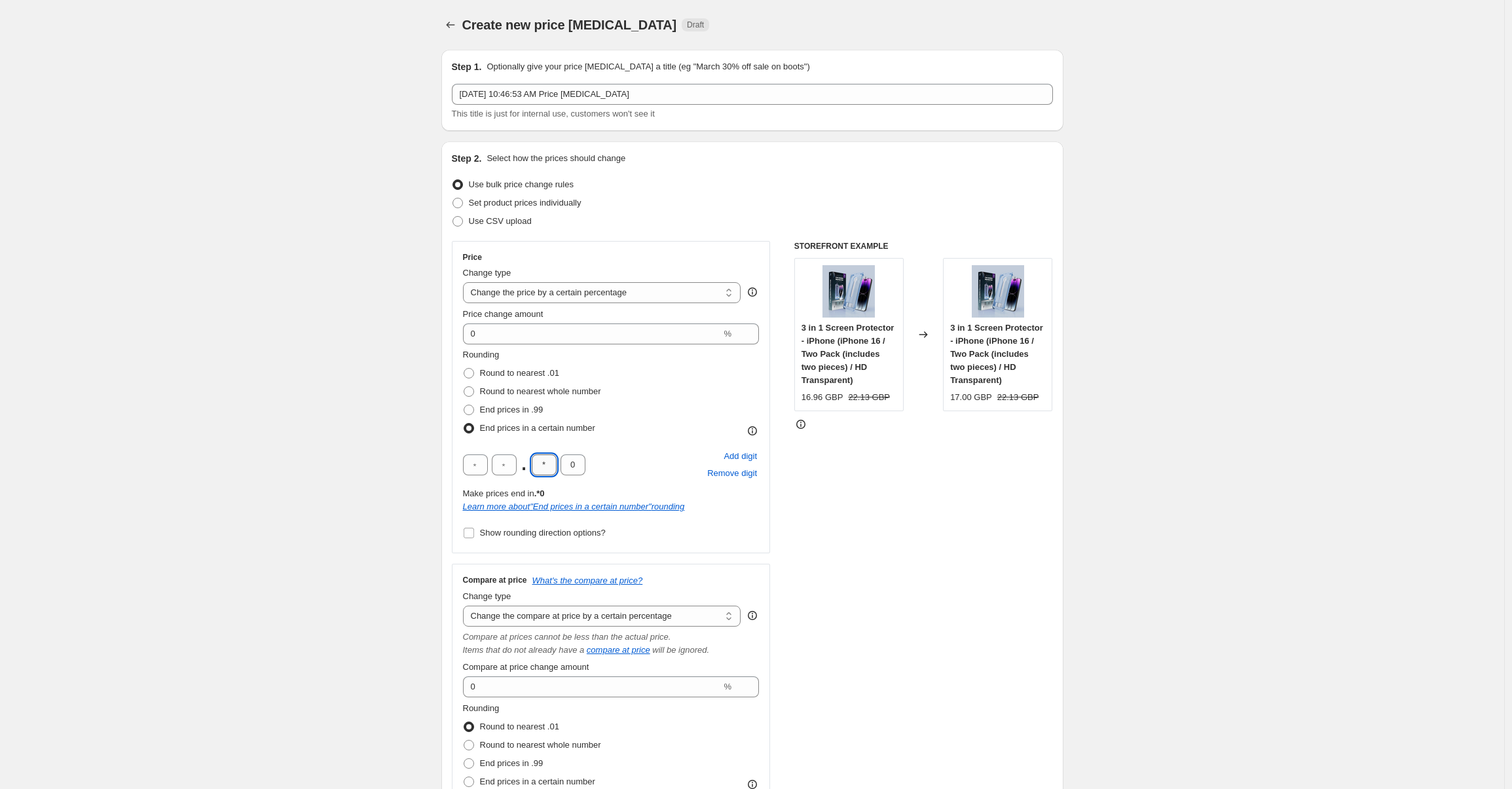
click at [555, 459] on input "*" at bounding box center [543, 465] width 25 height 21
type input "9"
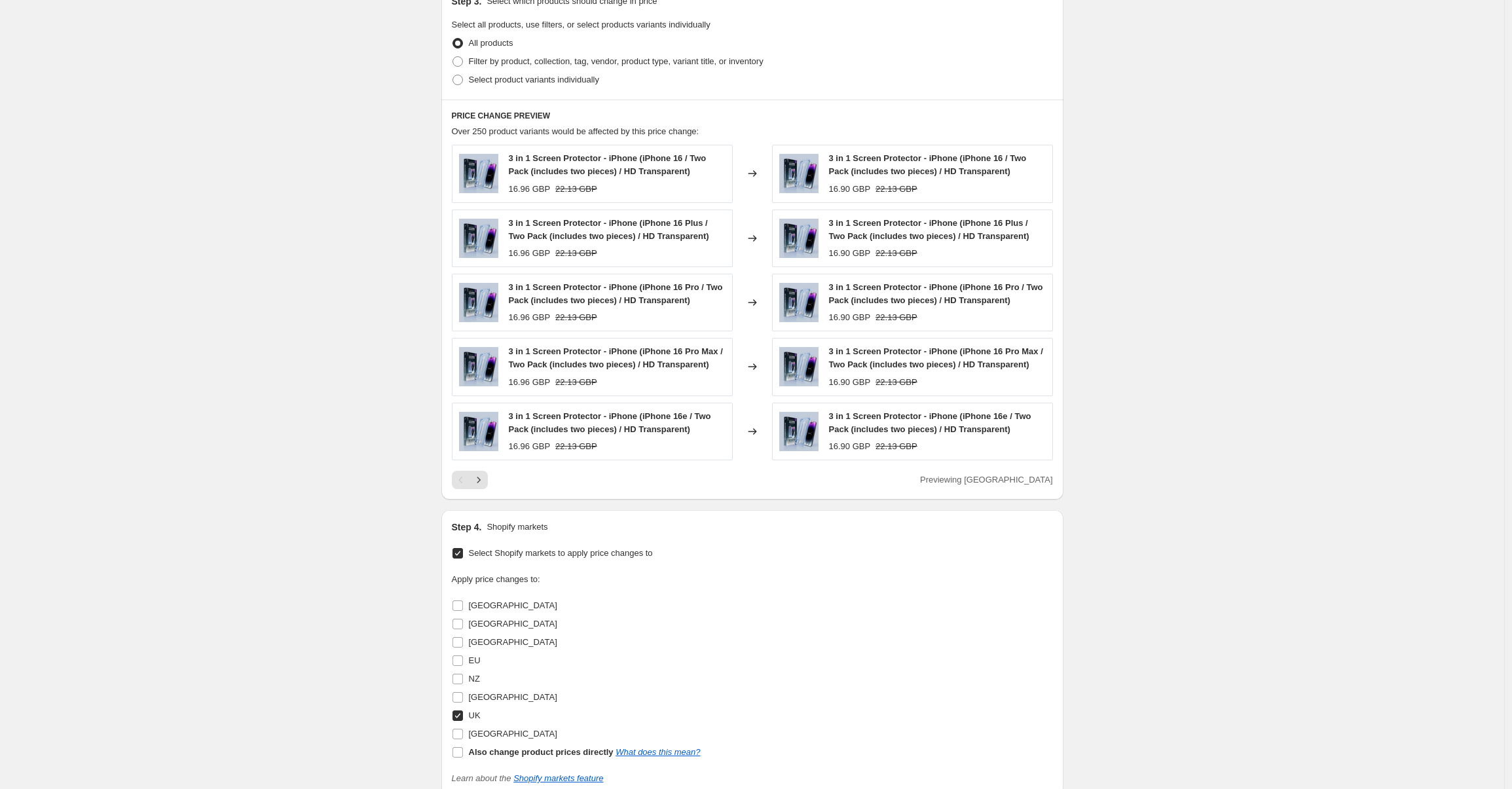
scroll to position [896, 0]
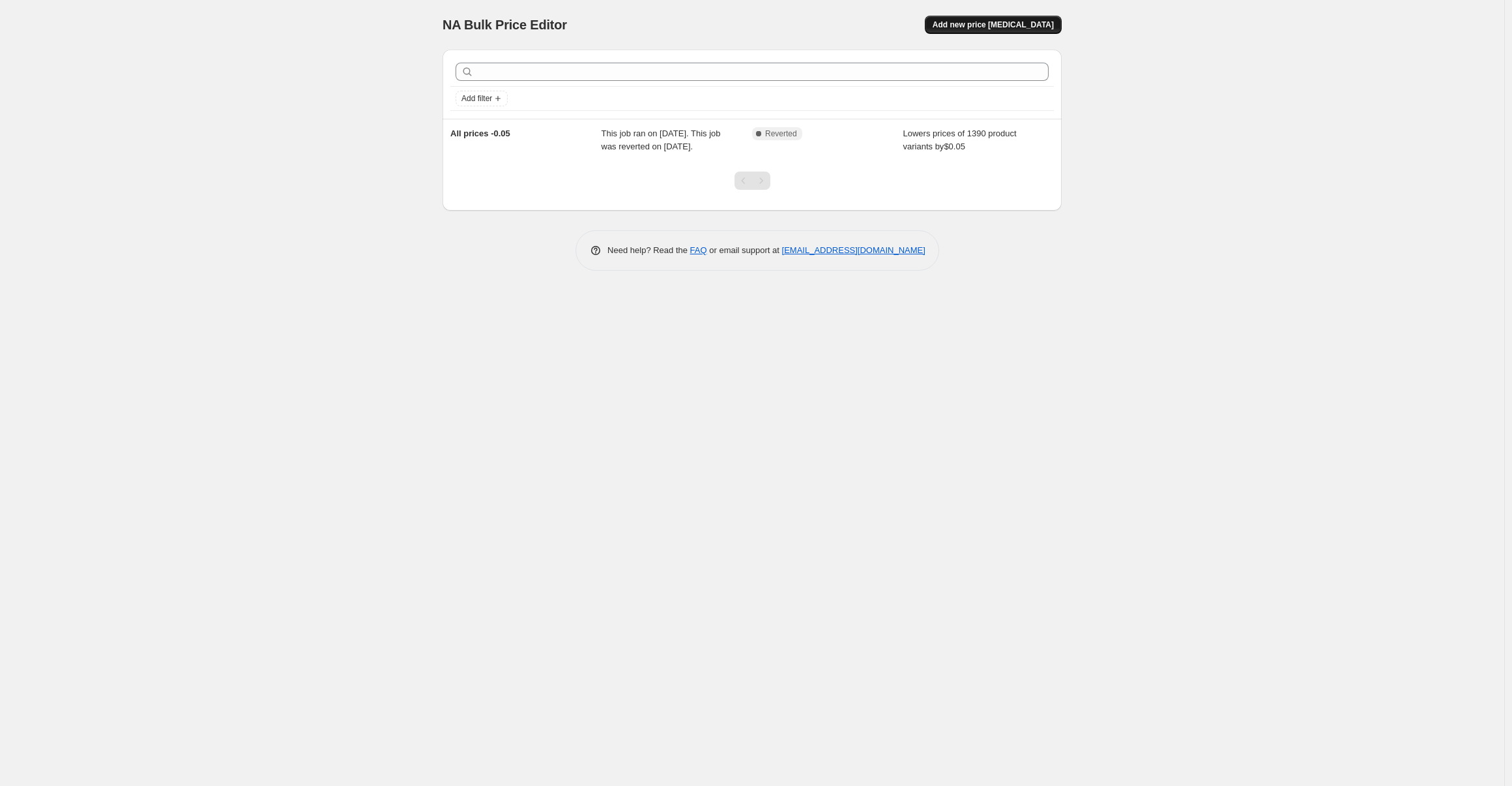
click at [969, 20] on span "Add new price [MEDICAL_DATA]" at bounding box center [993, 24] width 121 height 10
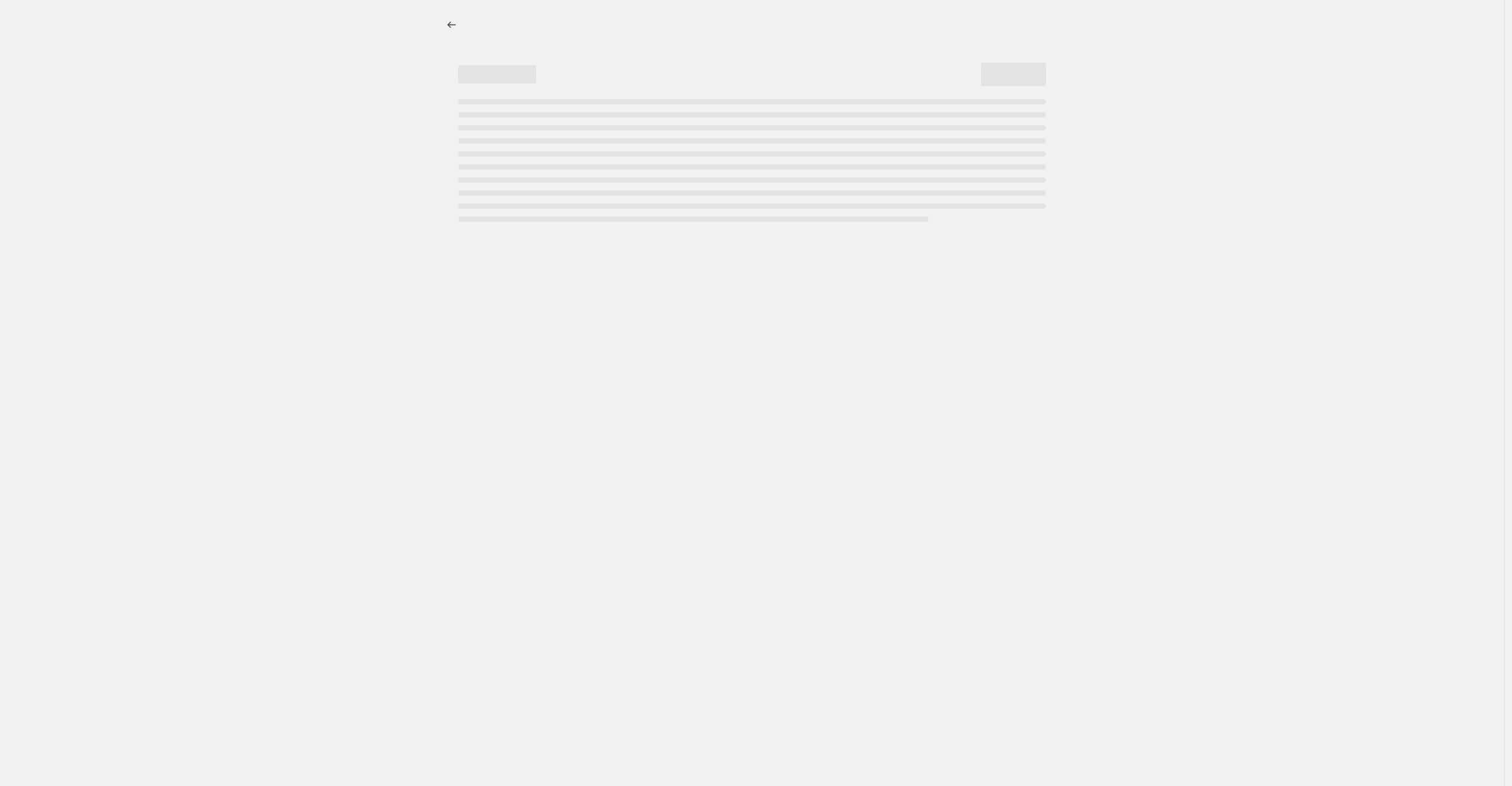
select select "percentage"
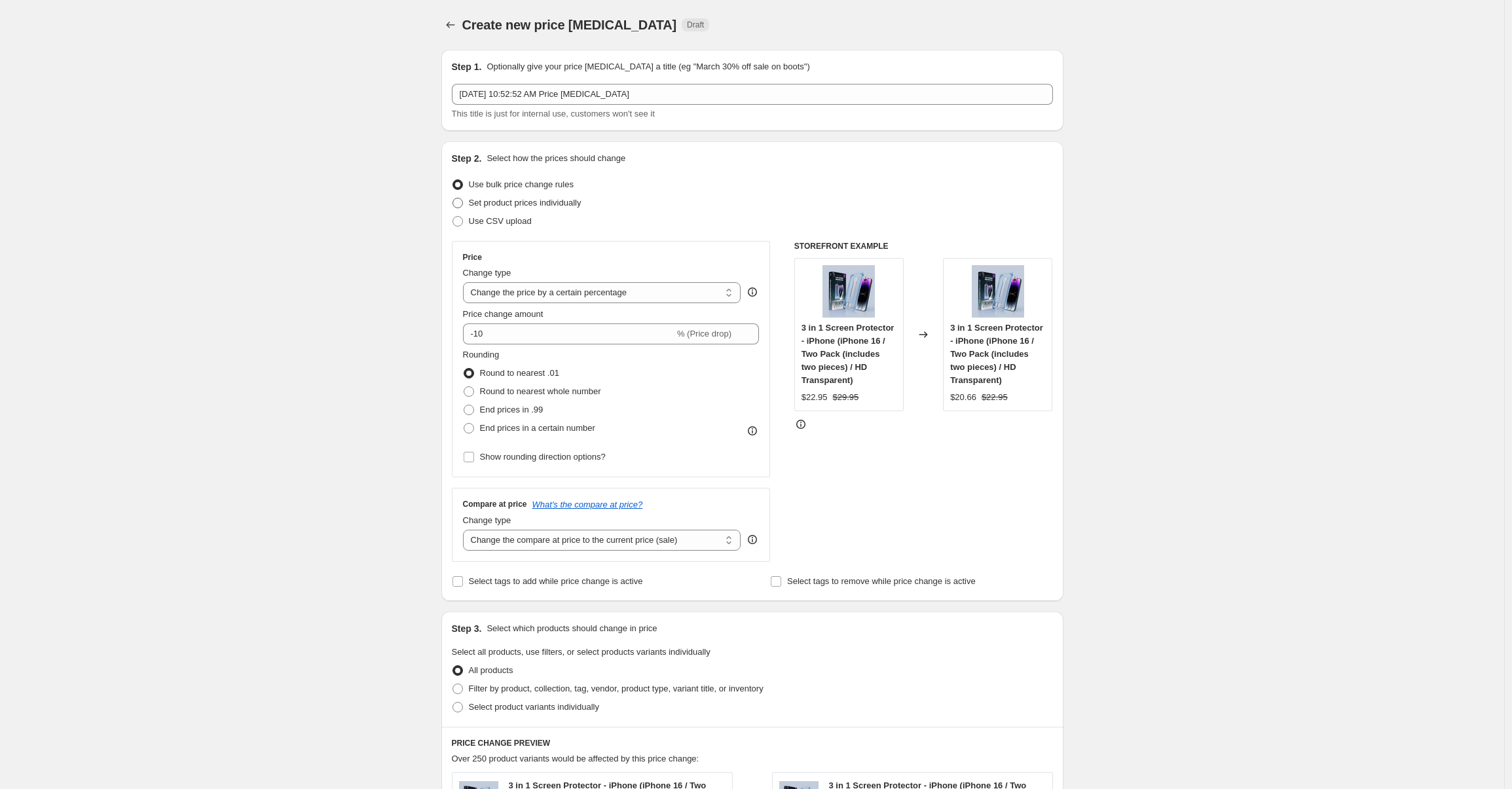
scroll to position [136, 0]
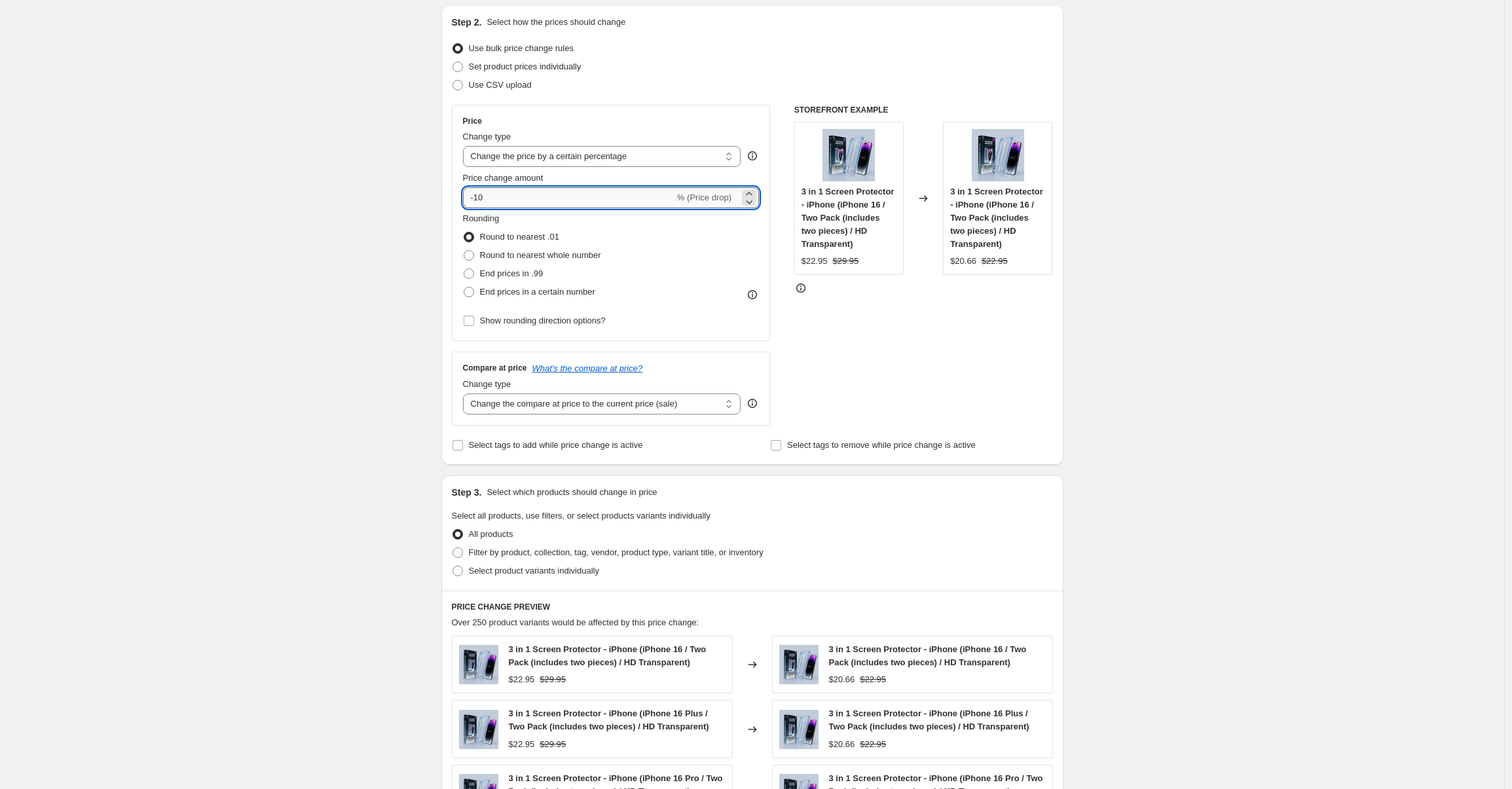
click at [650, 193] on input "-10" at bounding box center [569, 197] width 212 height 21
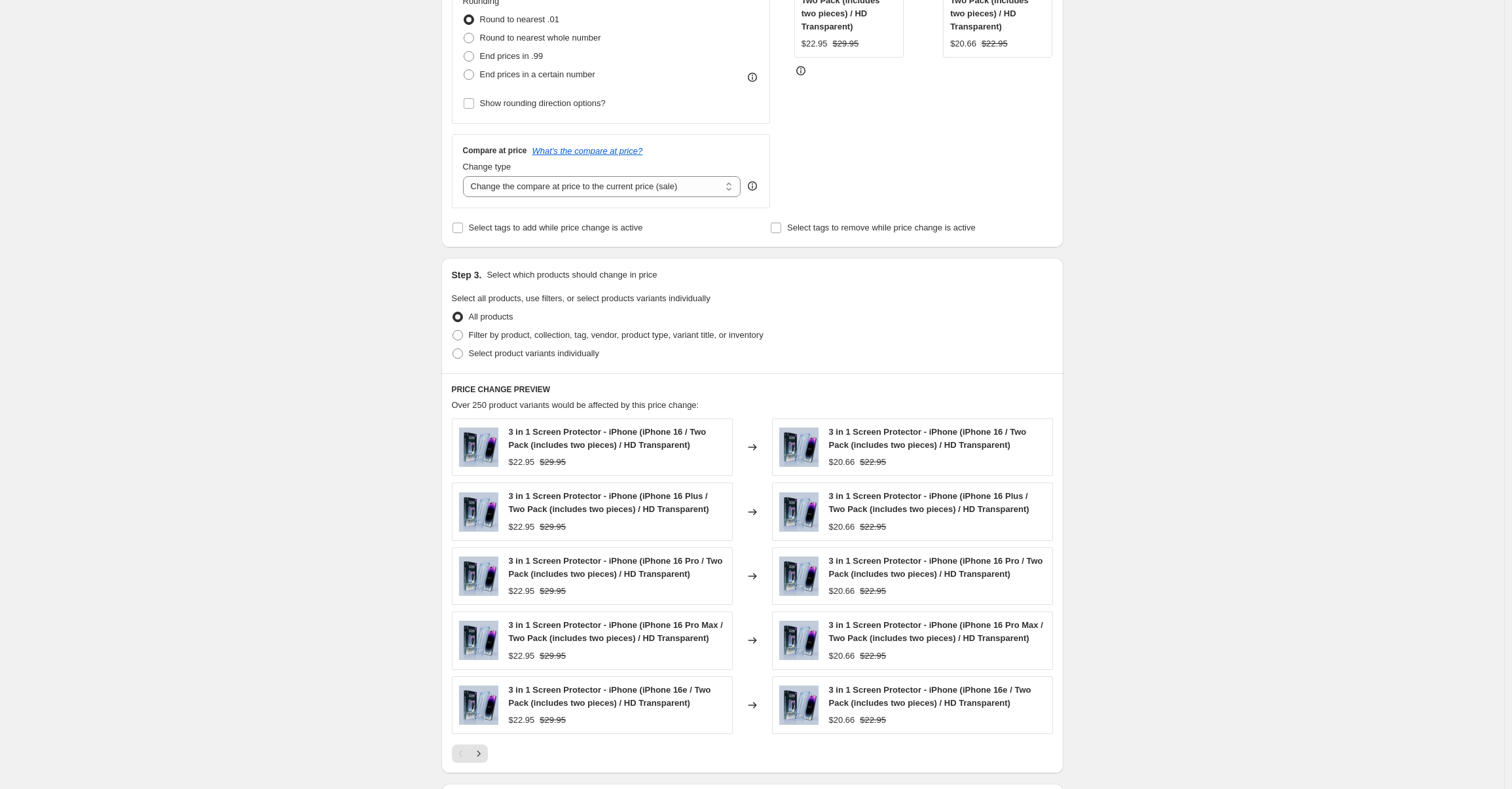
scroll to position [614, 0]
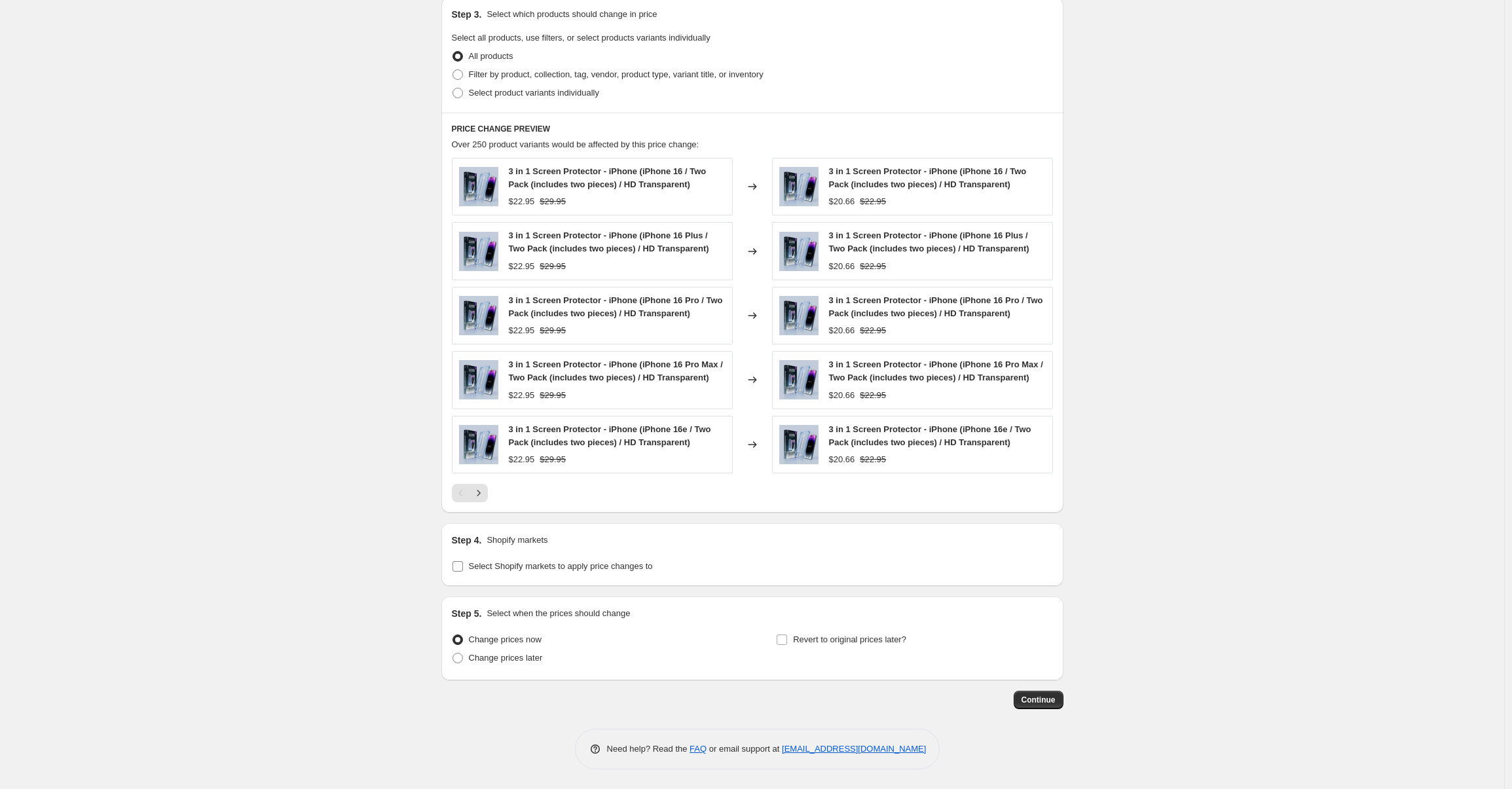
type input "0"
drag, startPoint x: 464, startPoint y: 570, endPoint x: 464, endPoint y: 583, distance: 13.0
click at [463, 570] on input "Select Shopify markets to apply price changes to" at bounding box center [458, 566] width 10 height 10
checkbox input "true"
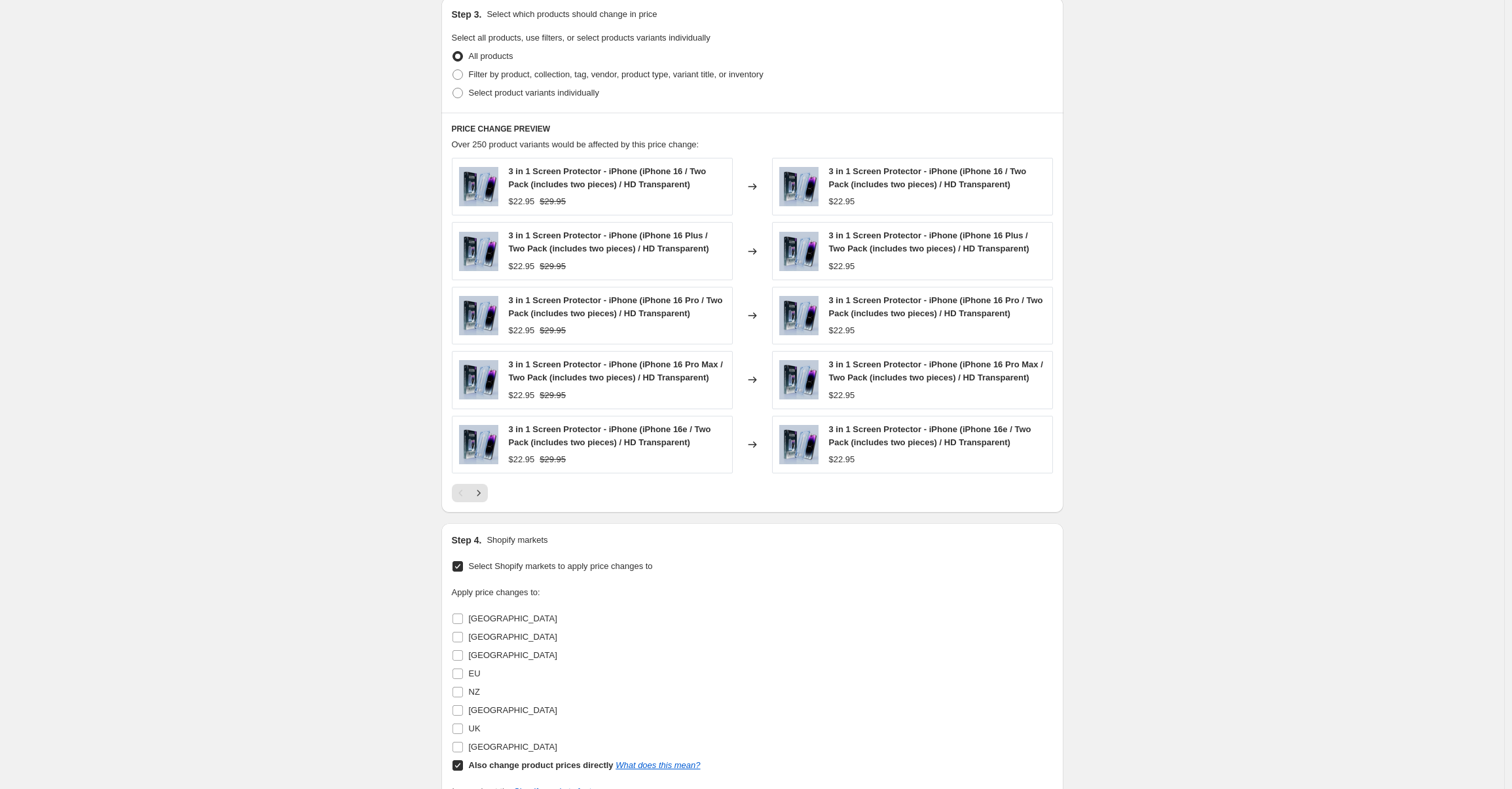
click at [462, 765] on input "Also change product prices directly What does this mean?" at bounding box center [458, 765] width 10 height 10
checkbox input "false"
click at [463, 727] on input "UK" at bounding box center [458, 729] width 10 height 10
checkbox input "true"
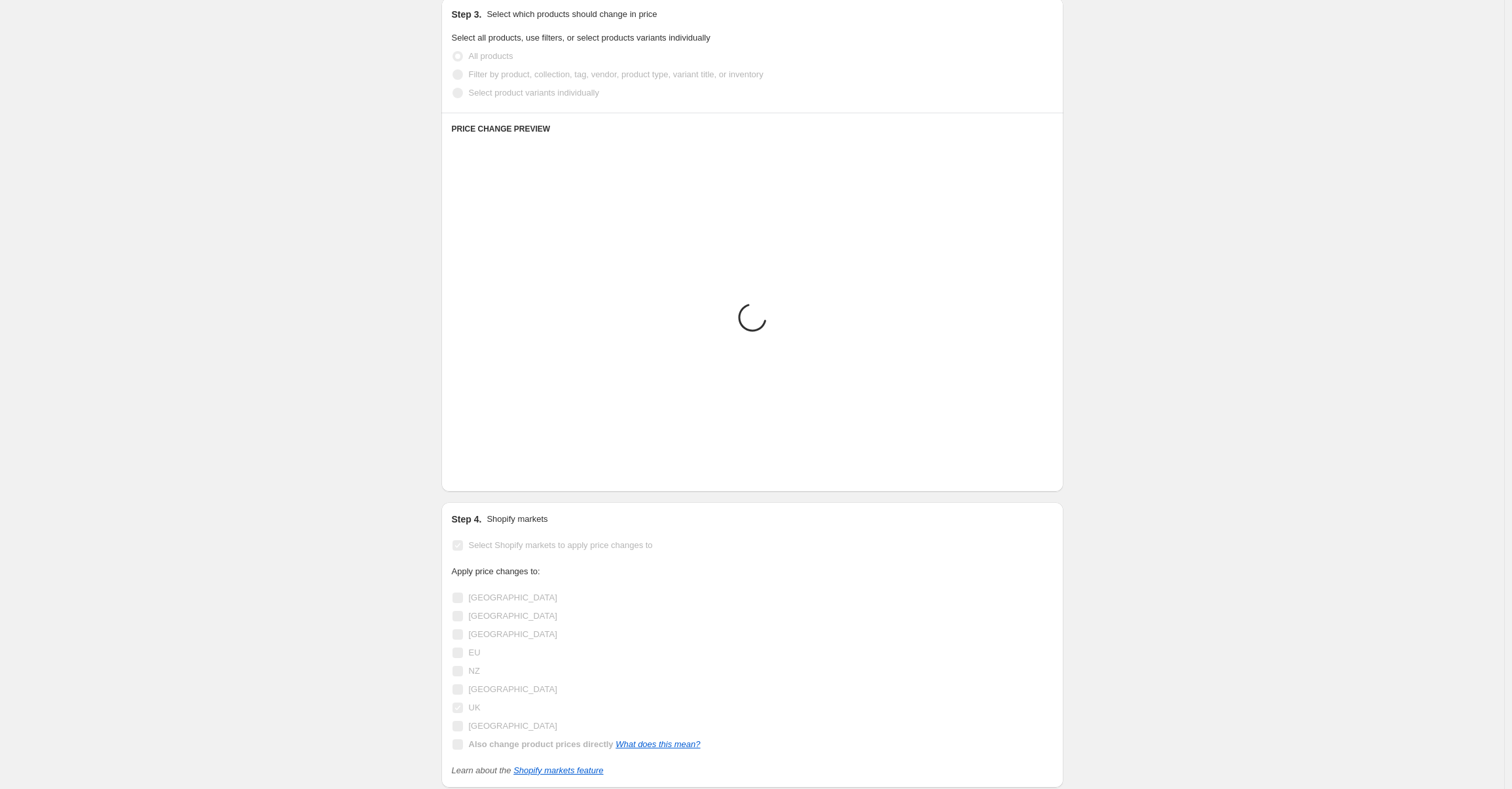
click at [681, 690] on div "[GEOGRAPHIC_DATA]" at bounding box center [576, 689] width 249 height 19
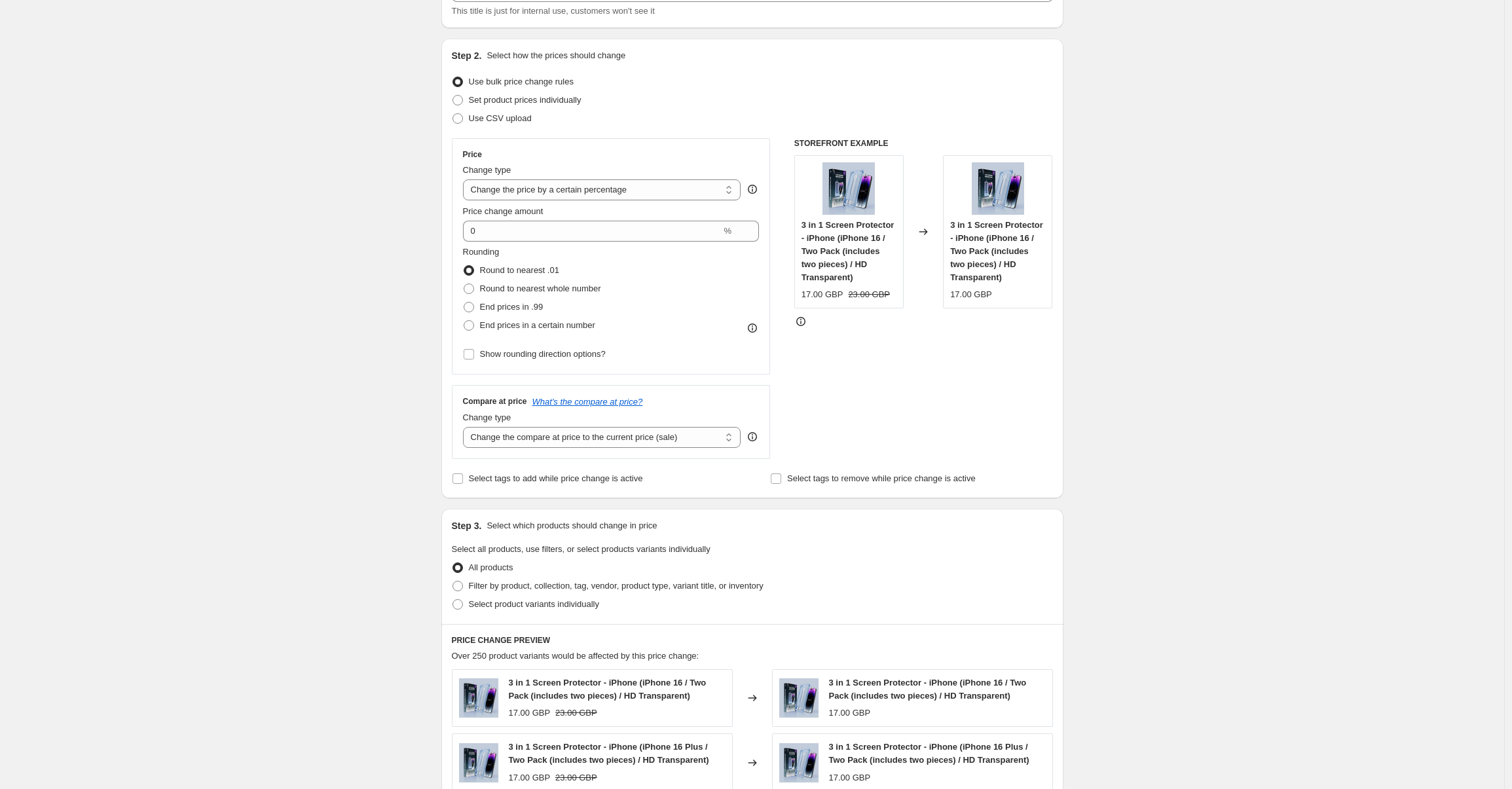
scroll to position [0, 0]
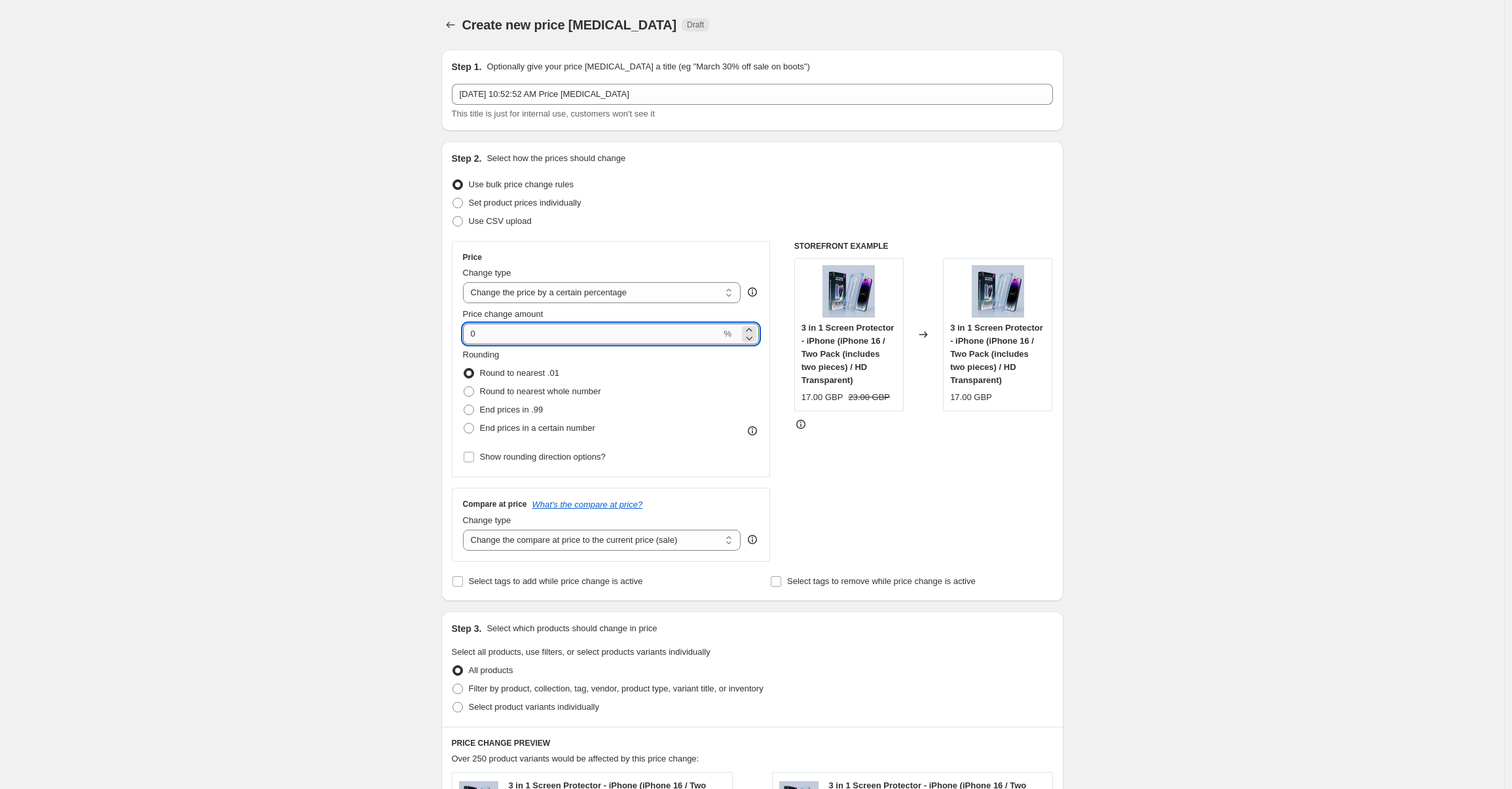
click at [546, 333] on input "0" at bounding box center [592, 334] width 259 height 21
click at [568, 339] on input "0" at bounding box center [592, 334] width 259 height 21
click at [623, 294] on select "Change the price to a certain amount Change the price by a certain amount Chang…" at bounding box center [601, 293] width 278 height 21
select select "by"
click at [466, 282] on select "Change the price to a certain amount Change the price by a certain amount Chang…" at bounding box center [601, 293] width 278 height 21
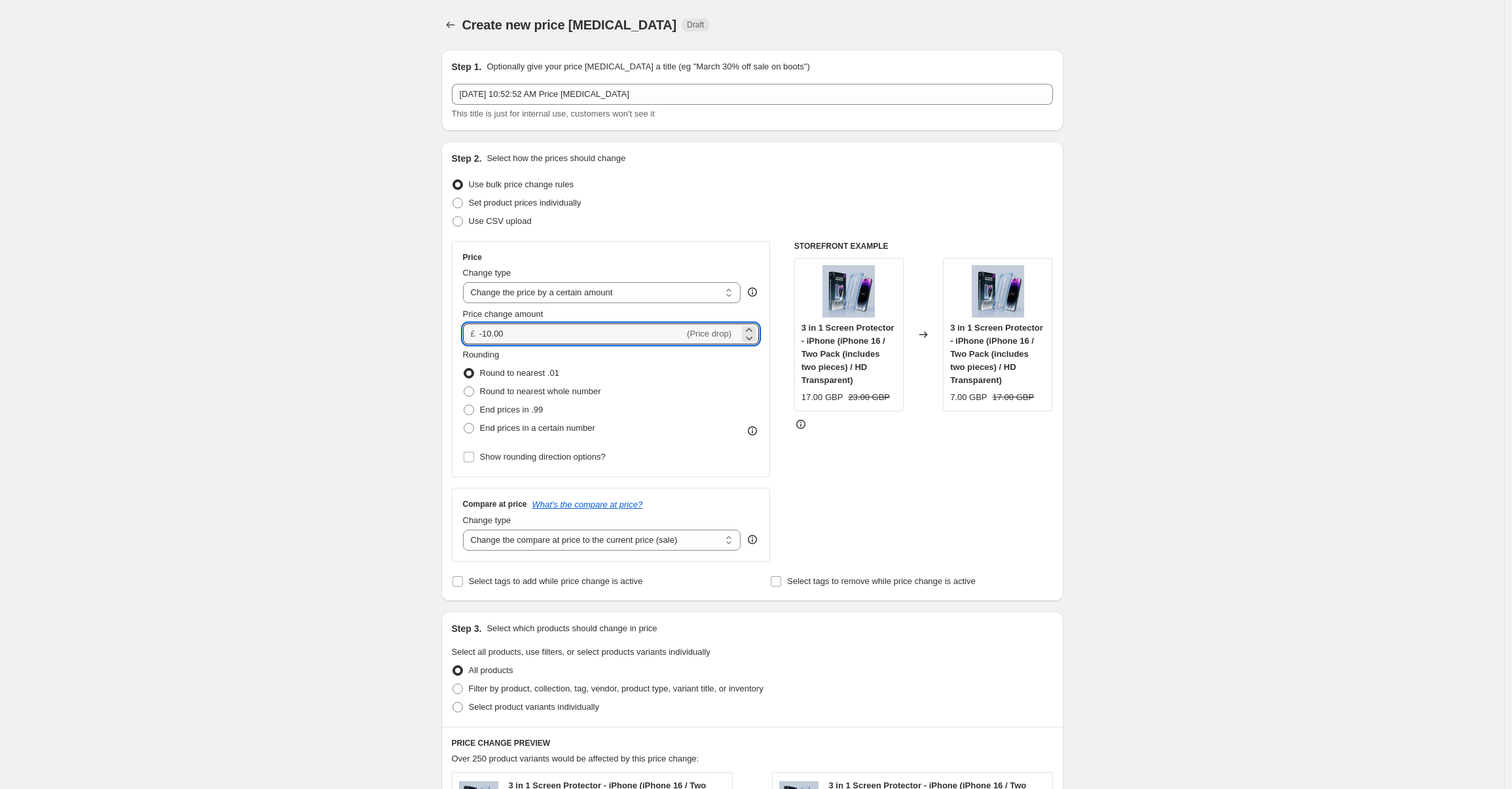
drag, startPoint x: 494, startPoint y: 330, endPoint x: 450, endPoint y: 326, distance: 44.2
click at [450, 326] on div "Step 2. Select how the prices should change Use bulk price change rules Set pro…" at bounding box center [752, 371] width 622 height 460
click at [485, 335] on input "5" at bounding box center [574, 334] width 190 height 21
type input "-0.05"
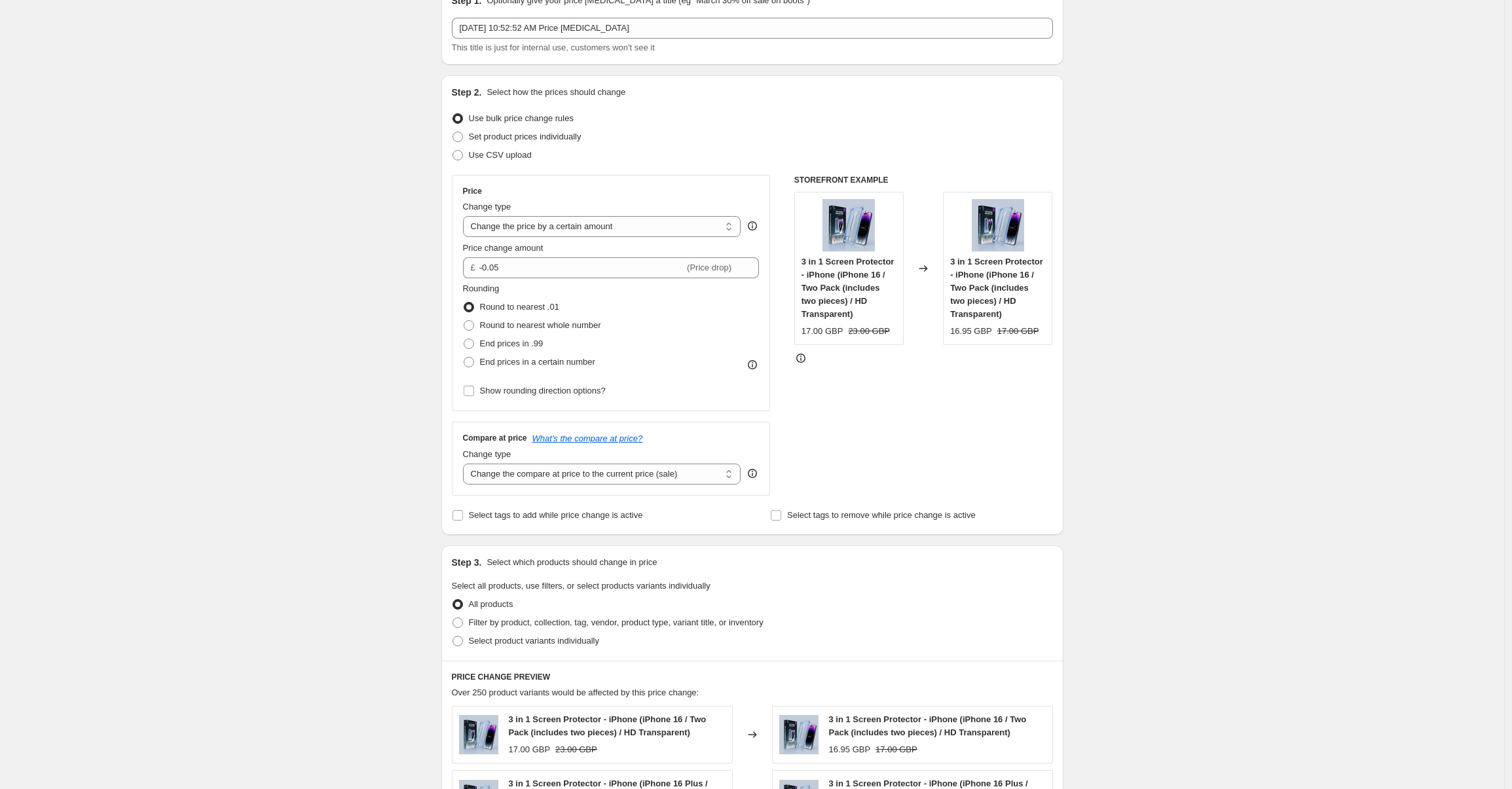
scroll to position [171, 0]
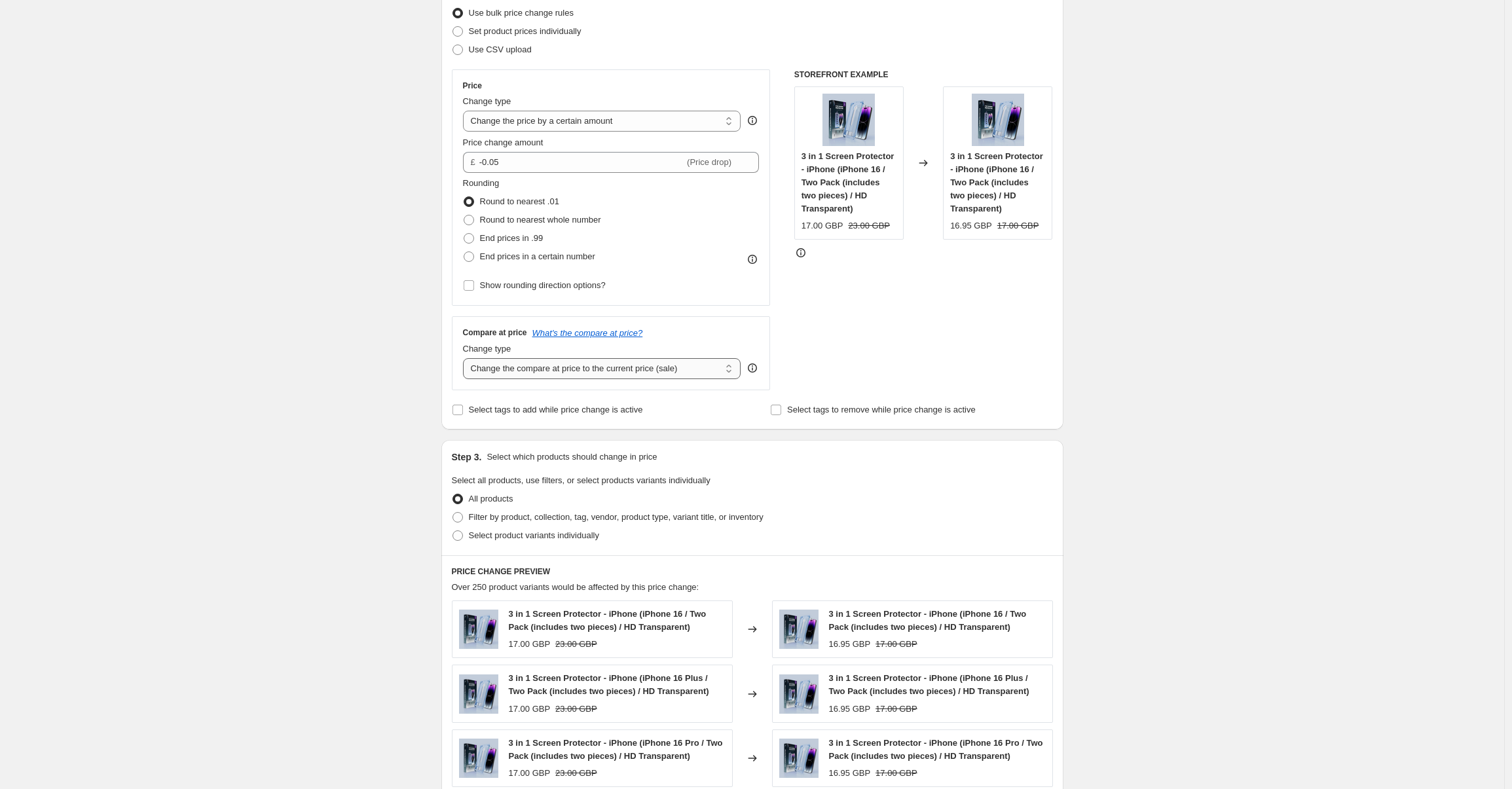
click at [531, 367] on select "Change the compare at price to the current price (sale) Change the compare at p…" at bounding box center [601, 369] width 278 height 21
click at [466, 358] on select "Change the compare at price to the current price (sale) Change the compare at p…" at bounding box center [601, 369] width 278 height 21
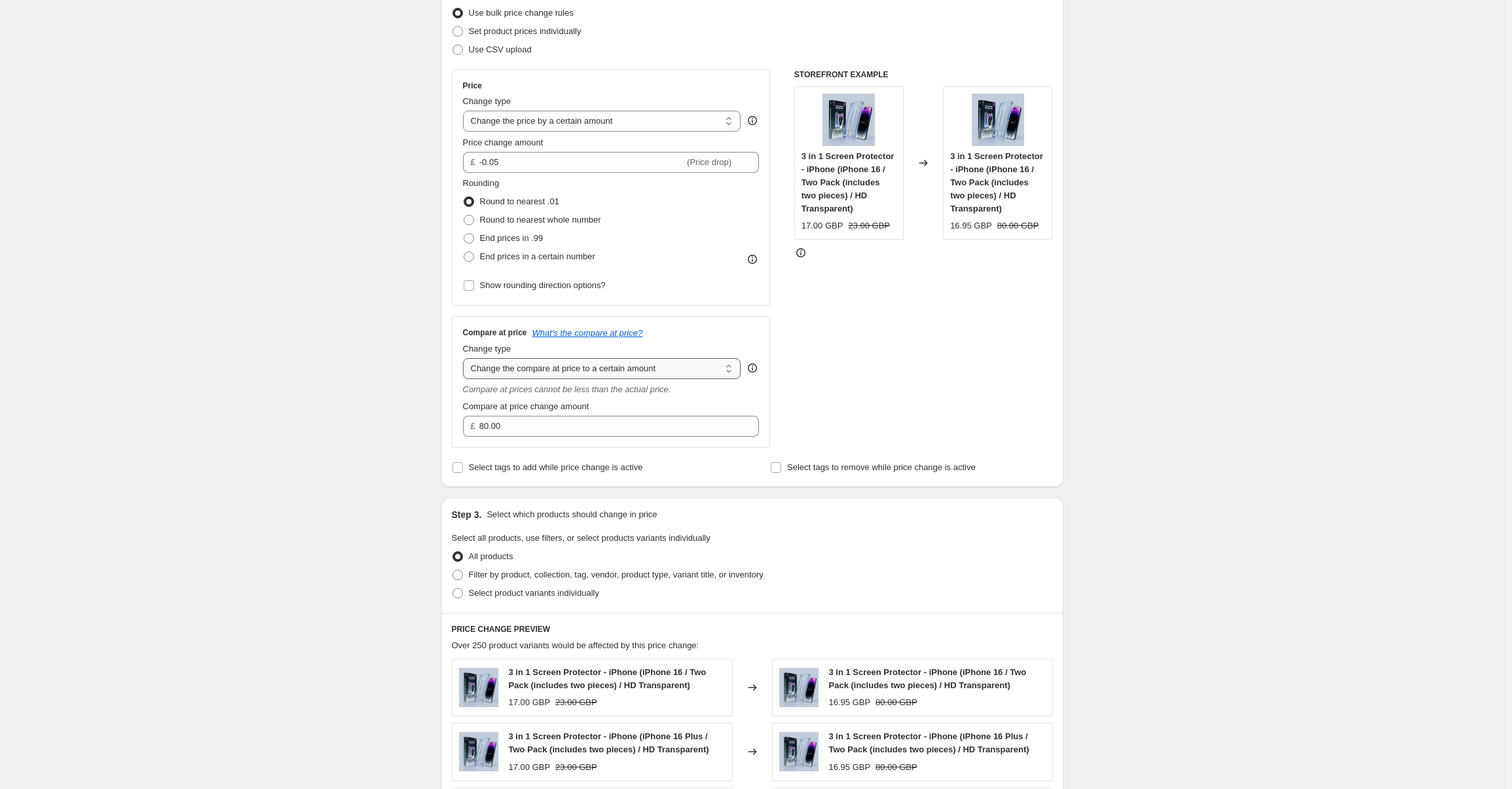
click at [537, 372] on select "Change the compare at price to the current price (sale) Change the compare at p…" at bounding box center [601, 369] width 278 height 21
select select "by"
click at [466, 358] on select "Change the compare at price to the current price (sale) Change the compare at p…" at bounding box center [601, 369] width 278 height 21
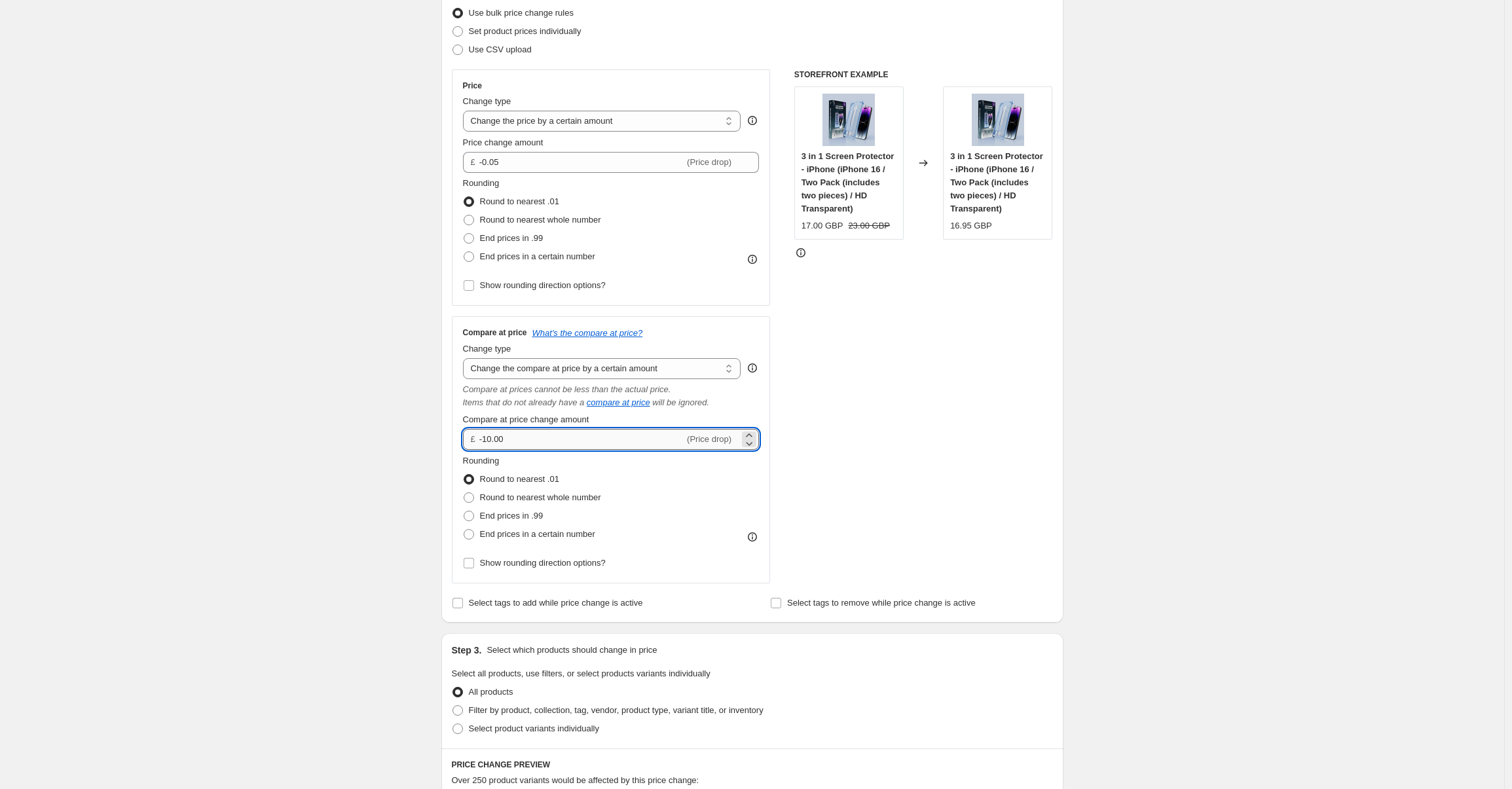
click at [530, 437] on input "-10.00" at bounding box center [581, 439] width 205 height 21
click at [529, 438] on input "-10.00" at bounding box center [581, 439] width 205 height 21
drag, startPoint x: 488, startPoint y: 439, endPoint x: 521, endPoint y: 449, distance: 34.5
click at [517, 446] on input "-10.00" at bounding box center [581, 439] width 205 height 21
type input "-0"
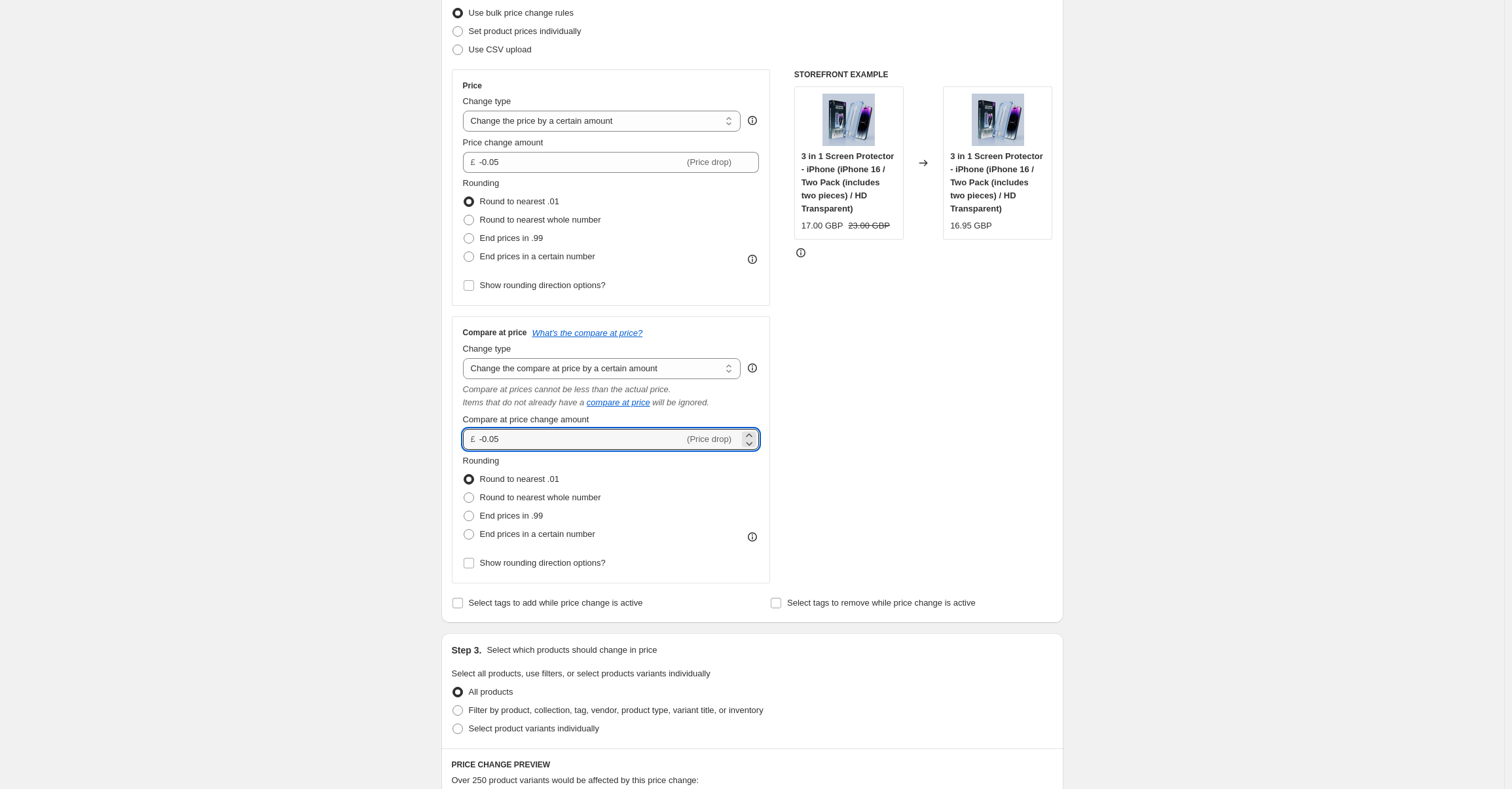
type input "-0.05"
click at [1142, 396] on div "Create new price [MEDICAL_DATA]. This page is ready Create new price [MEDICAL_D…" at bounding box center [752, 738] width 1504 height 1819
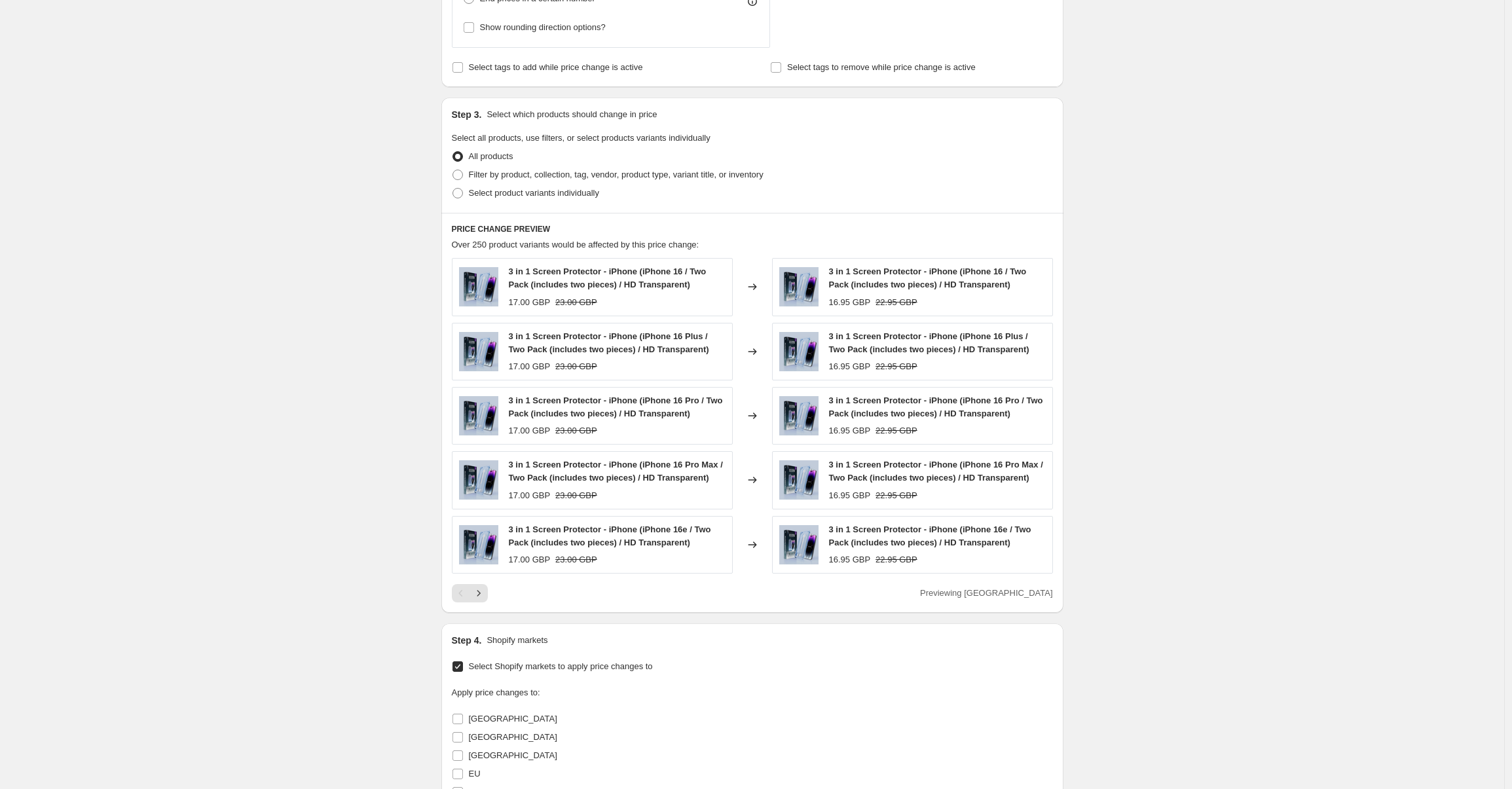
scroll to position [1030, 0]
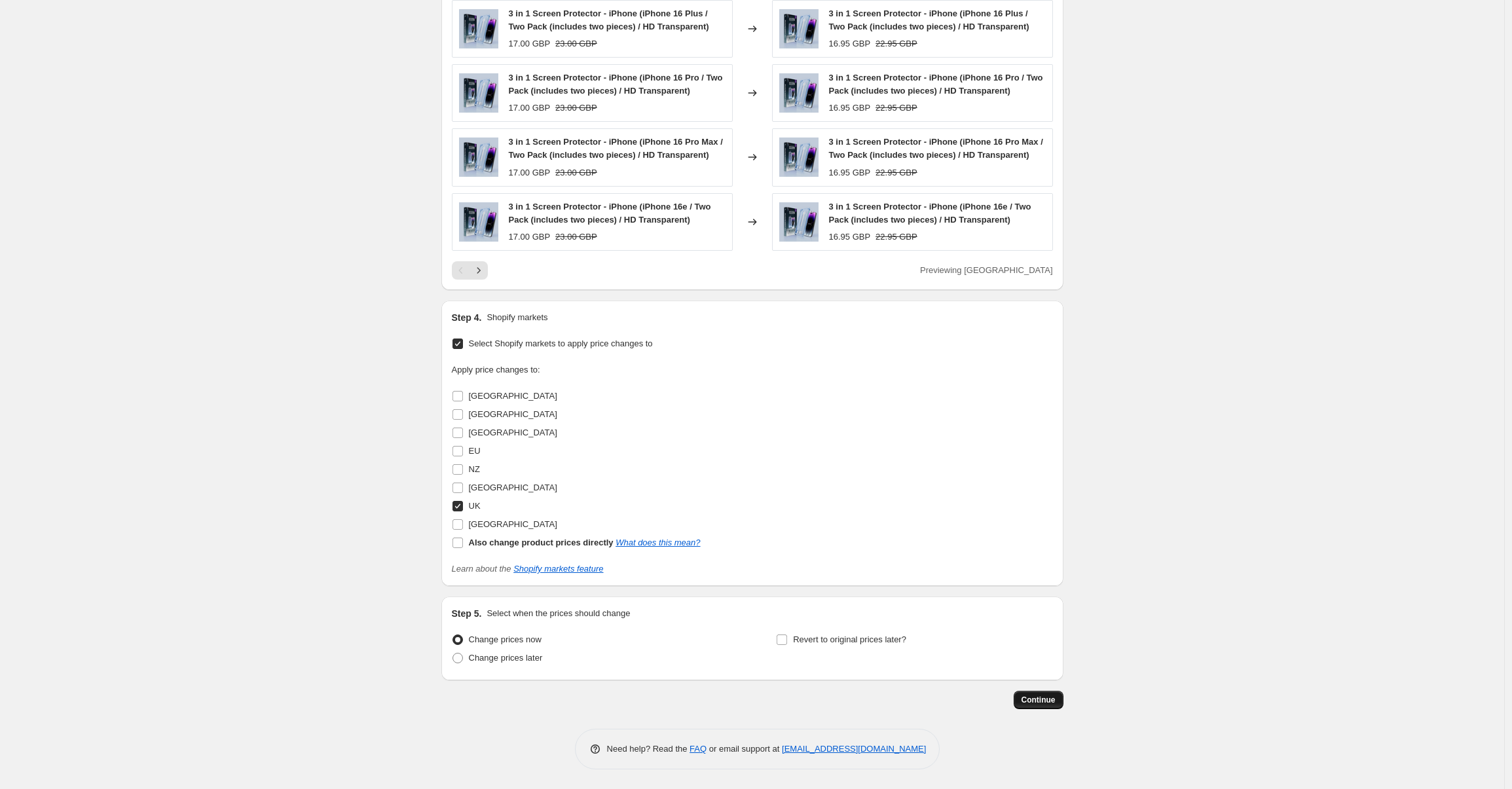
click at [1024, 698] on span "Continue" at bounding box center [1039, 700] width 34 height 10
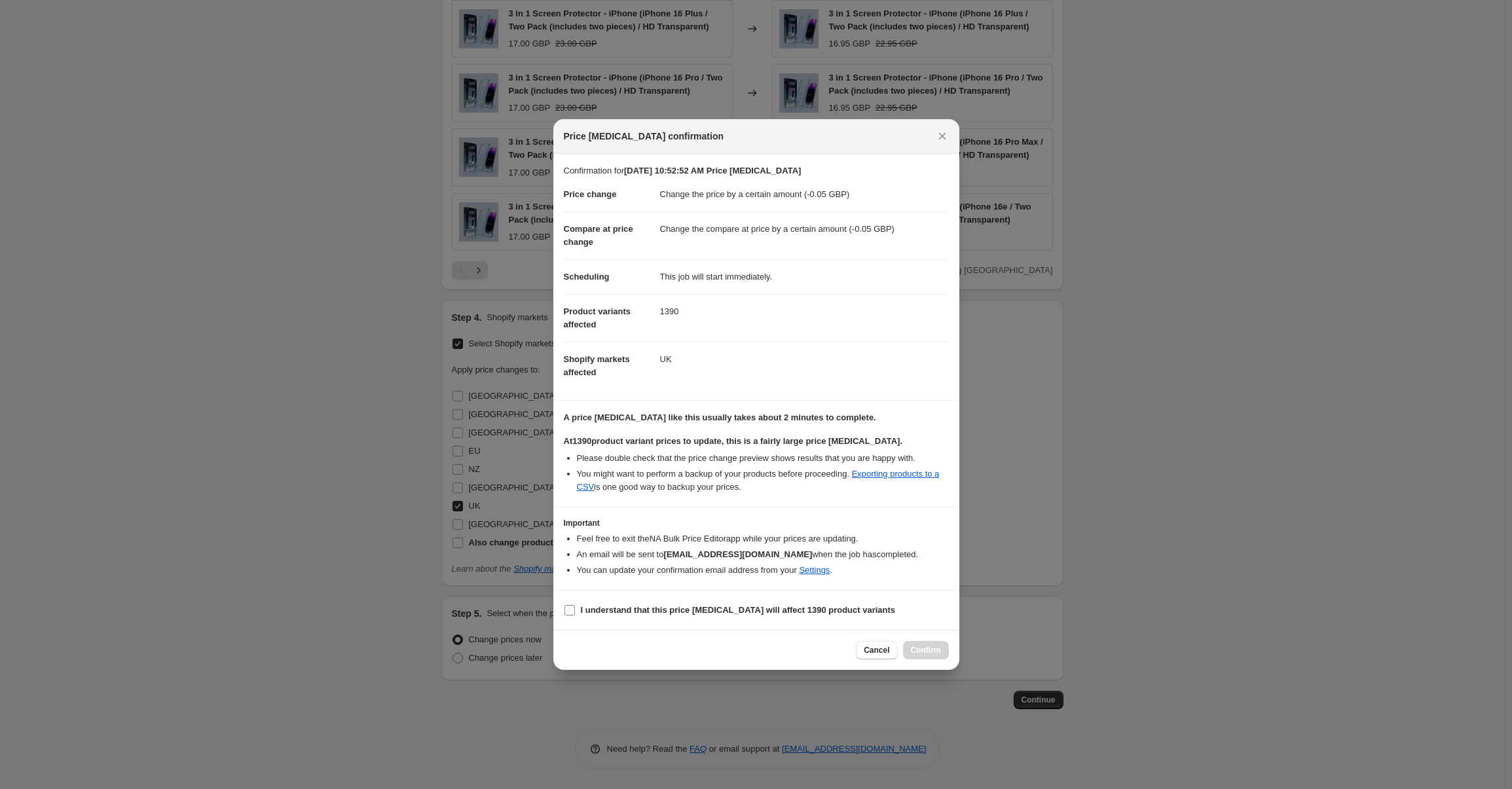
click at [571, 612] on input "I understand that this price [MEDICAL_DATA] will affect 1390 product variants" at bounding box center [569, 610] width 10 height 10
checkbox input "true"
click at [926, 650] on span "Confirm" at bounding box center [926, 650] width 30 height 10
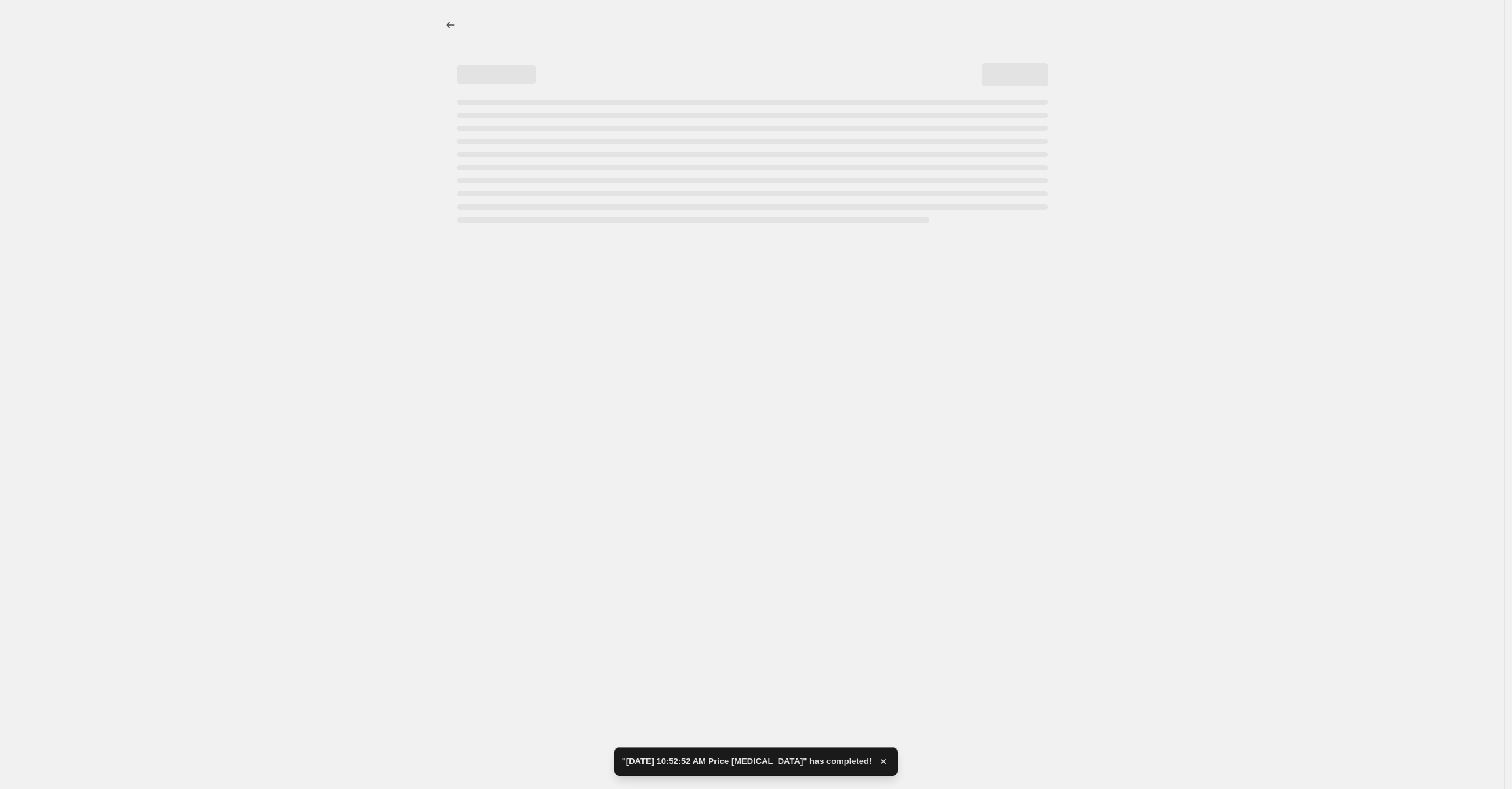
select select "by"
